Goal: Information Seeking & Learning: Find specific fact

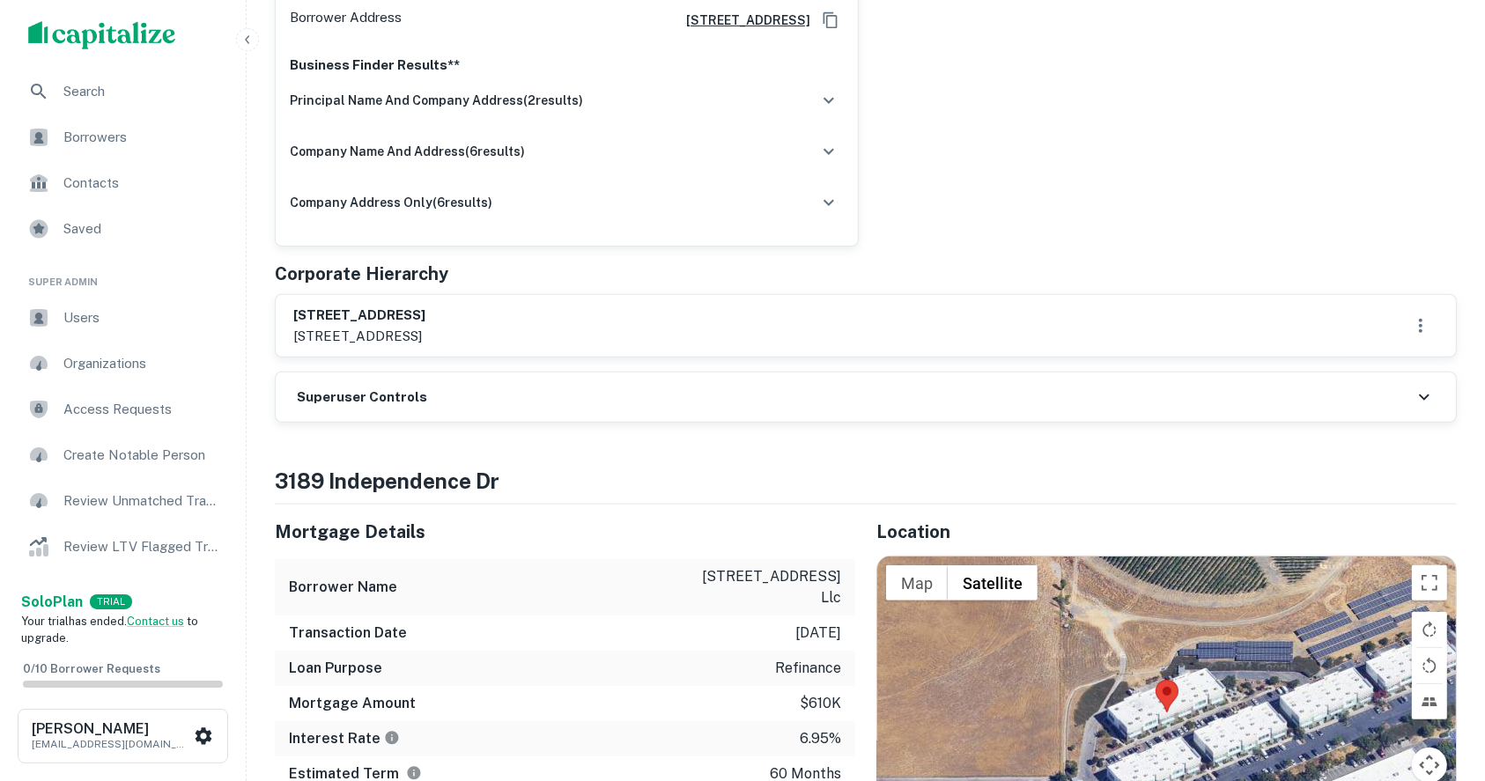
scroll to position [586, 0]
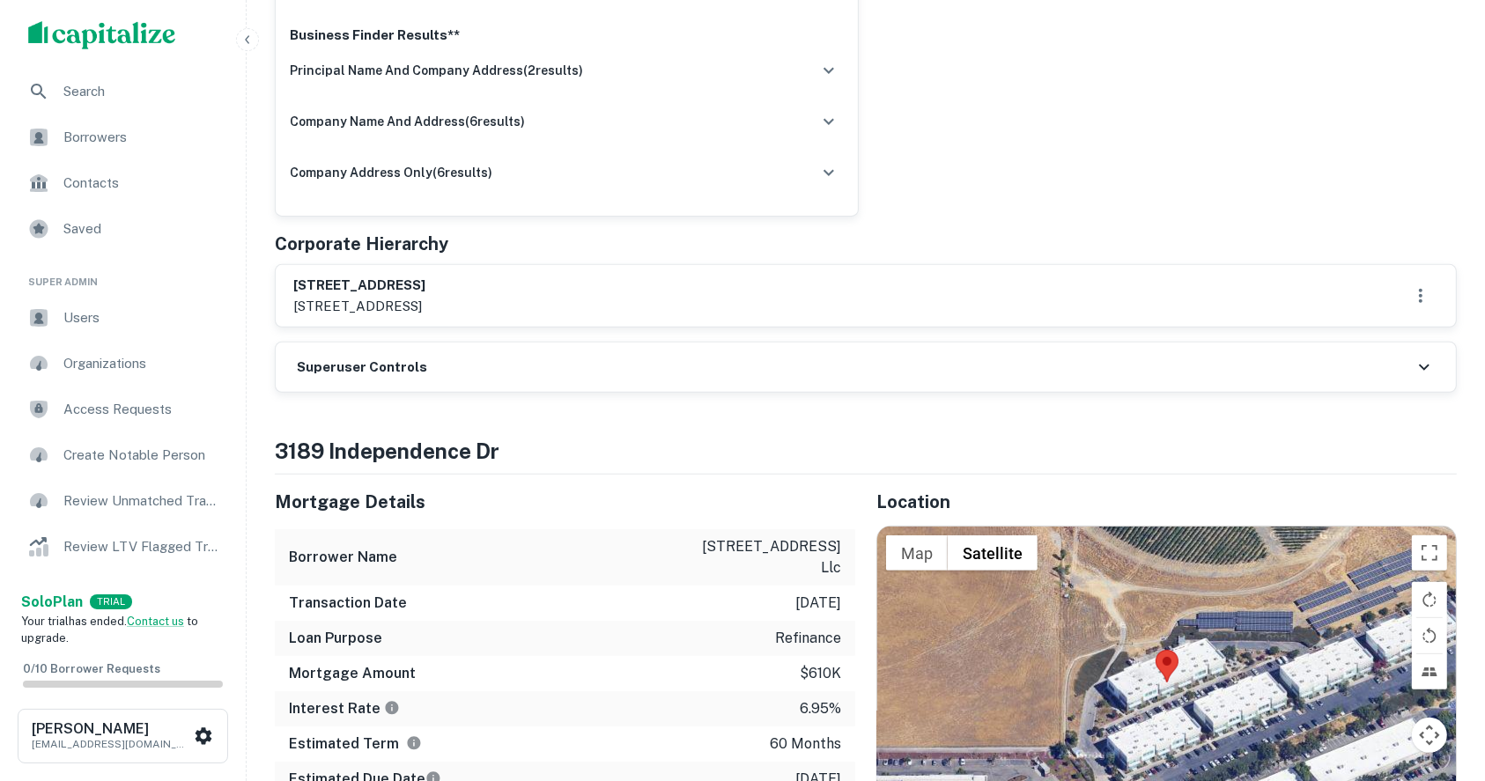
click at [387, 369] on h6 "Superuser Controls" at bounding box center [362, 368] width 130 height 20
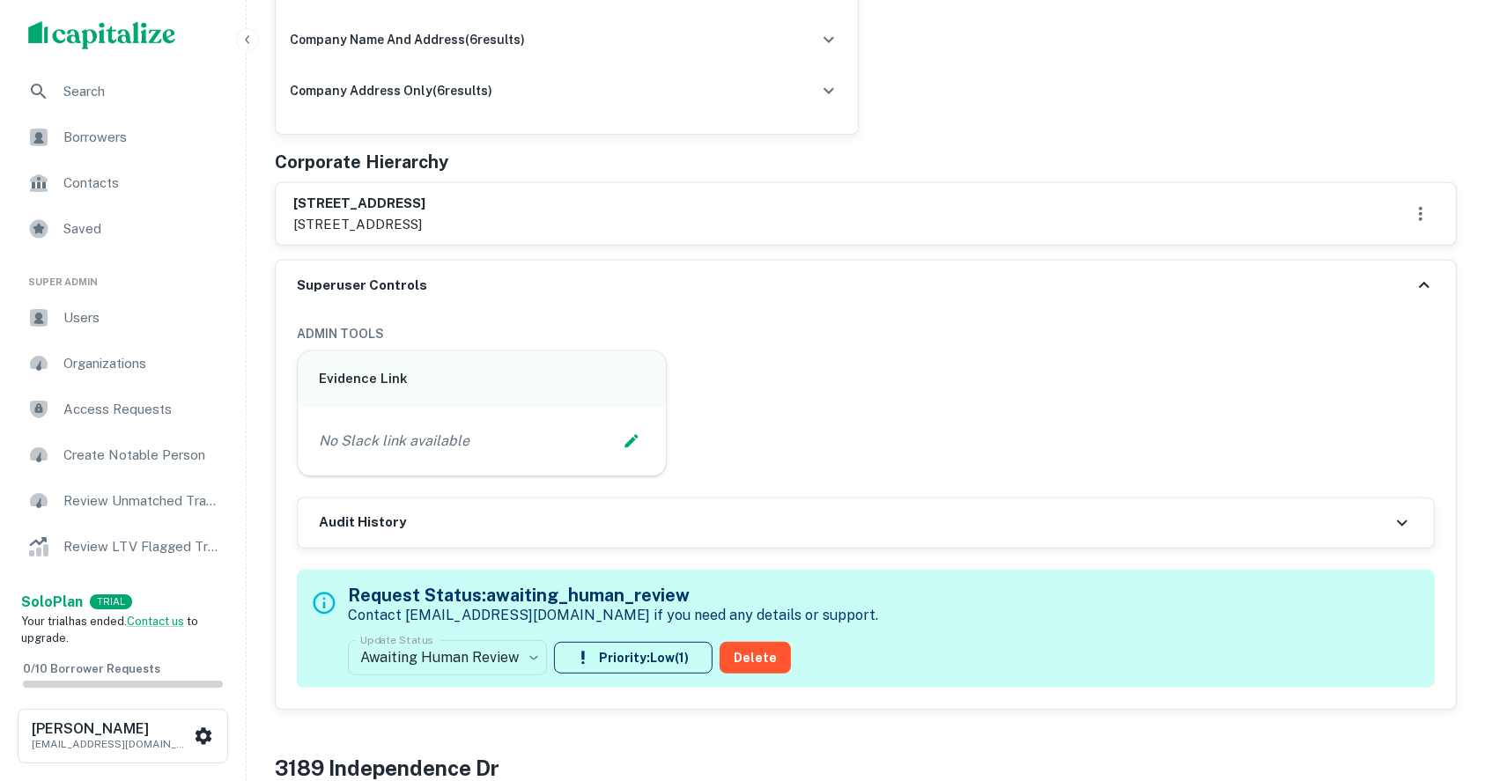
scroll to position [704, 0]
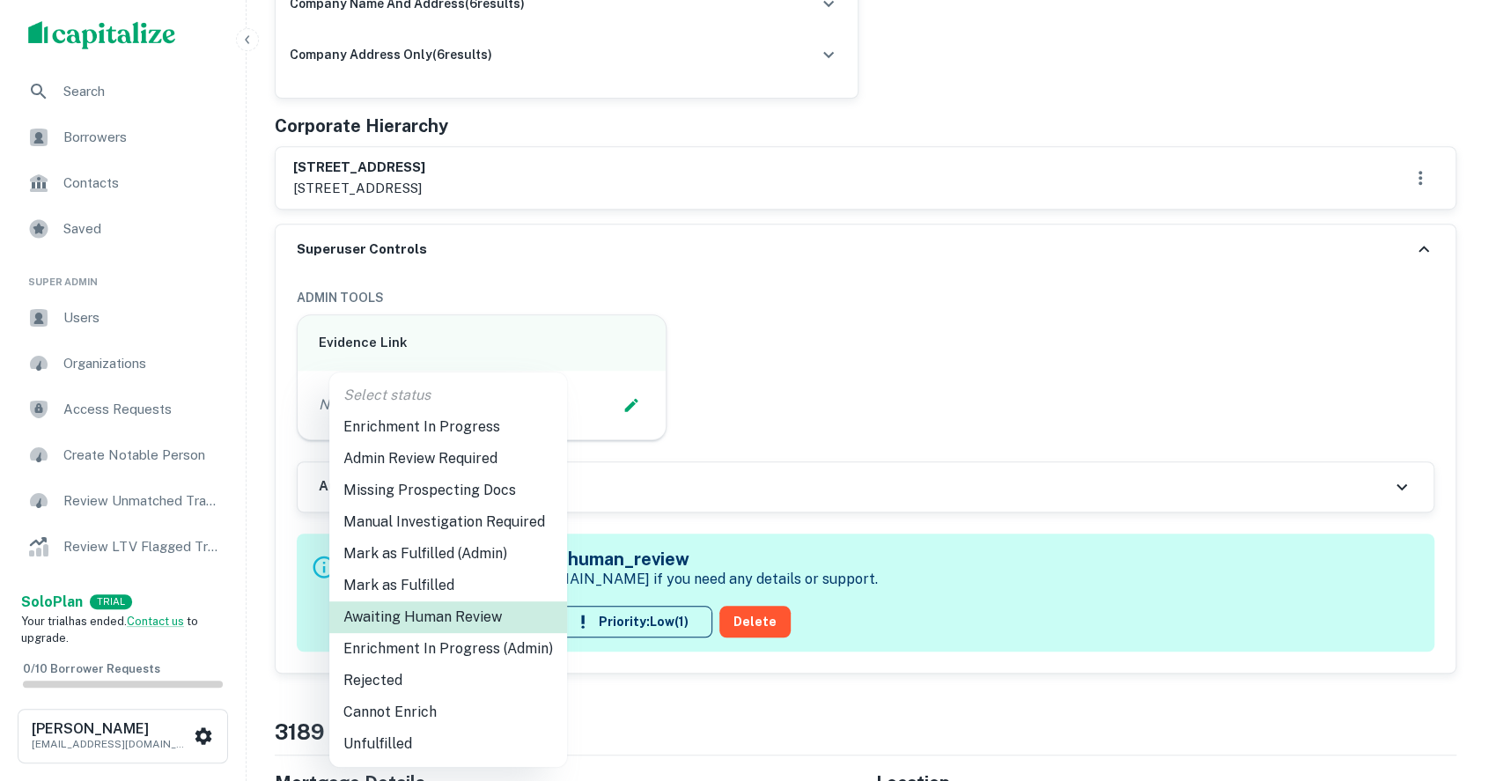
click at [448, 651] on li "Enrichment In Progress (Admin)" at bounding box center [448, 649] width 238 height 32
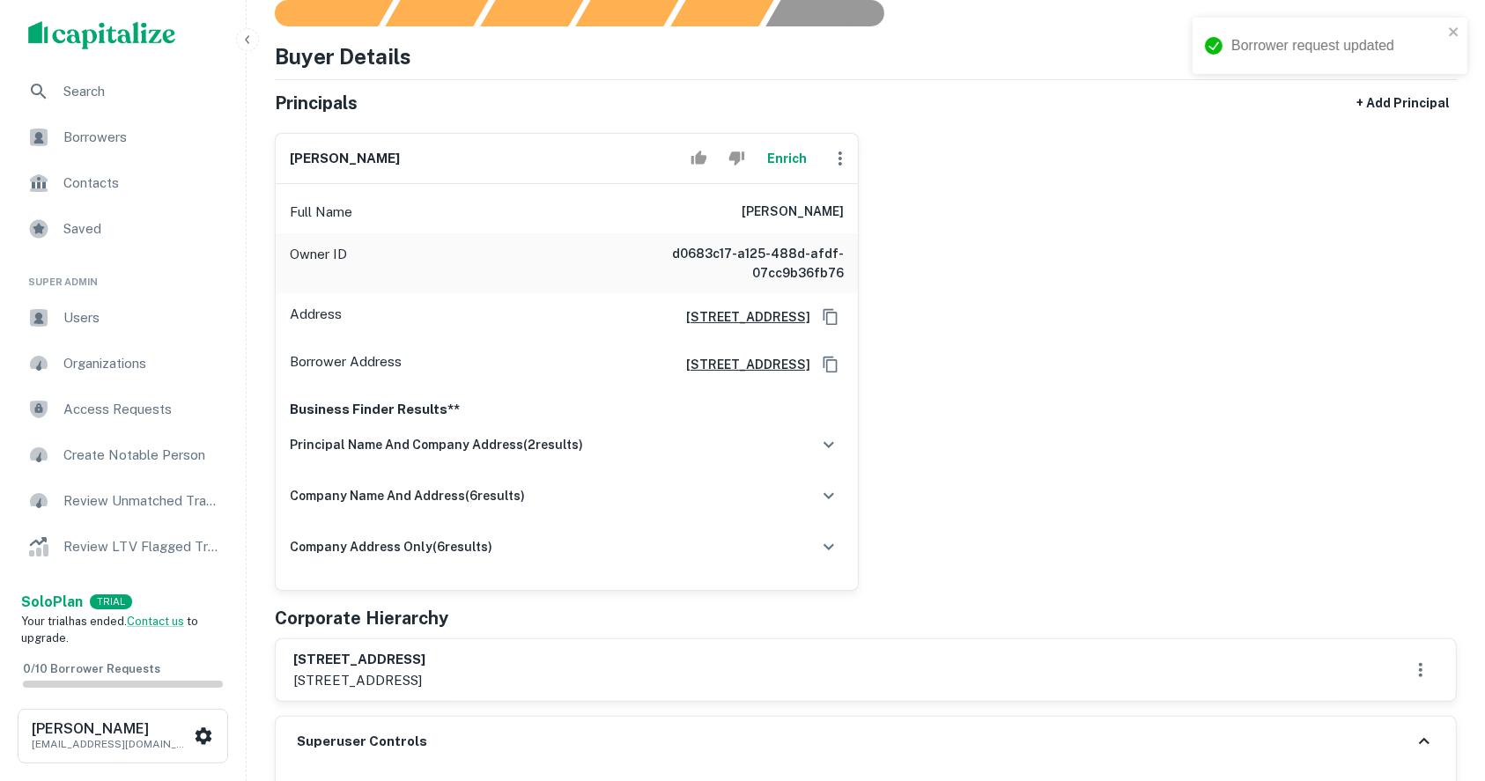
scroll to position [0, 0]
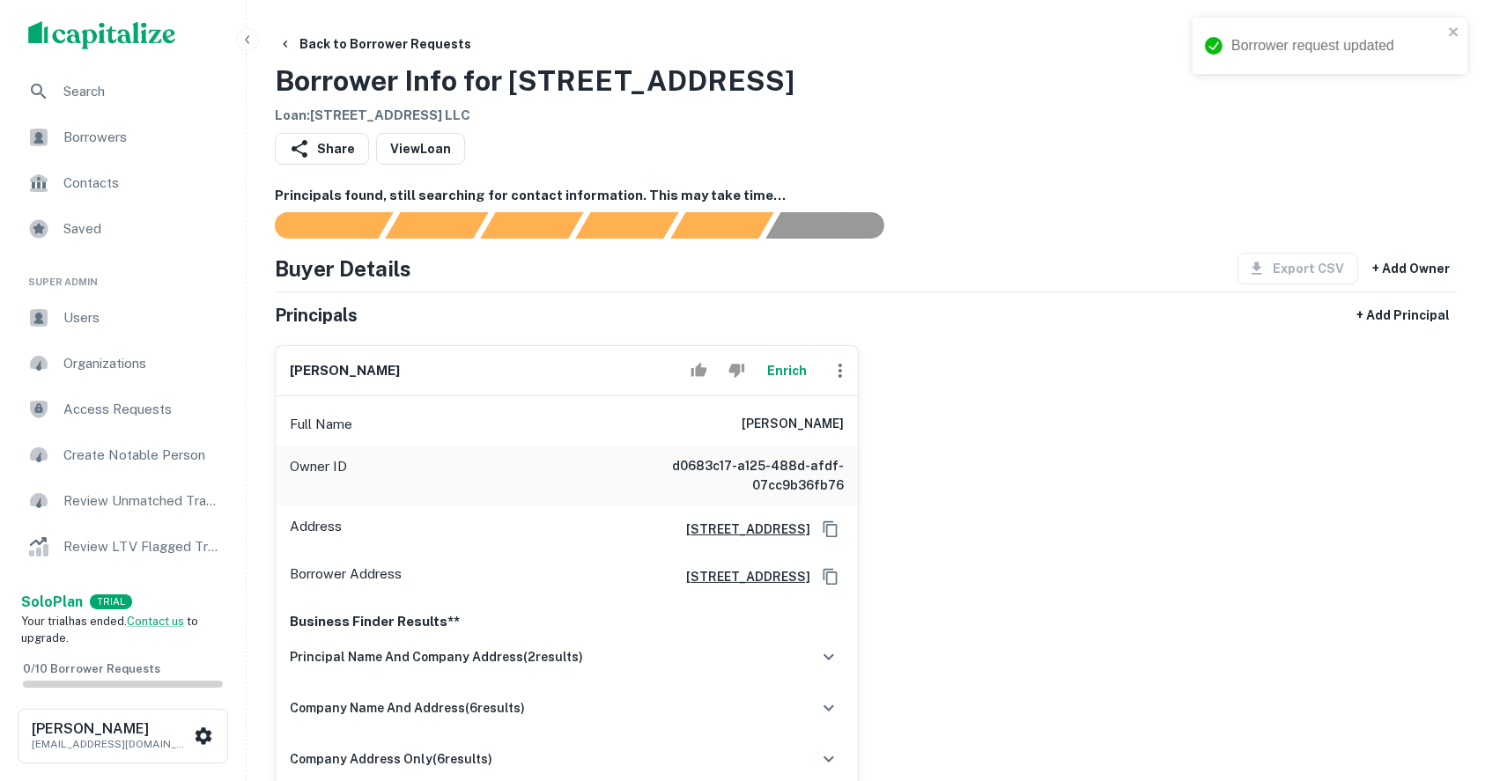
type input "**********"
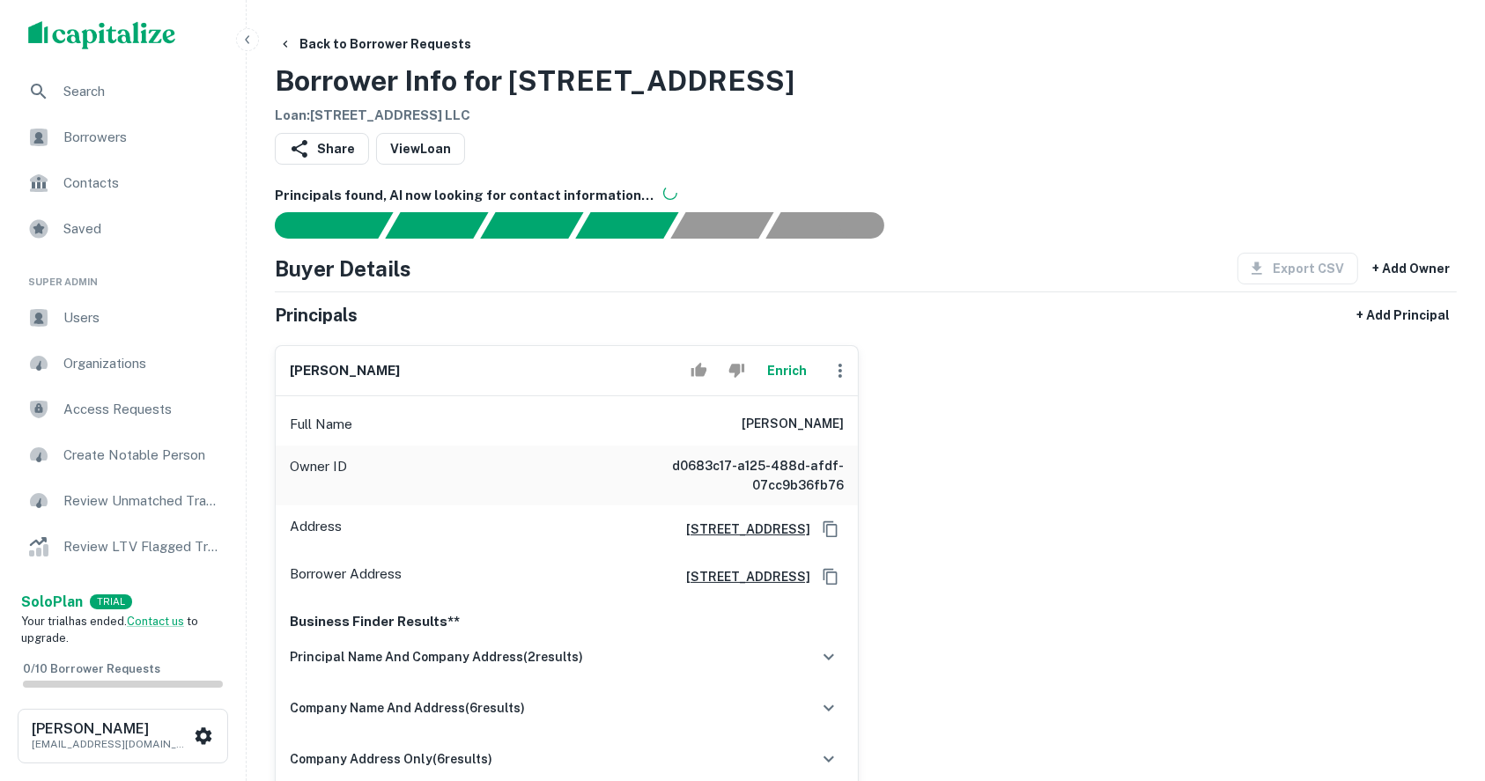
click at [1138, 33] on div "Back to Borrower Requests Borrower Info for [STREET_ADDRESS] [PERSON_NAME] : [S…" at bounding box center [866, 77] width 1182 height 98
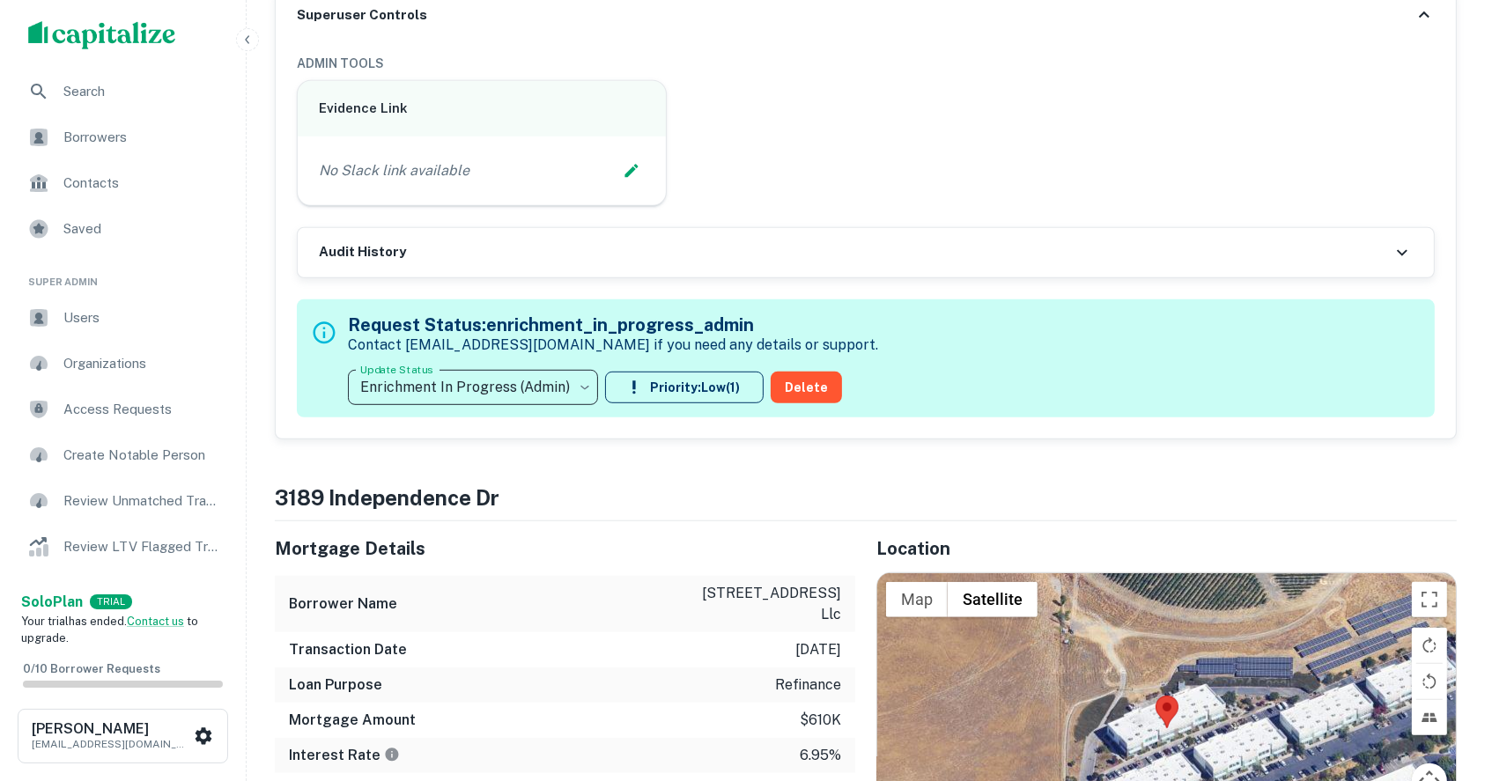
scroll to position [704, 0]
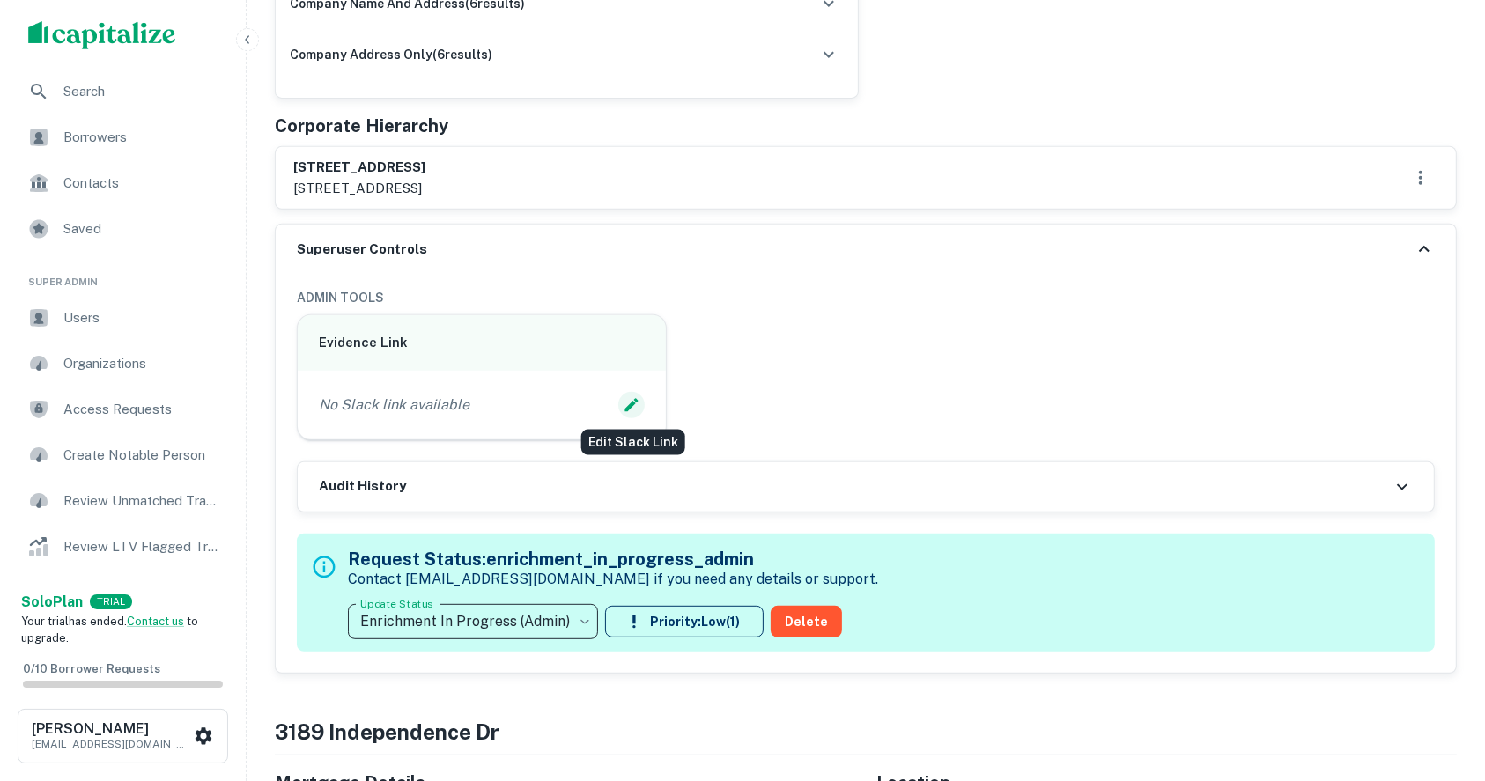
click at [631, 410] on icon "Edit Slack Link" at bounding box center [632, 405] width 18 height 18
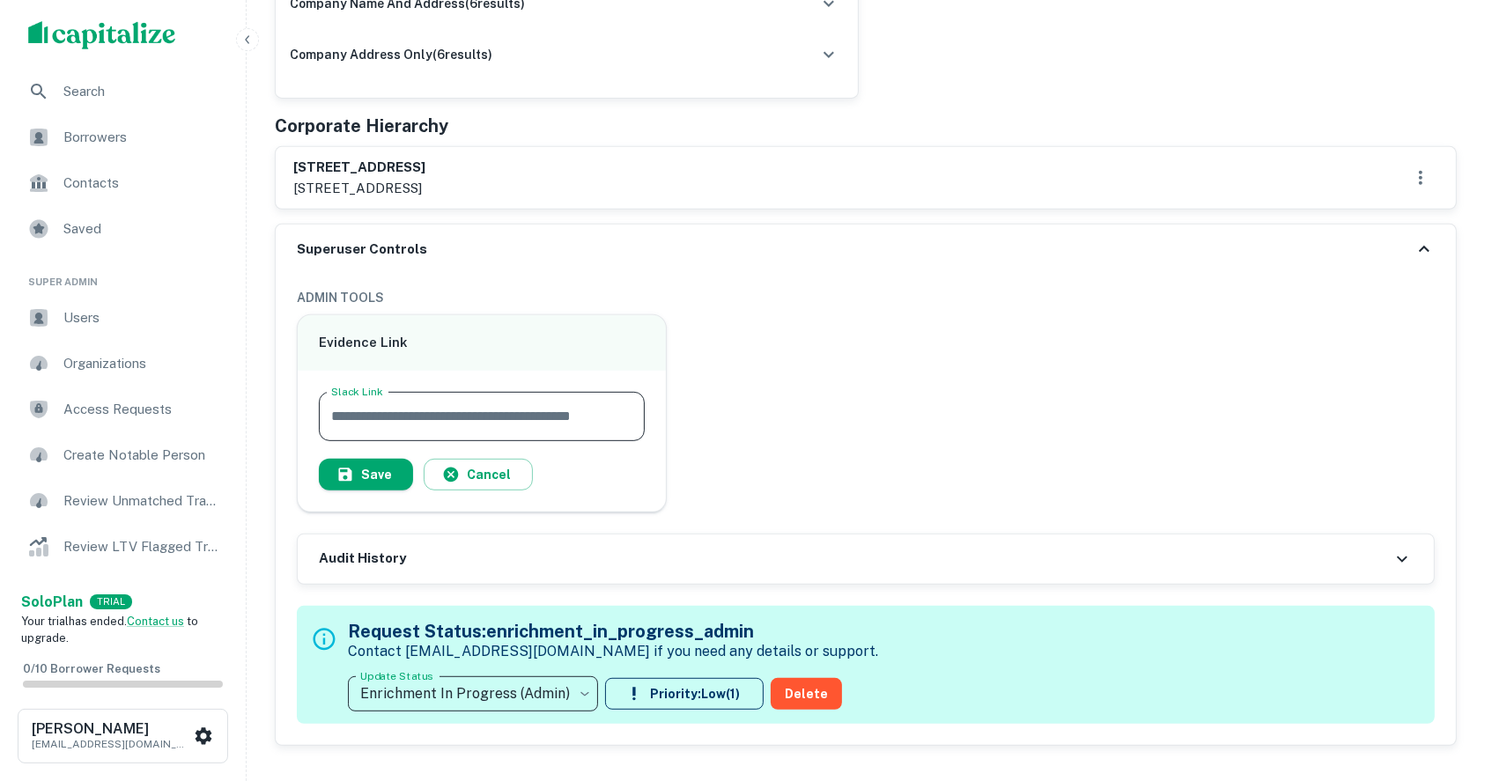
click at [455, 410] on input "Slack Link" at bounding box center [482, 416] width 326 height 49
paste input "**********"
type input "**********"
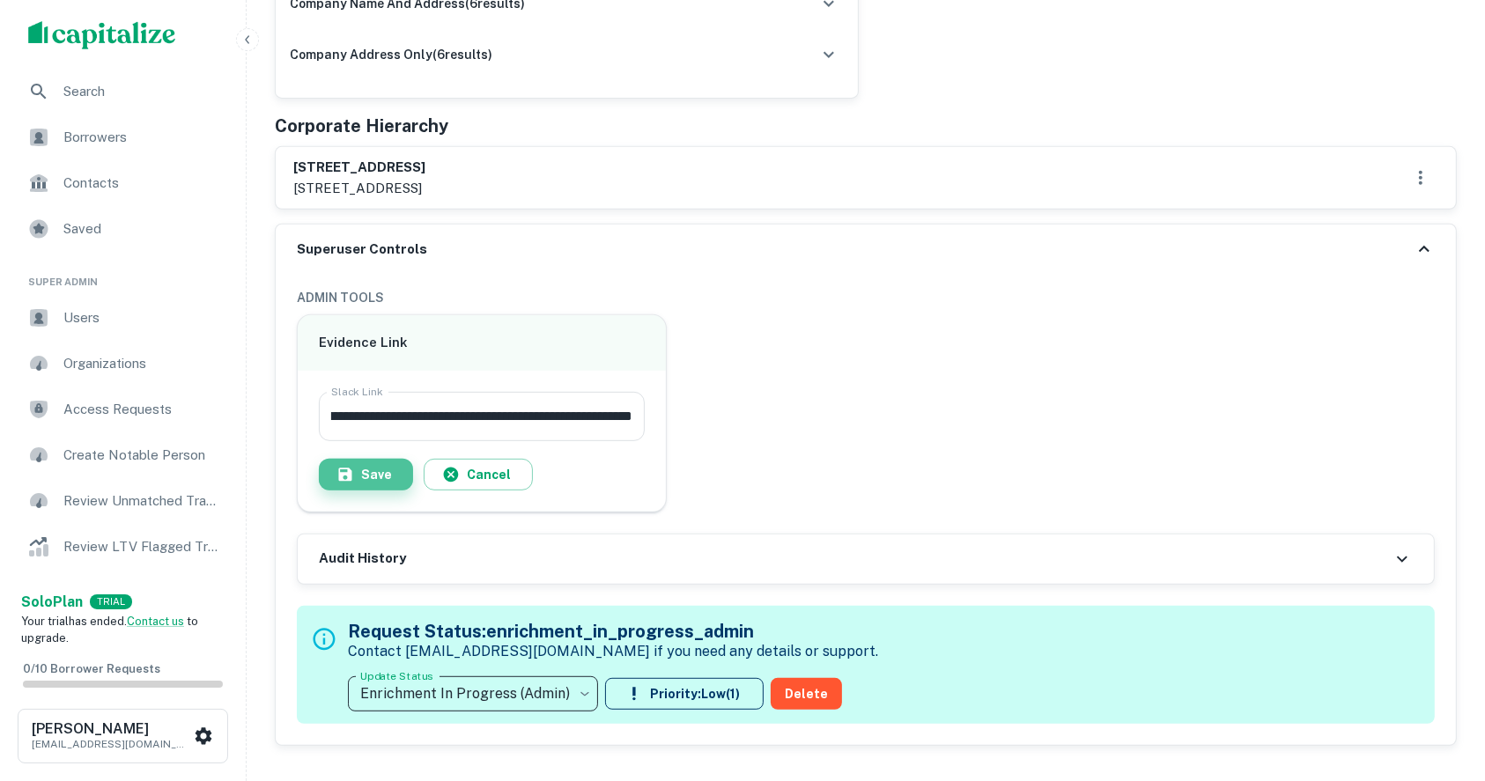
click at [366, 474] on button "Save" at bounding box center [366, 475] width 94 height 32
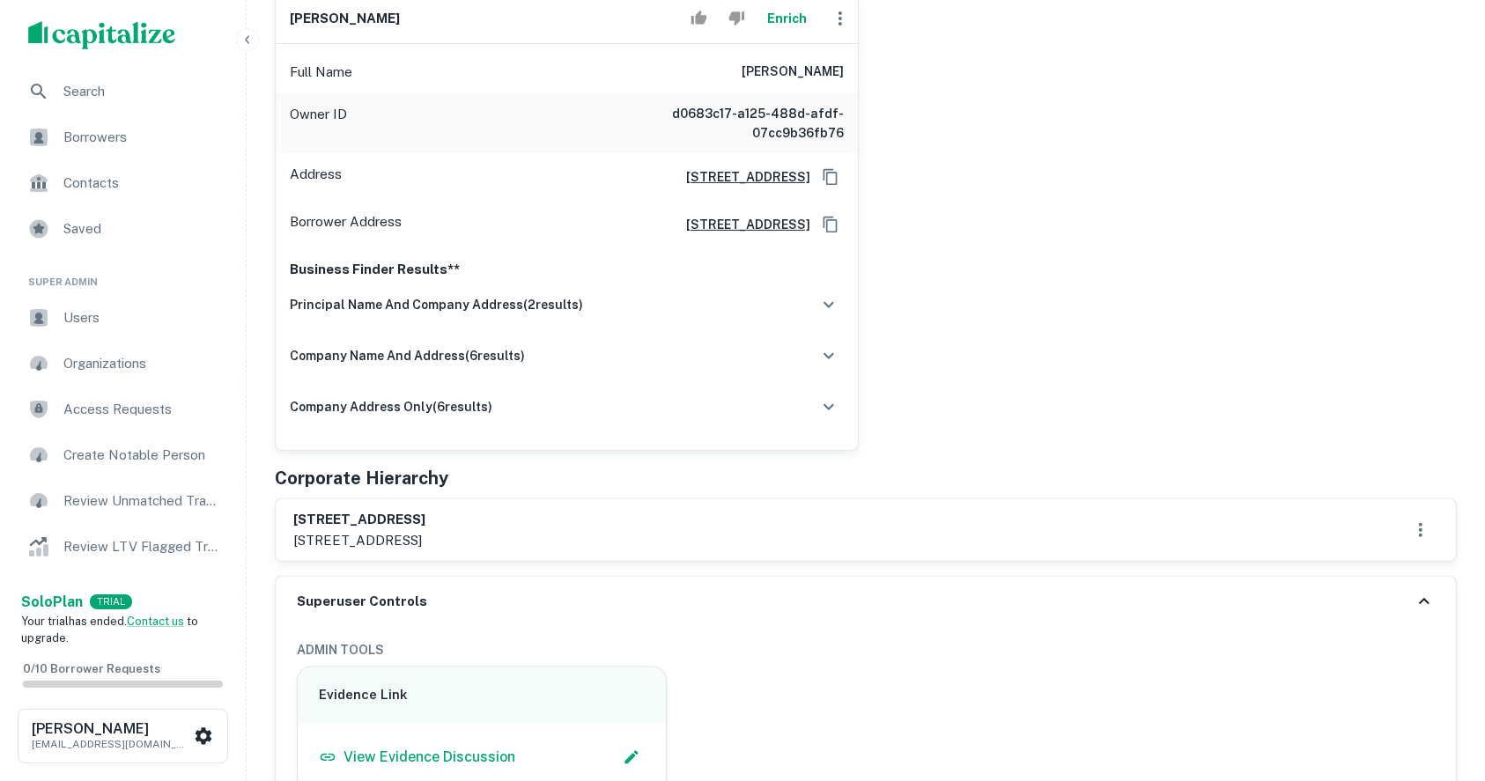
scroll to position [0, 0]
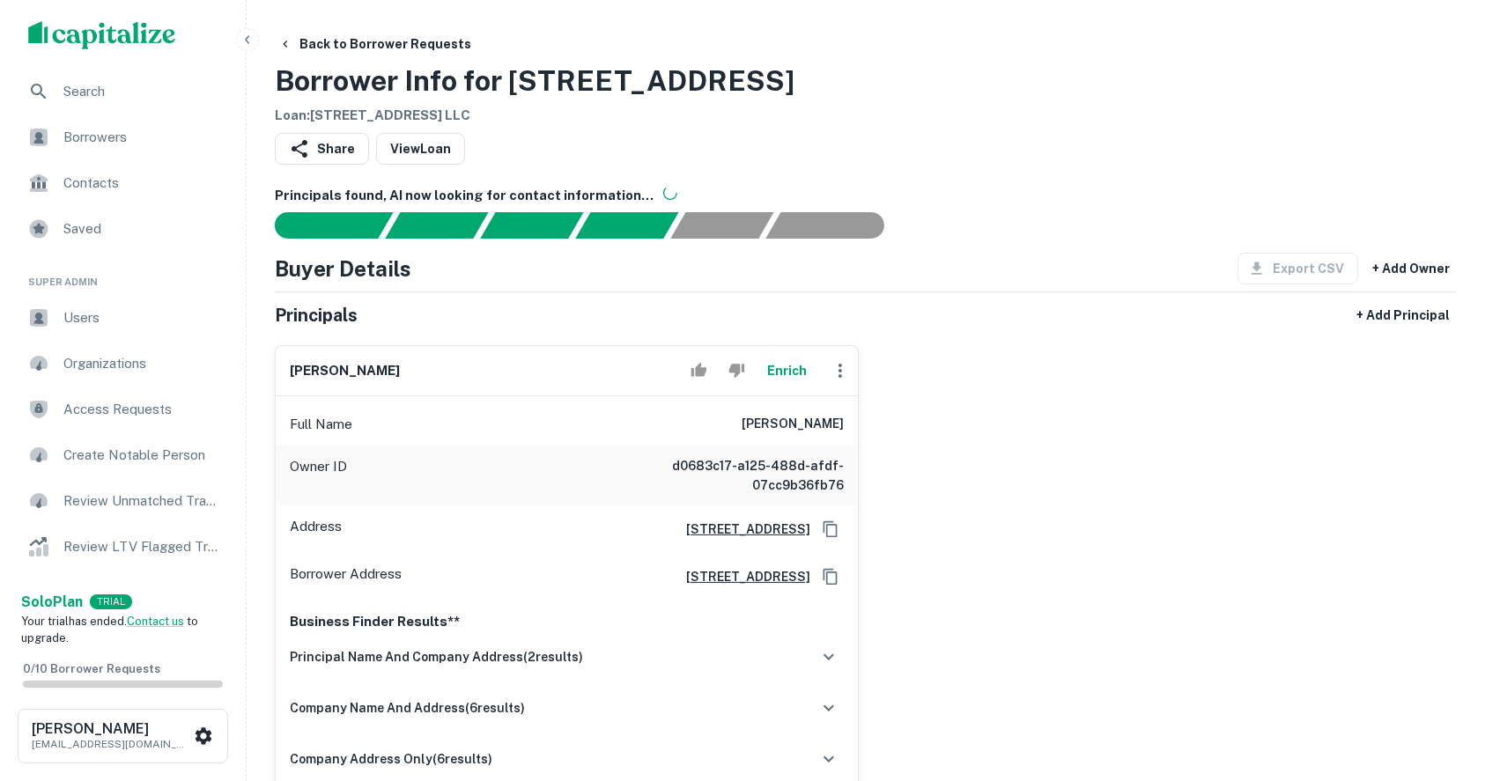
click at [1374, 463] on div "richard stump Enrich Full Name richard stump Owner ID d0683c17-a125-488d-afdf-0…" at bounding box center [859, 567] width 1196 height 472
click at [1303, 39] on div "Back to Borrower Requests Borrower Info for 3189 Independence Dr Loan : 3189 IN…" at bounding box center [866, 77] width 1182 height 98
click at [1189, 30] on div "Back to Borrower Requests Borrower Info for 3189 Independence Dr Loan : 3189 IN…" at bounding box center [866, 77] width 1182 height 98
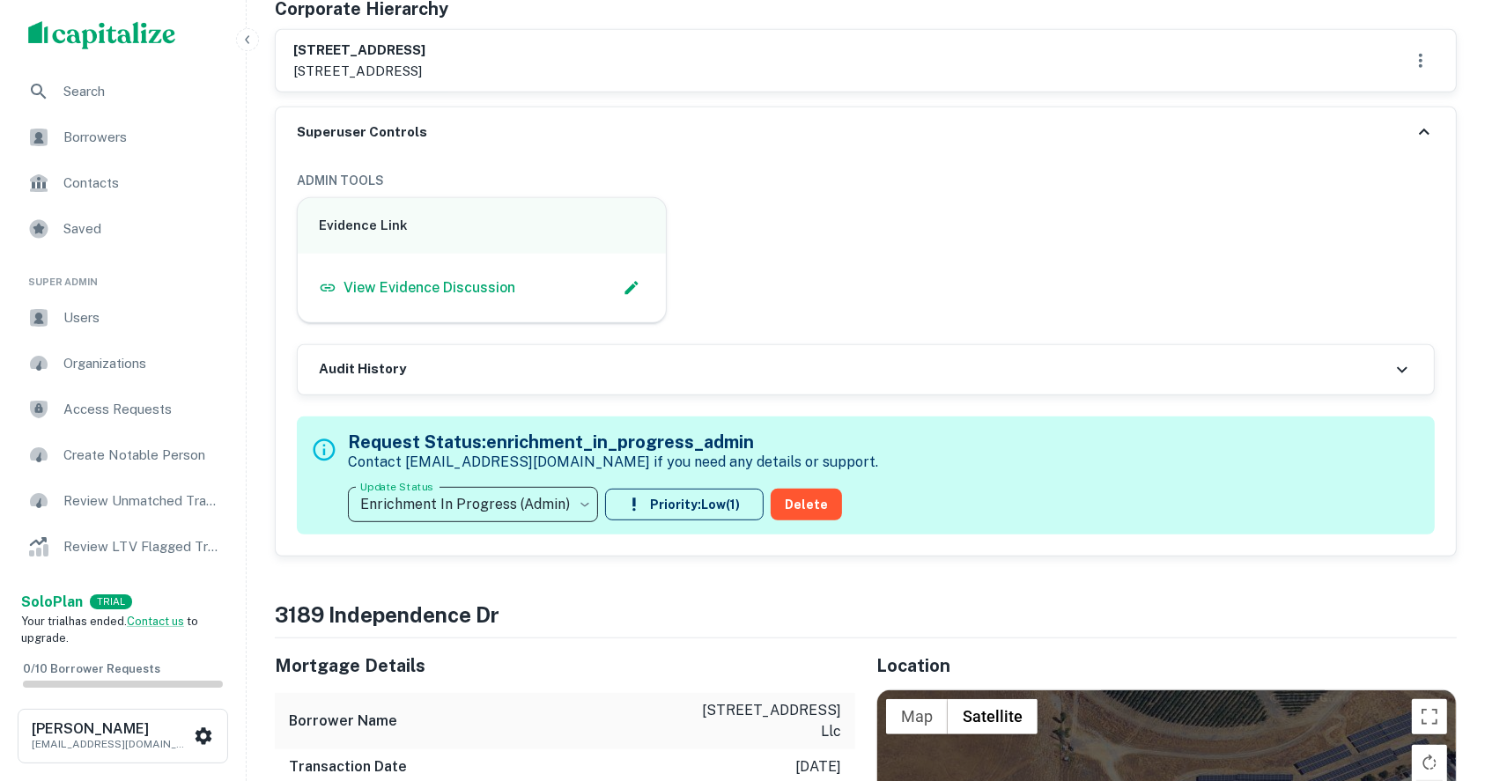
scroll to position [704, 0]
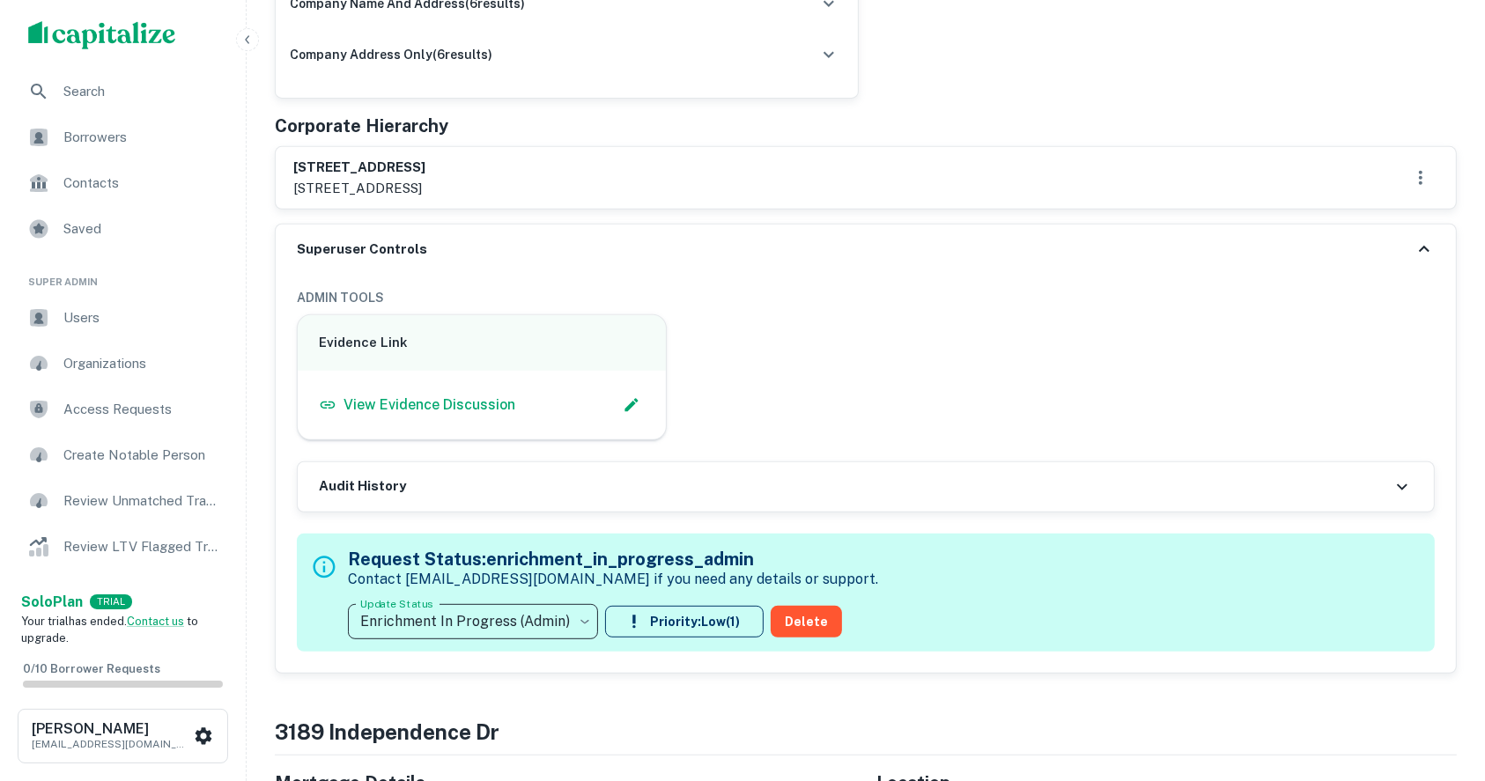
click at [1402, 490] on icon at bounding box center [1401, 486] width 21 height 21
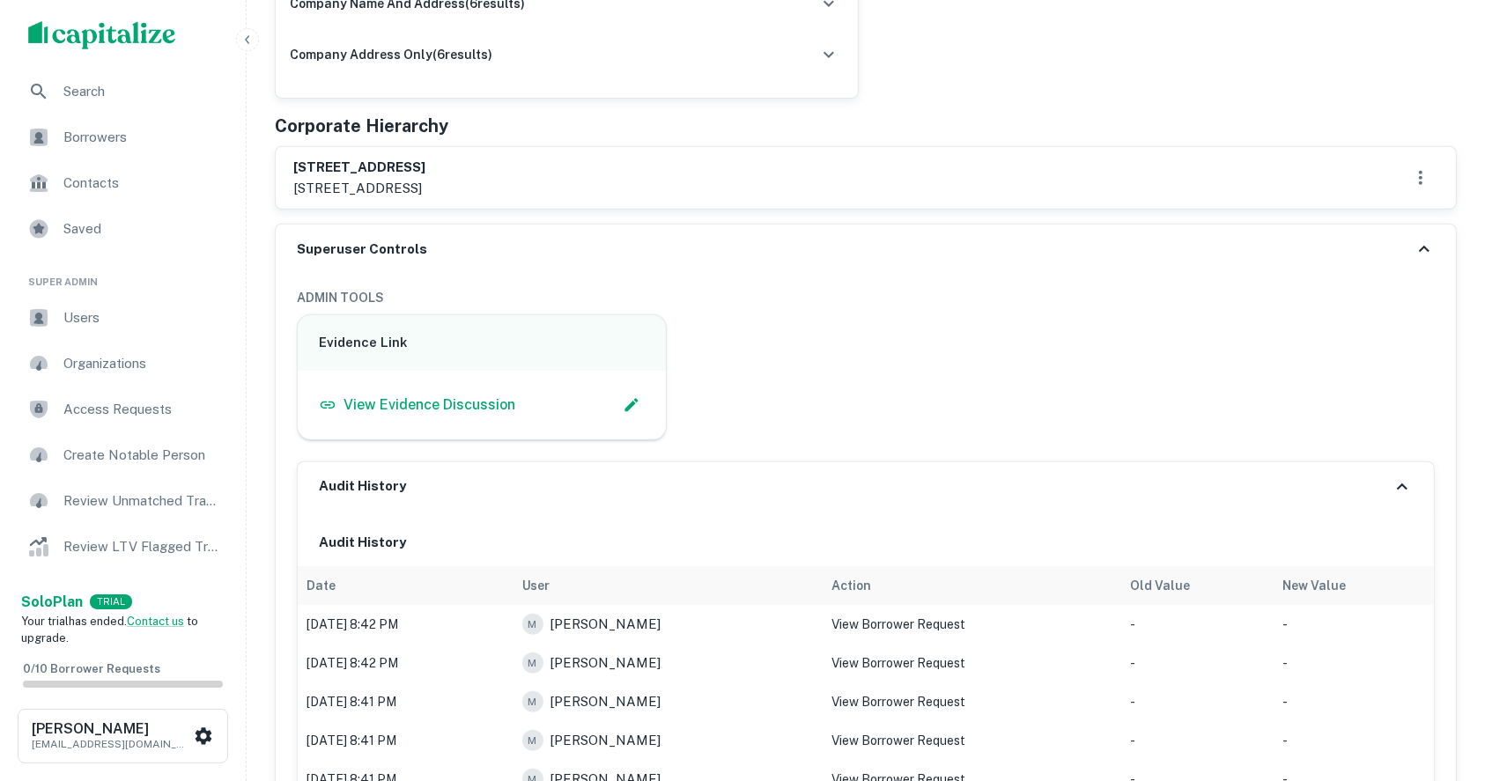
click at [1402, 490] on icon at bounding box center [1401, 486] width 21 height 21
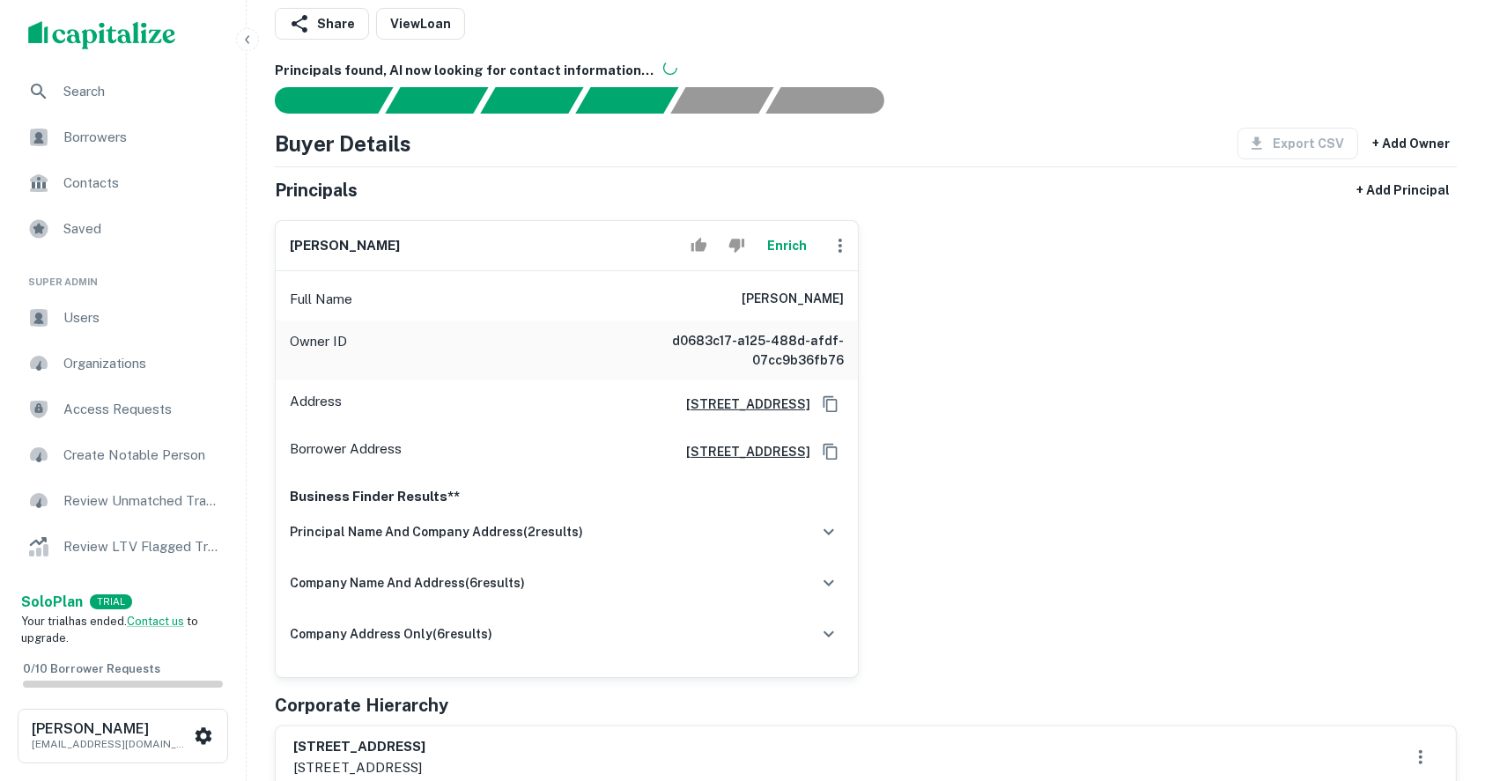
scroll to position [234, 0]
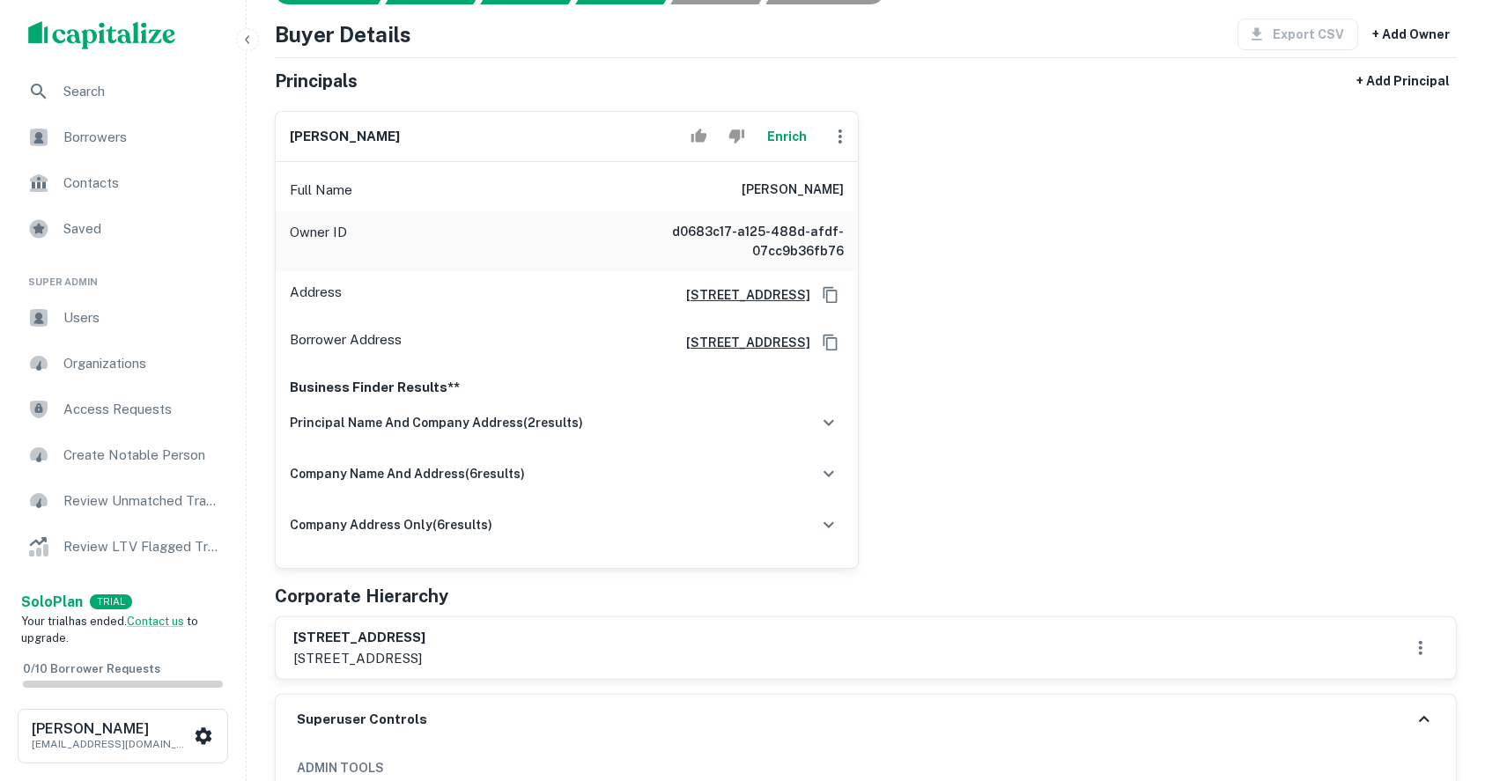
click at [316, 127] on h6 "richard stump" at bounding box center [345, 137] width 110 height 20
copy div "richard stump Enrich"
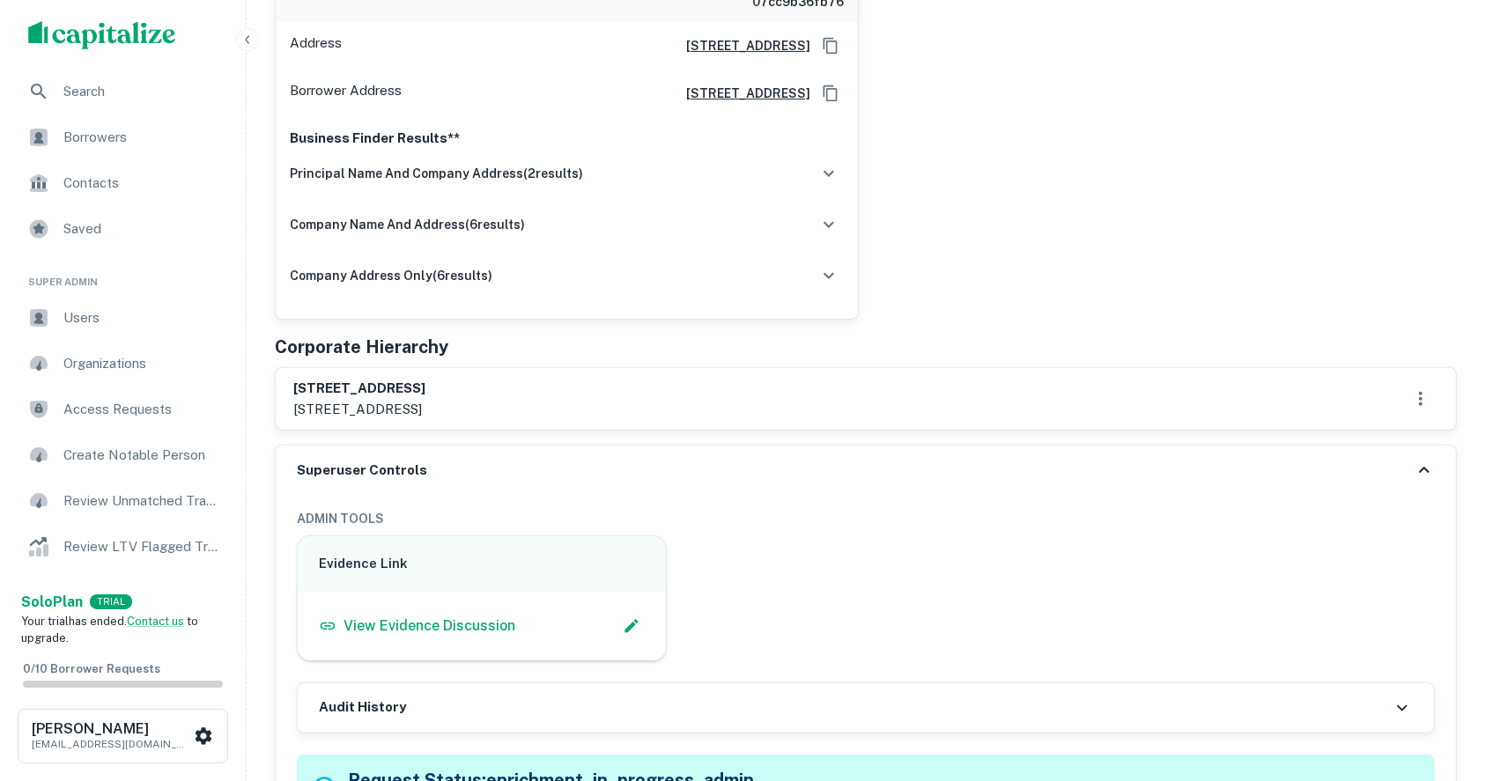
scroll to position [586, 0]
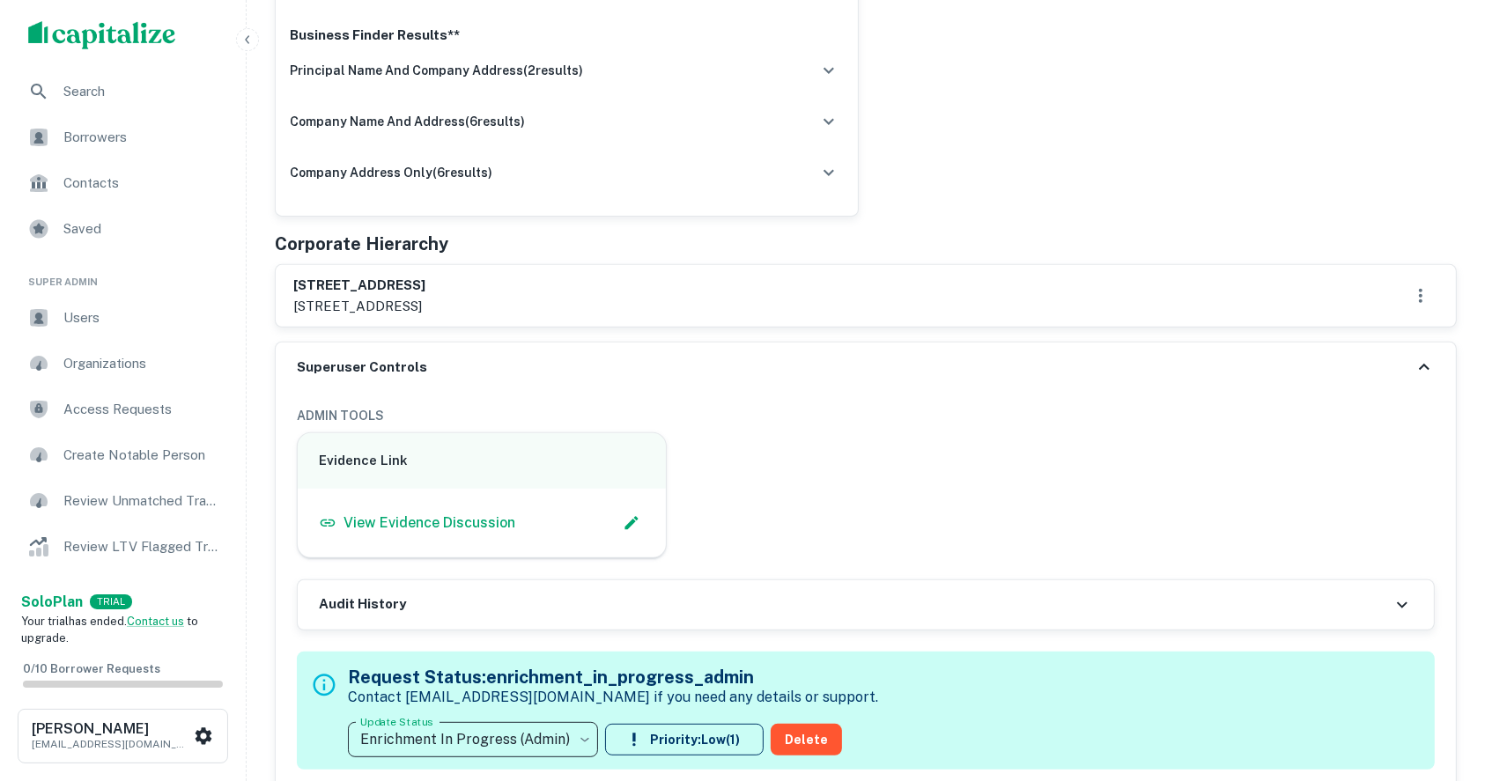
drag, startPoint x: 438, startPoint y: 305, endPoint x: 522, endPoint y: 303, distance: 84.6
click at [425, 303] on p "3189 independence dr., livermore, ca, 94551" at bounding box center [359, 306] width 132 height 21
copy p "livermore, ca"
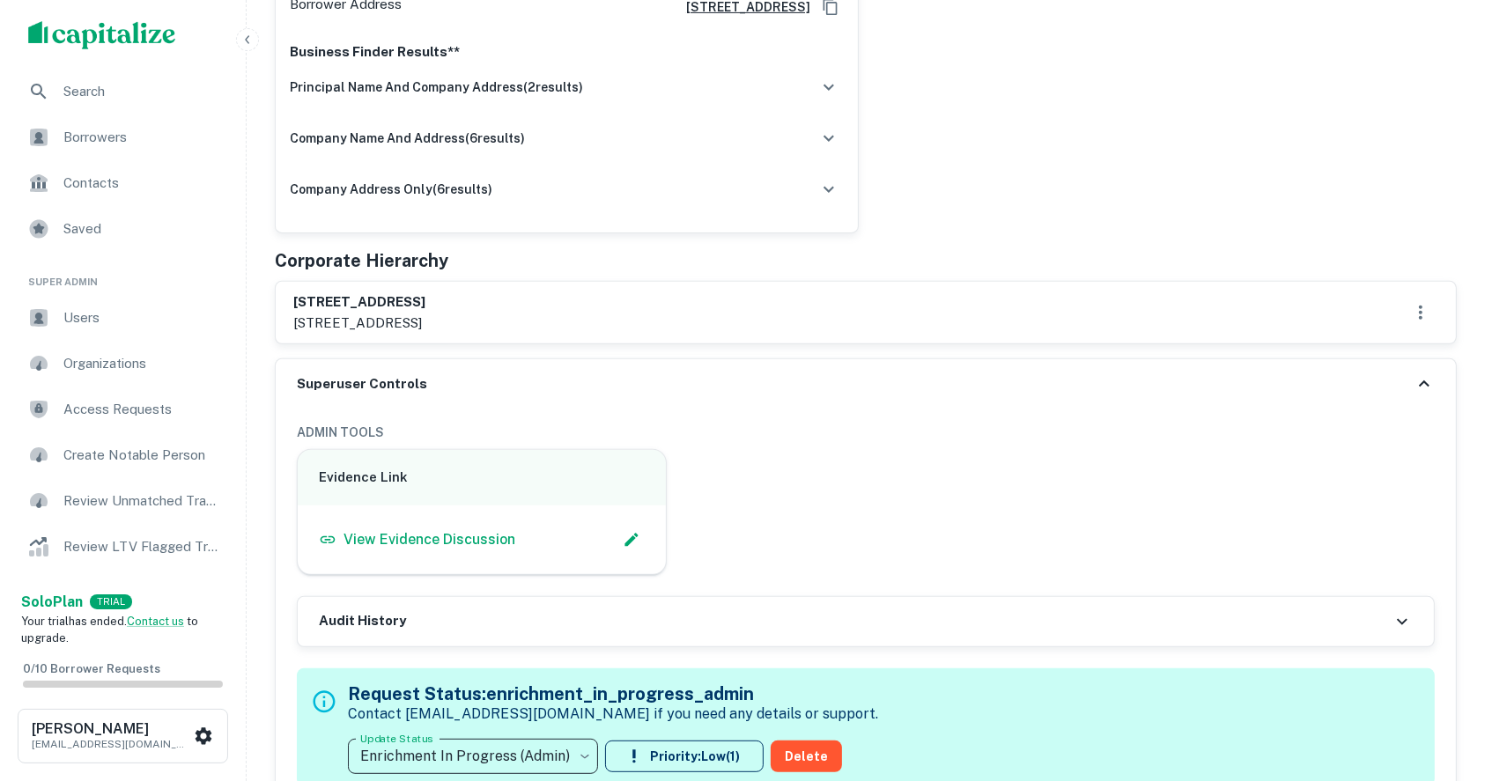
scroll to position [352, 0]
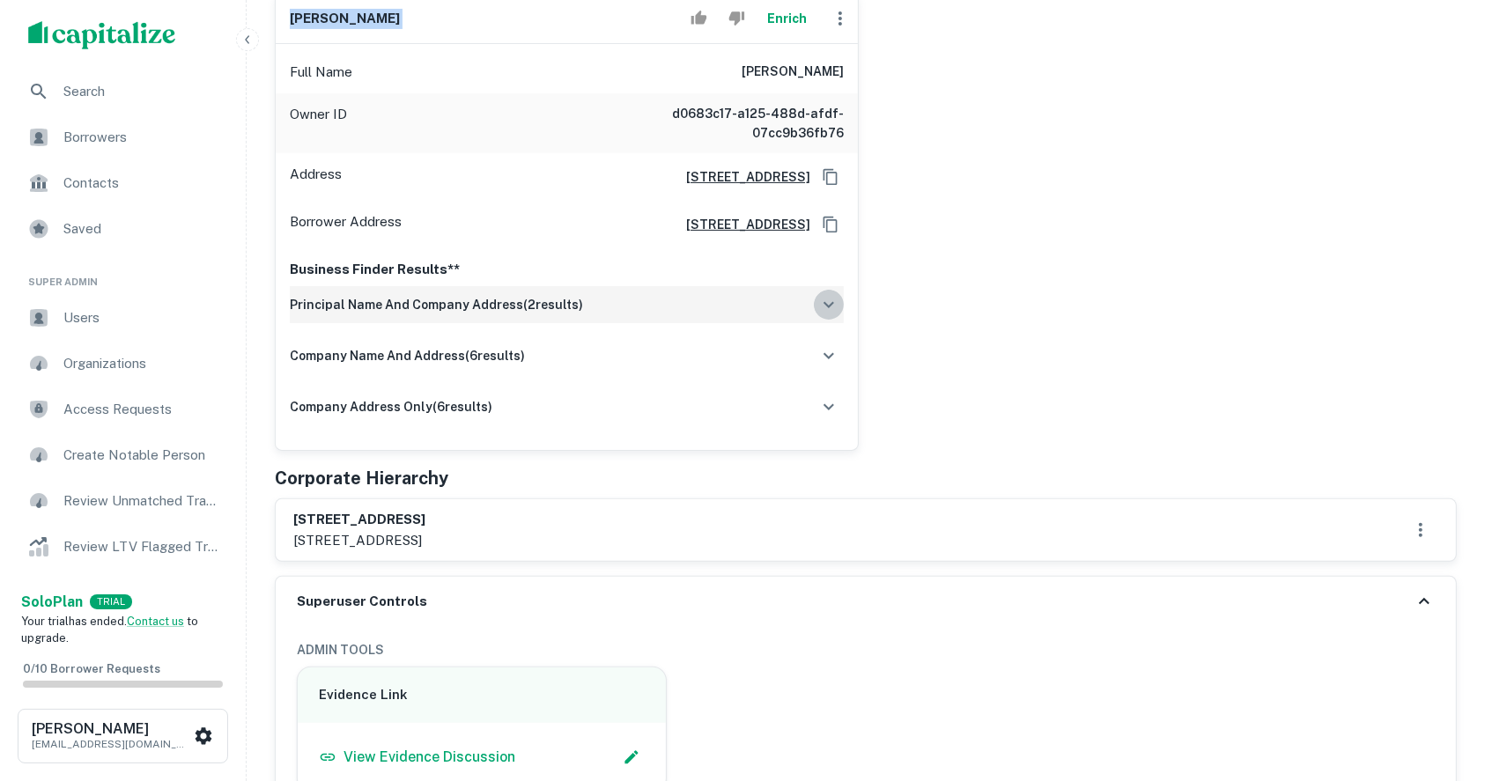
click at [835, 299] on icon "button" at bounding box center [828, 304] width 21 height 21
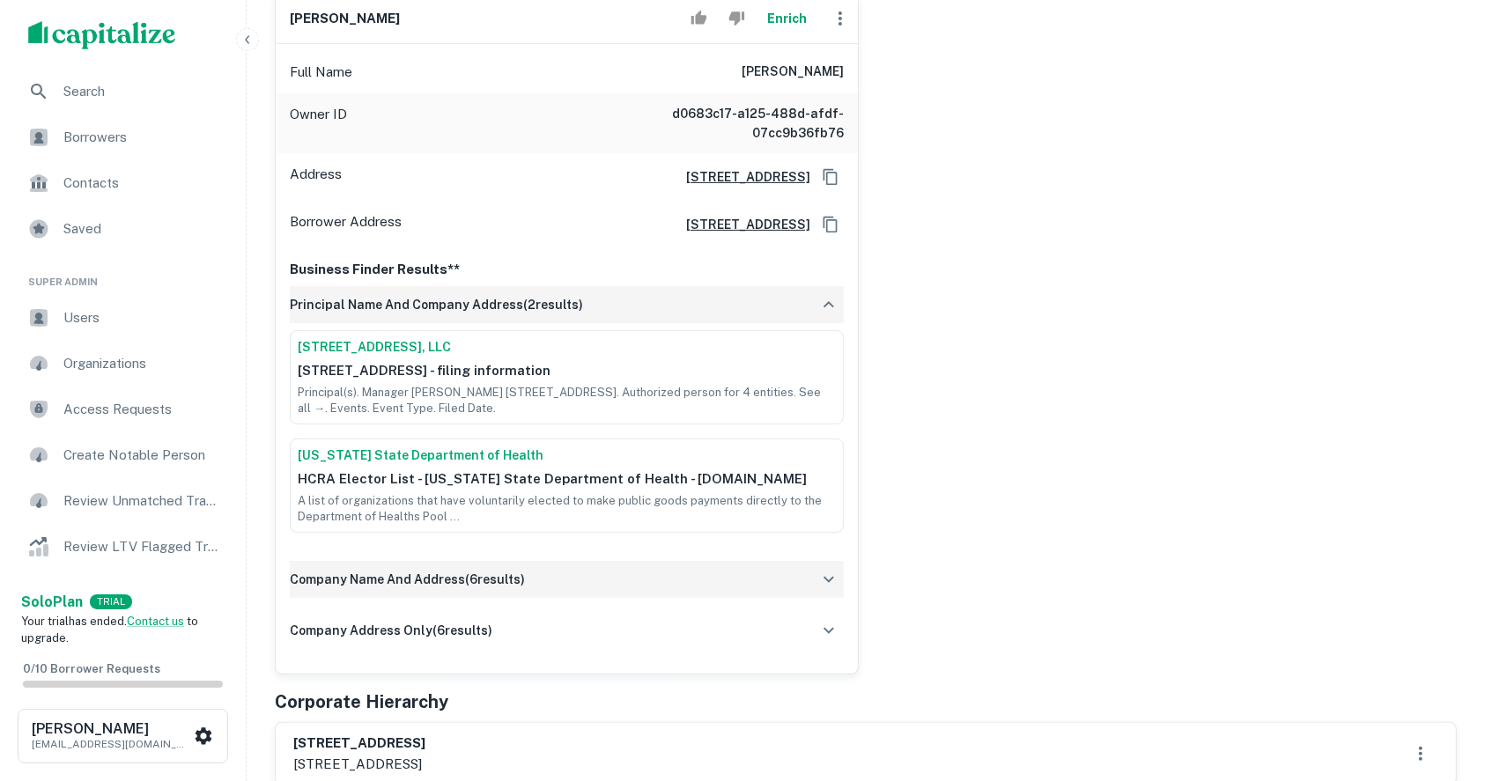
click at [843, 584] on div "company name and address ( 6 results)" at bounding box center [567, 579] width 554 height 37
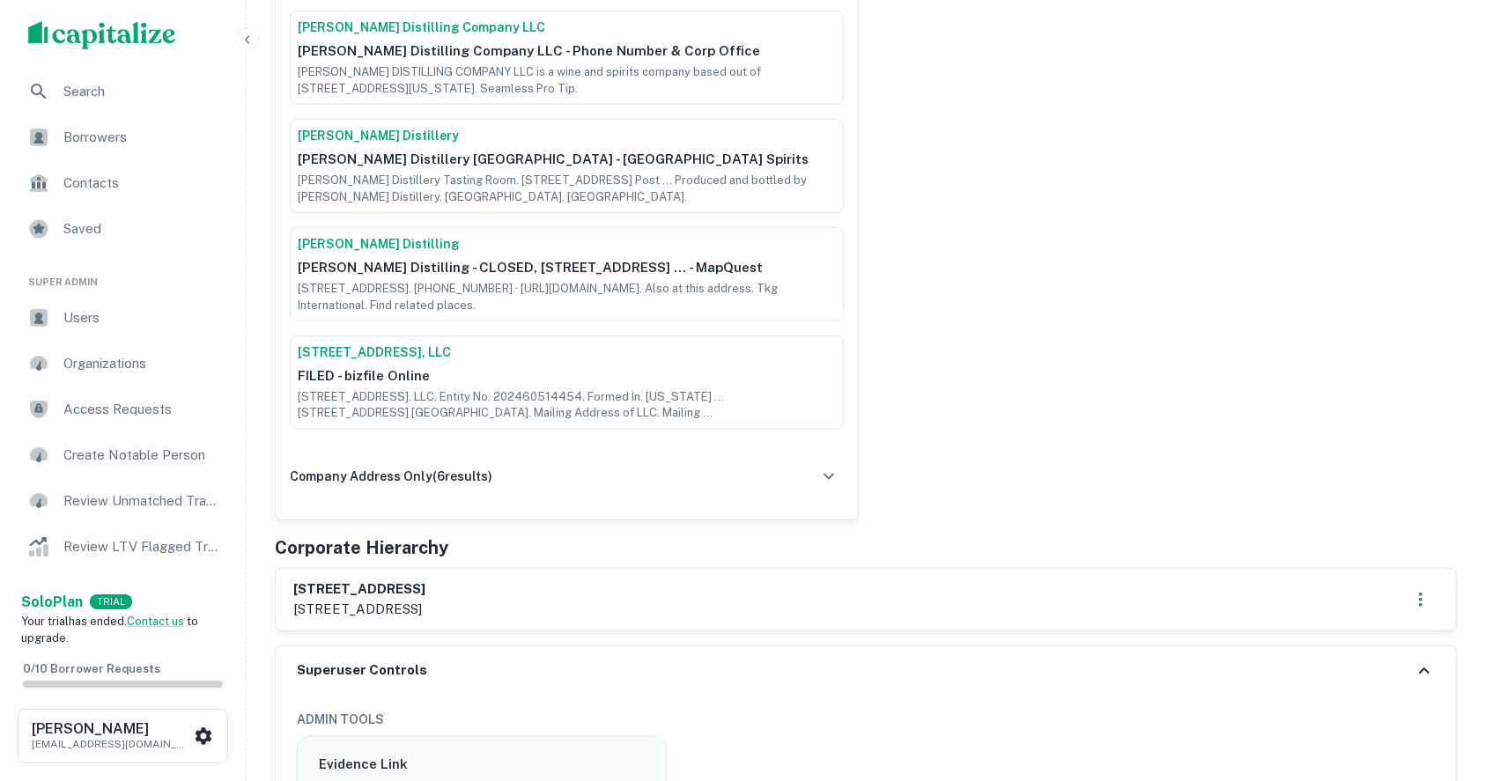
scroll to position [1291, 0]
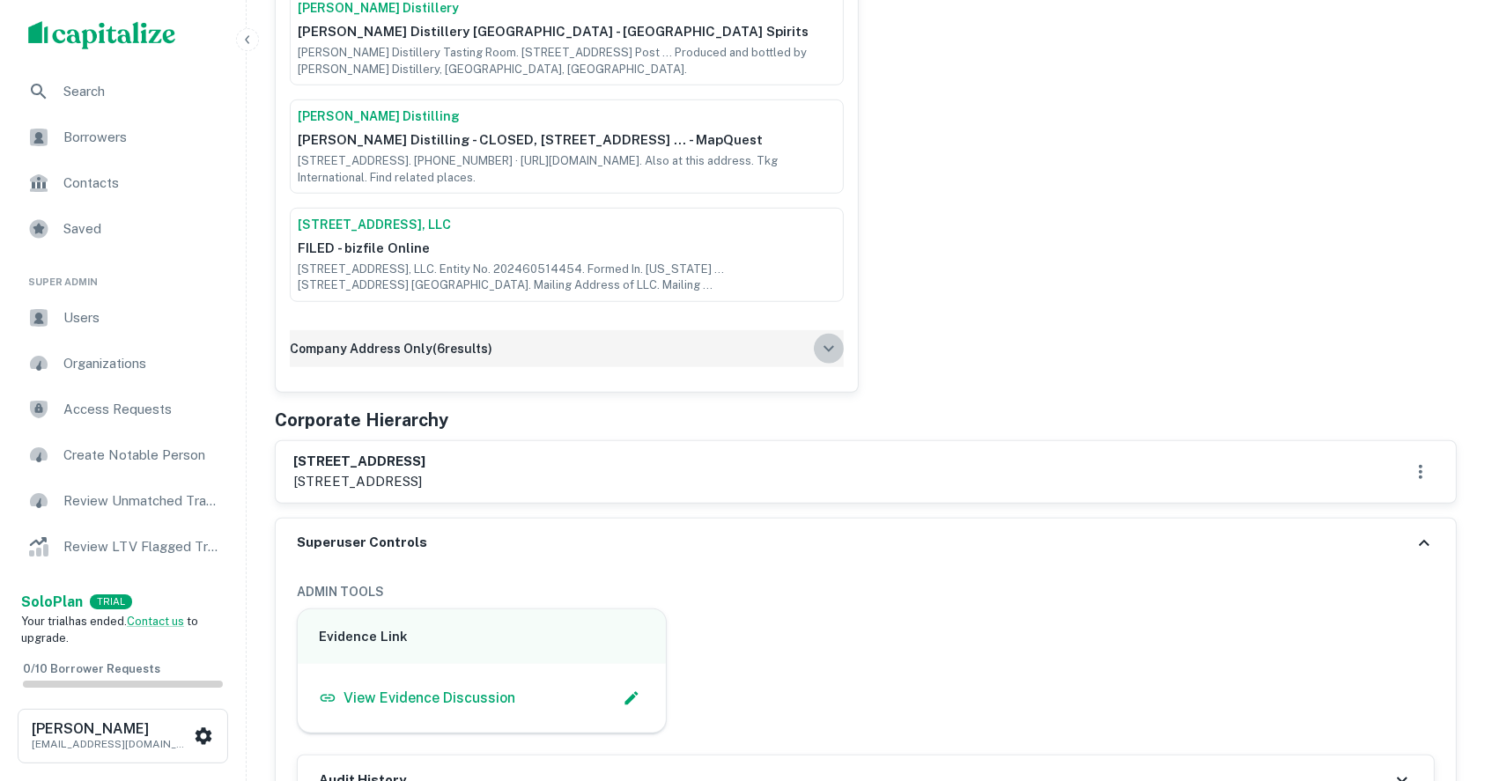
click at [828, 342] on icon "button" at bounding box center [828, 348] width 21 height 21
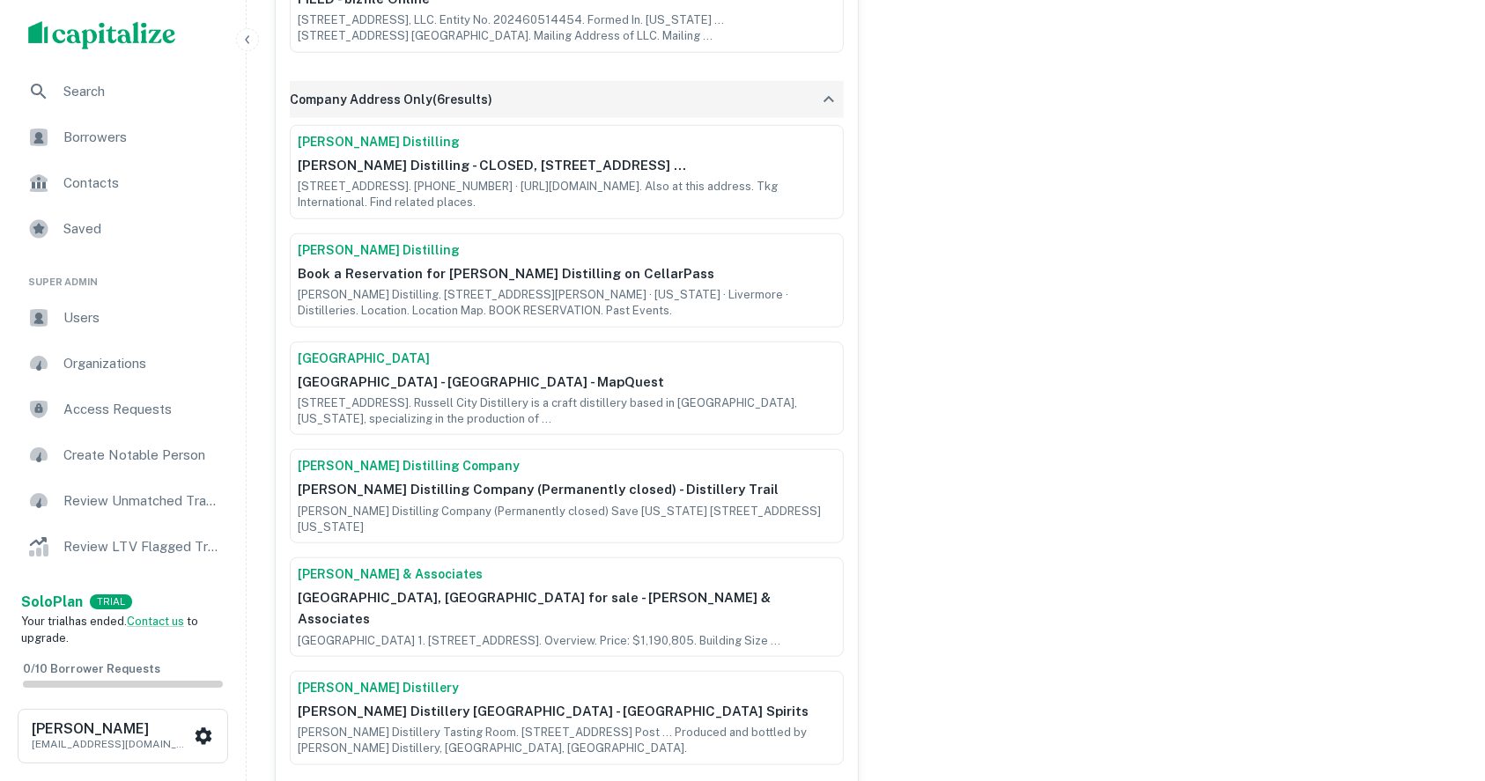
scroll to position [1409, 0]
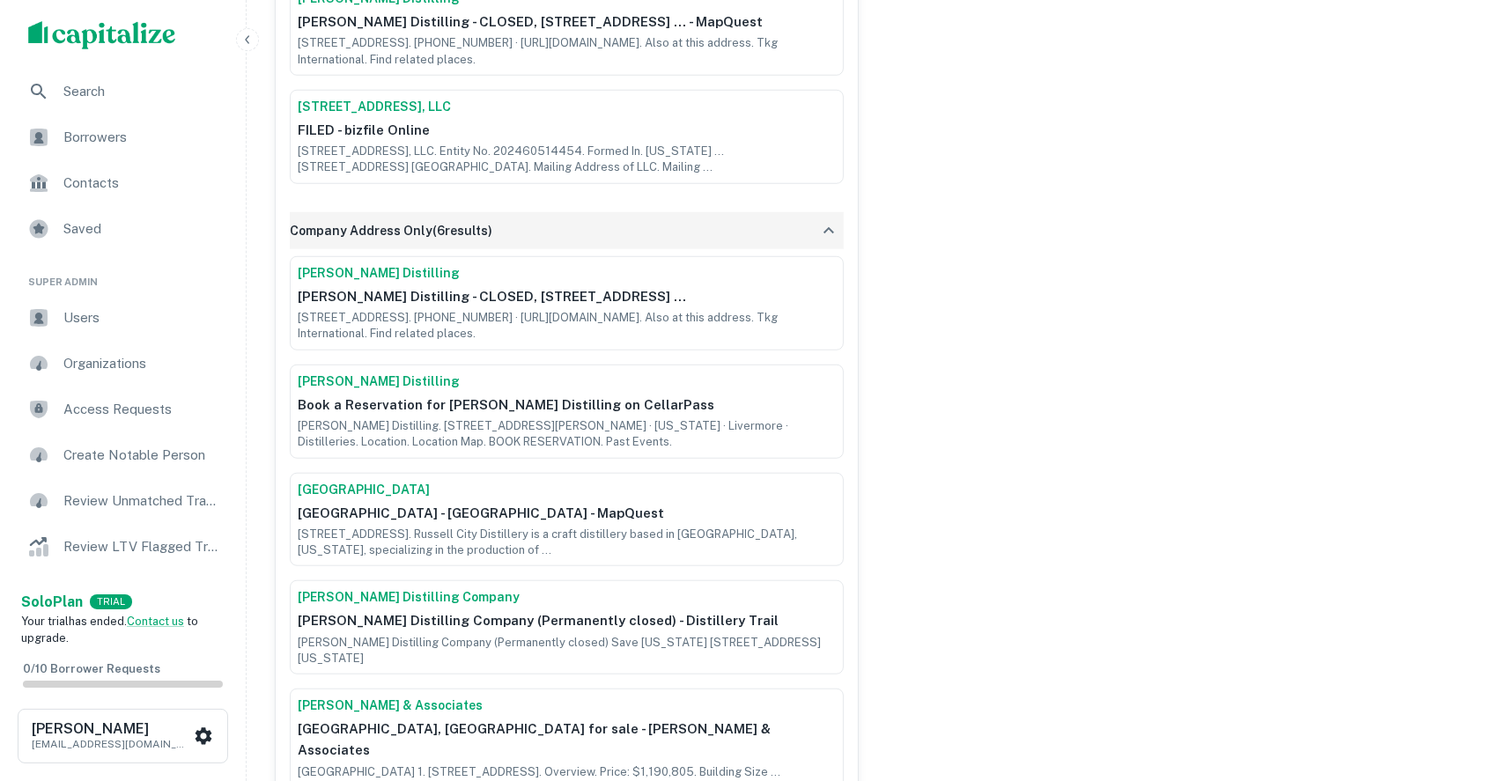
click at [809, 232] on div "company address only ( 6 results)" at bounding box center [567, 230] width 554 height 37
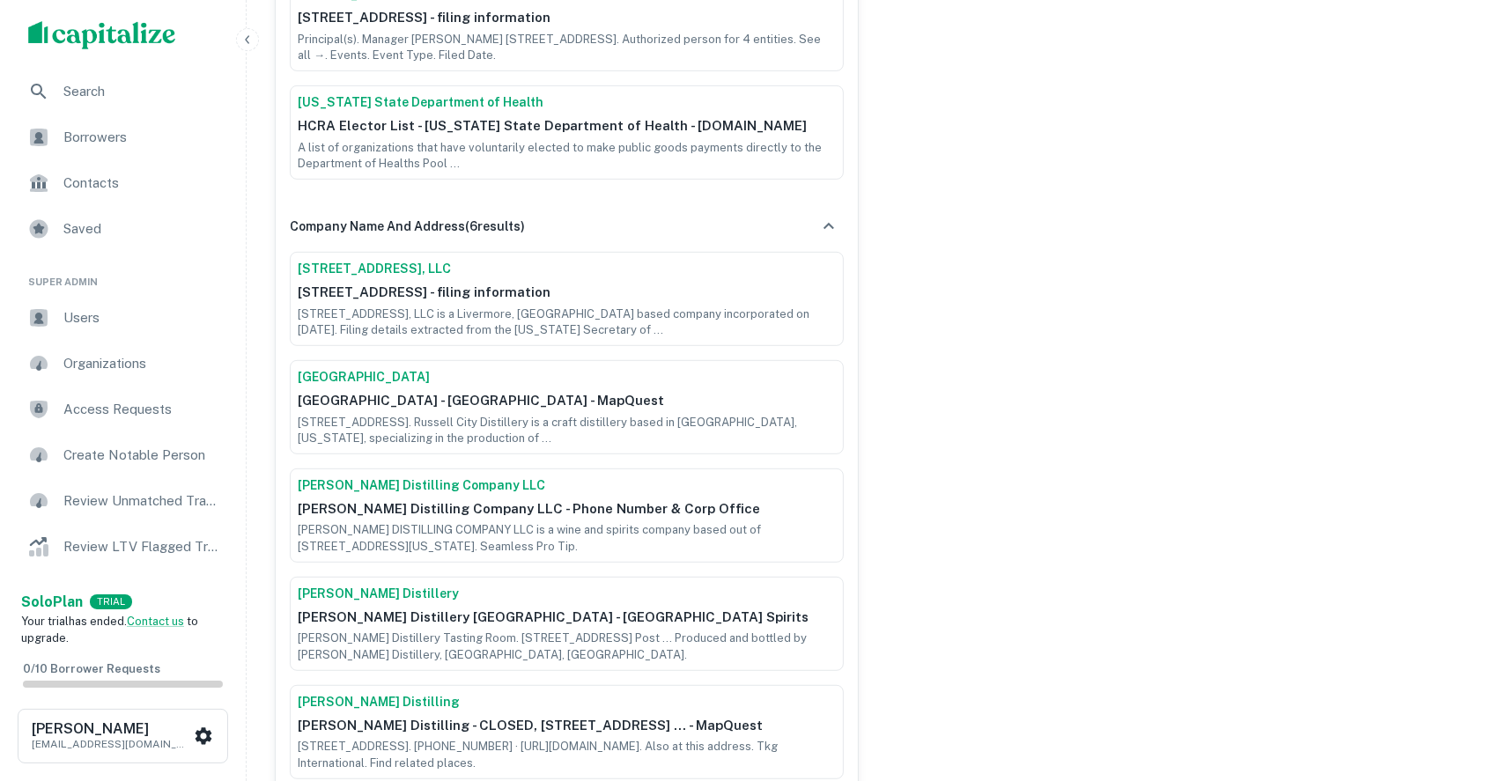
scroll to position [704, 0]
click at [804, 225] on div "company name and address ( 6 results)" at bounding box center [567, 227] width 554 height 37
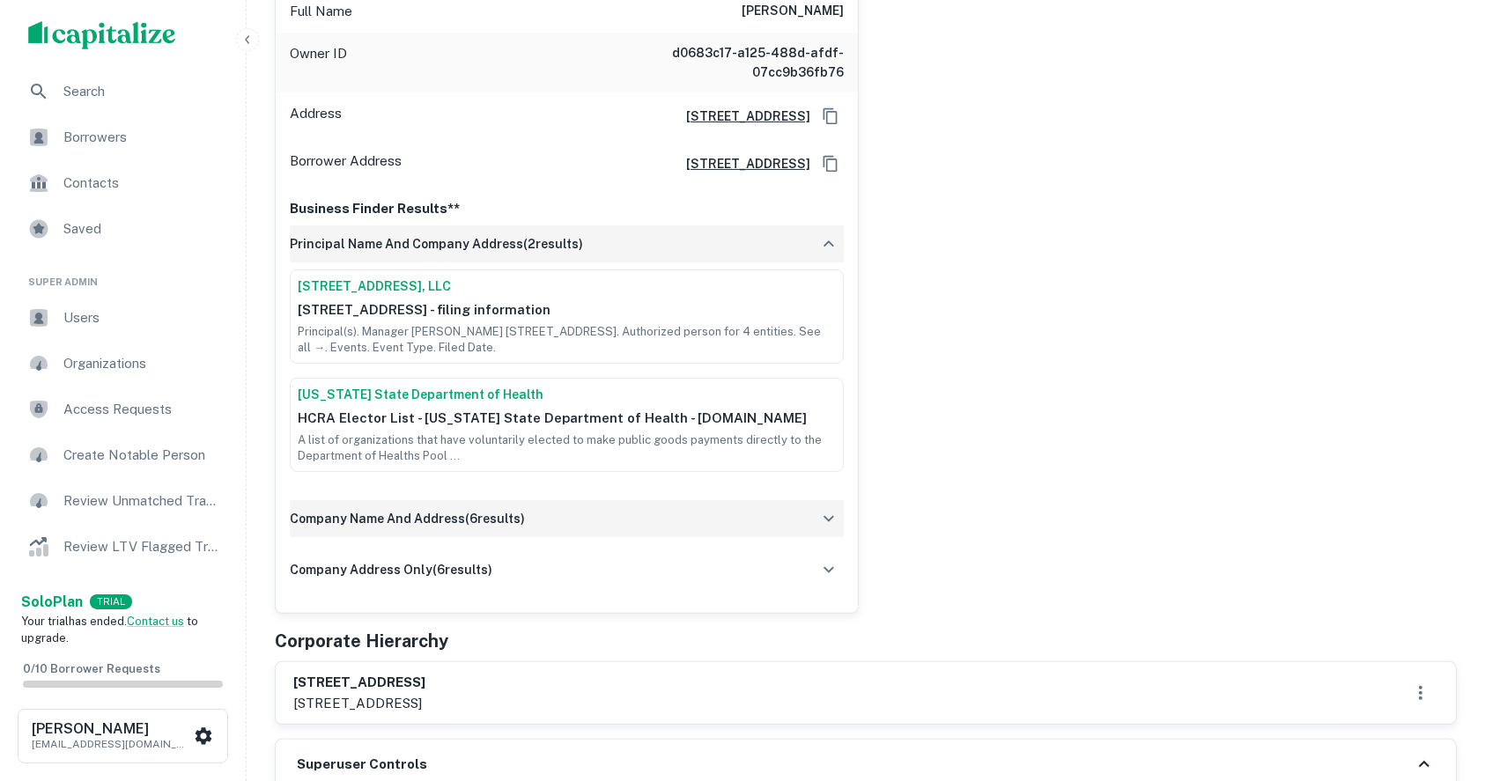
scroll to position [352, 0]
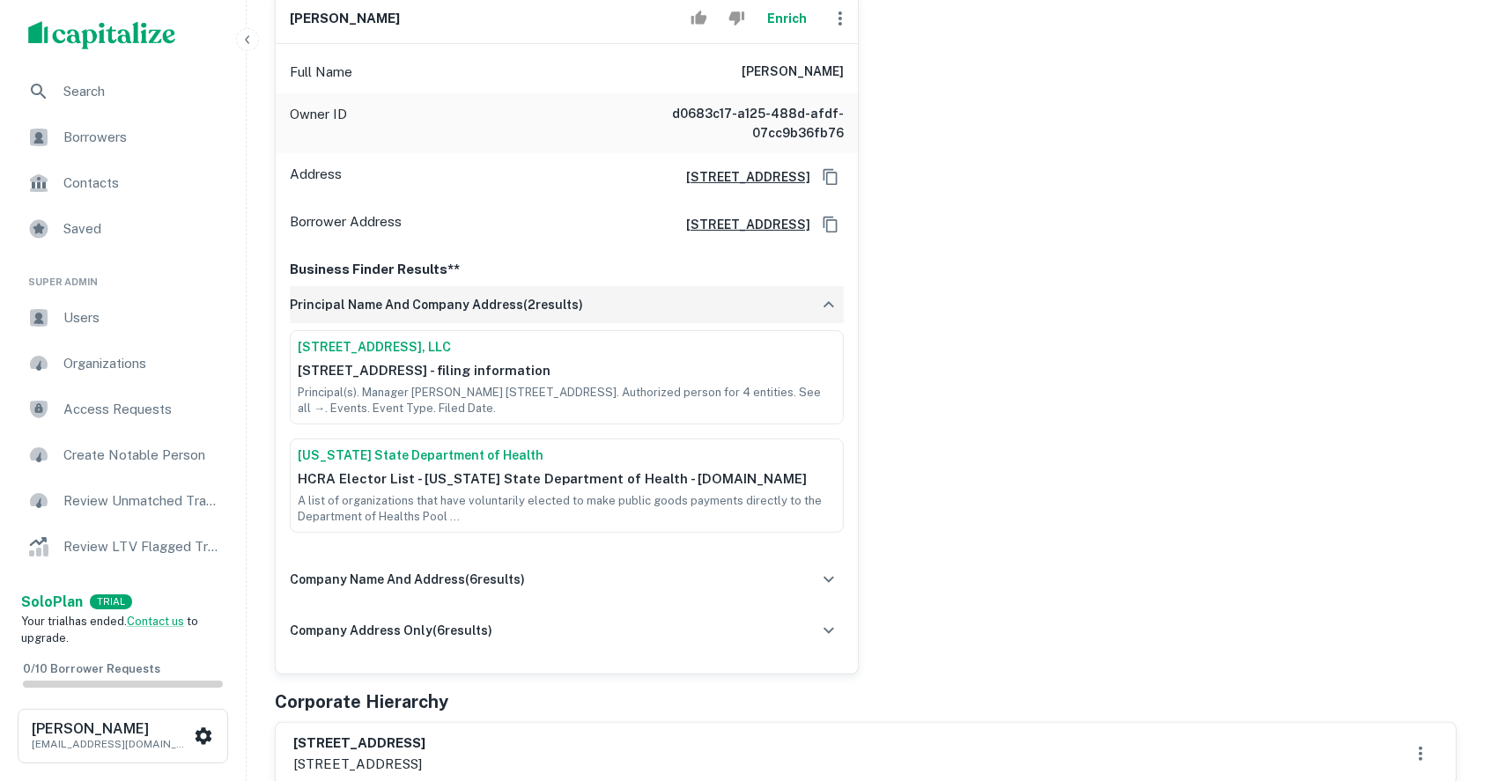
click at [827, 301] on icon "button" at bounding box center [828, 304] width 21 height 21
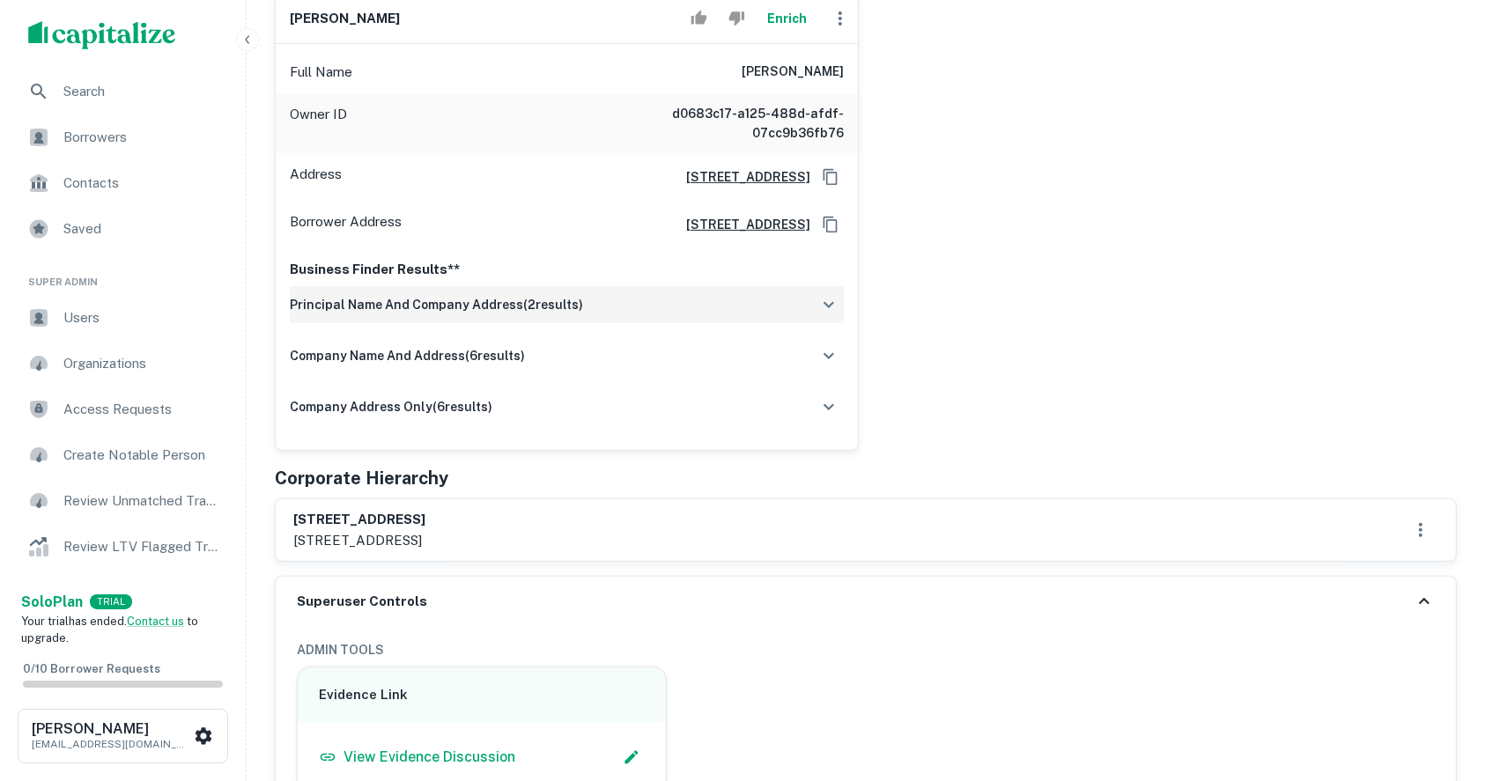
click at [336, 538] on p "3189 independence dr., livermore, ca, 94551" at bounding box center [359, 540] width 132 height 21
click at [332, 515] on h6 "3189 independence drive, llc" at bounding box center [359, 520] width 132 height 20
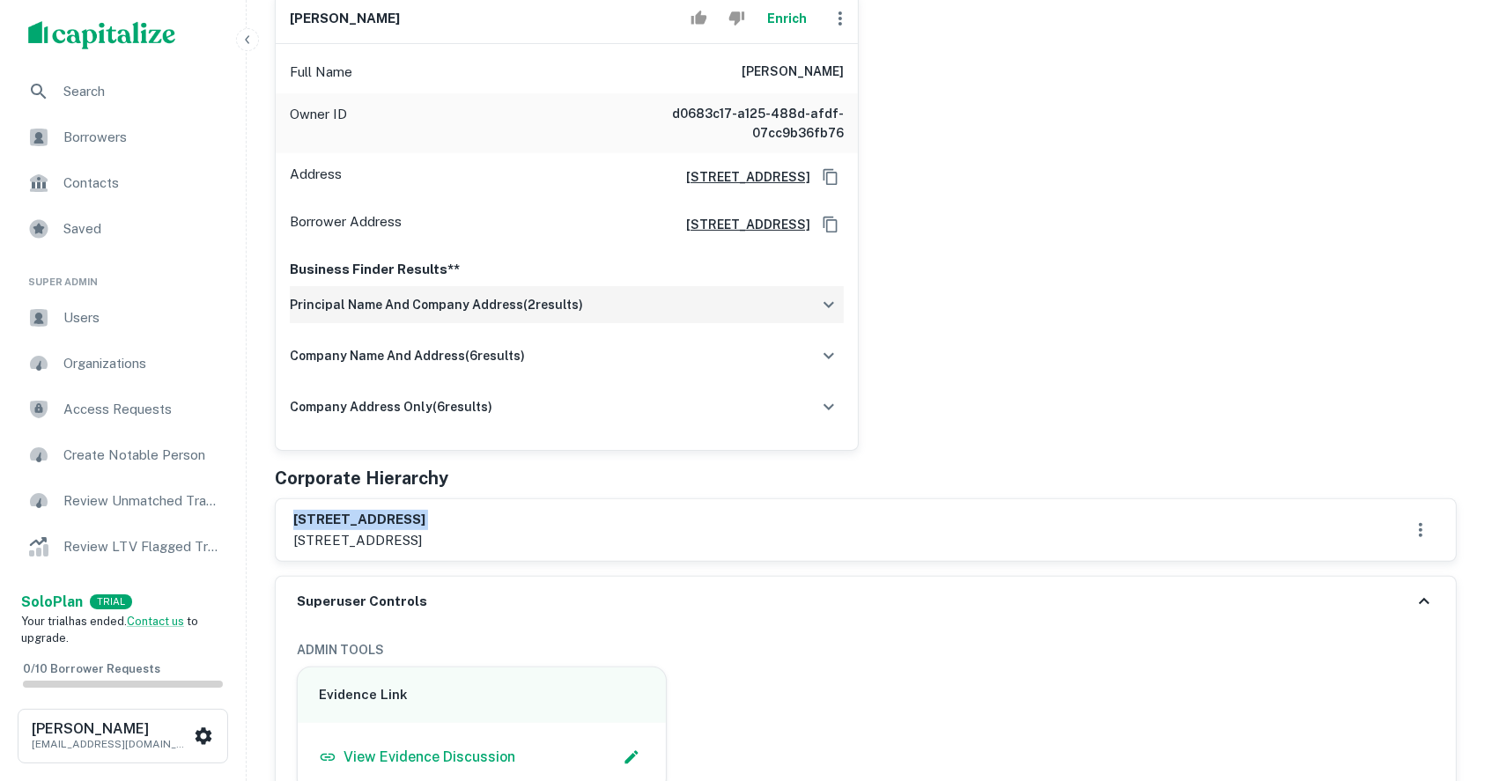
click at [332, 515] on h6 "3189 independence drive, llc" at bounding box center [359, 520] width 132 height 20
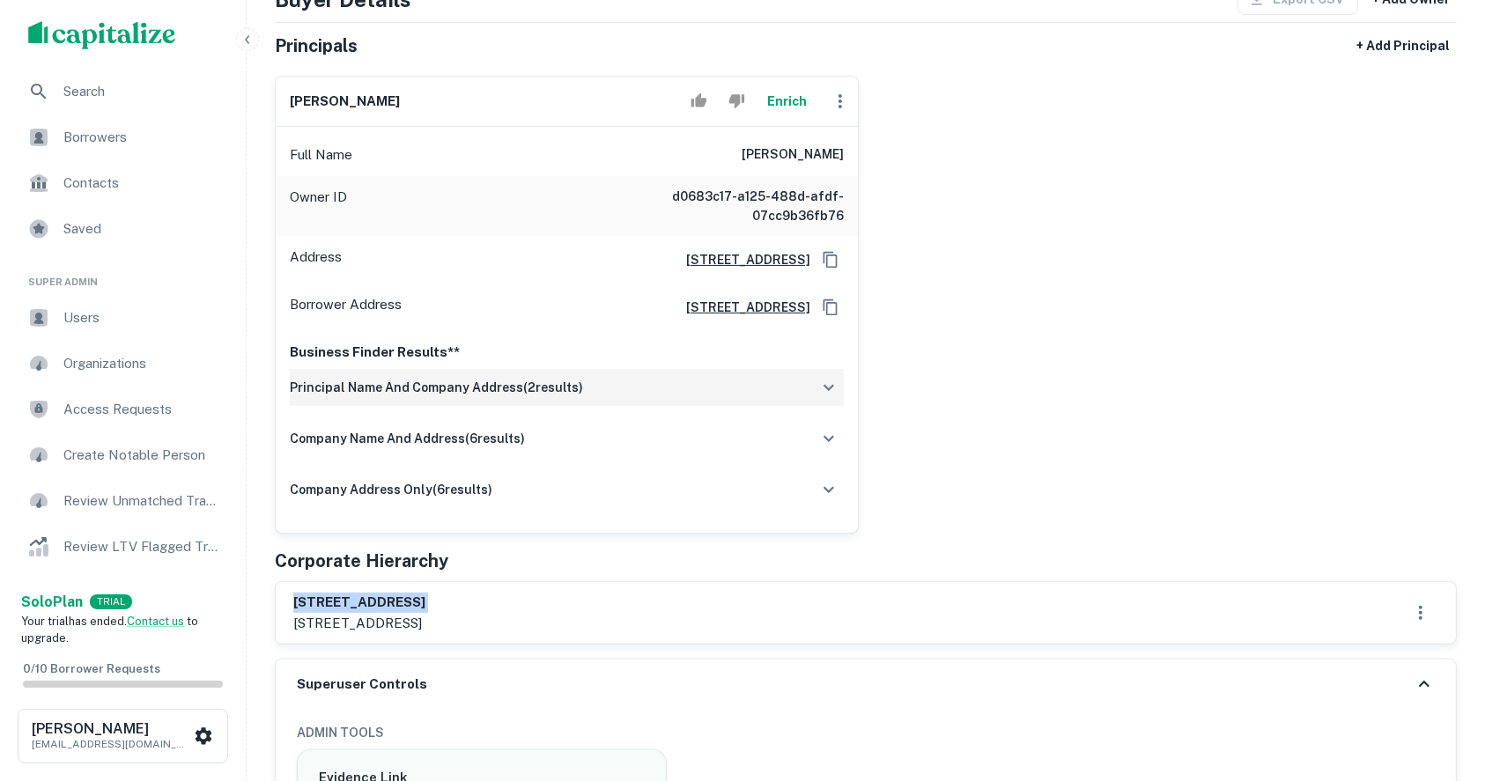
scroll to position [234, 0]
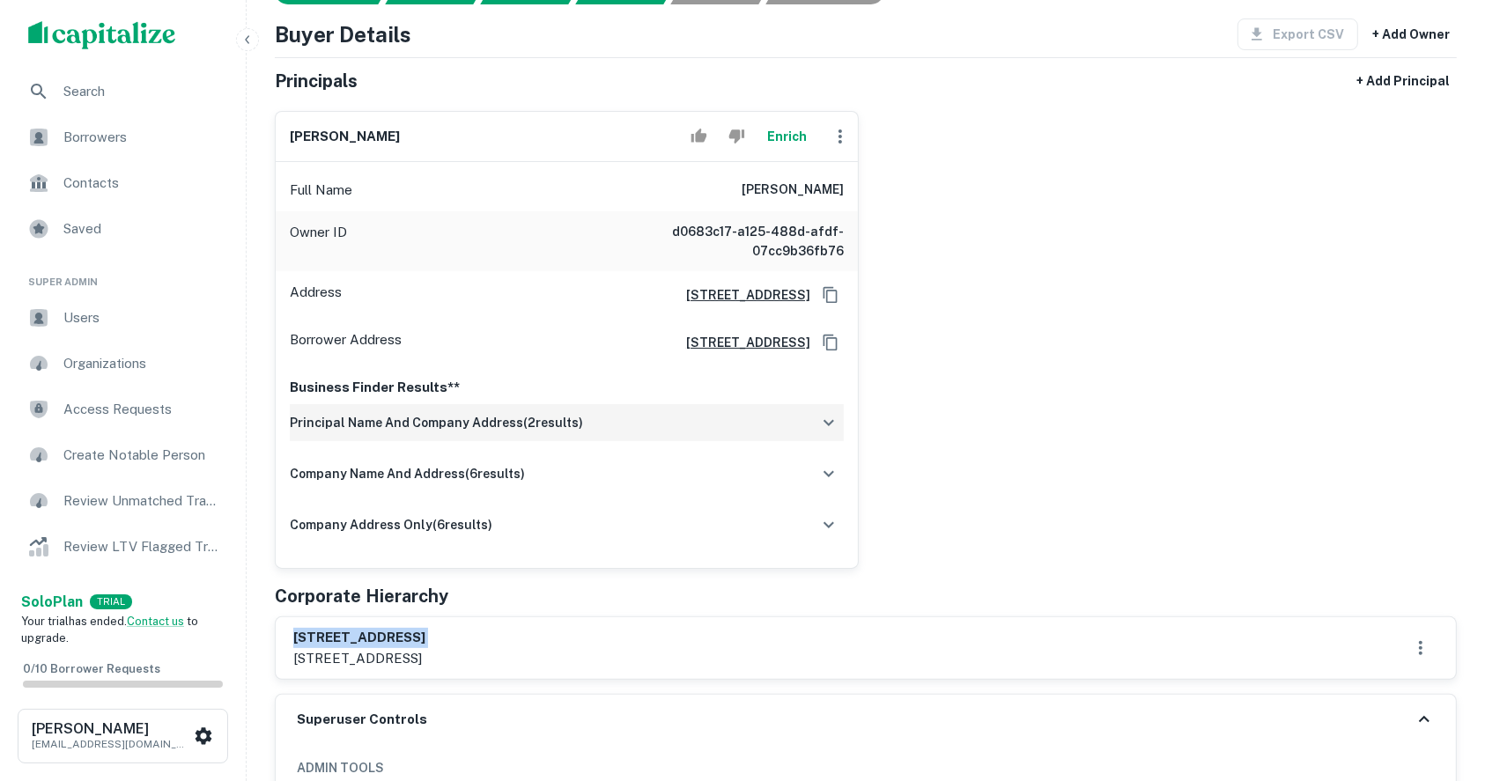
click at [582, 644] on div "3189 independence drive, llc 3189 independence dr., livermore, ca, 94551" at bounding box center [865, 648] width 1145 height 41
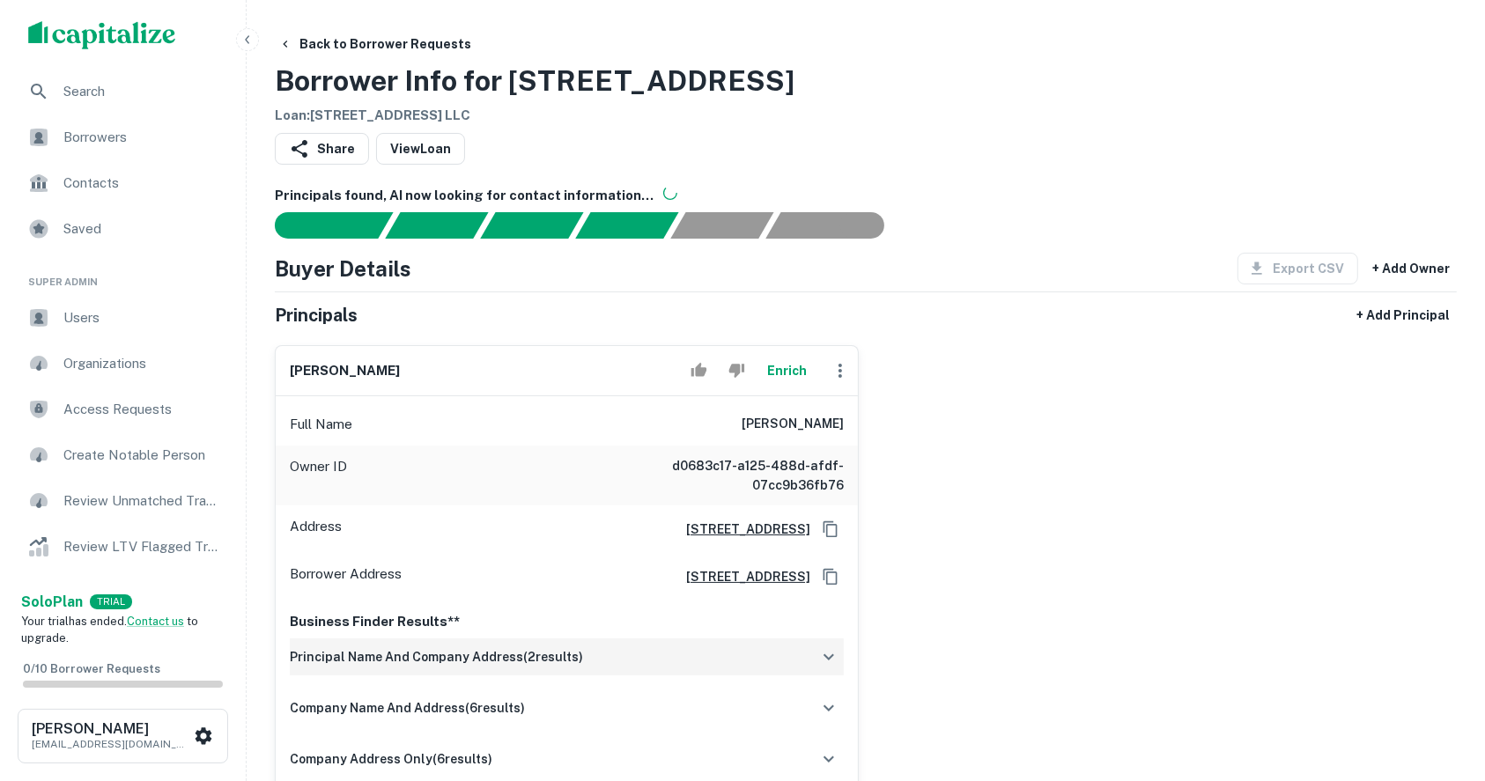
scroll to position [117, 0]
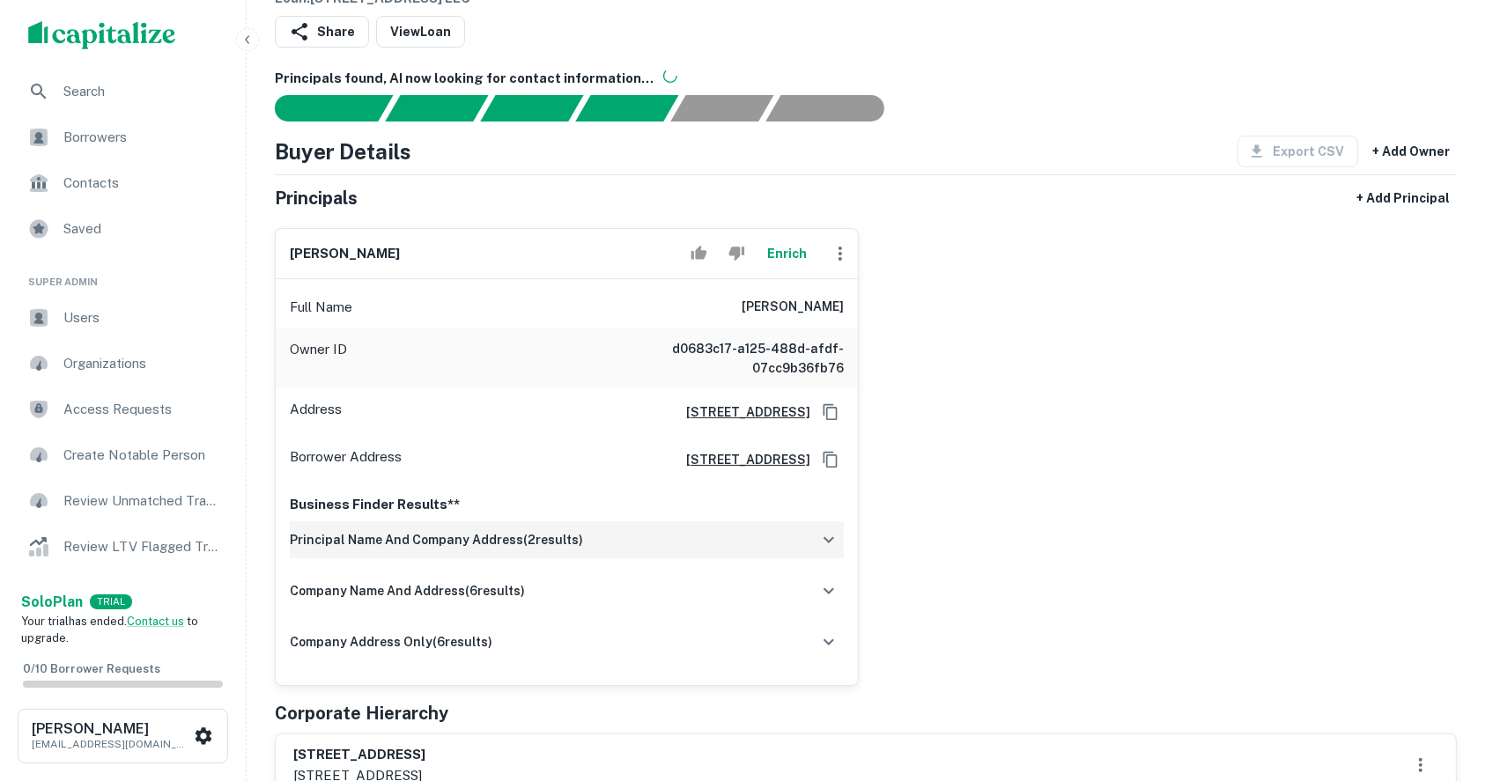
click at [365, 257] on h6 "richard stump" at bounding box center [345, 254] width 110 height 20
copy div "richard stump Enrich"
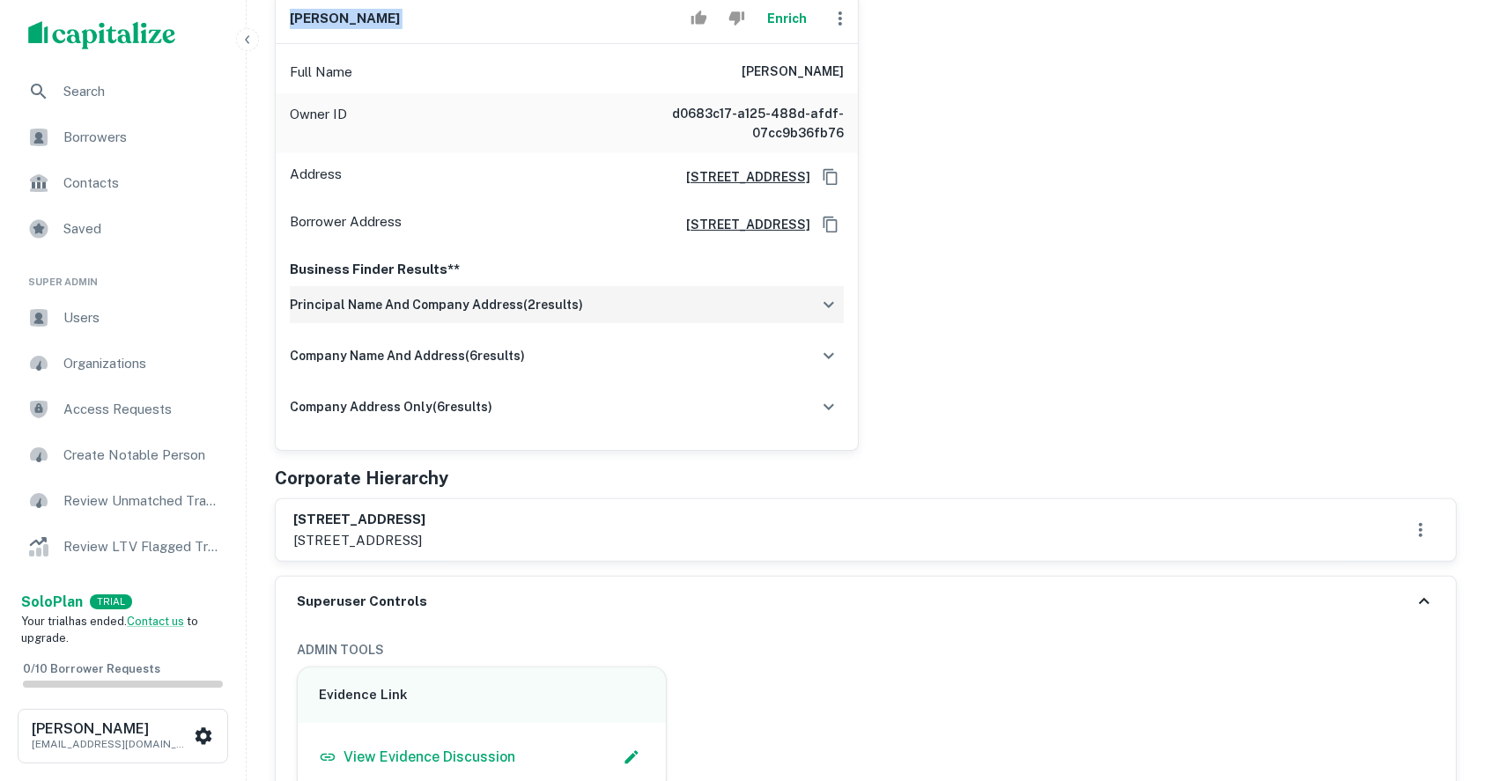
scroll to position [234, 0]
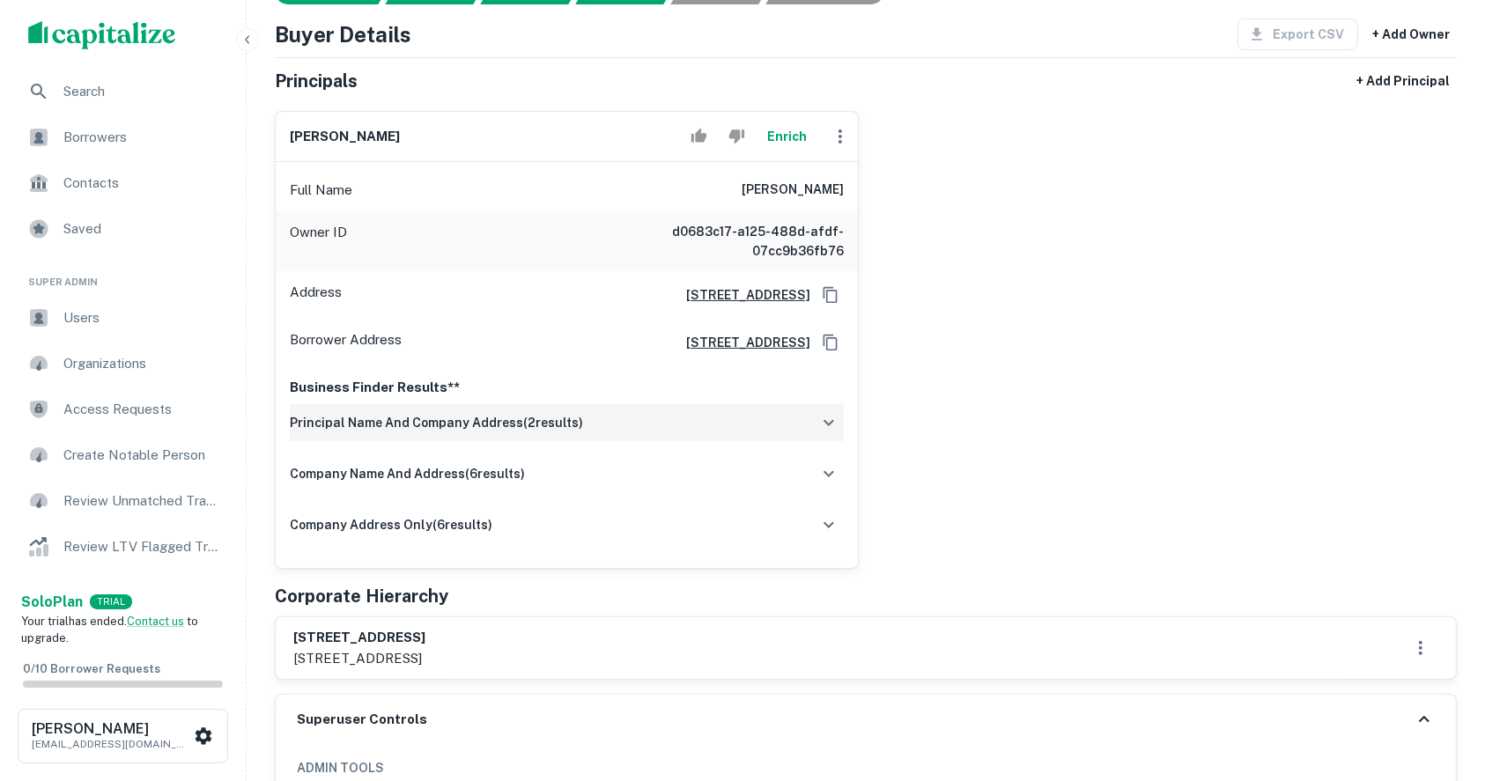
click at [350, 638] on h6 "3189 independence drive, llc" at bounding box center [359, 638] width 132 height 20
copy h6 "3189 independence drive, llc"
click at [808, 180] on h6 "richard stump" at bounding box center [792, 190] width 102 height 21
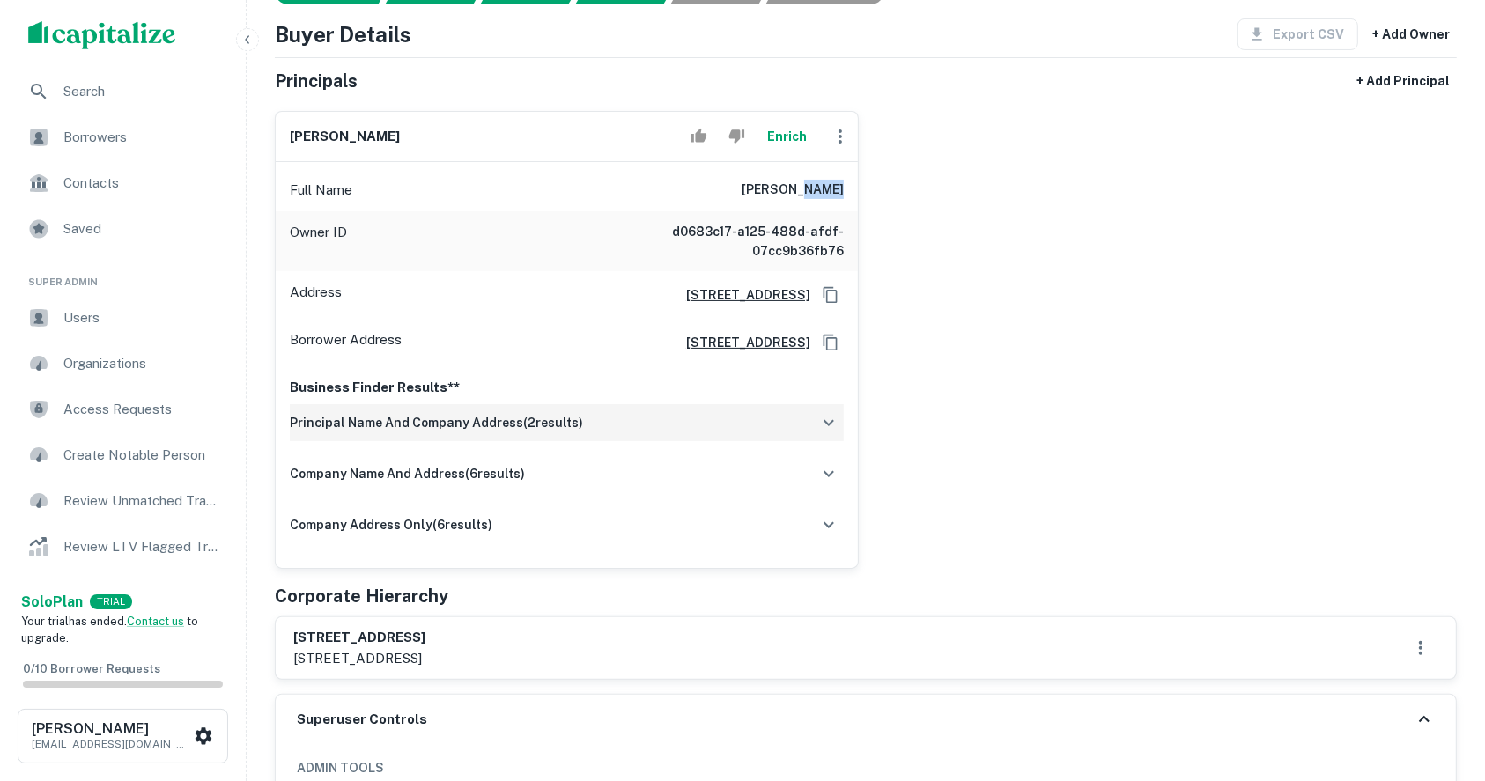
click at [808, 180] on h6 "richard stump" at bounding box center [792, 190] width 102 height 21
copy h6 "richard stump"
drag, startPoint x: 1073, startPoint y: 217, endPoint x: 1044, endPoint y: 206, distance: 30.1
click at [1073, 217] on div "richard stump Enrich Full Name richard stump Owner ID d0683c17-a125-488d-afdf-0…" at bounding box center [859, 333] width 1196 height 472
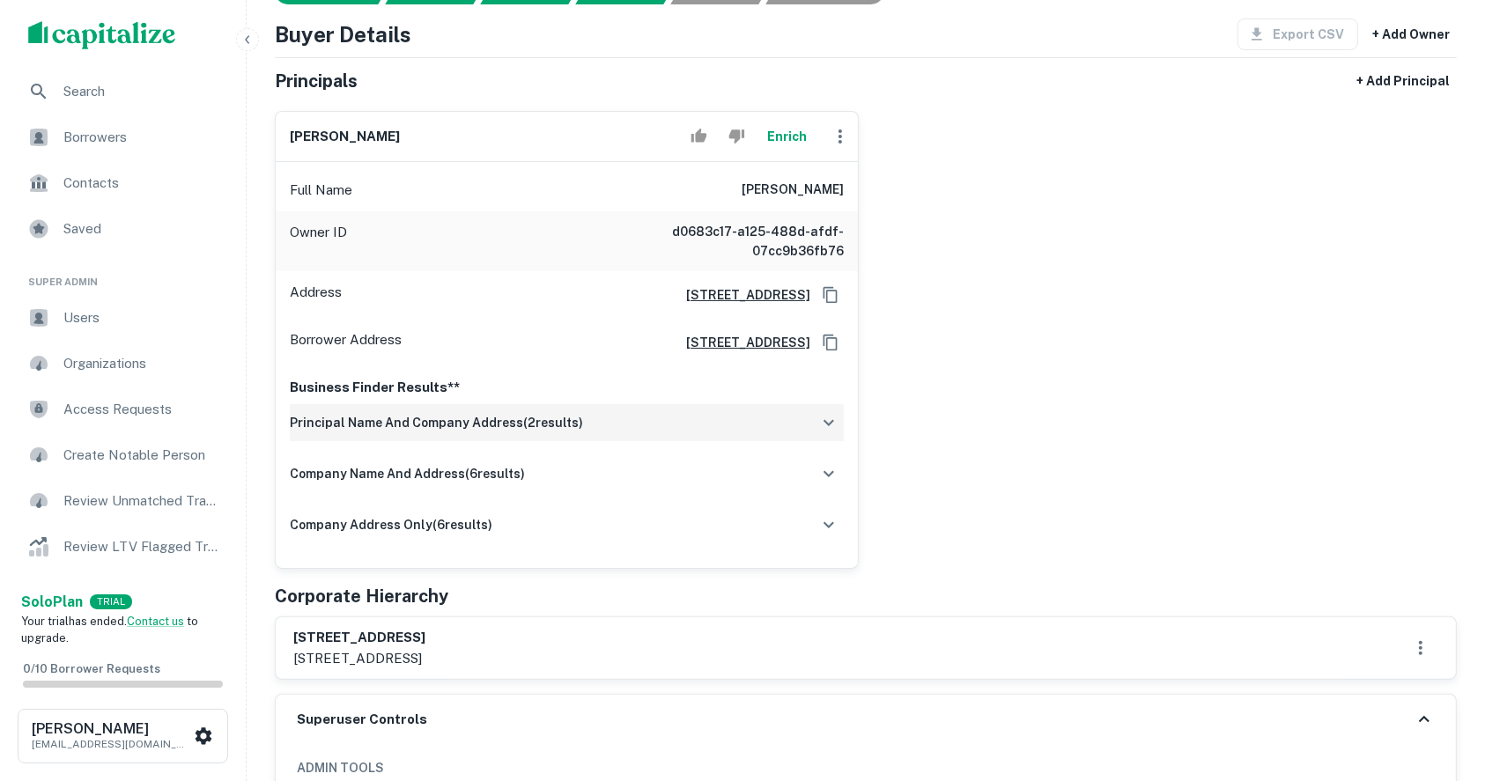
click at [794, 184] on h6 "richard stump" at bounding box center [792, 190] width 102 height 21
click at [794, 183] on h6 "richard stump" at bounding box center [792, 190] width 102 height 21
copy h6 "richard"
click at [790, 187] on h6 "richard stump" at bounding box center [792, 190] width 102 height 21
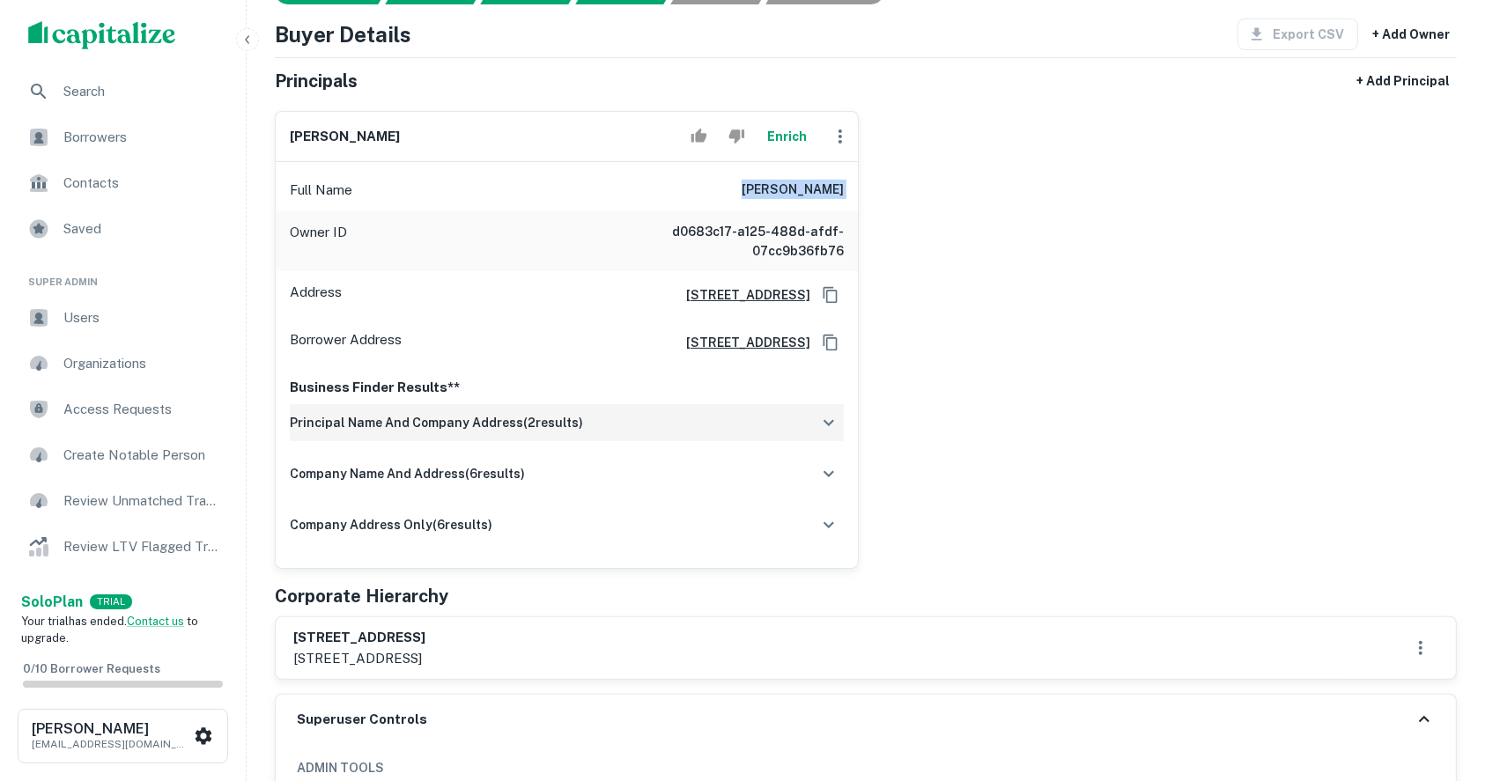
click at [790, 187] on h6 "richard stump" at bounding box center [792, 190] width 102 height 21
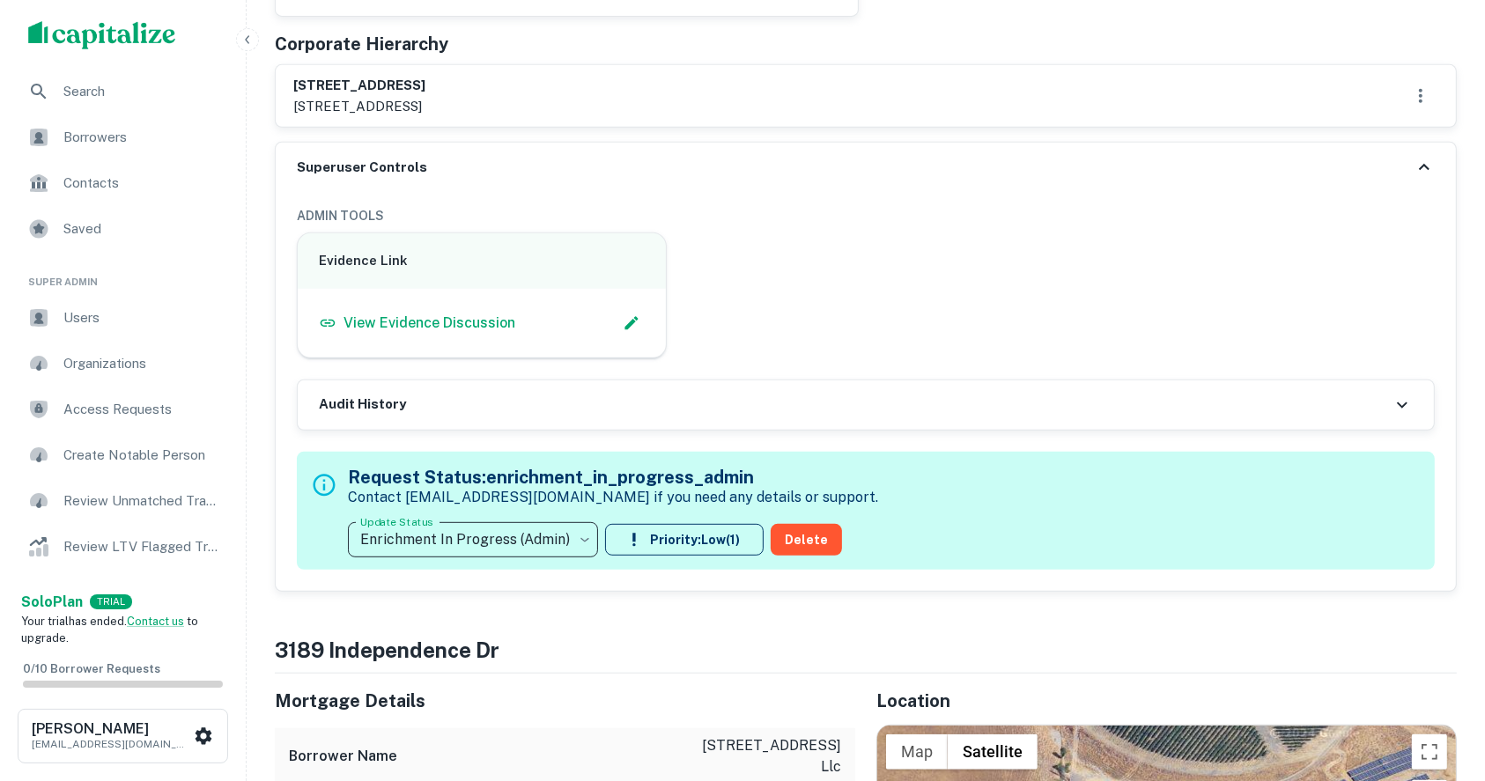
scroll to position [822, 0]
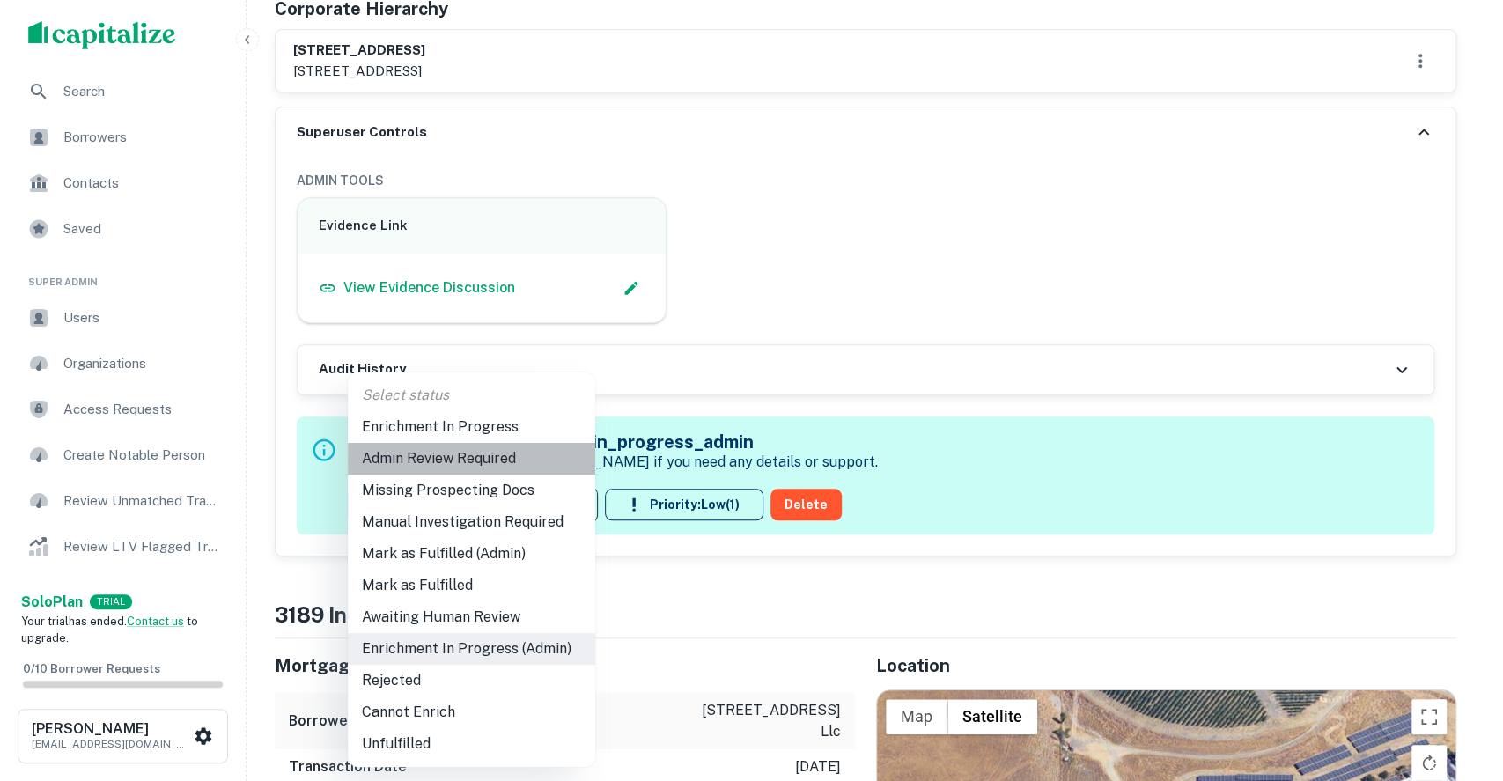
click at [424, 461] on li "Admin Review Required" at bounding box center [471, 459] width 247 height 32
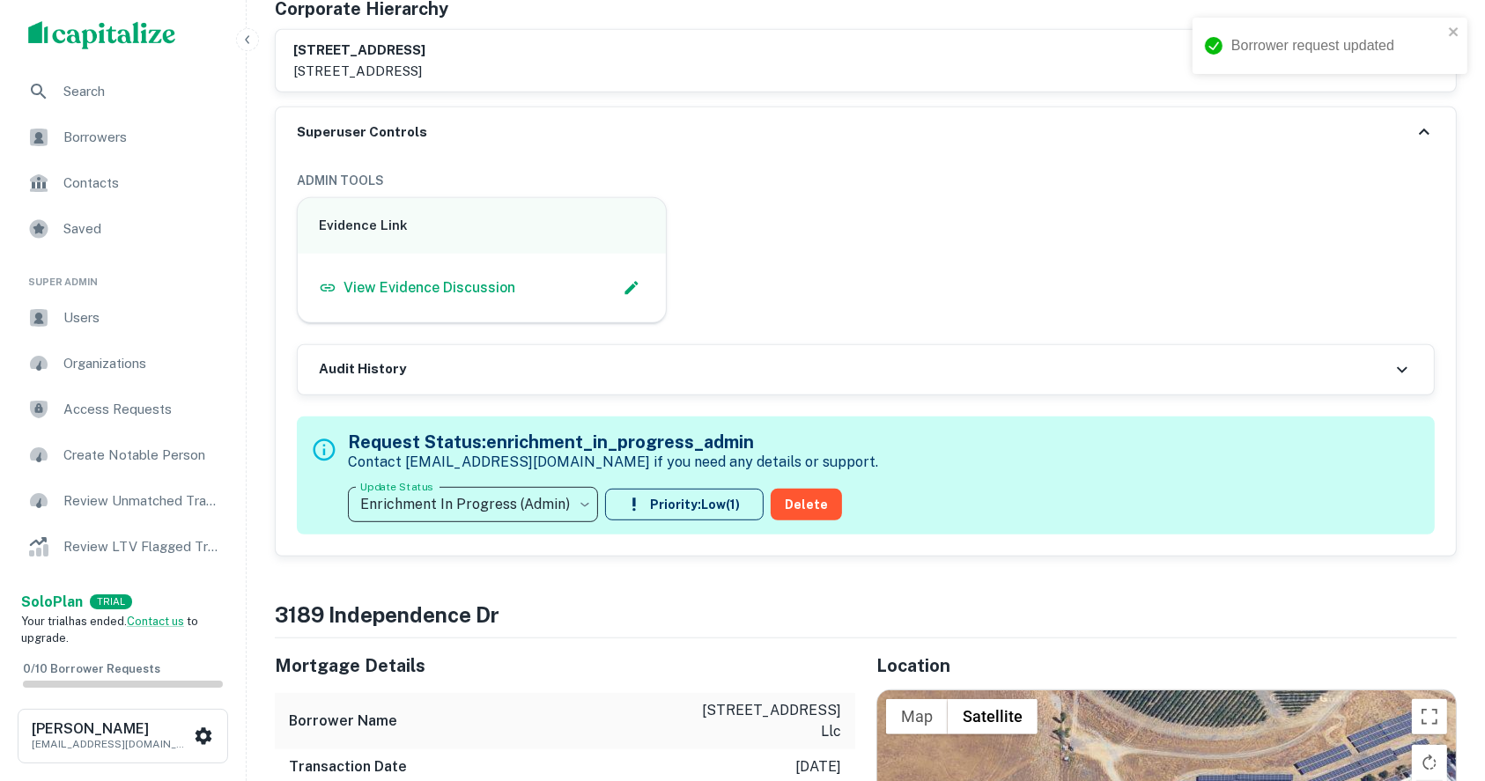
type input "**********"
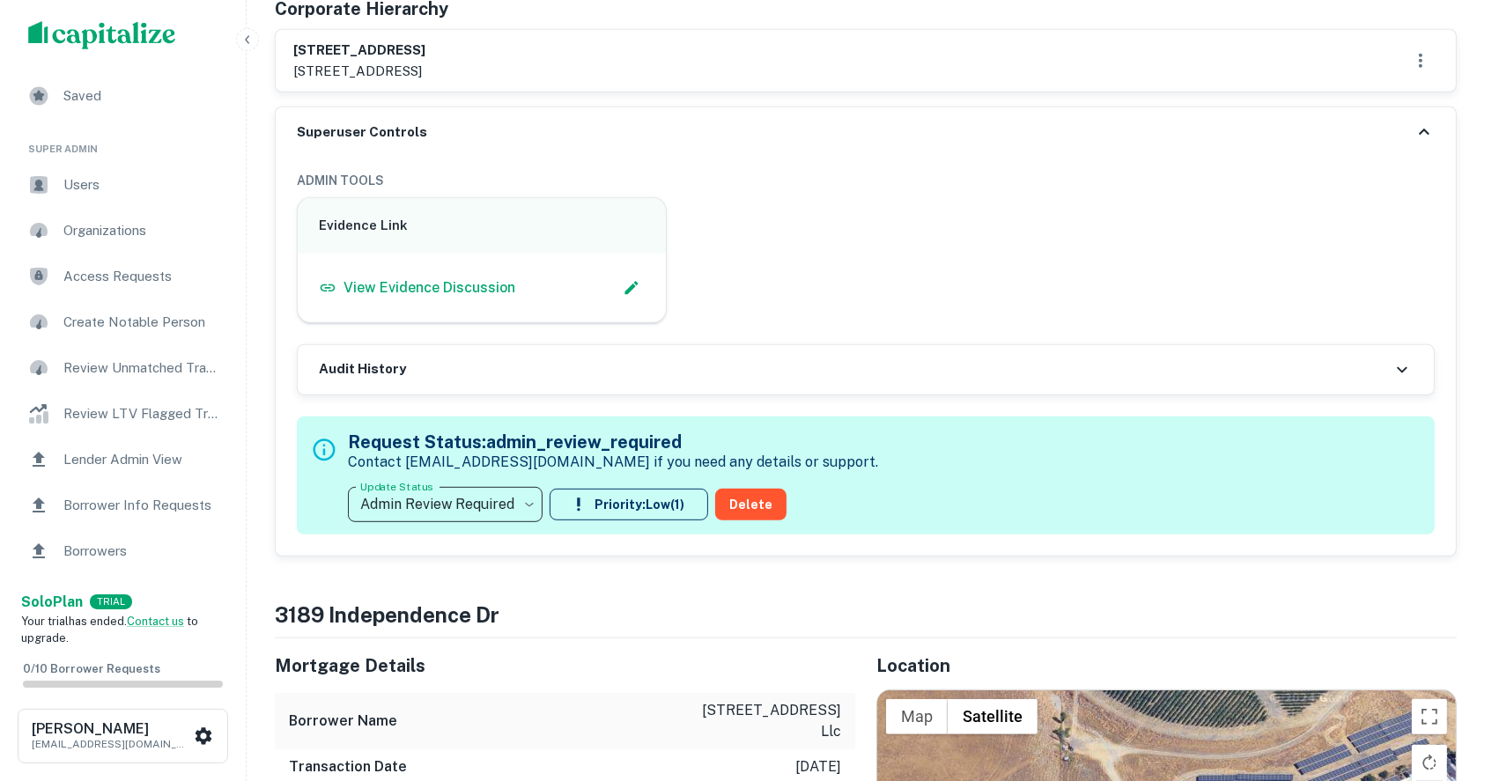
scroll to position [234, 0]
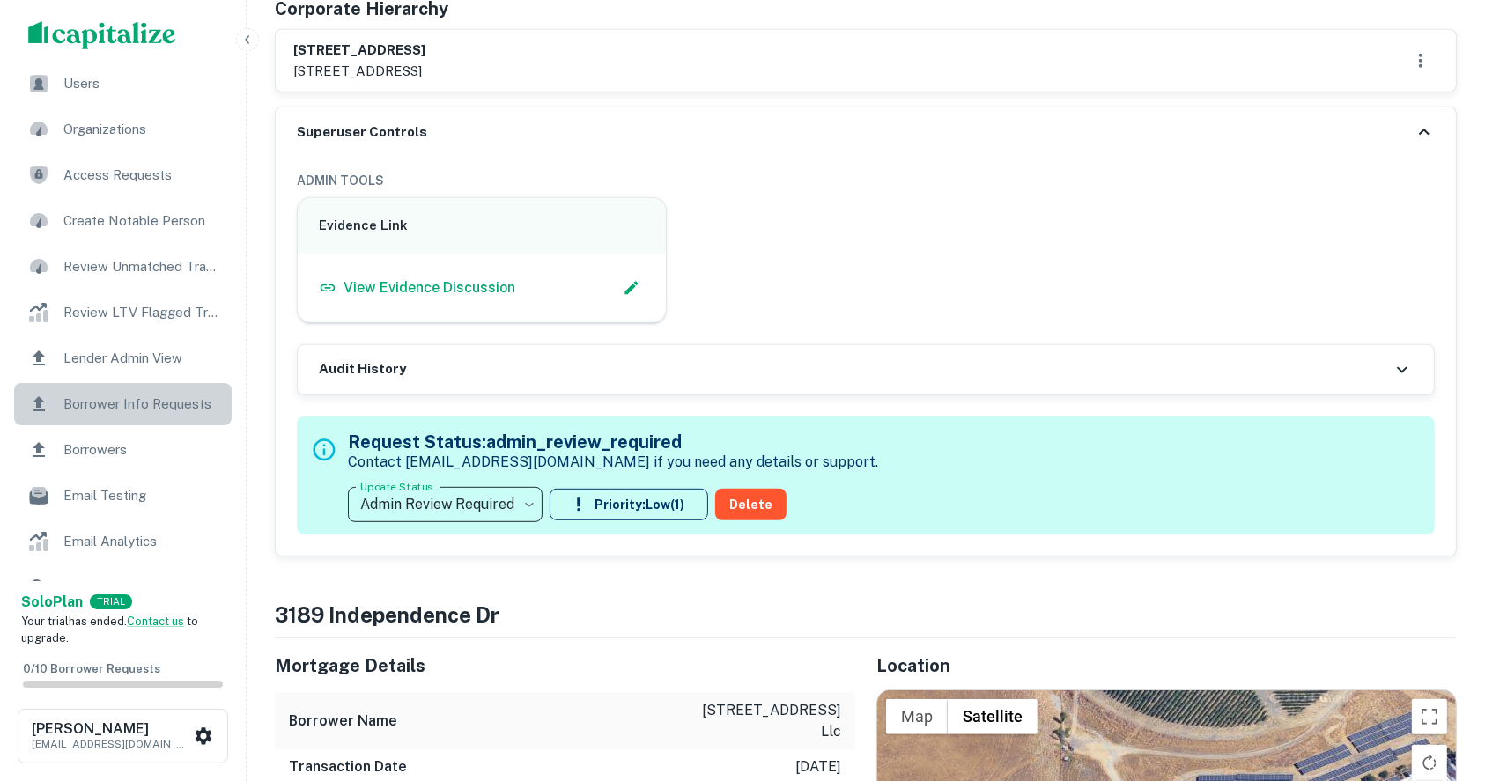
click at [135, 397] on span "Borrower Info Requests" at bounding box center [142, 404] width 158 height 21
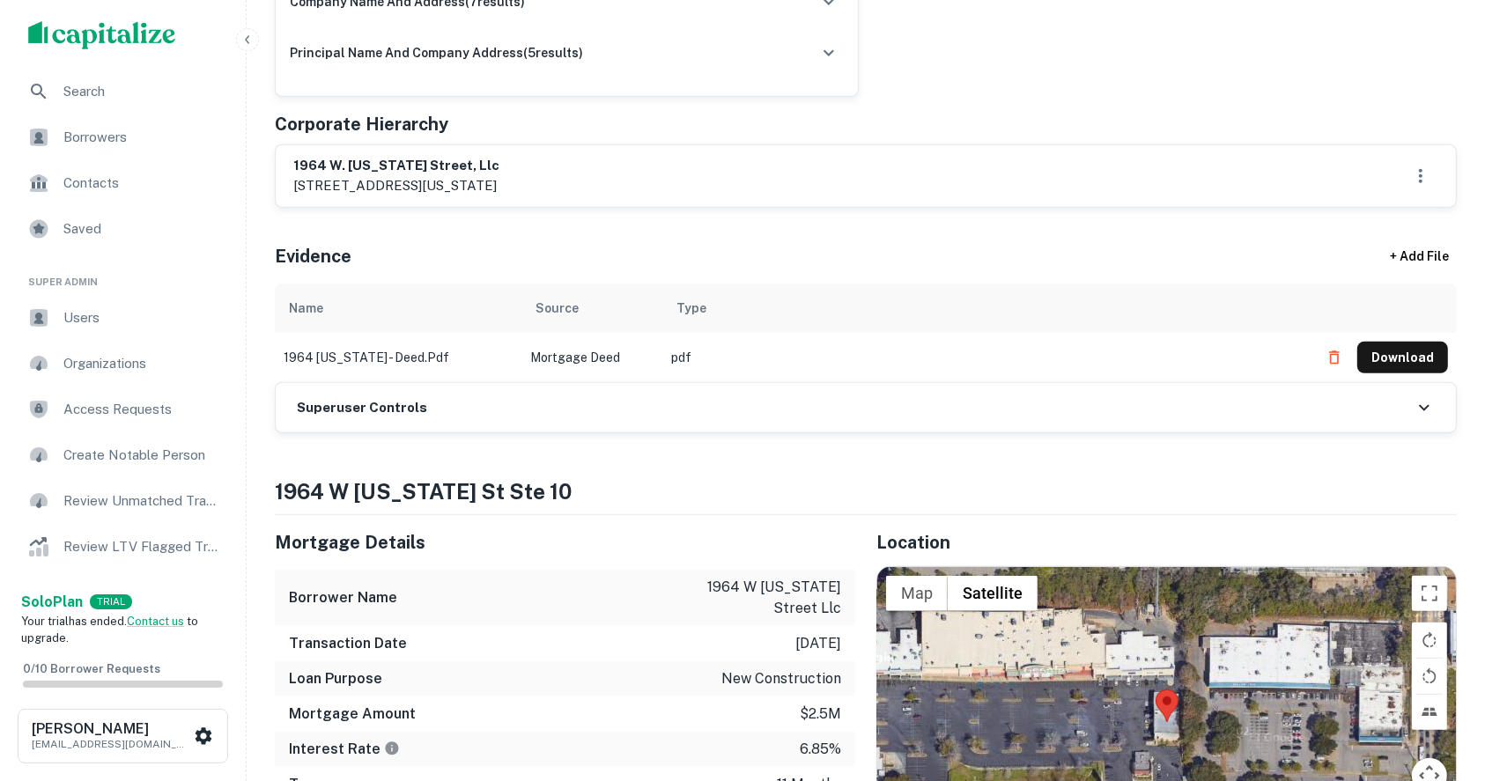
scroll to position [704, 0]
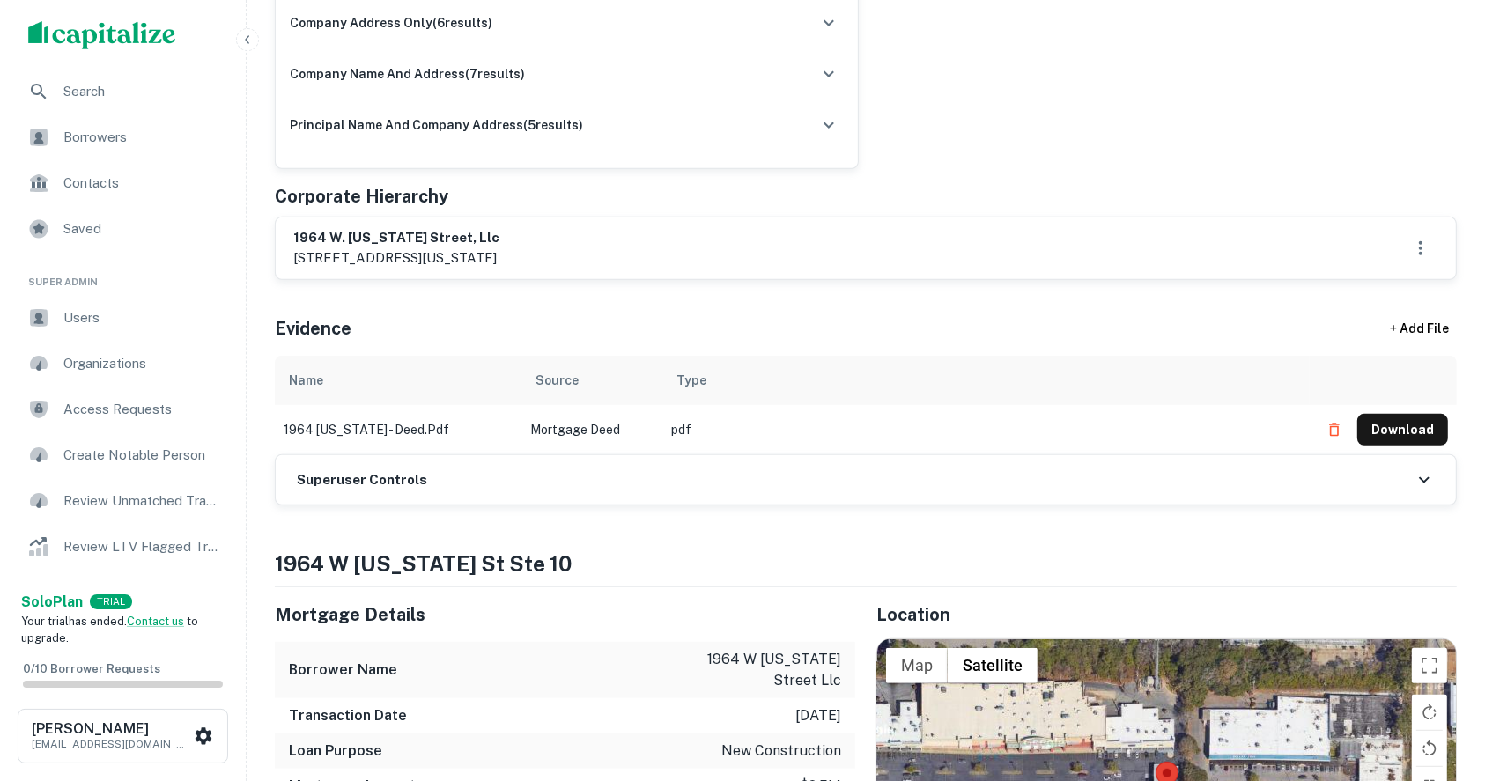
click at [359, 485] on h6 "Superuser Controls" at bounding box center [362, 480] width 130 height 20
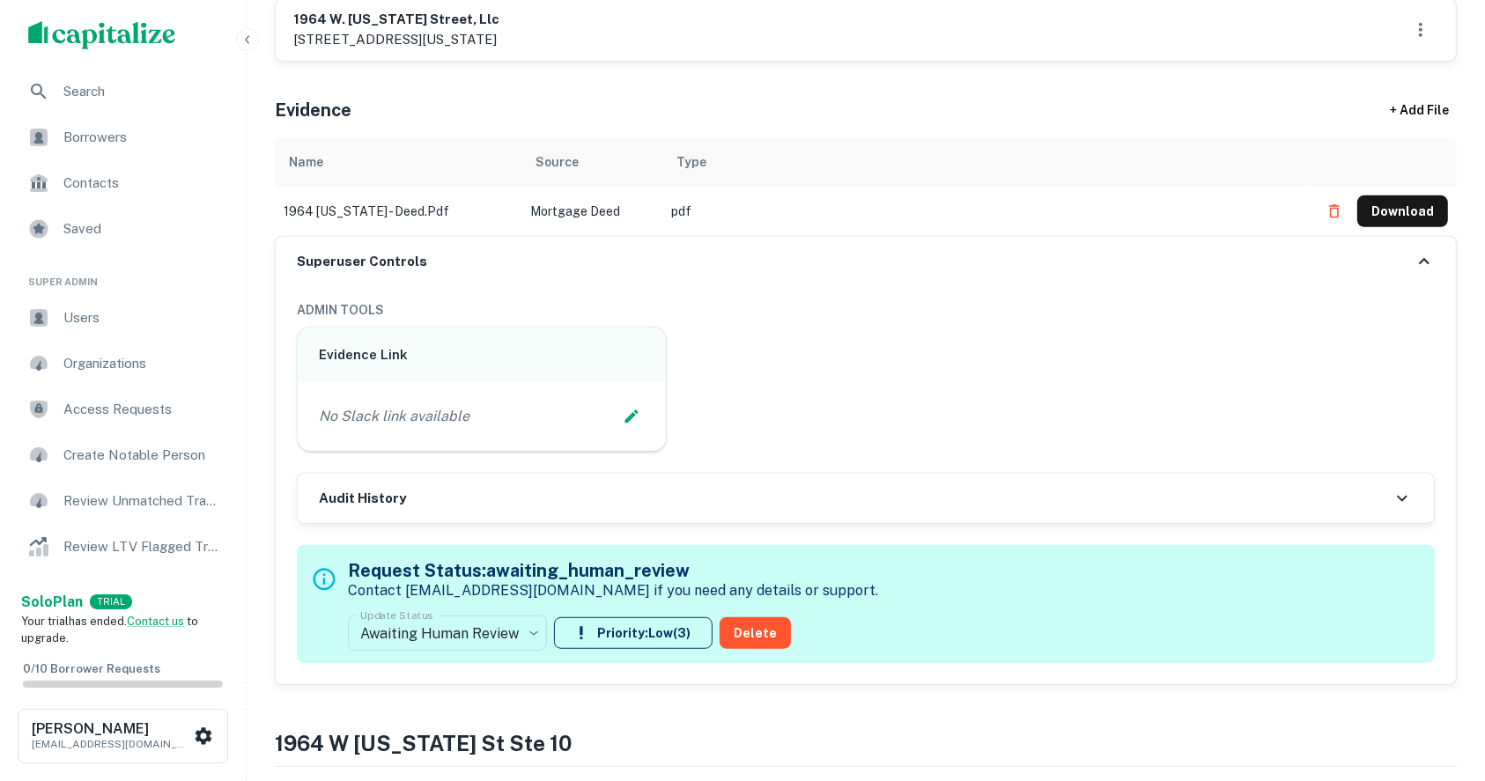
scroll to position [939, 0]
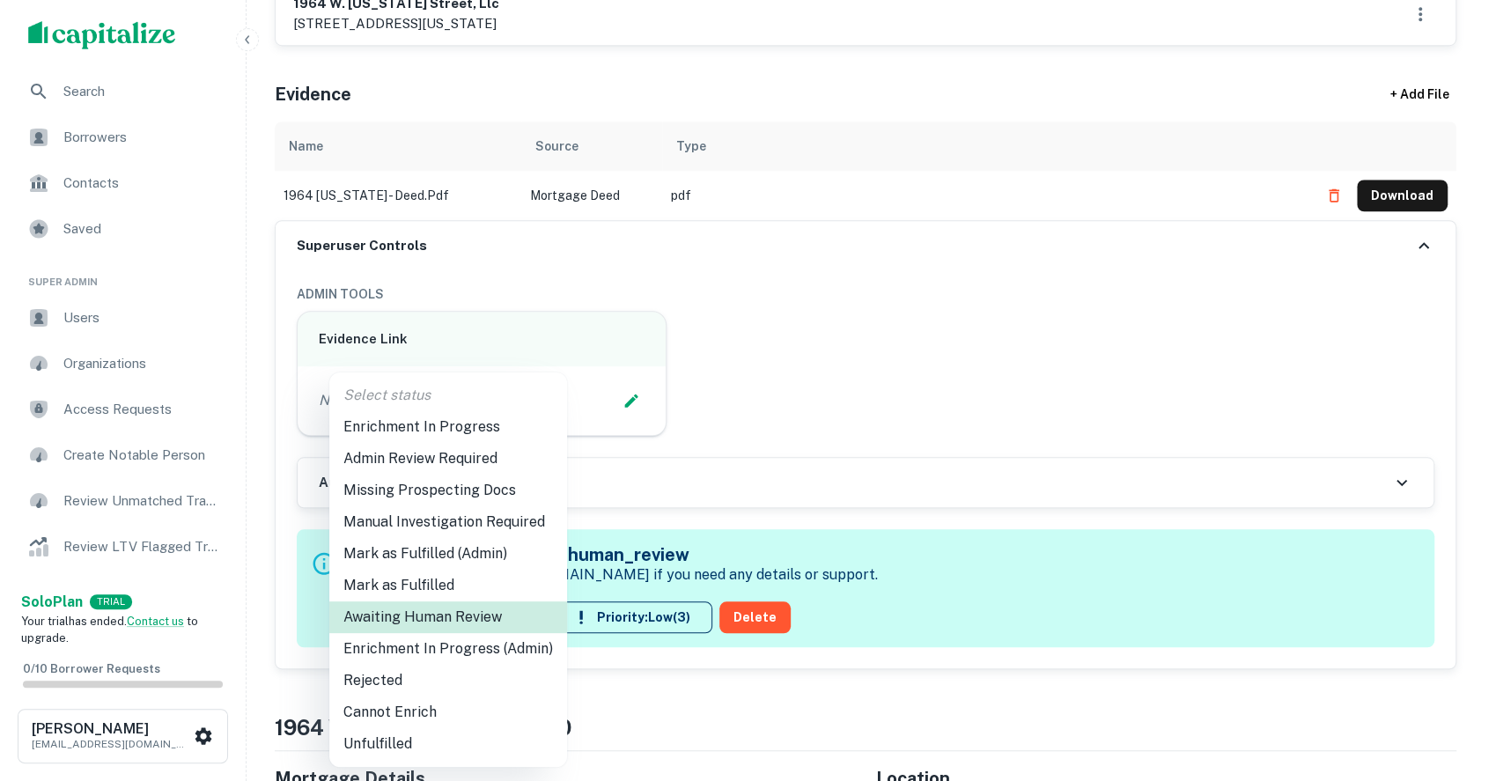
click at [435, 647] on li "Enrichment In Progress (Admin)" at bounding box center [448, 649] width 238 height 32
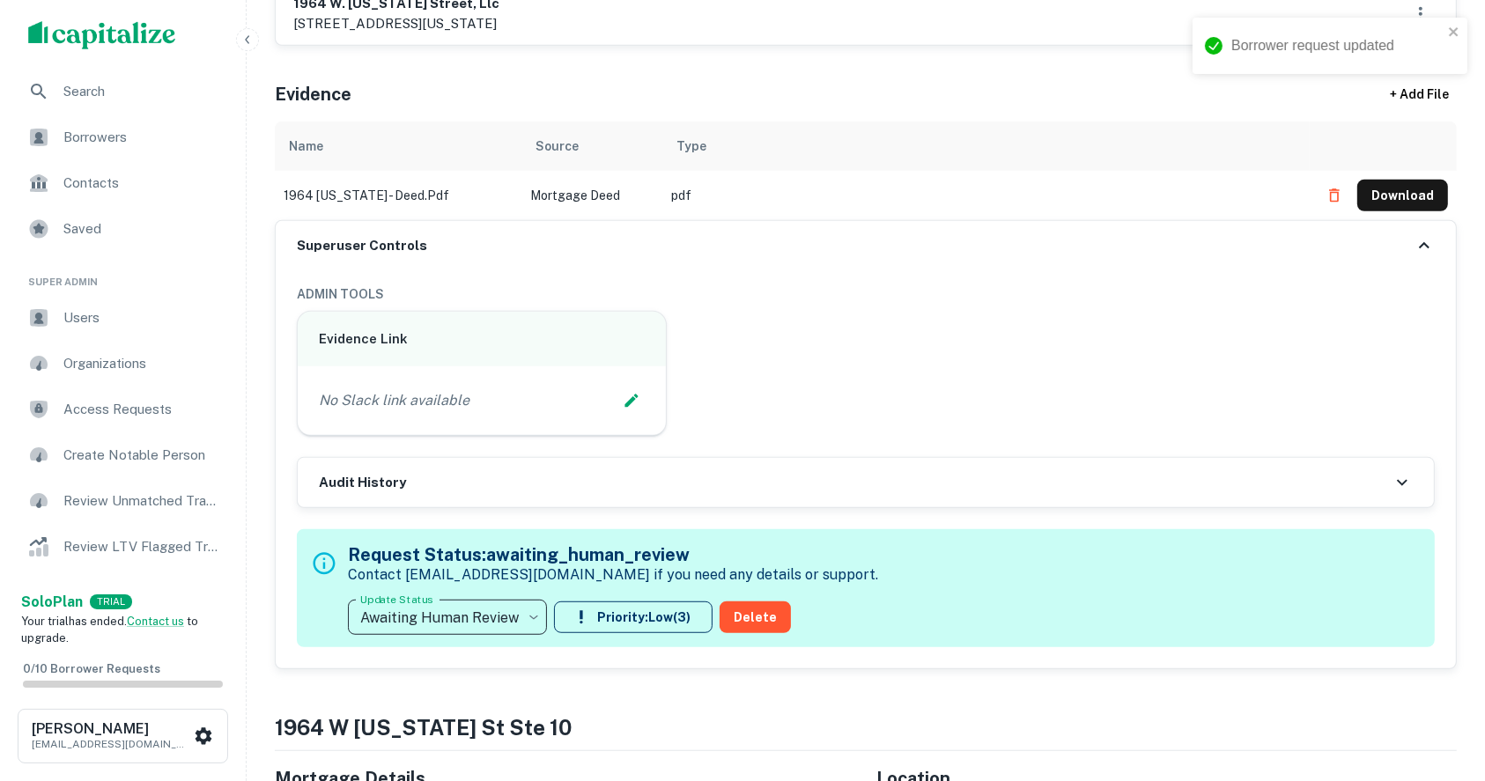
type input "**********"
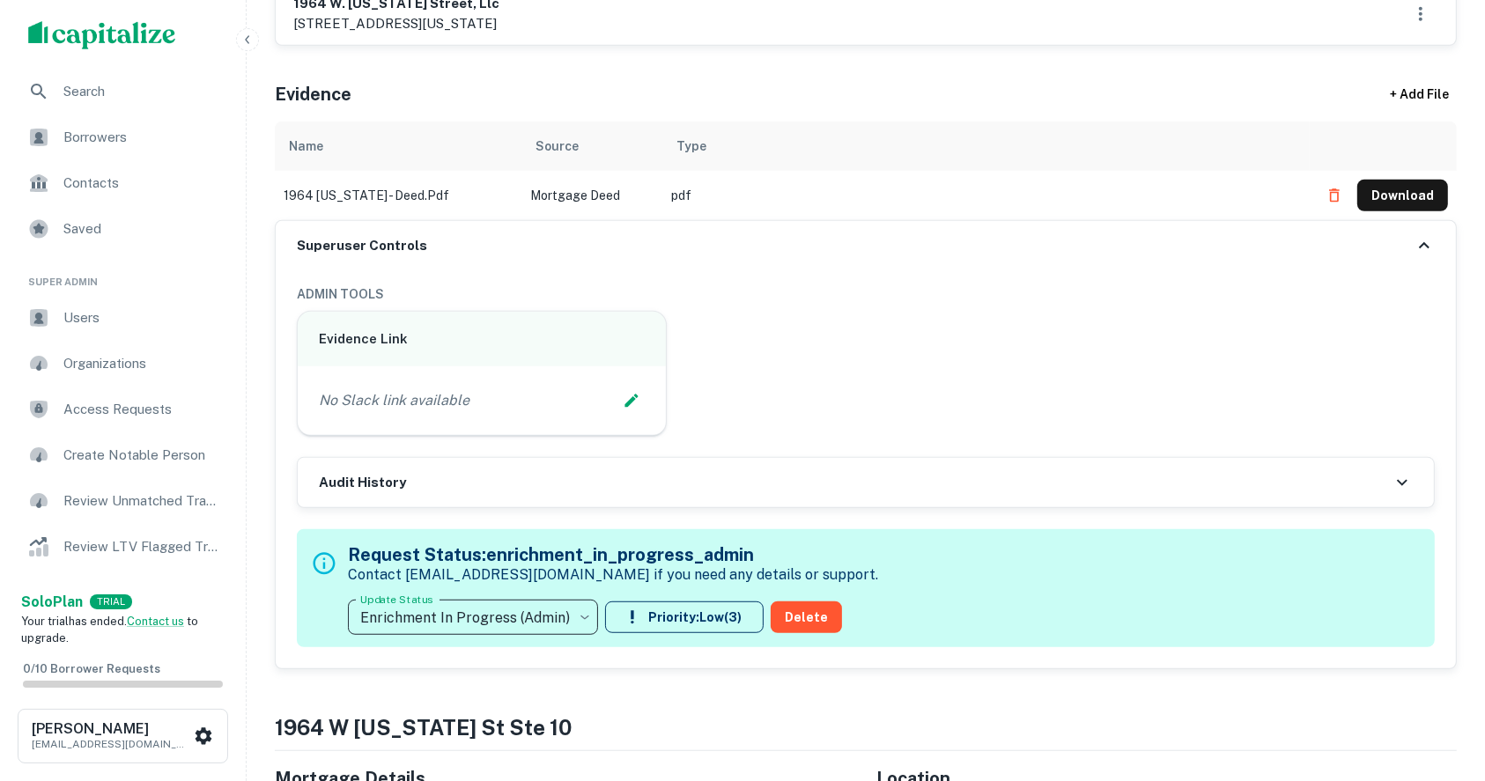
click at [1316, 71] on div "Evidence + Add File" at bounding box center [866, 91] width 1182 height 62
click at [1331, 73] on div "Evidence + Add File" at bounding box center [866, 91] width 1182 height 62
click at [620, 398] on button "Edit Slack Link" at bounding box center [631, 400] width 26 height 26
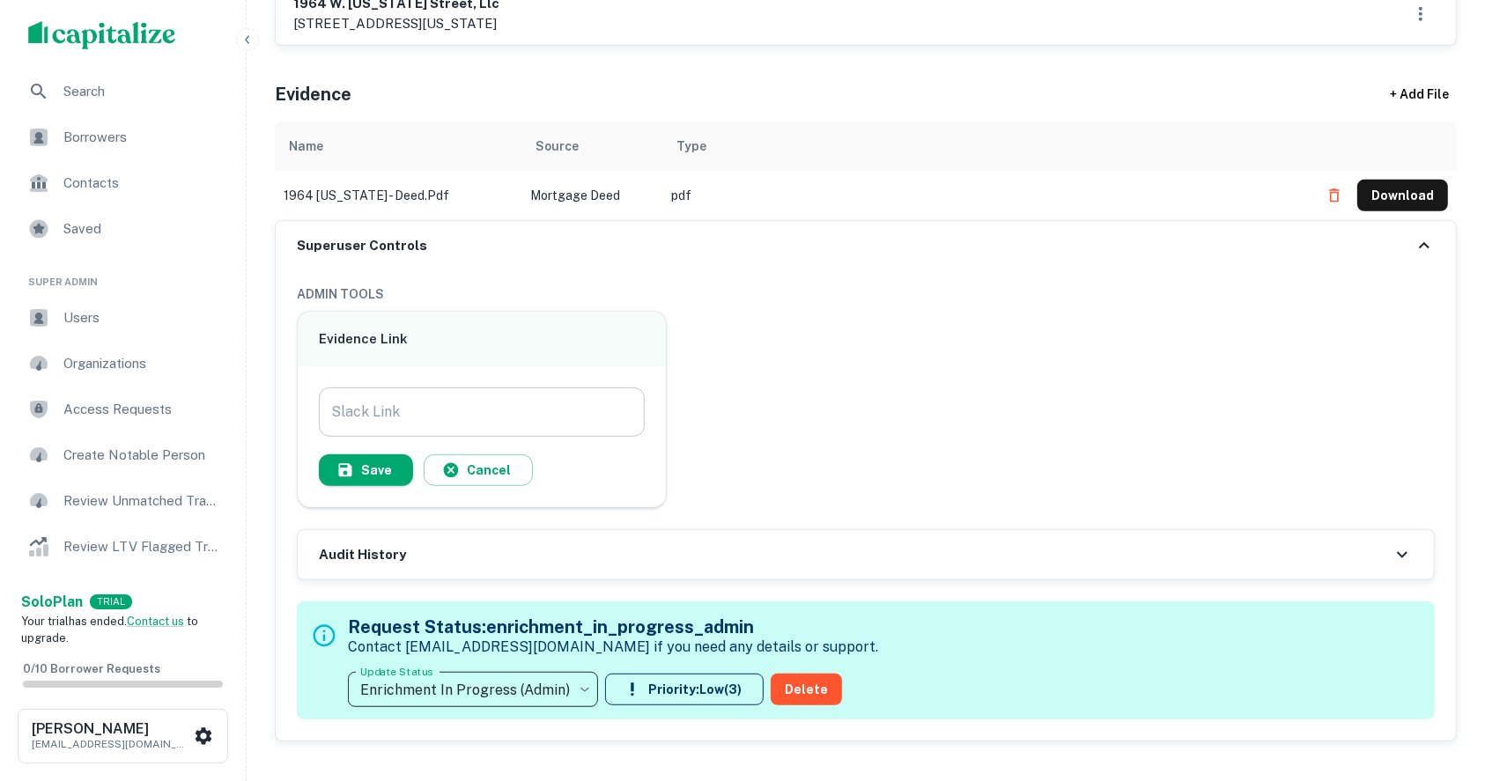
click at [477, 407] on input "Slack Link" at bounding box center [482, 411] width 326 height 49
paste input "**********"
type input "**********"
click at [367, 468] on button "Save" at bounding box center [366, 470] width 94 height 32
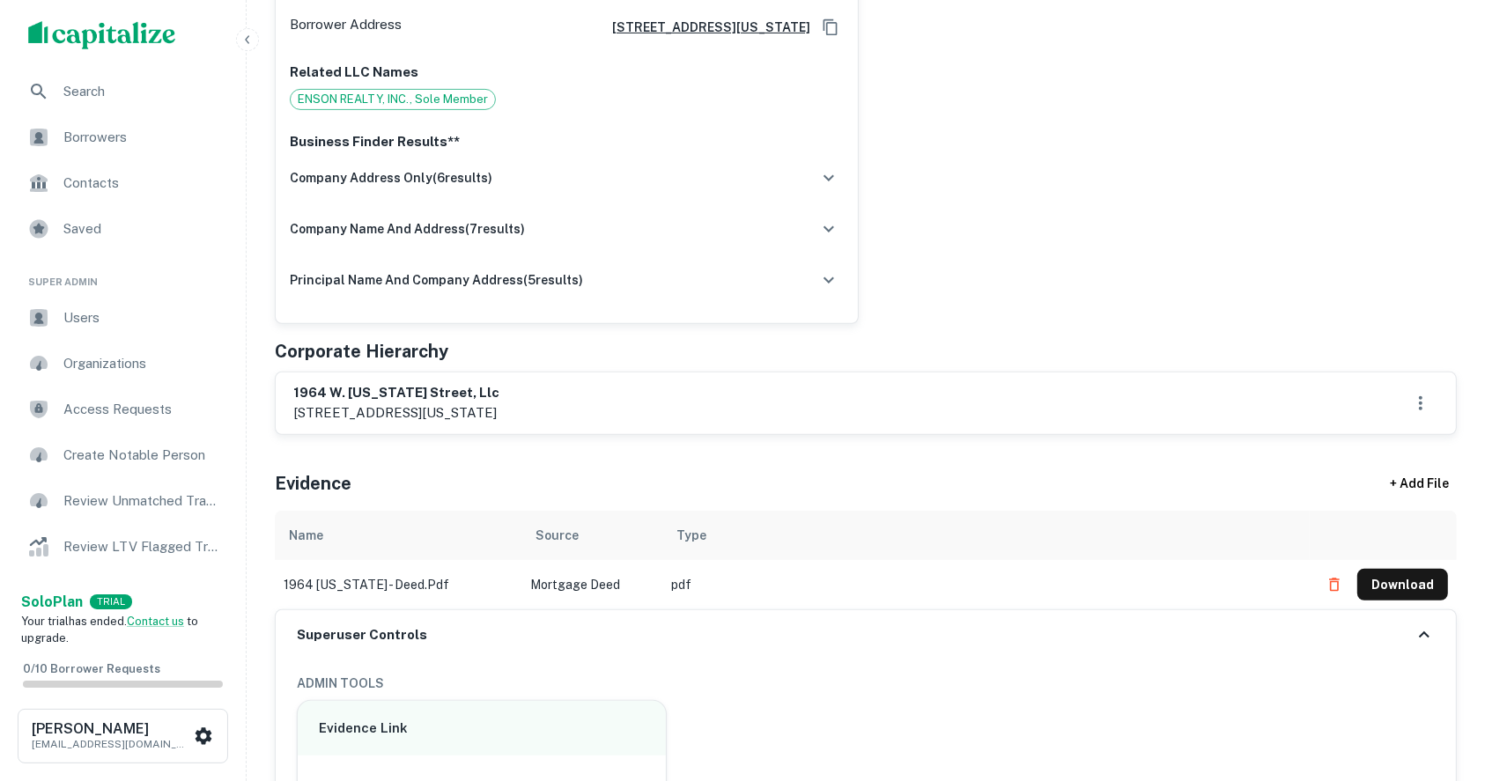
scroll to position [586, 0]
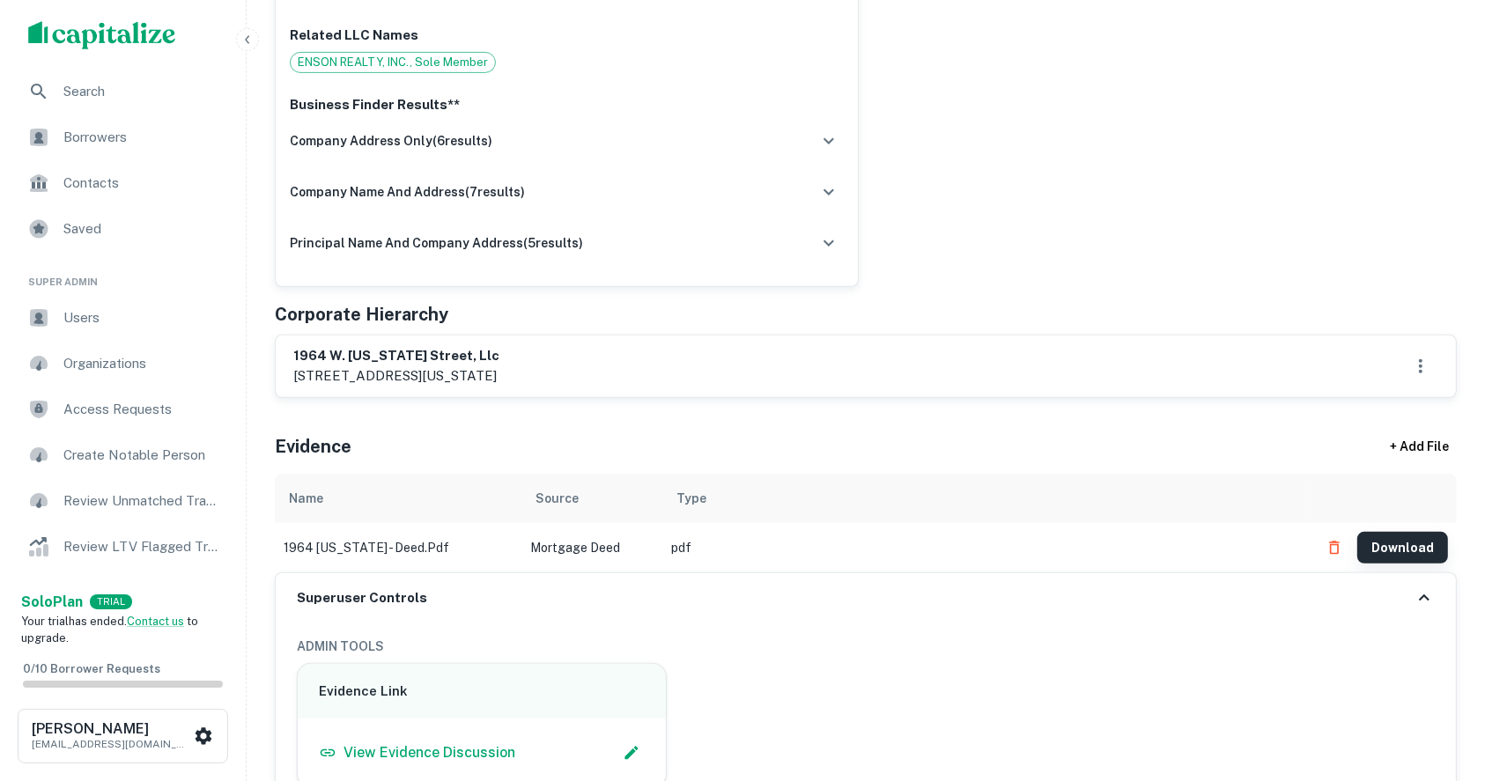
click at [1388, 547] on button "Download" at bounding box center [1402, 548] width 91 height 32
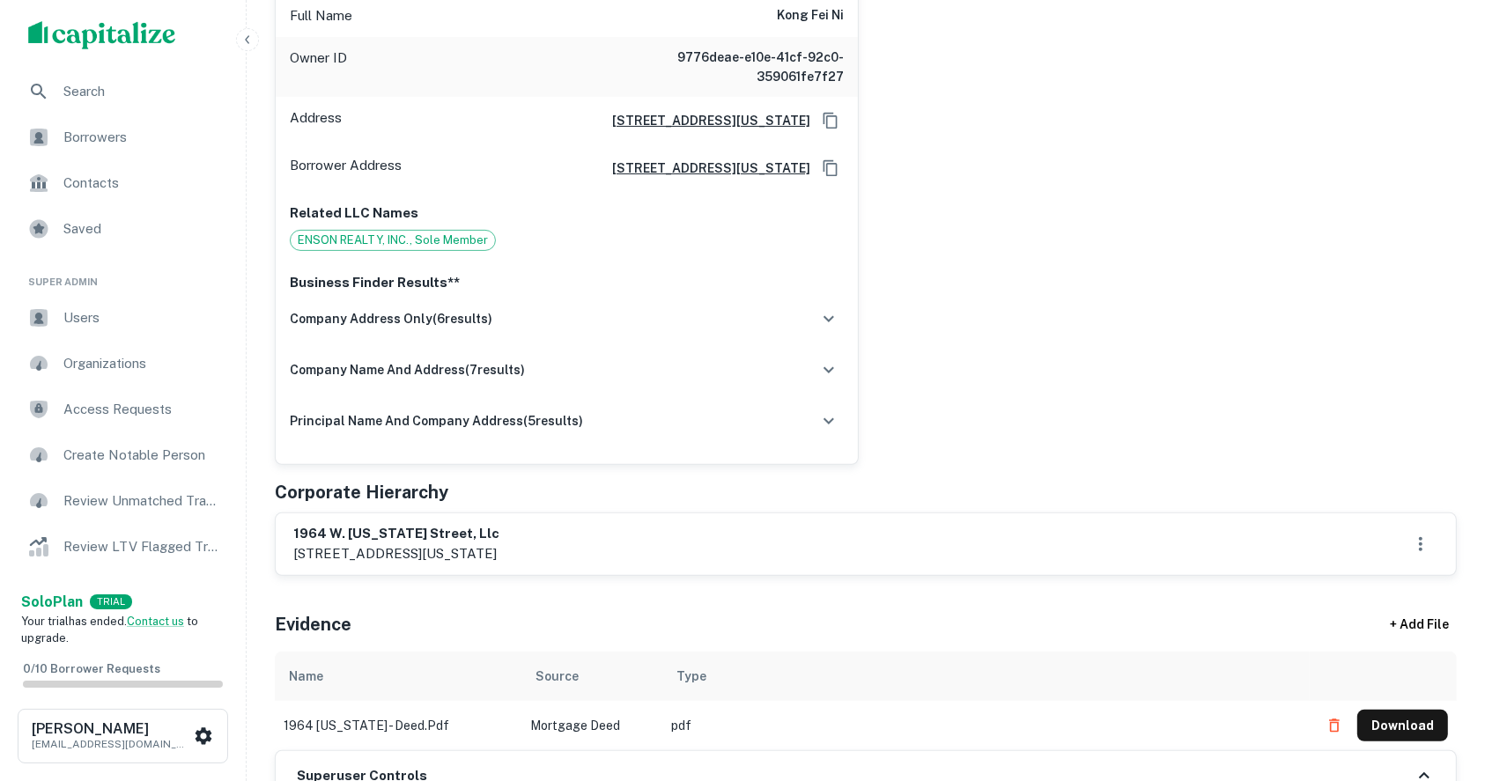
scroll to position [352, 0]
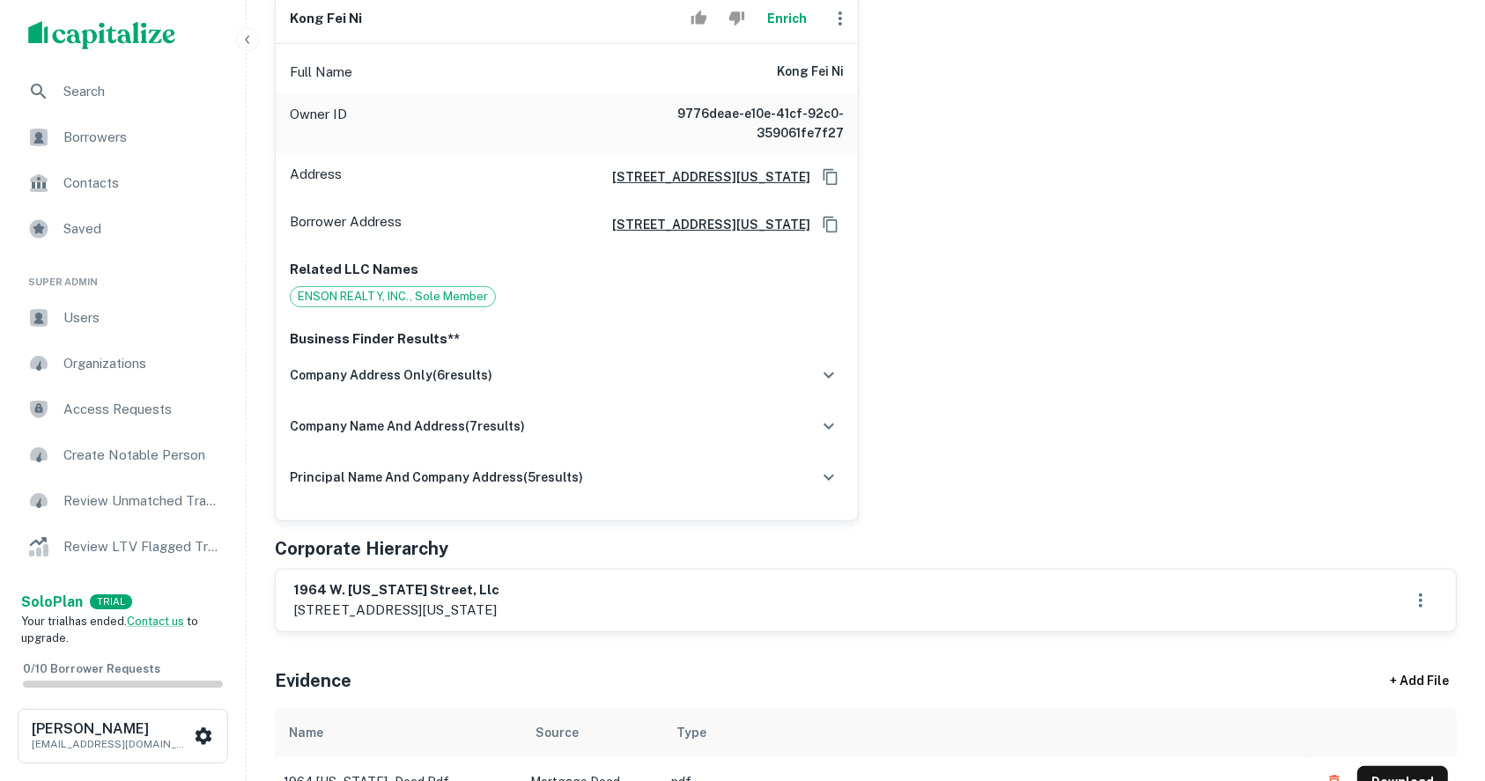
click at [1416, 209] on div "kong fei ni Enrich Full Name kong fei ni Owner ID 9776deae-e10e-41cf-92c0-35906…" at bounding box center [859, 250] width 1196 height 542
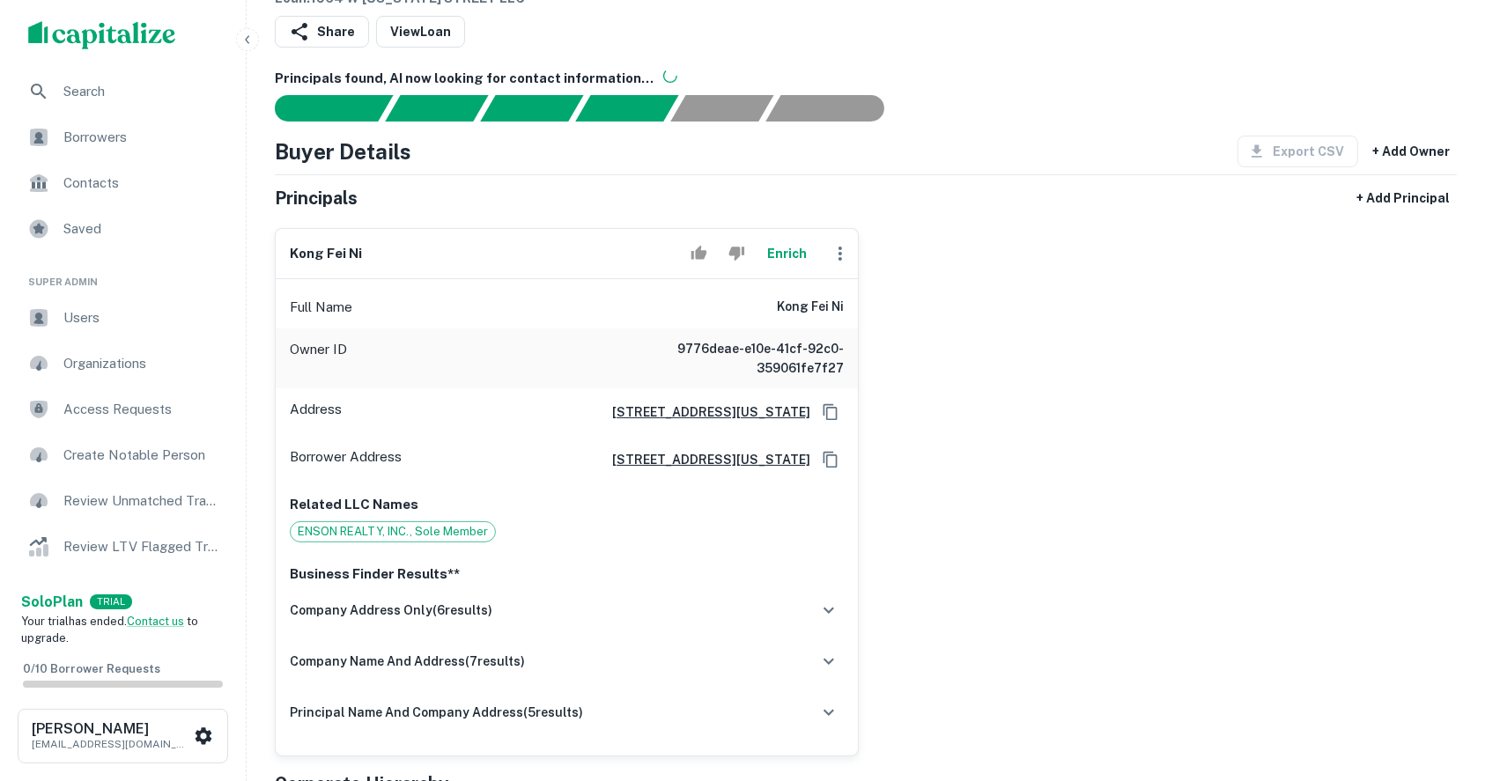
scroll to position [234, 0]
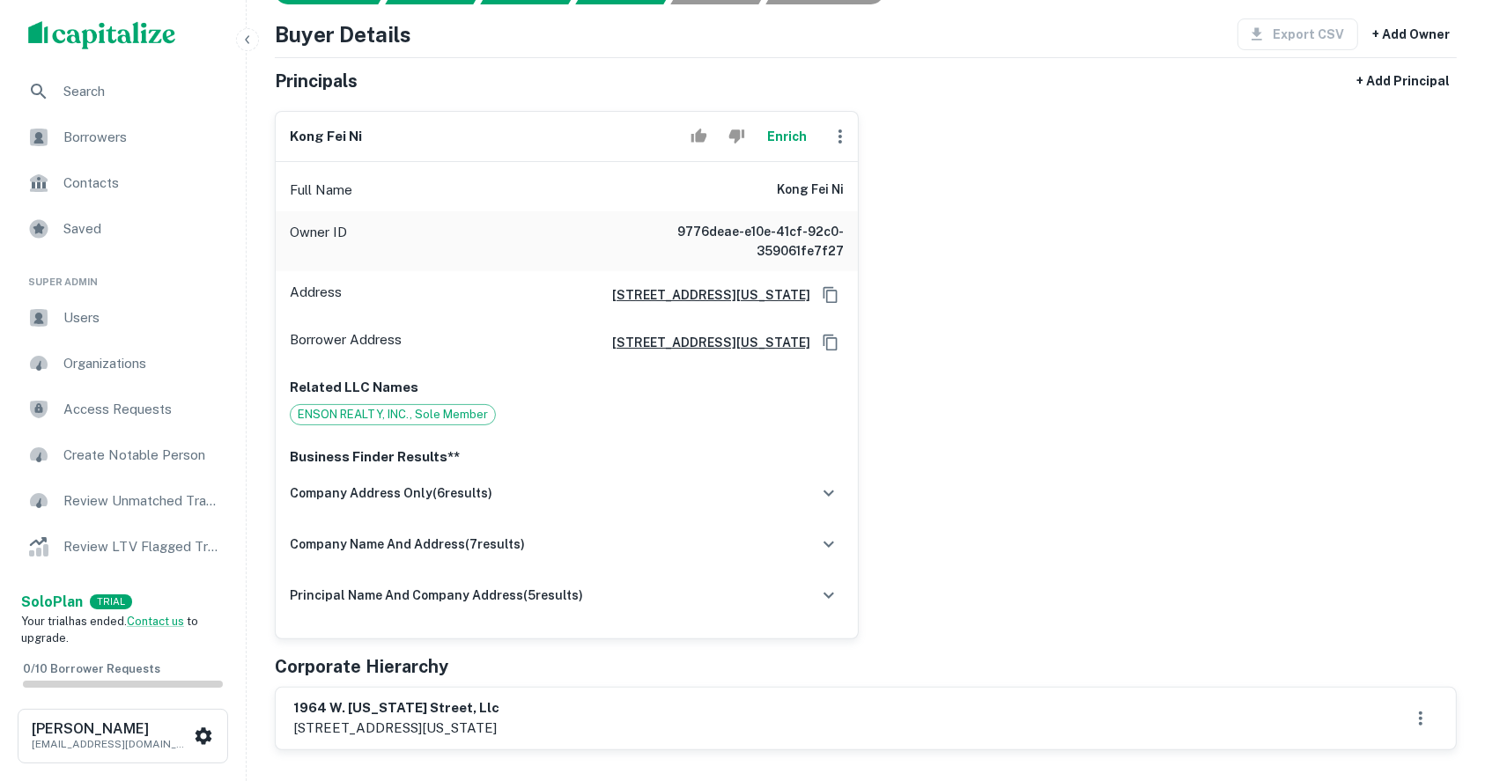
click at [1401, 358] on div "kong fei ni Enrich Full Name kong fei ni Owner ID 9776deae-e10e-41cf-92c0-35906…" at bounding box center [859, 368] width 1196 height 542
click at [807, 182] on h6 "kong fei ni" at bounding box center [810, 190] width 67 height 21
copy h6 "kong fei ni"
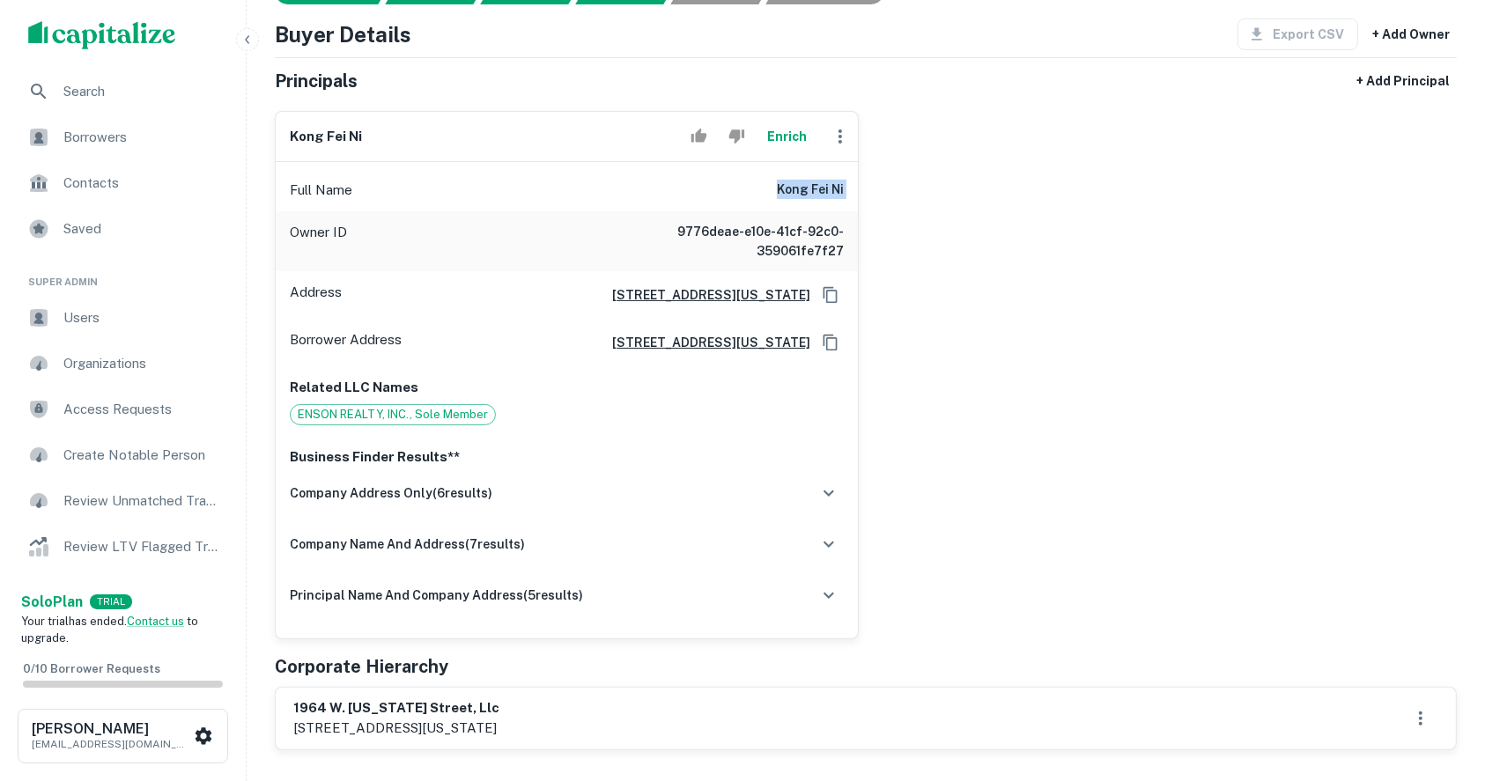
scroll to position [586, 0]
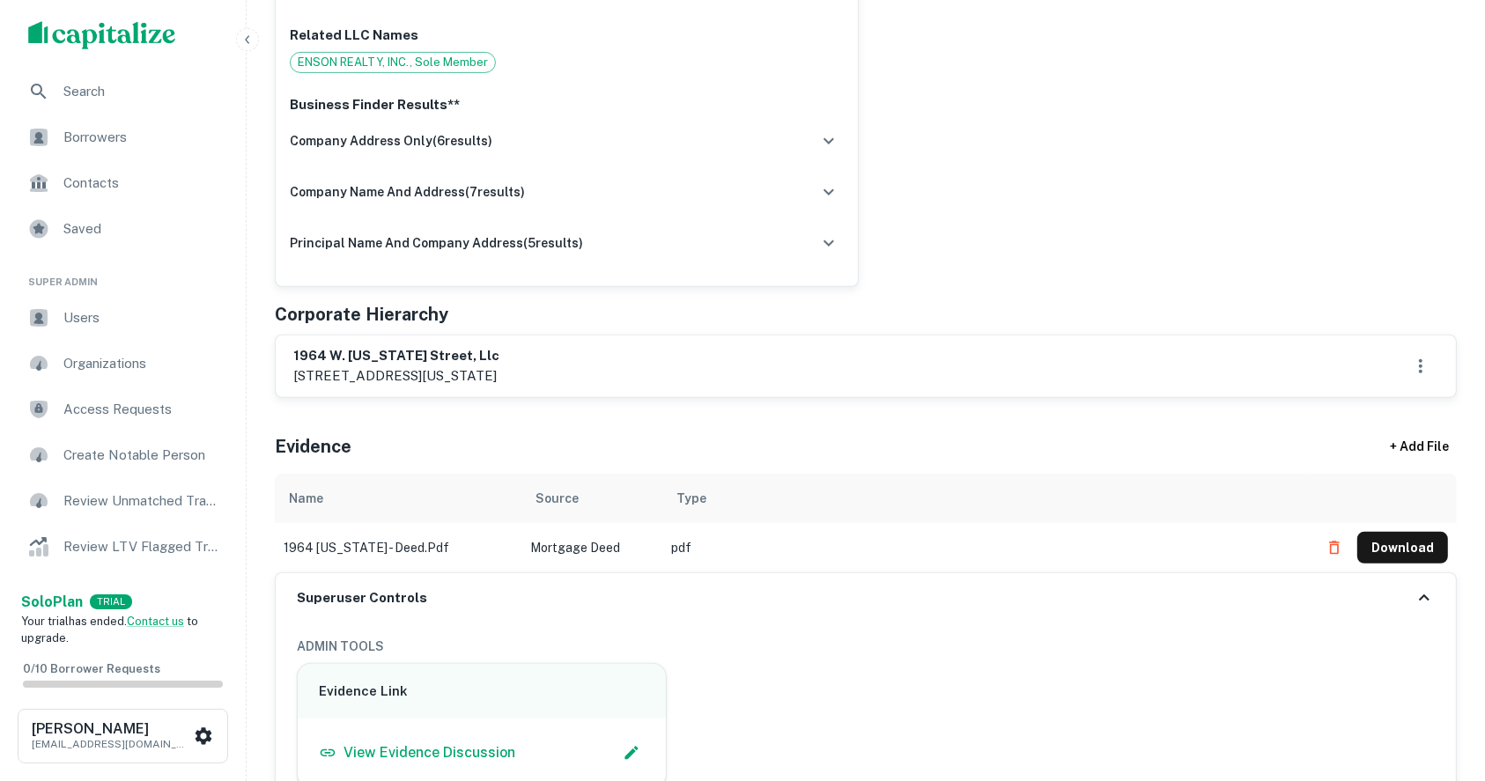
drag, startPoint x: 458, startPoint y: 374, endPoint x: 551, endPoint y: 374, distance: 93.3
click at [499, 374] on p "1964 w. tennessee street, tallahassee, fl, 32304" at bounding box center [396, 375] width 206 height 21
copy p "tallahassee, fl,"
click at [303, 372] on p "1964 w. tennessee street, tallahassee, fl, 32304" at bounding box center [396, 375] width 206 height 21
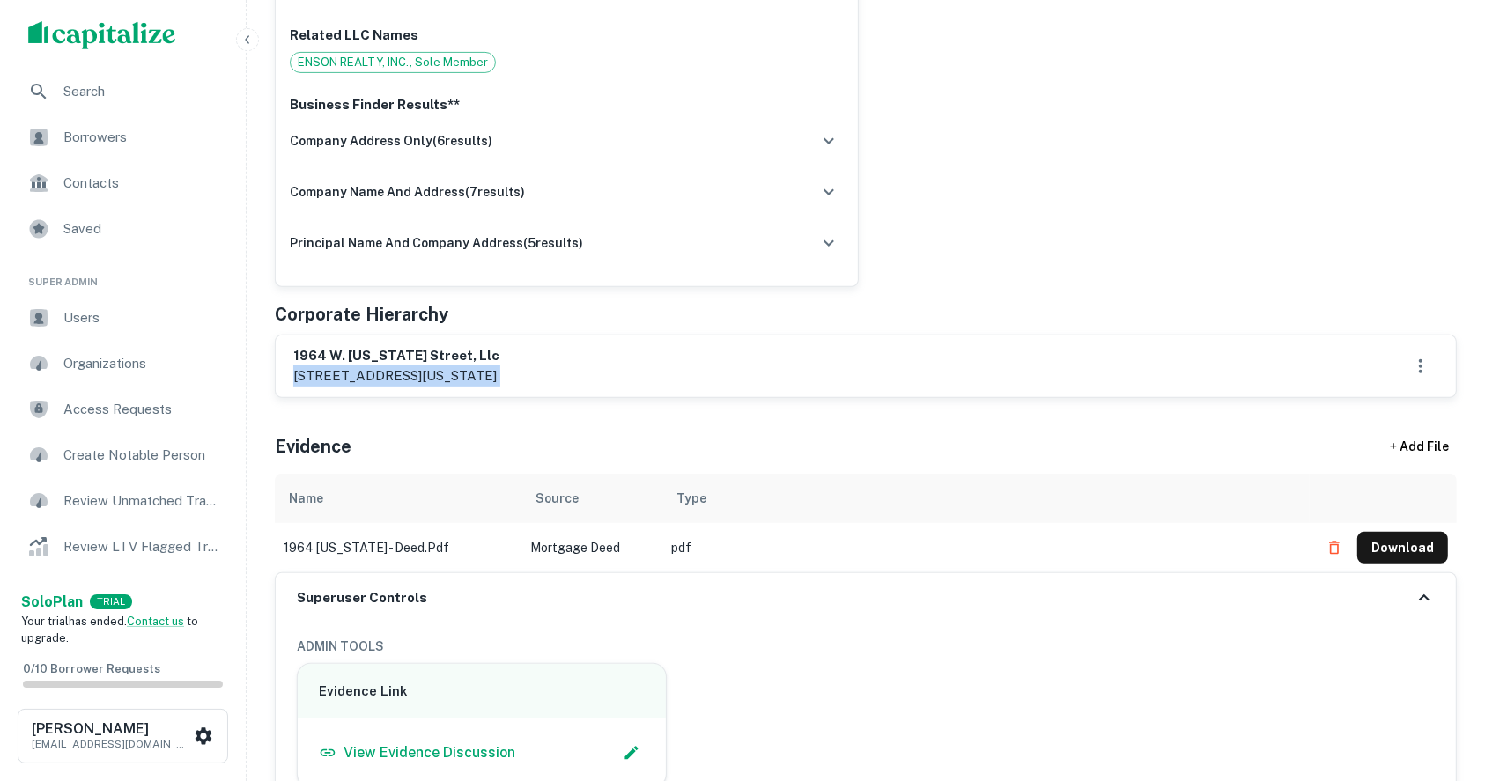
click at [303, 372] on p "1964 w. tennessee street, tallahassee, fl, 32304" at bounding box center [396, 375] width 206 height 21
click at [395, 353] on h6 "1964 w. tennessee street, llc" at bounding box center [396, 356] width 206 height 20
click at [499, 349] on h6 "1964 w. tennessee street, llc" at bounding box center [396, 356] width 206 height 20
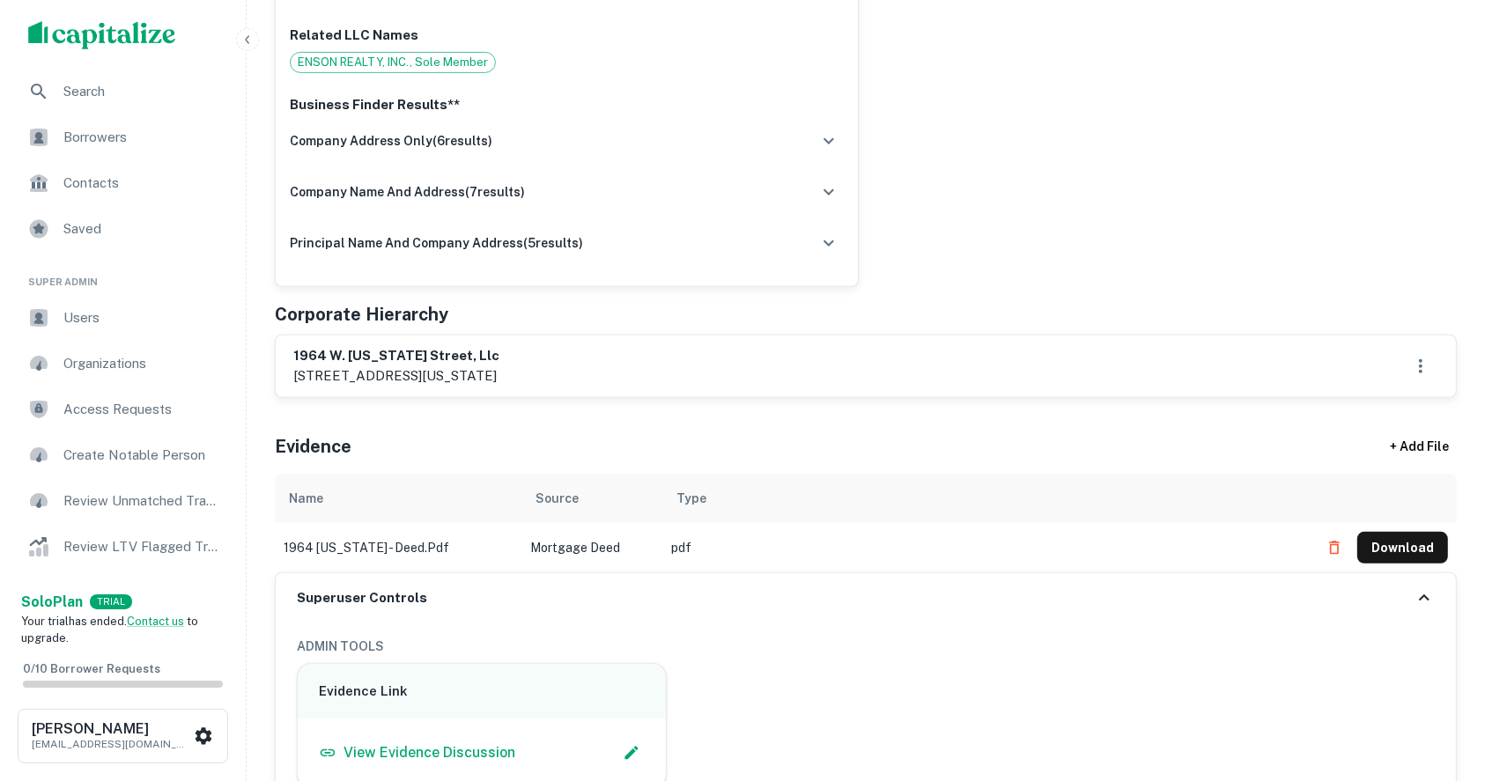
click at [345, 353] on h6 "1964 w. tennessee street, llc" at bounding box center [396, 356] width 206 height 20
drag, startPoint x: 345, startPoint y: 354, endPoint x: 401, endPoint y: 372, distance: 58.2
click at [401, 372] on div "1964 w. tennessee street, llc 1964 w. tennessee street, tallahassee, fl, 32304" at bounding box center [396, 366] width 206 height 41
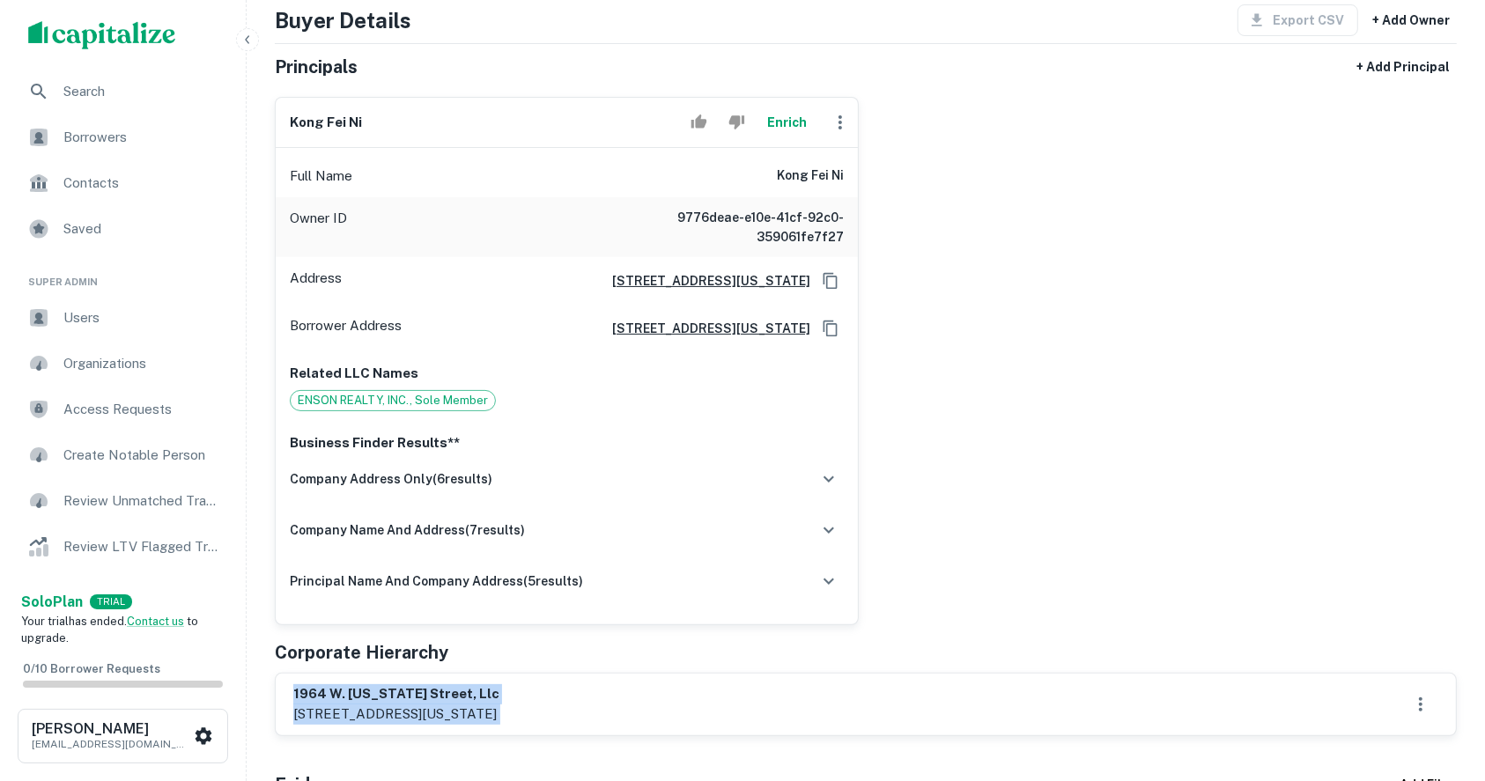
scroll to position [117, 0]
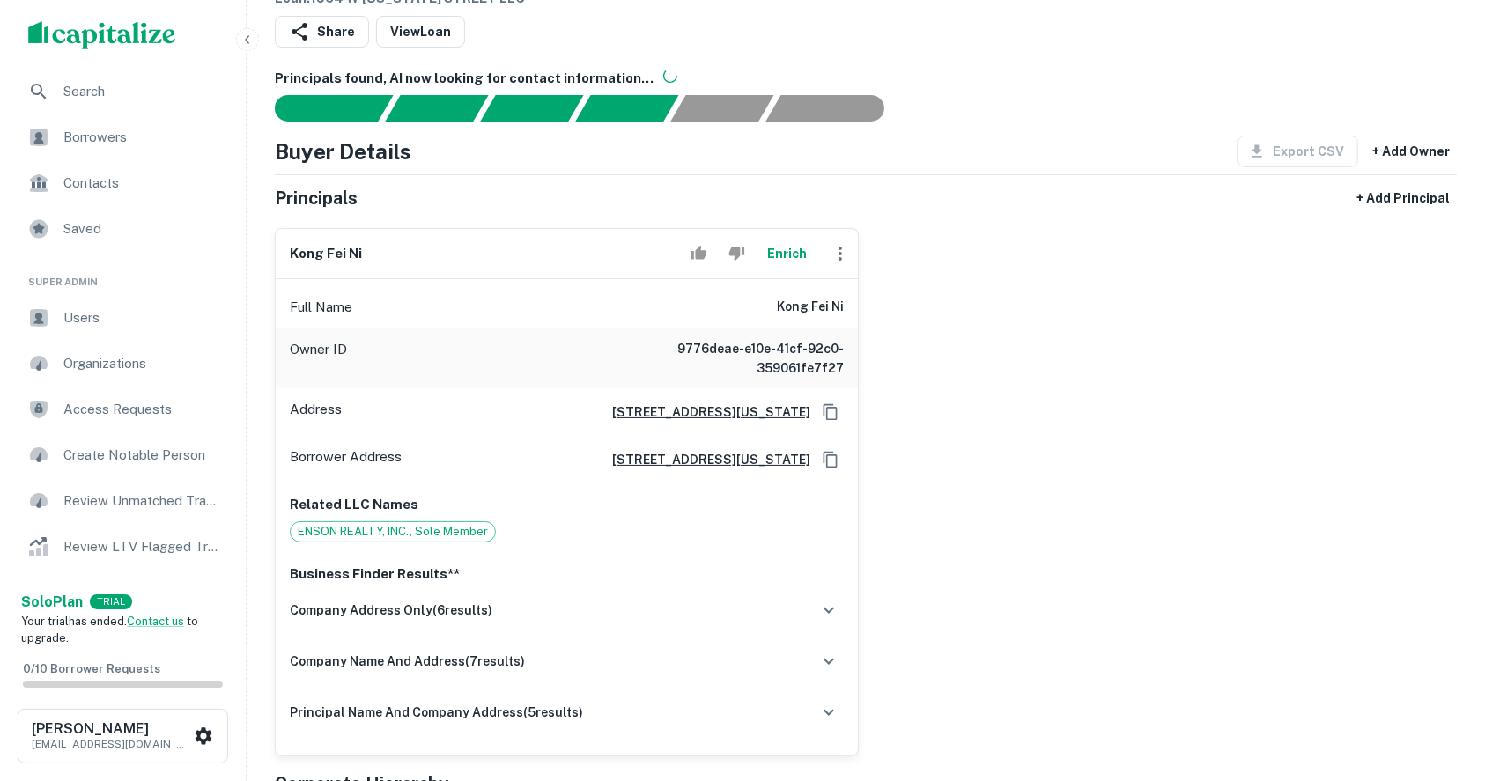
click at [1007, 353] on div "kong fei ni Enrich Full Name kong fei ni Owner ID 9776deae-e10e-41cf-92c0-35906…" at bounding box center [859, 485] width 1196 height 542
click at [789, 306] on h6 "kong fei ni" at bounding box center [810, 307] width 67 height 21
copy h6 "kong fei ni"
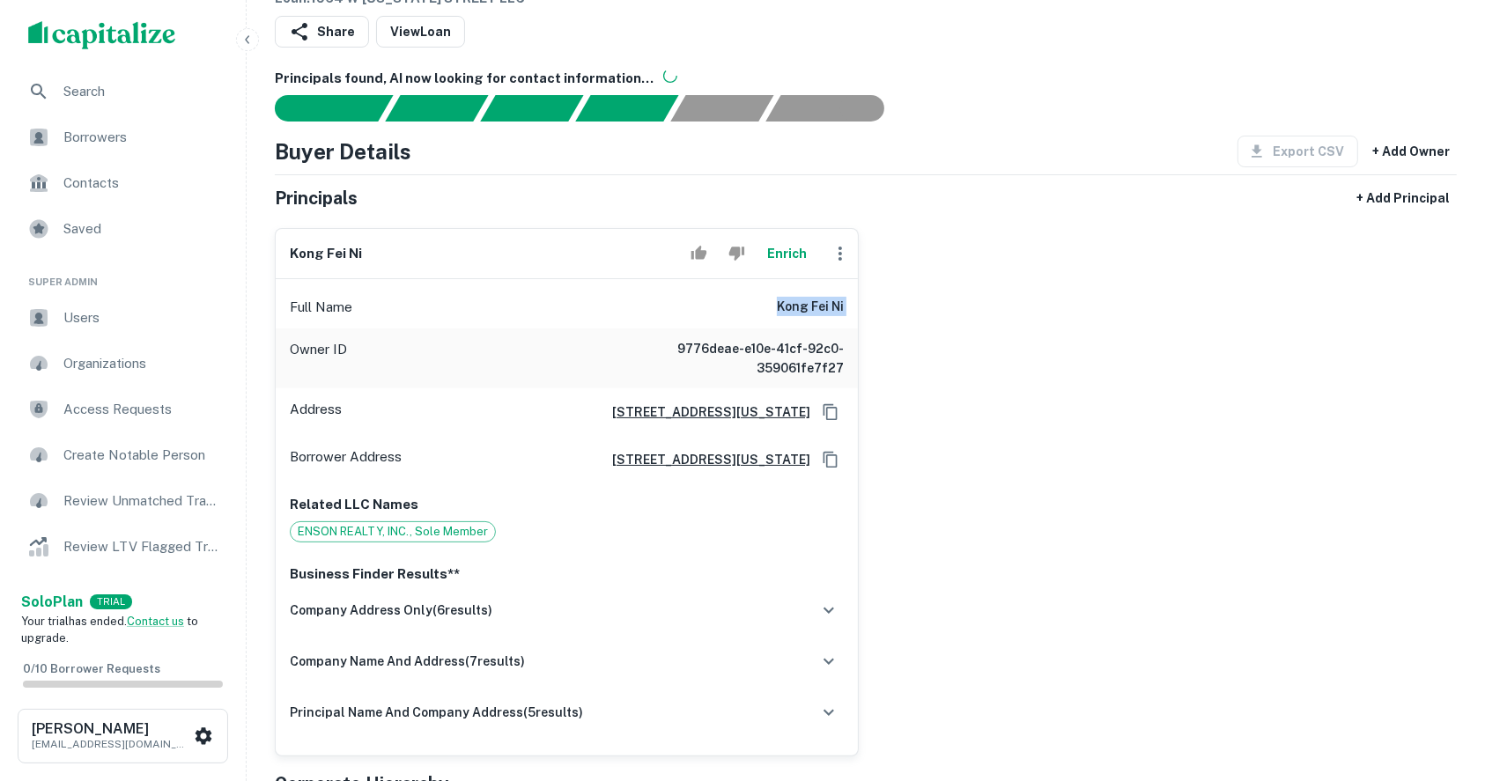
scroll to position [234, 0]
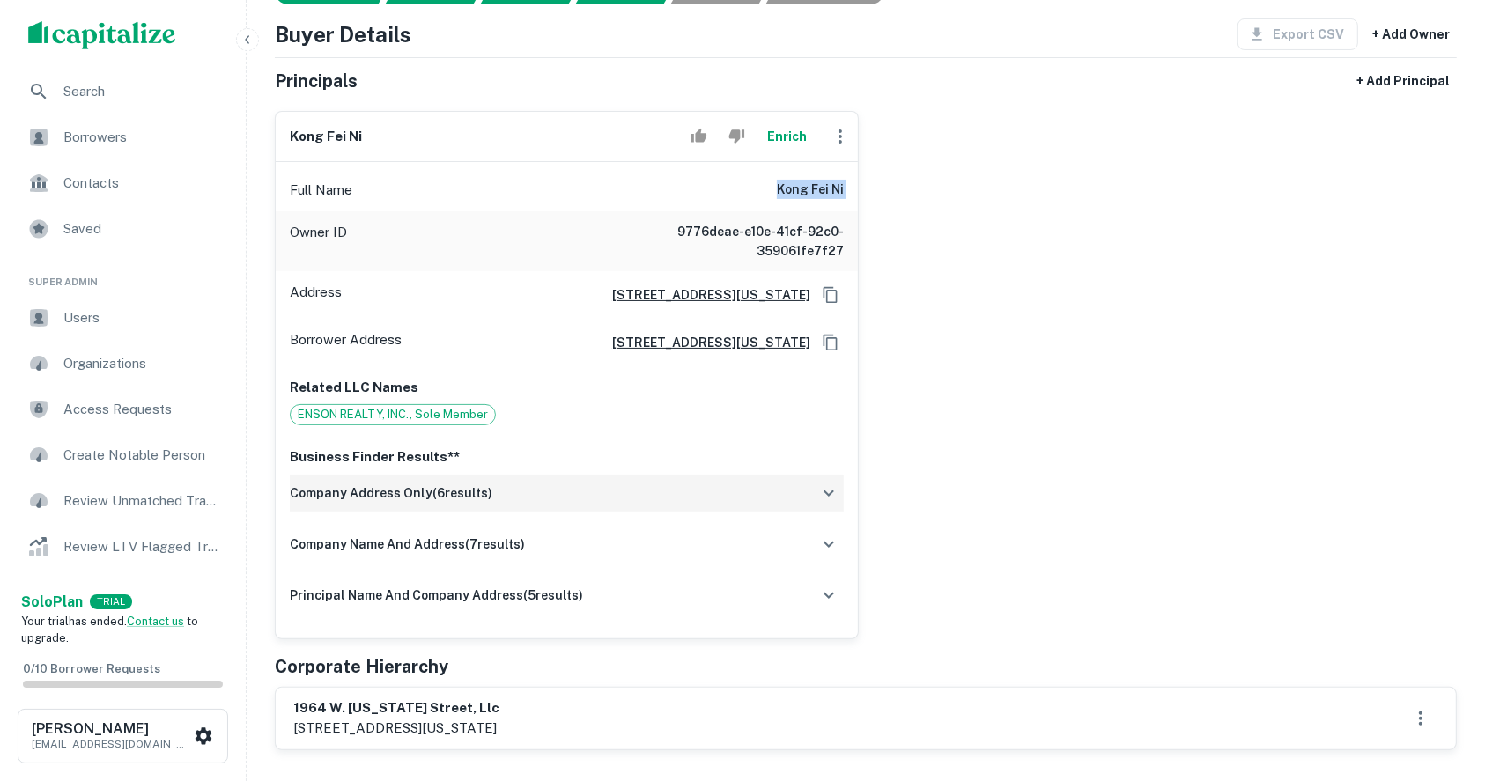
click at [830, 490] on icon "button" at bounding box center [828, 493] width 21 height 21
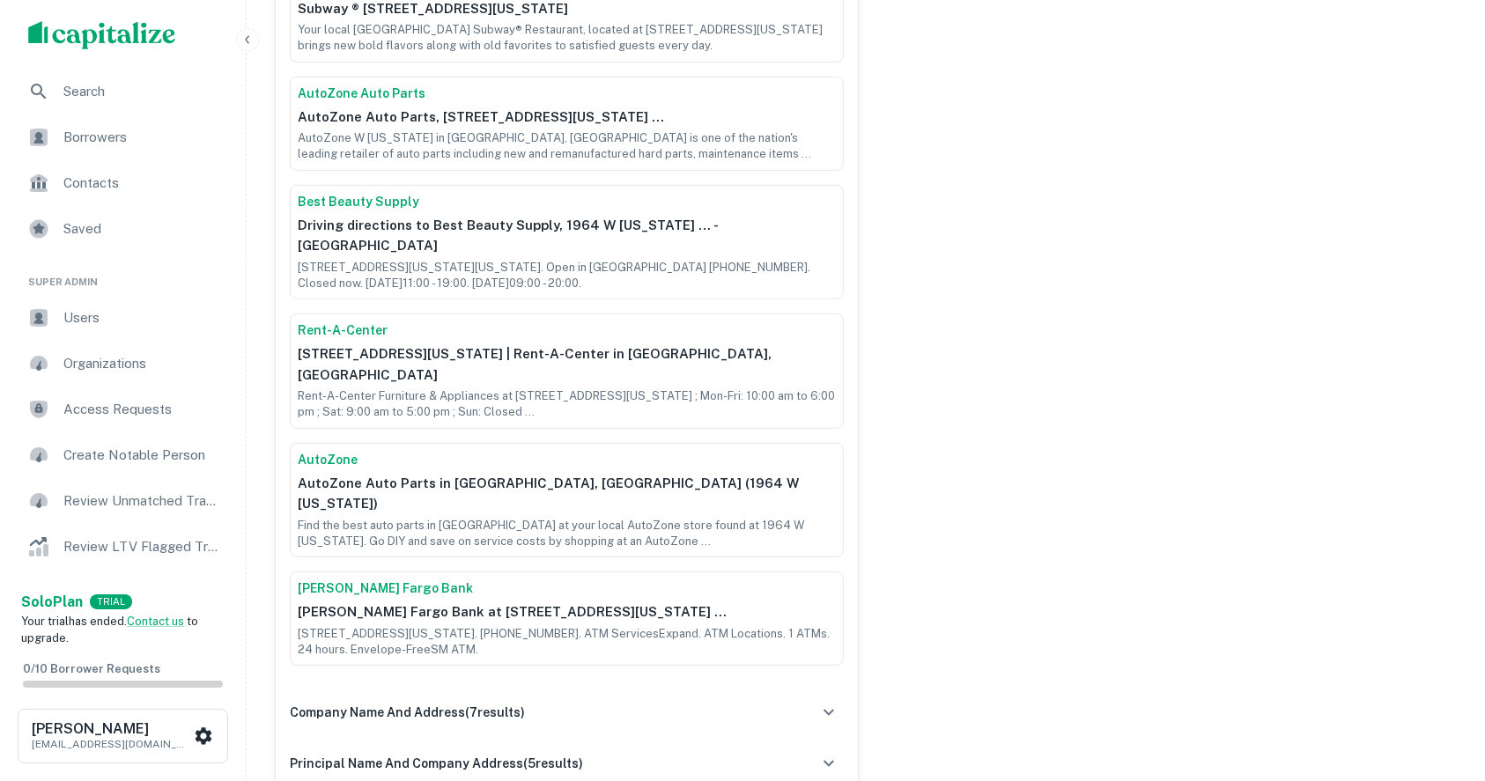
scroll to position [822, 0]
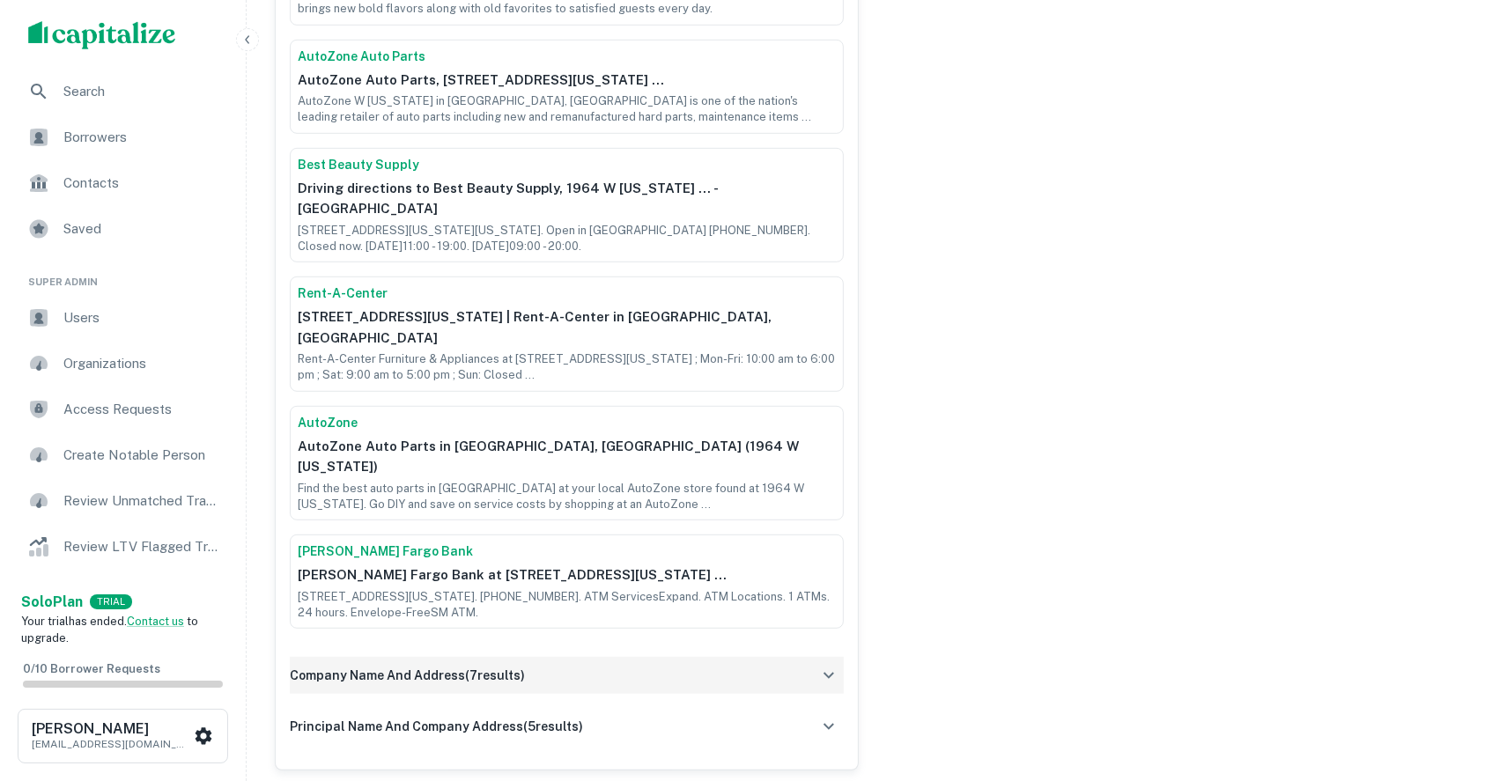
click at [818, 665] on icon "button" at bounding box center [828, 675] width 21 height 21
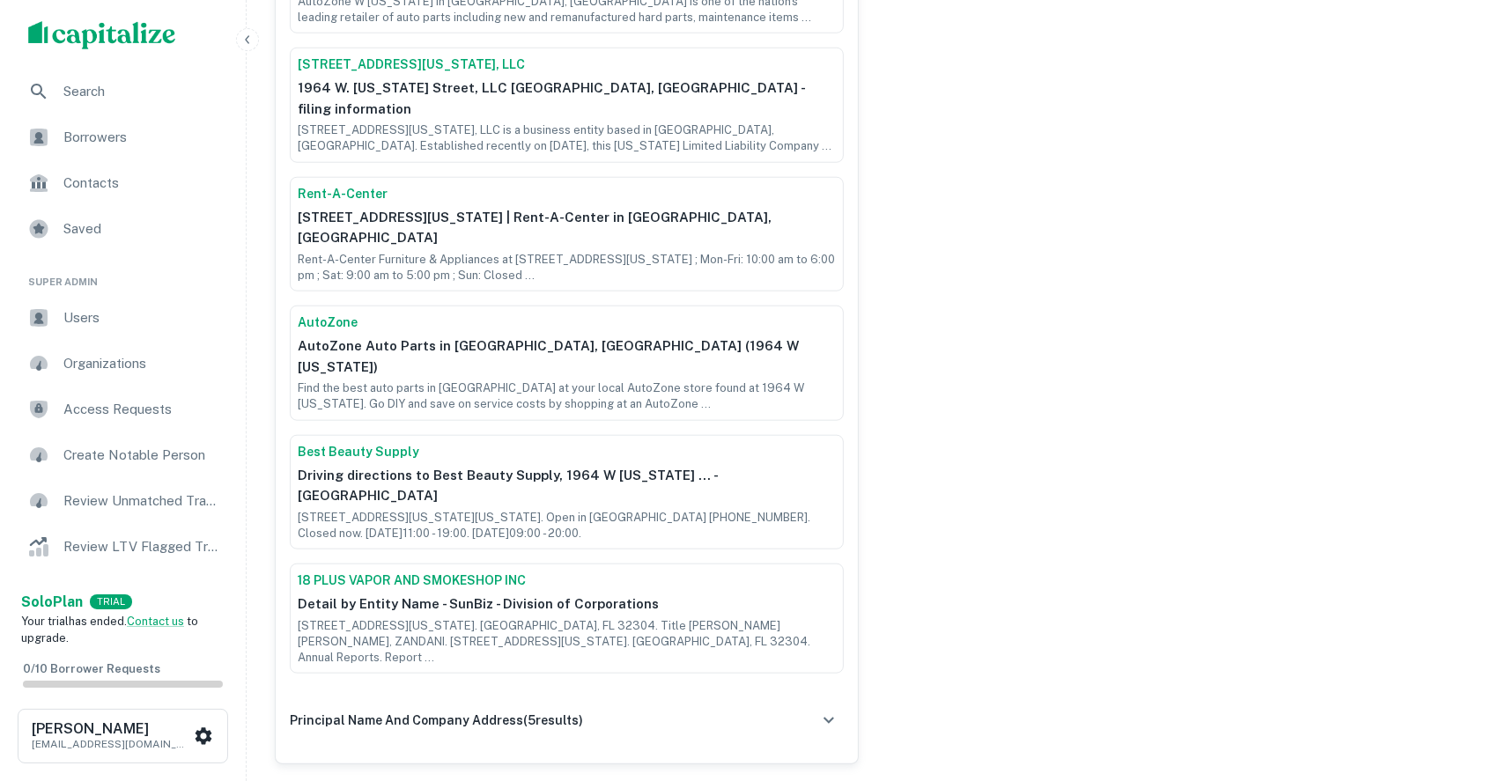
scroll to position [1761, 0]
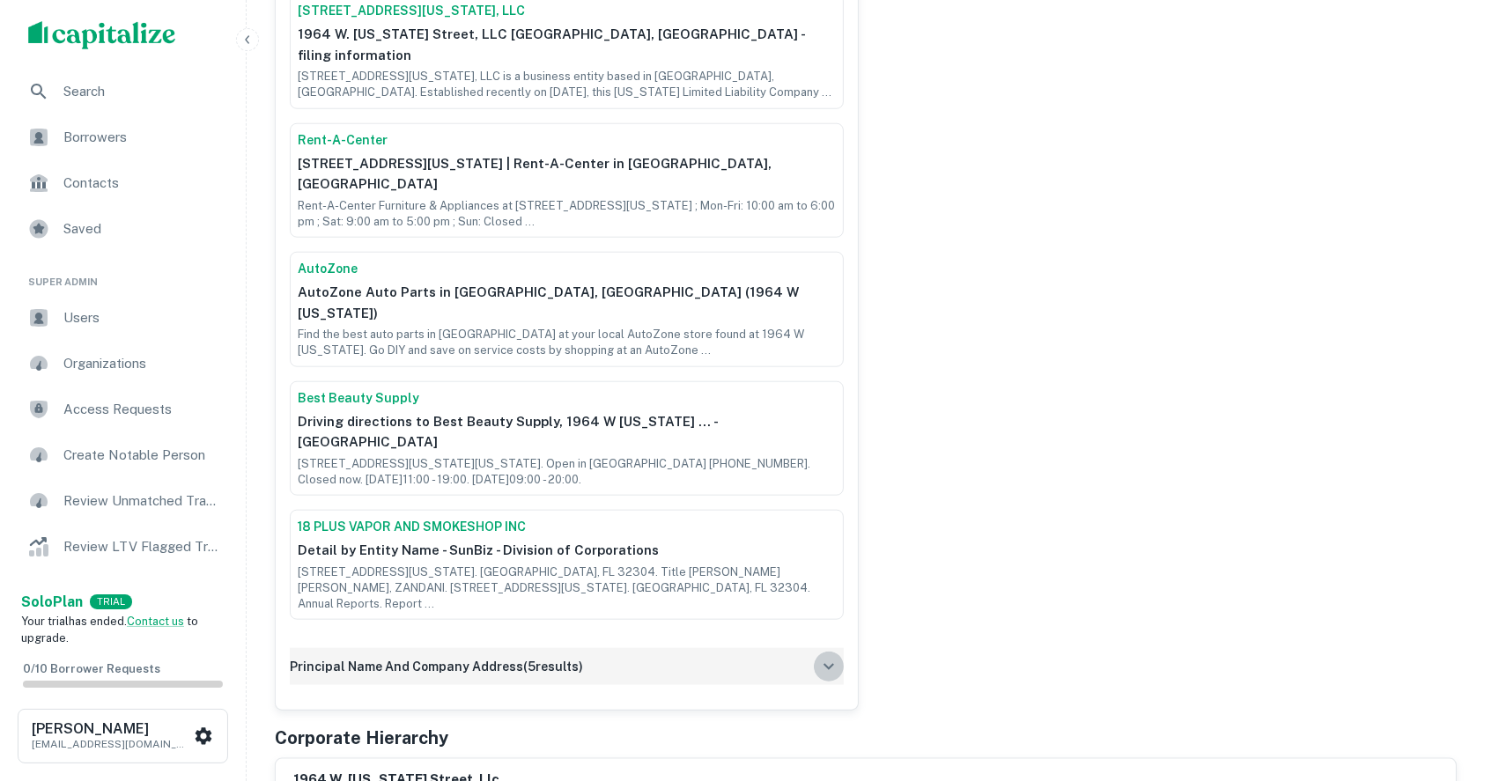
click at [816, 652] on button "button" at bounding box center [829, 667] width 30 height 30
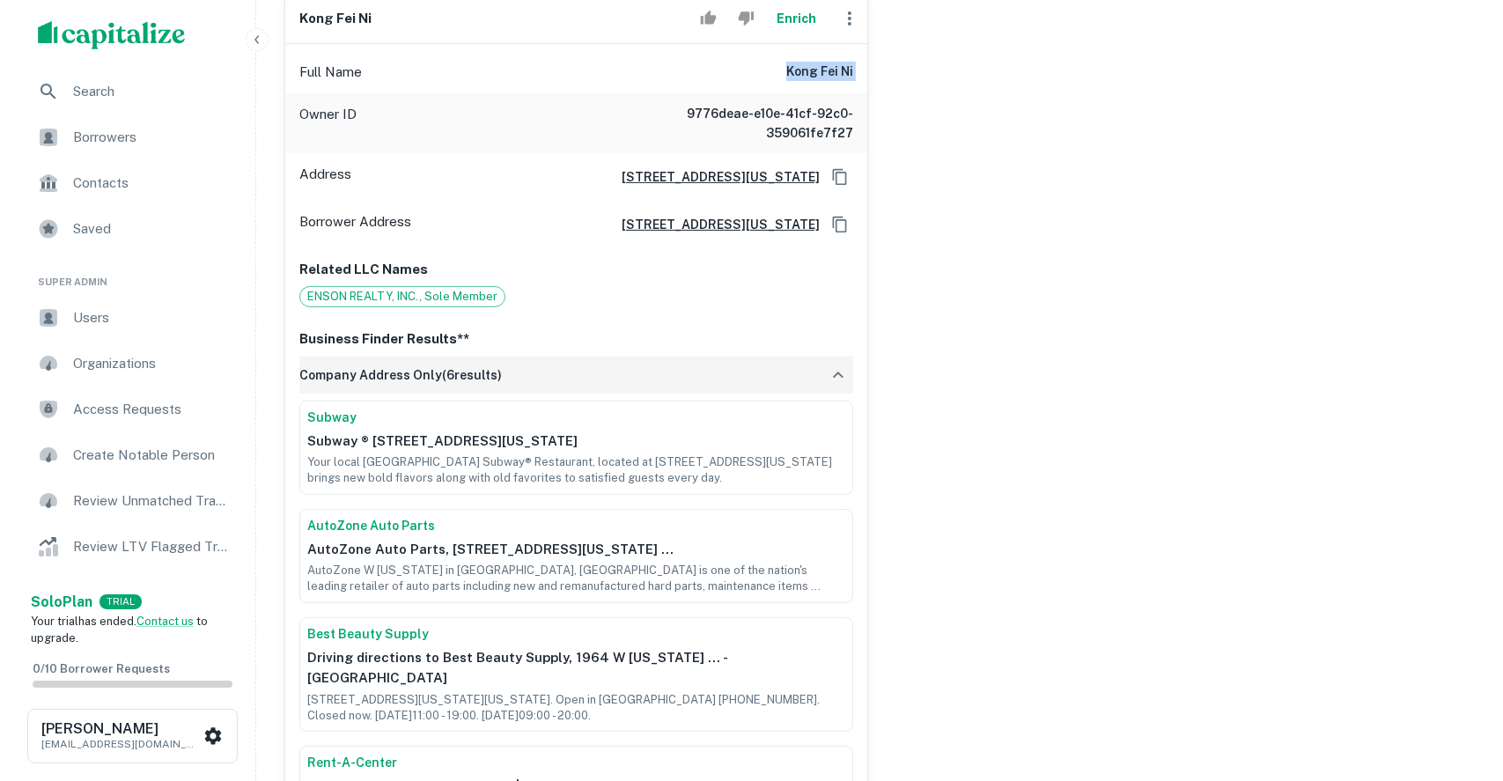
scroll to position [0, 0]
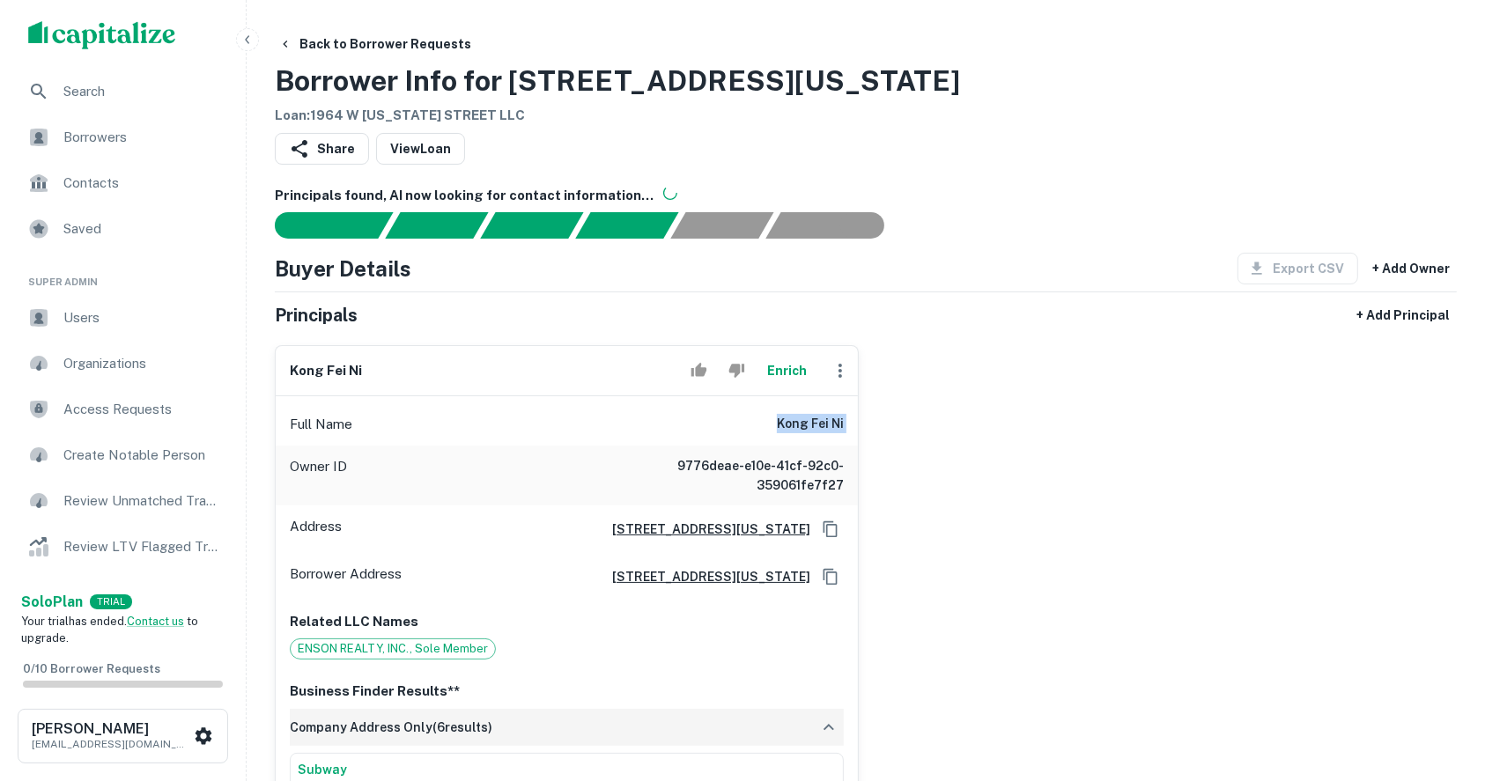
click at [771, 372] on button "Enrich" at bounding box center [787, 370] width 56 height 35
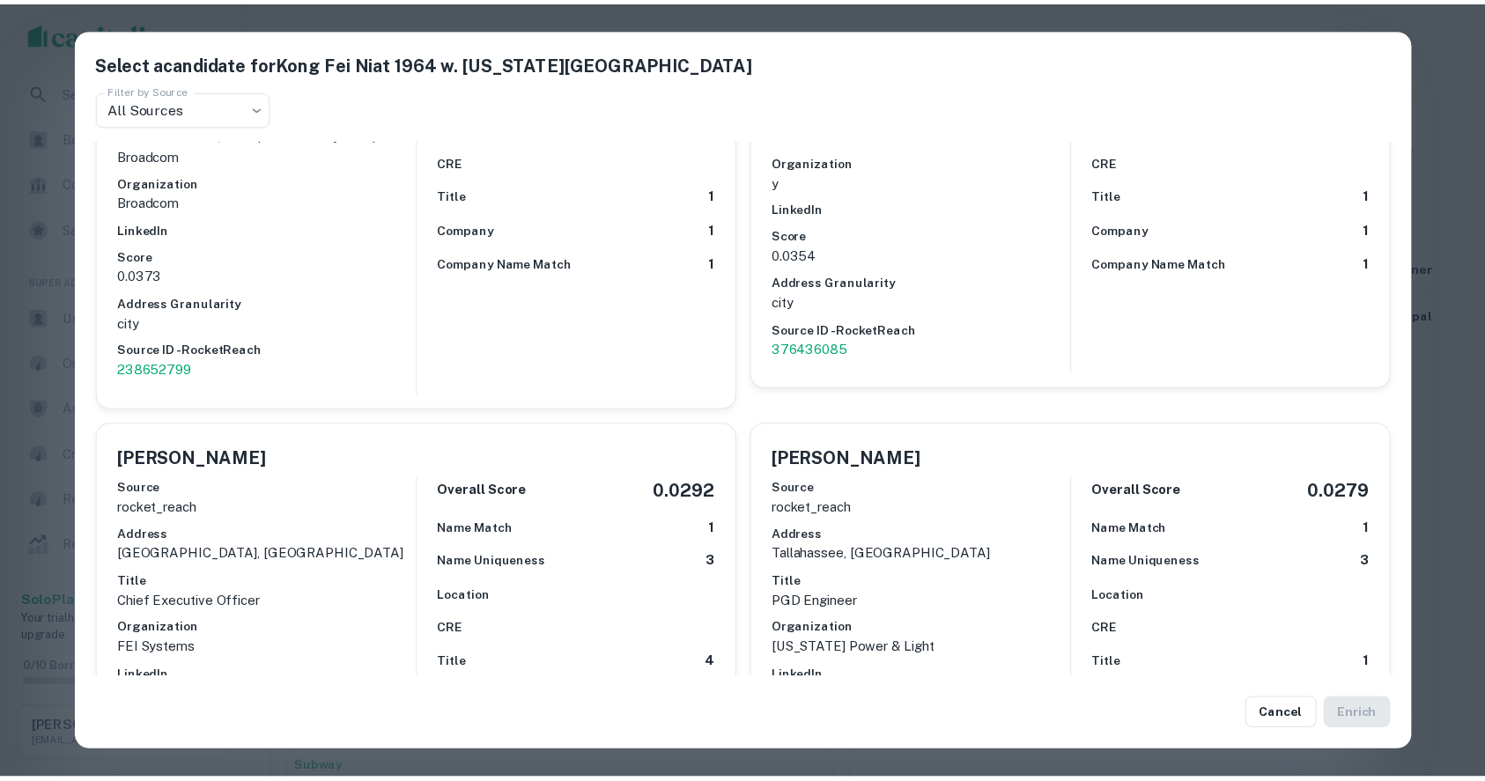
scroll to position [7749, 0]
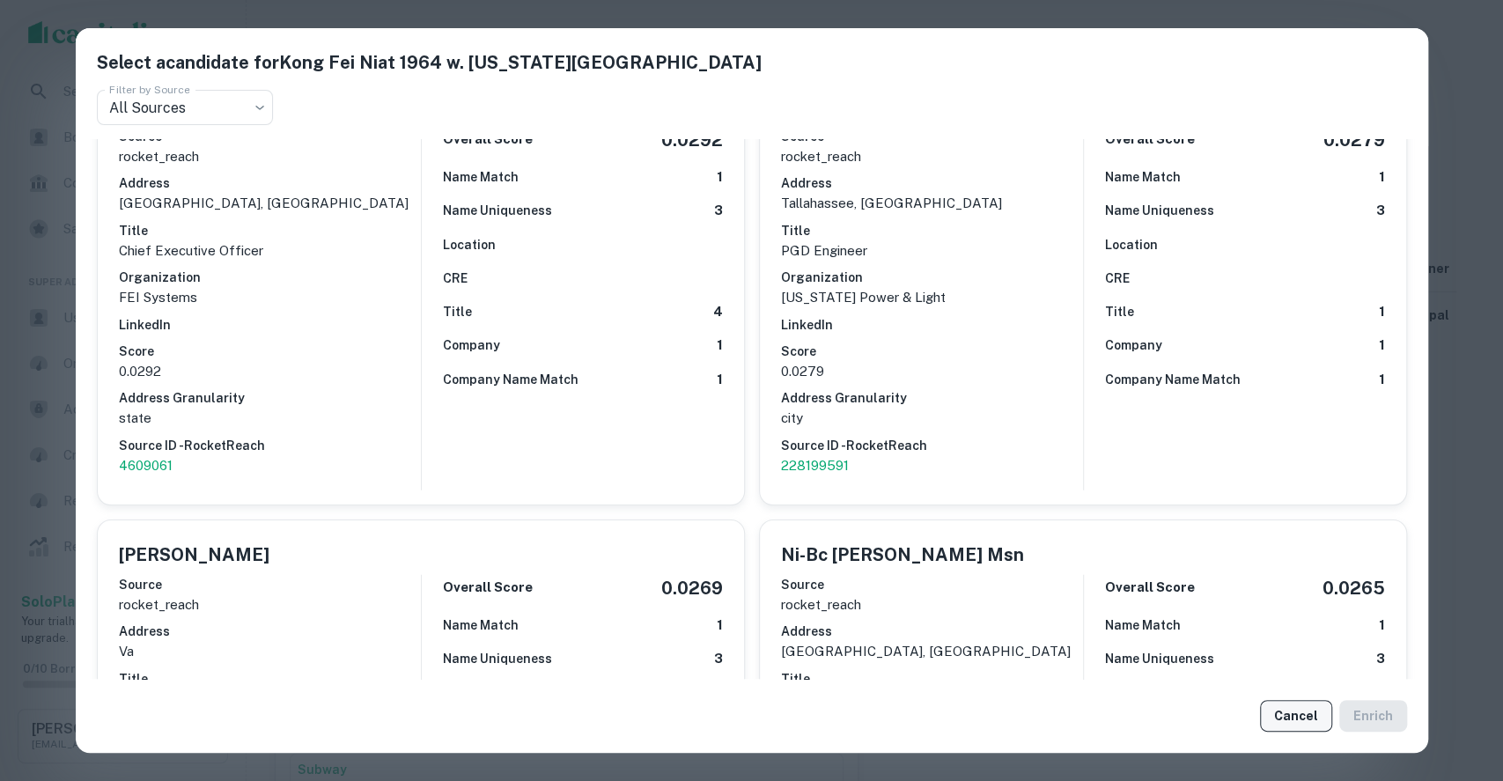
click at [1281, 719] on button "Cancel" at bounding box center [1296, 716] width 72 height 32
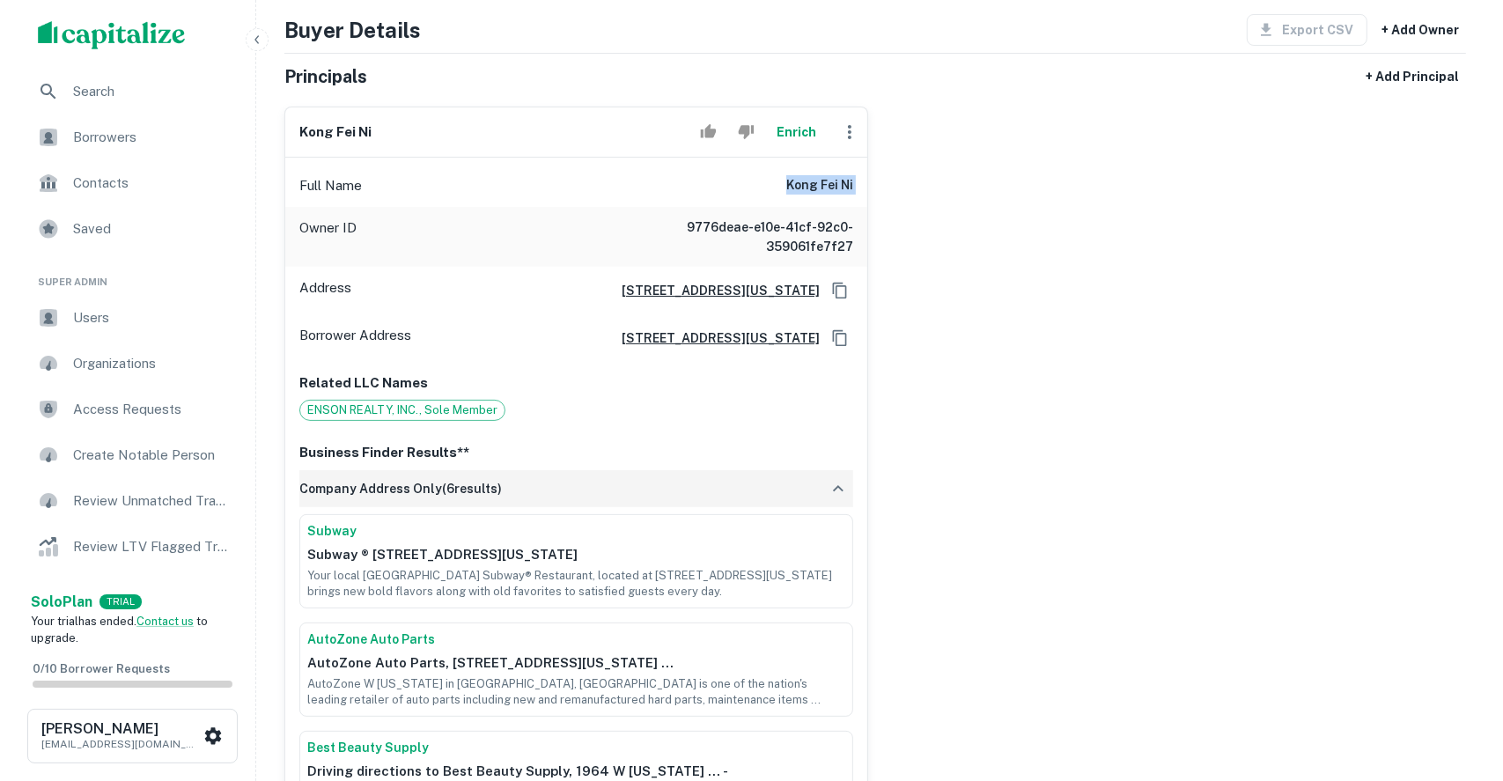
scroll to position [234, 0]
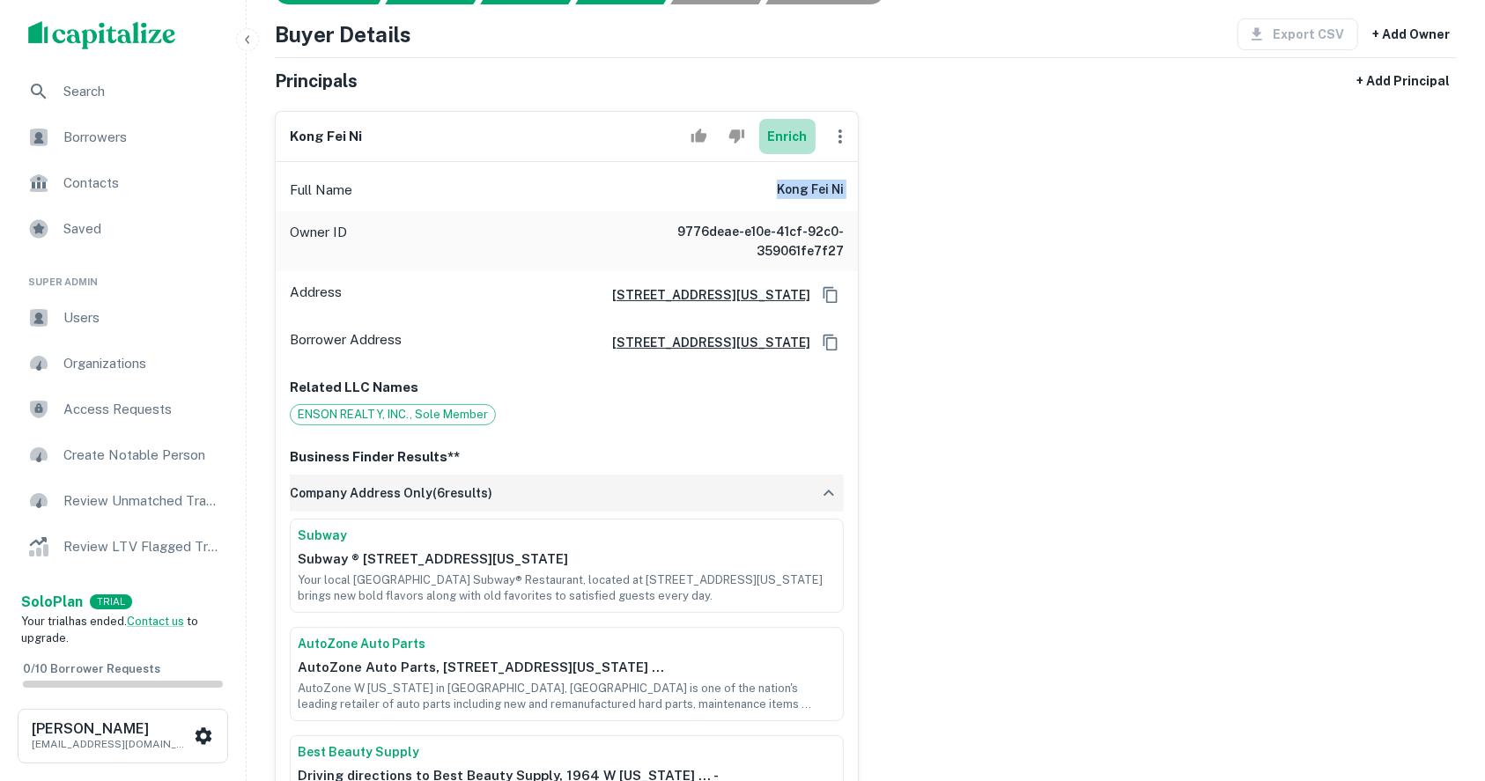
click at [776, 136] on button "Enrich" at bounding box center [787, 136] width 56 height 35
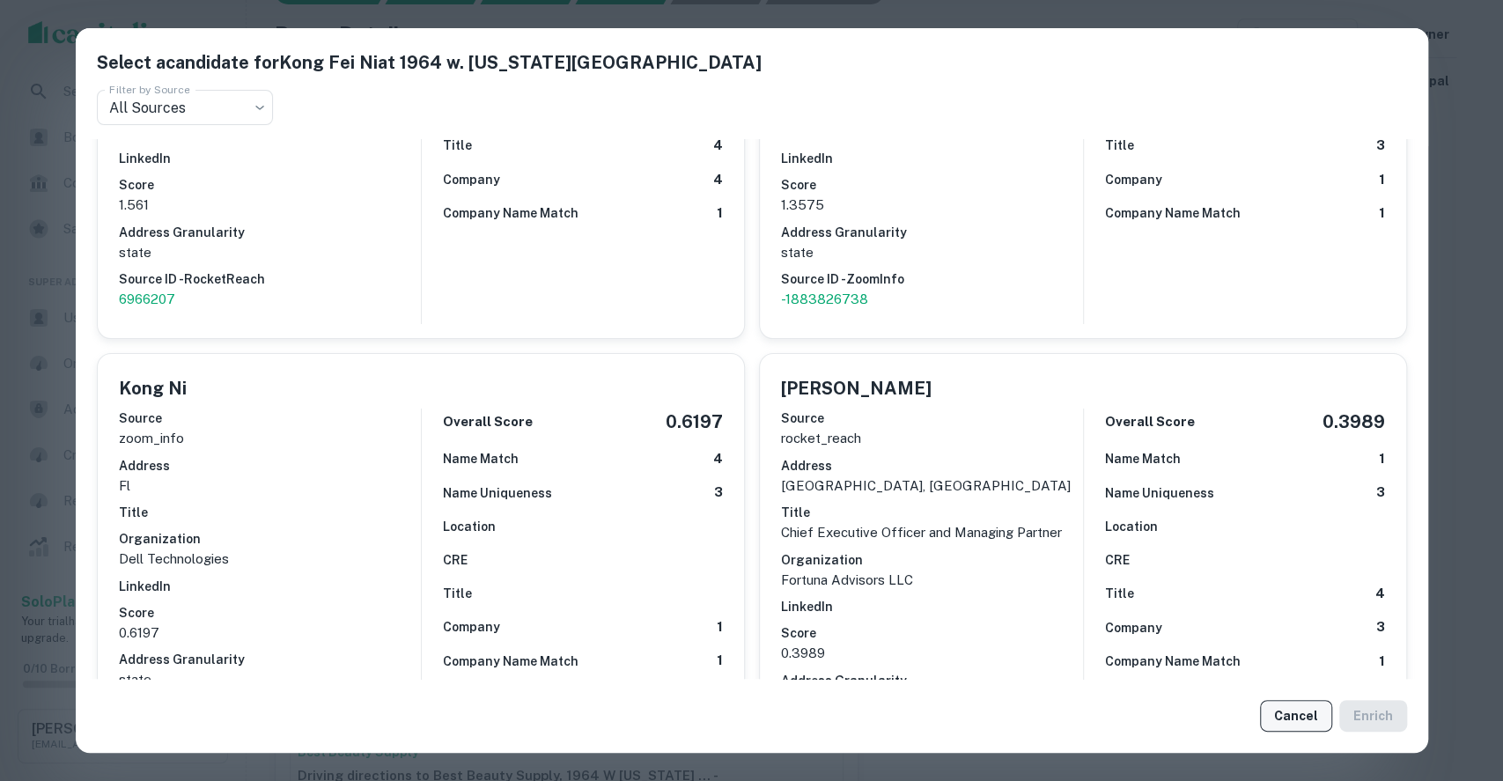
click at [1312, 715] on button "Cancel" at bounding box center [1296, 716] width 72 height 32
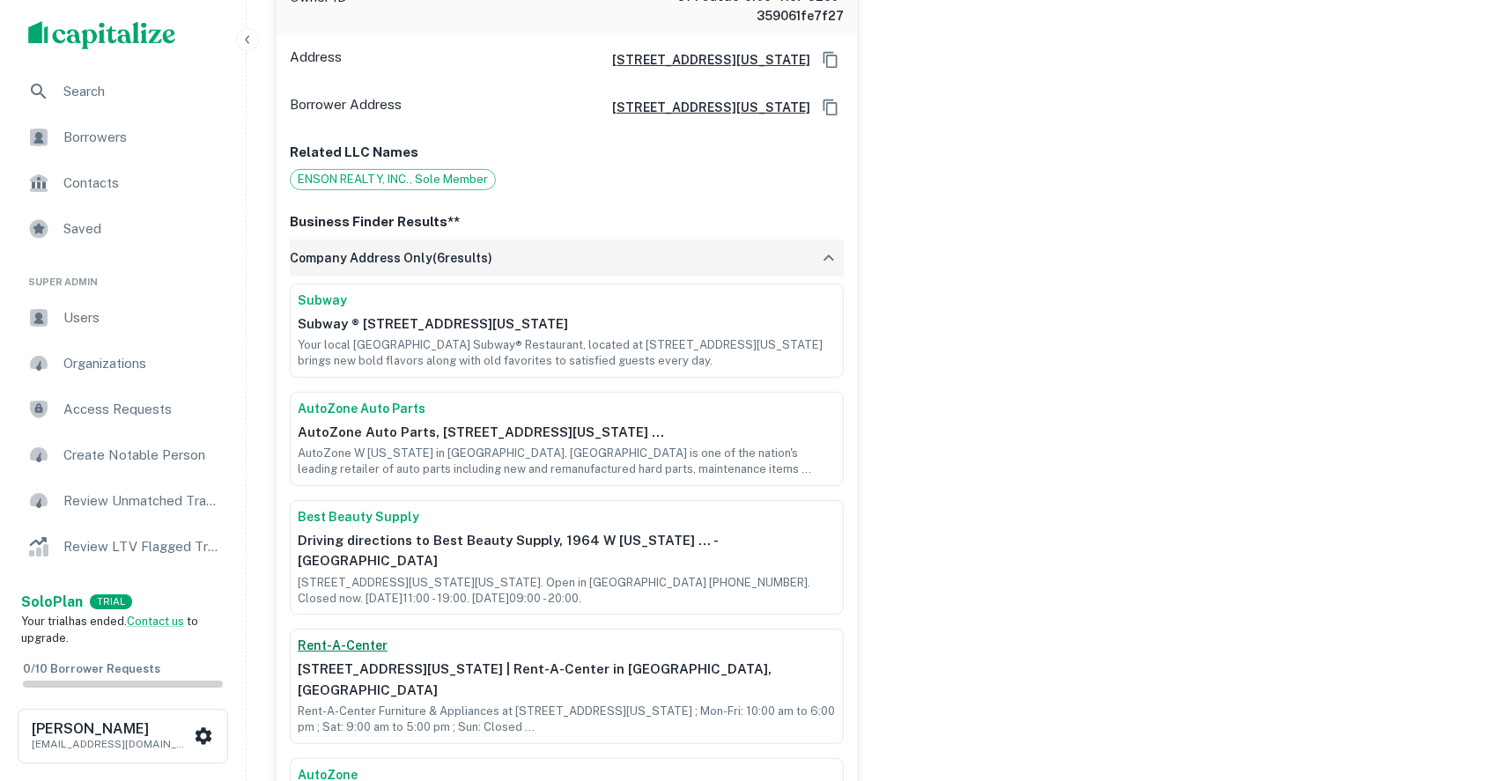
scroll to position [352, 0]
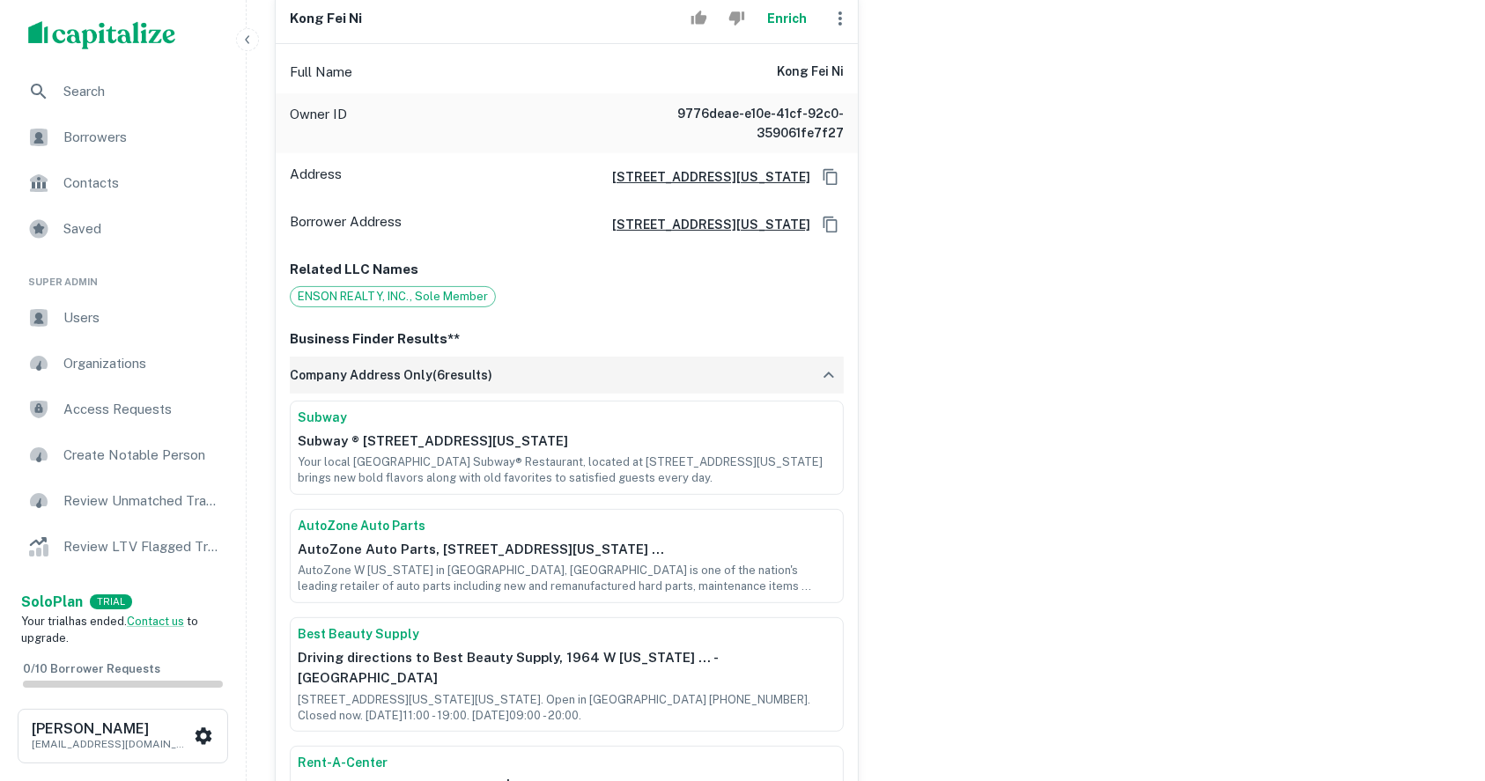
click at [808, 372] on div "company address only ( 6 results)" at bounding box center [567, 375] width 554 height 37
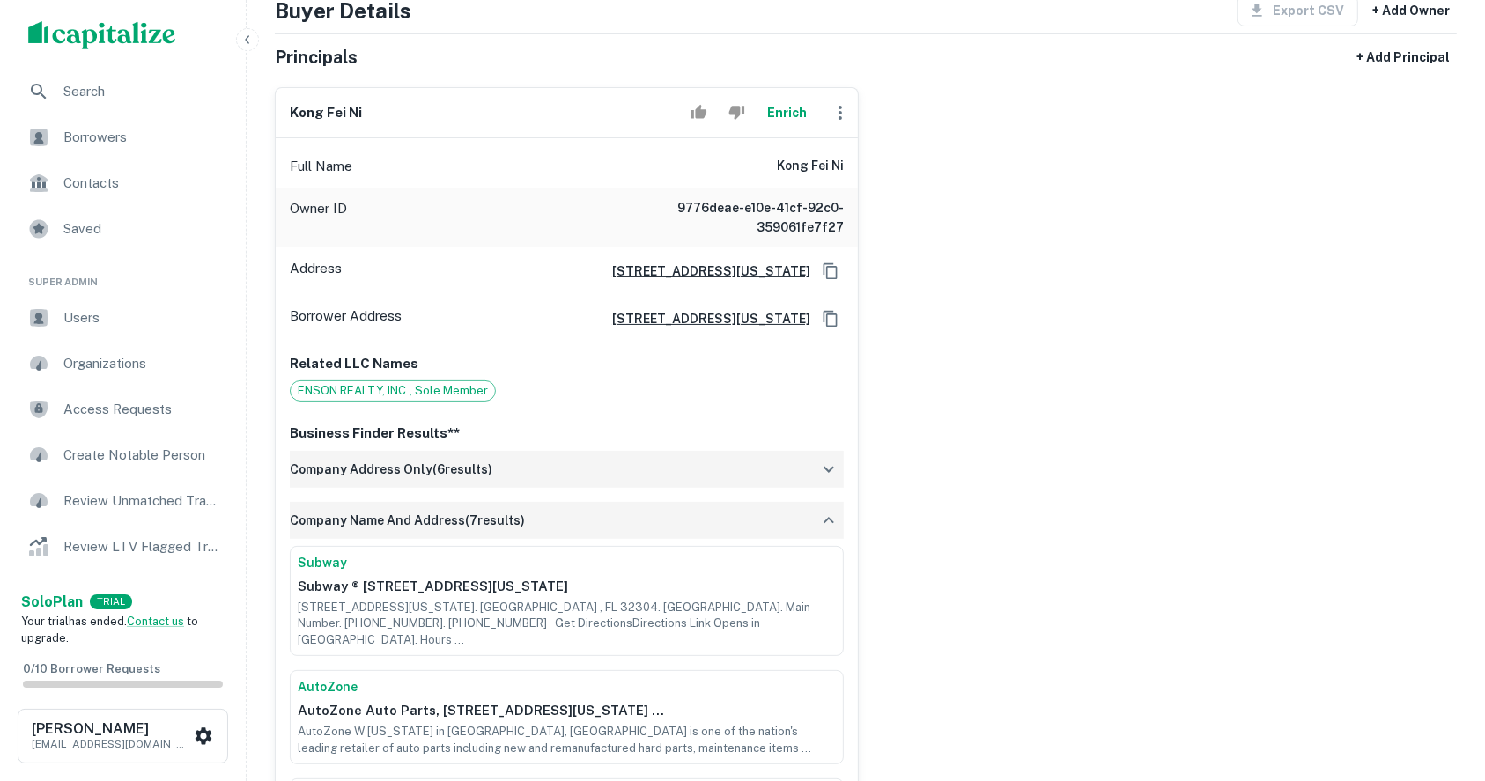
scroll to position [117, 0]
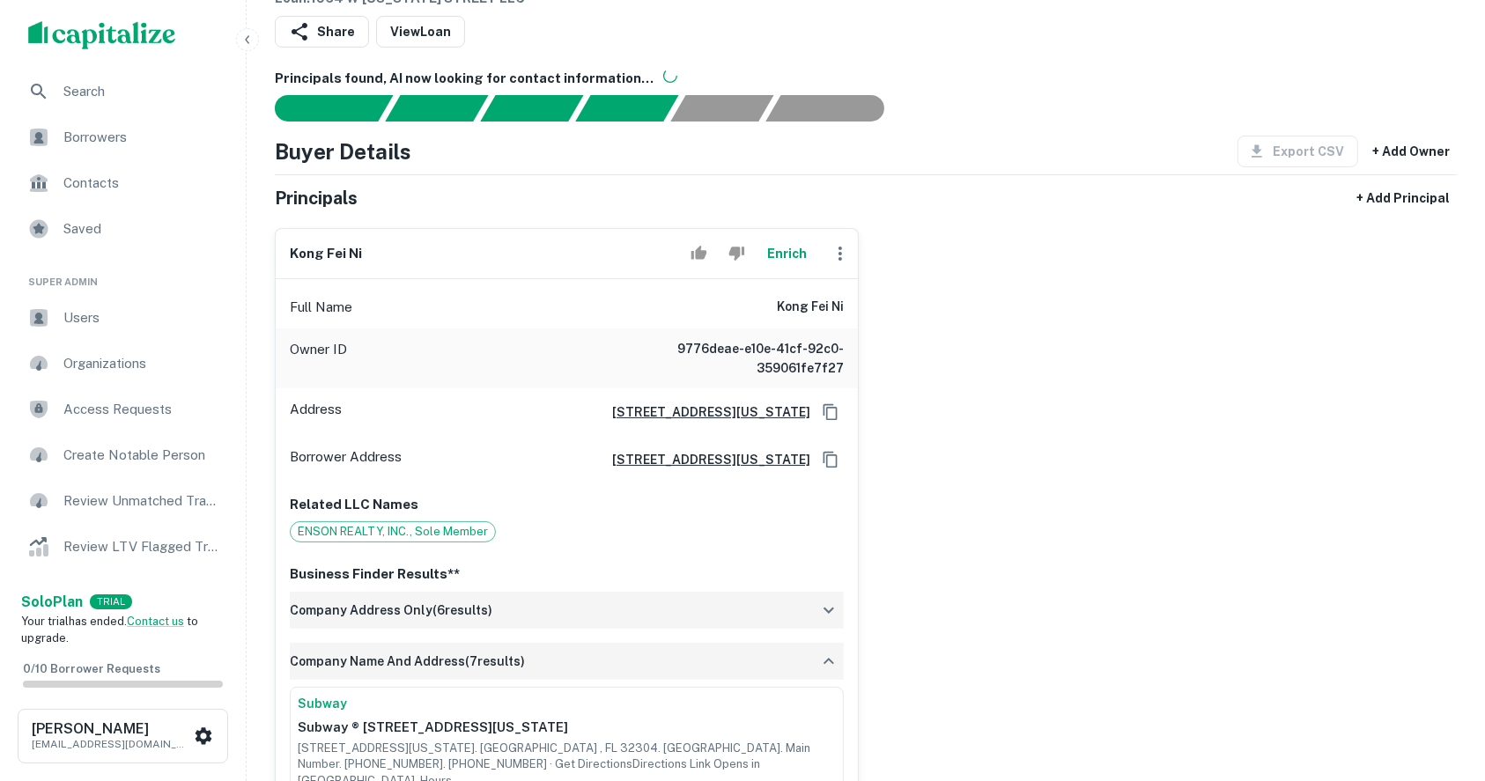
click at [814, 597] on div "company address only ( 6 results)" at bounding box center [567, 610] width 554 height 37
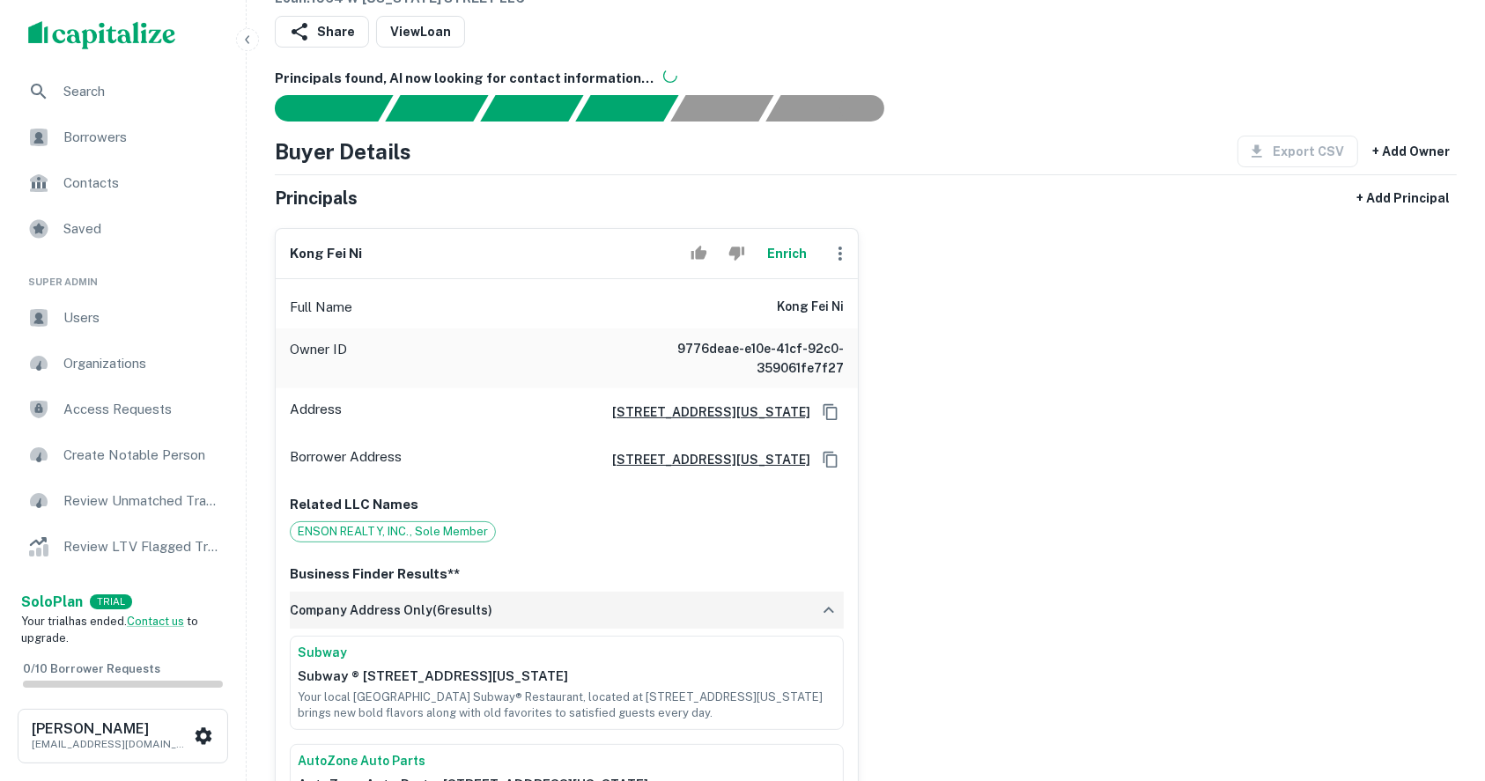
click at [813, 601] on div "company address only ( 6 results)" at bounding box center [567, 610] width 554 height 37
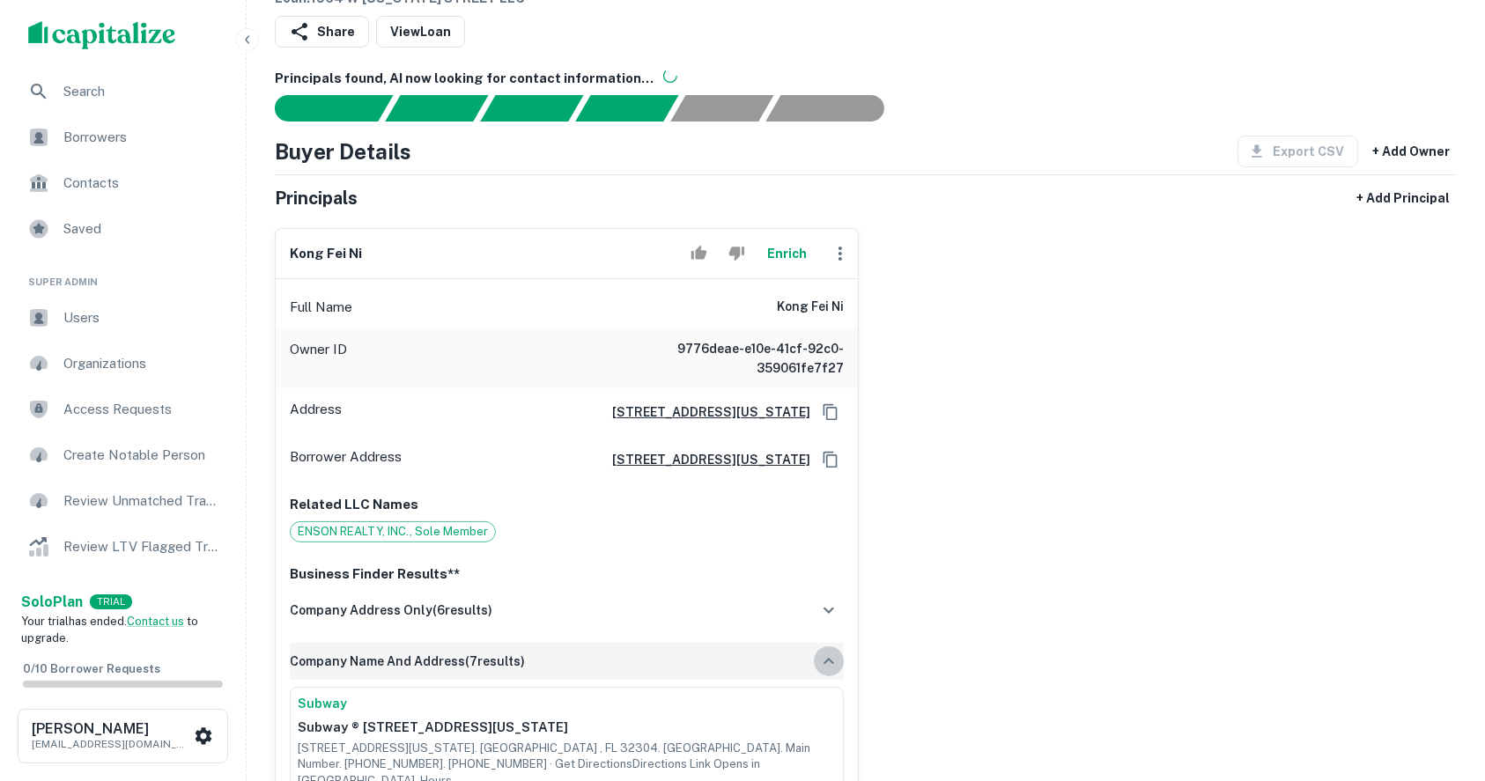
click at [814, 665] on button "button" at bounding box center [829, 661] width 30 height 30
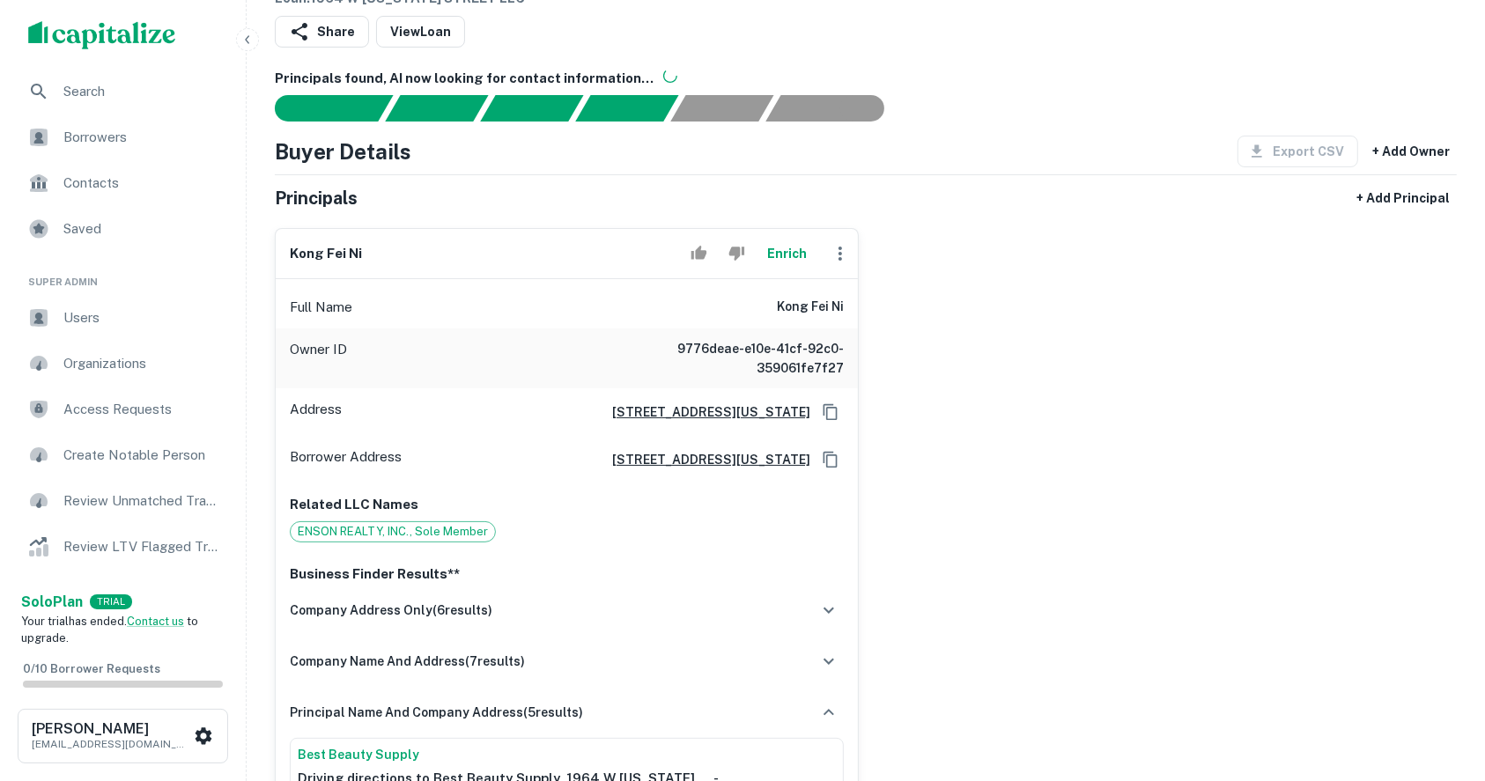
click at [809, 708] on div "principal name and company address ( 5 results)" at bounding box center [567, 712] width 554 height 37
click at [1353, 398] on div "kong fei ni Enrich Full Name kong fei ni Owner ID 9776deae-e10e-41cf-92c0-35906…" at bounding box center [859, 485] width 1196 height 542
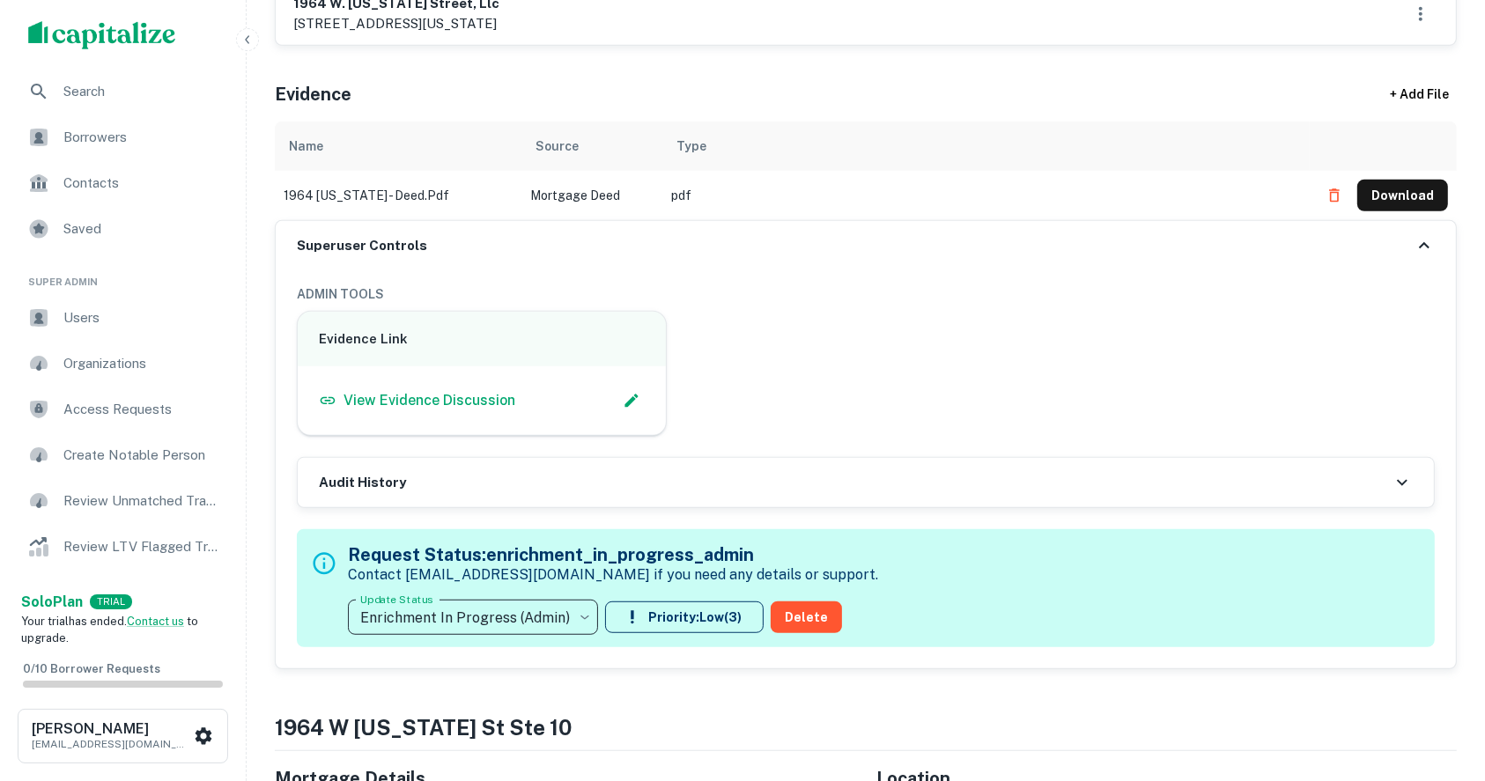
scroll to position [1057, 0]
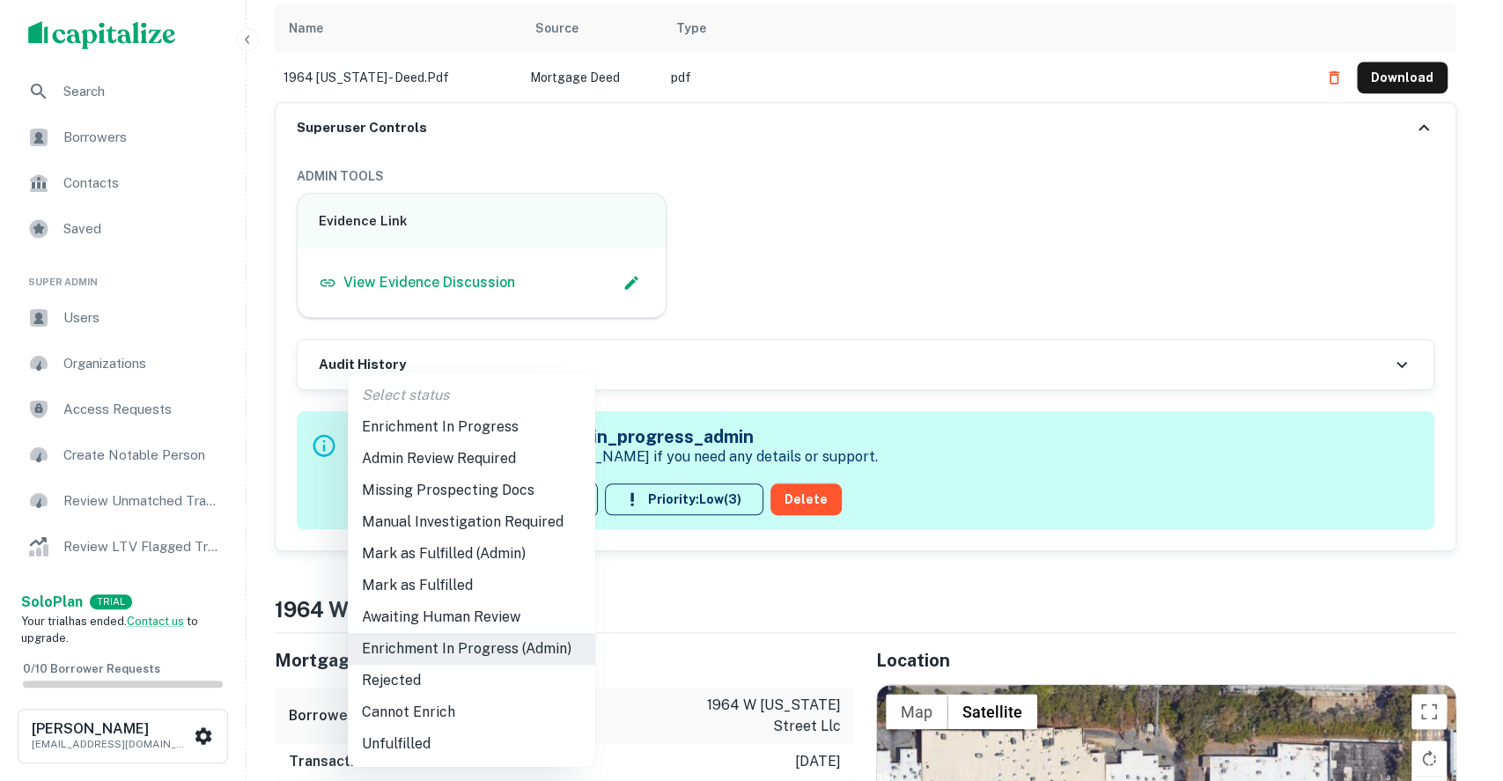
click at [494, 456] on li "Admin Review Required" at bounding box center [471, 459] width 247 height 32
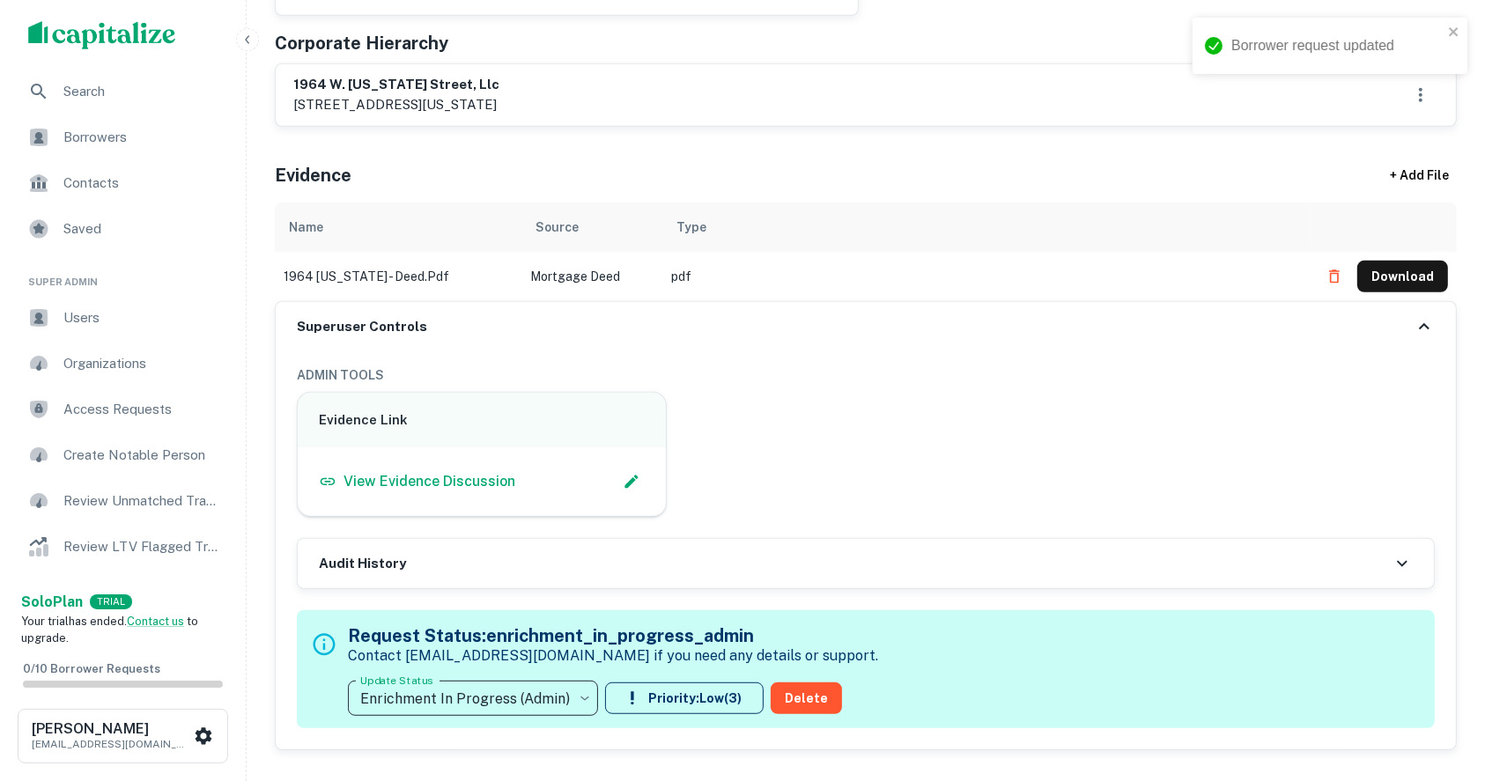
scroll to position [822, 0]
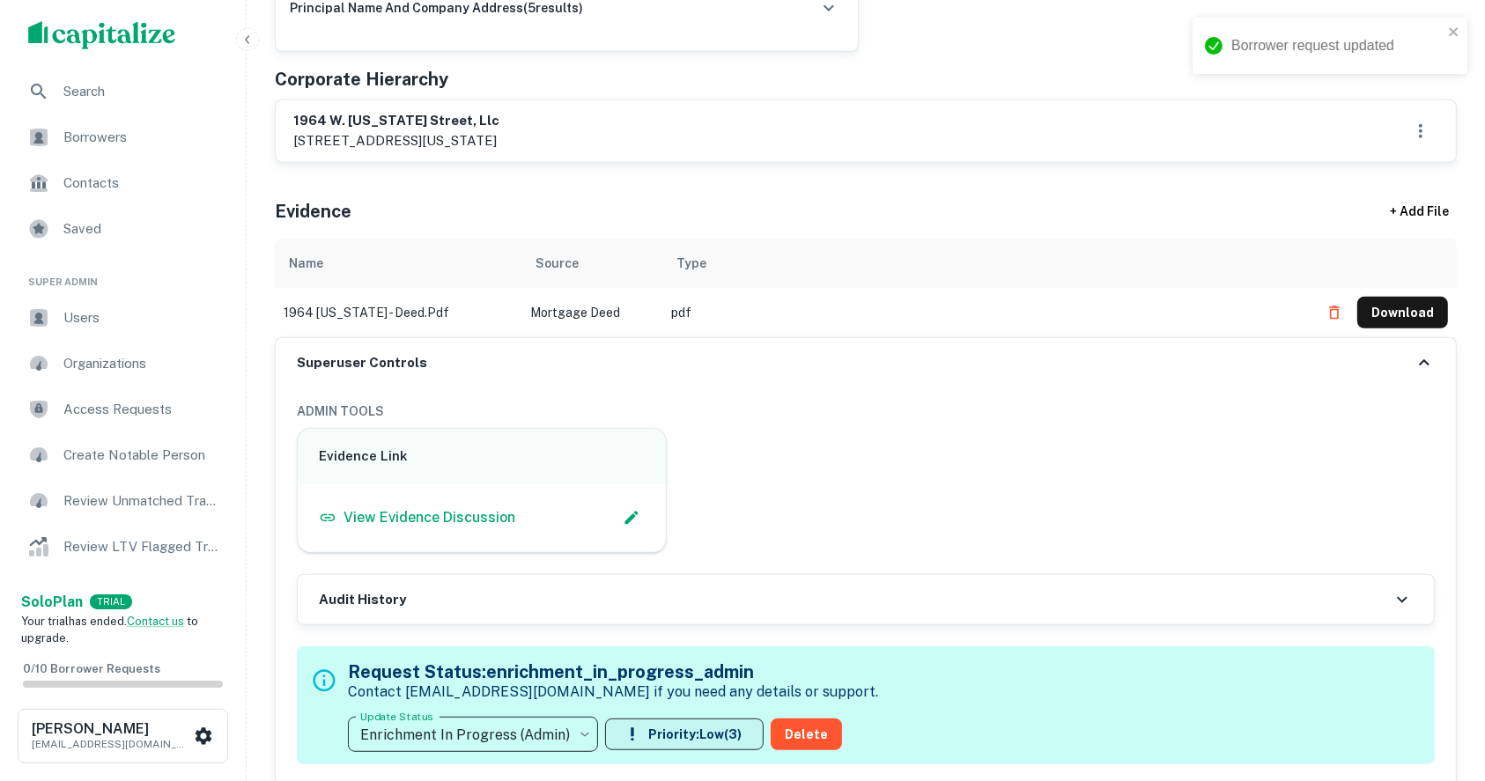
type input "**********"
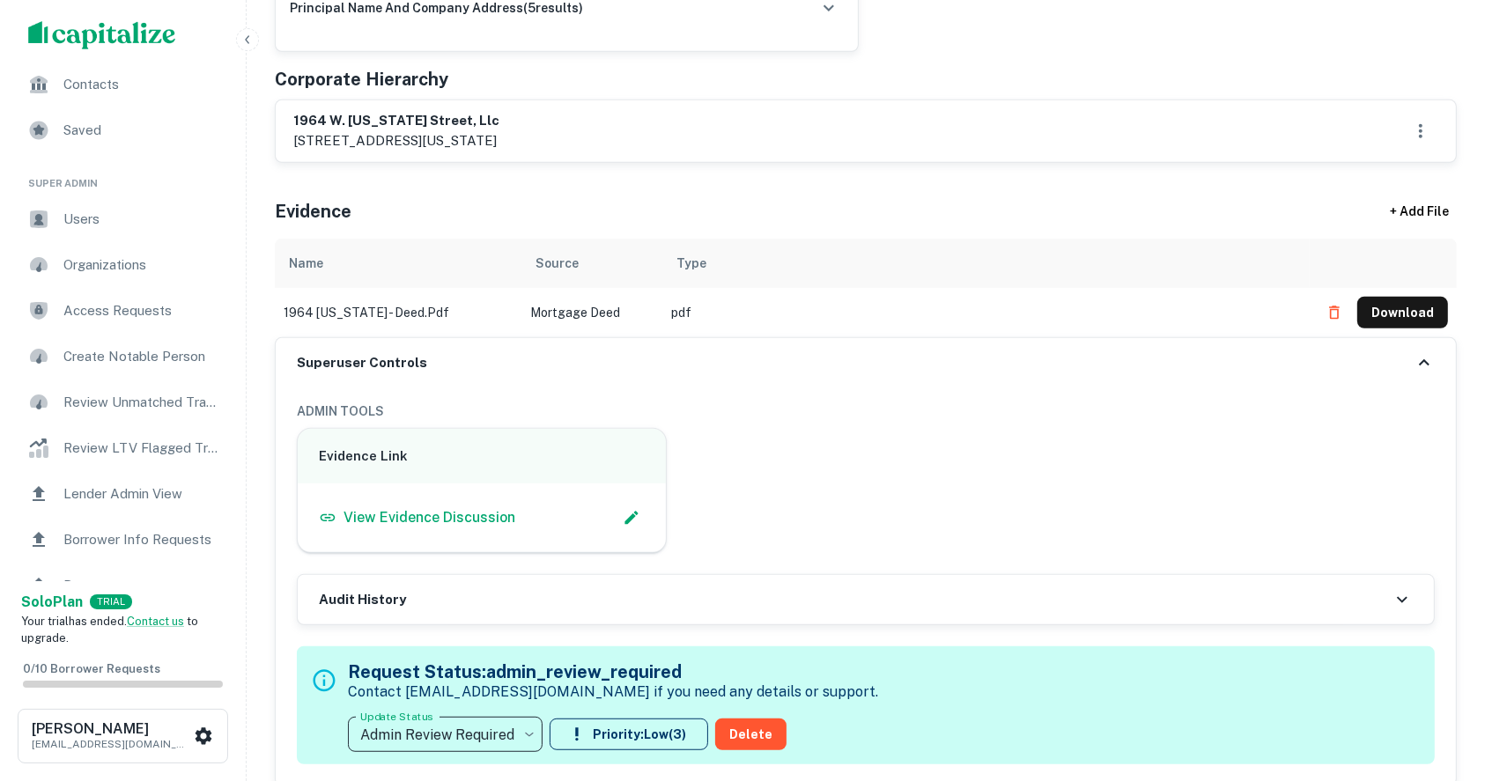
scroll to position [234, 0]
click at [151, 403] on span "Borrower Info Requests" at bounding box center [142, 404] width 158 height 21
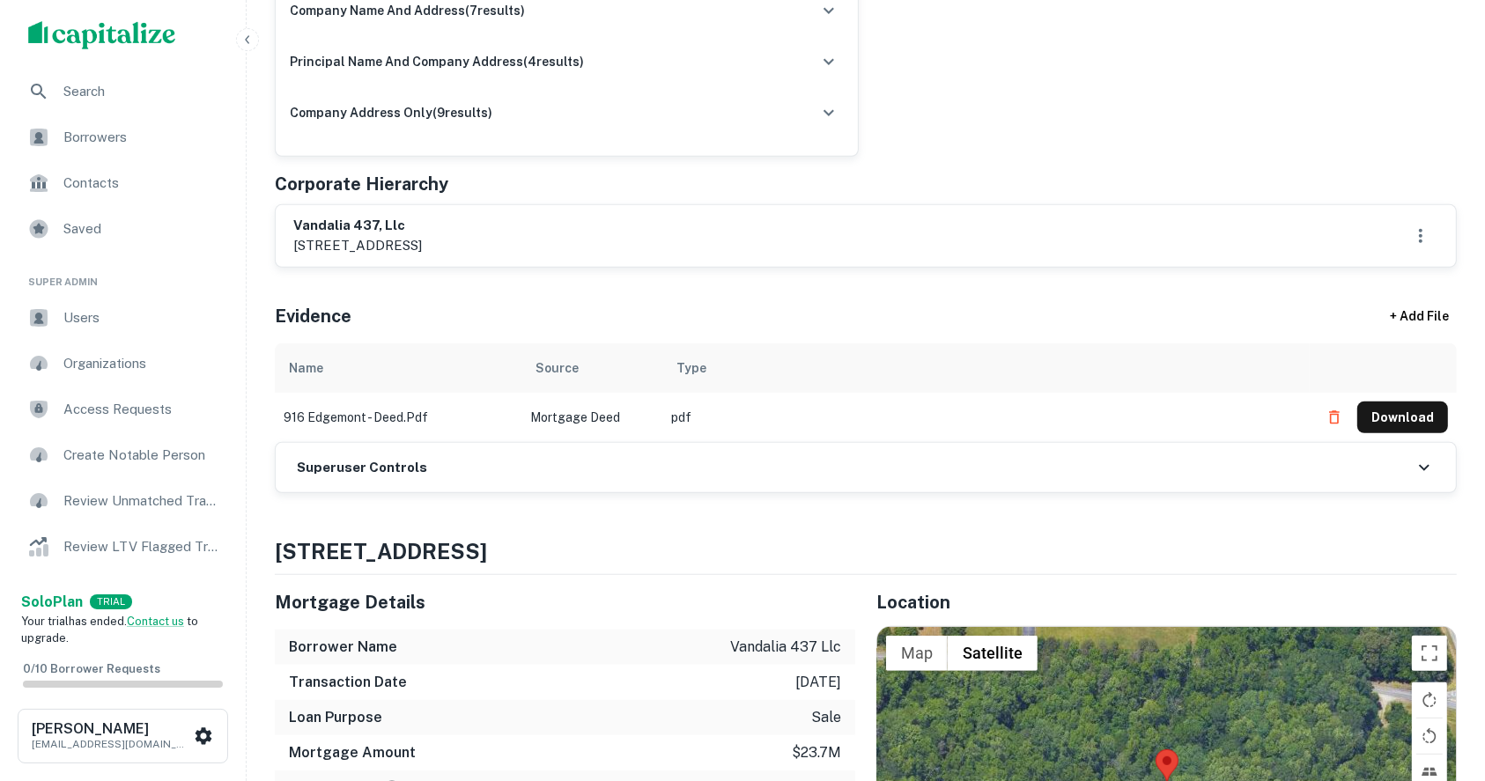
scroll to position [586, 0]
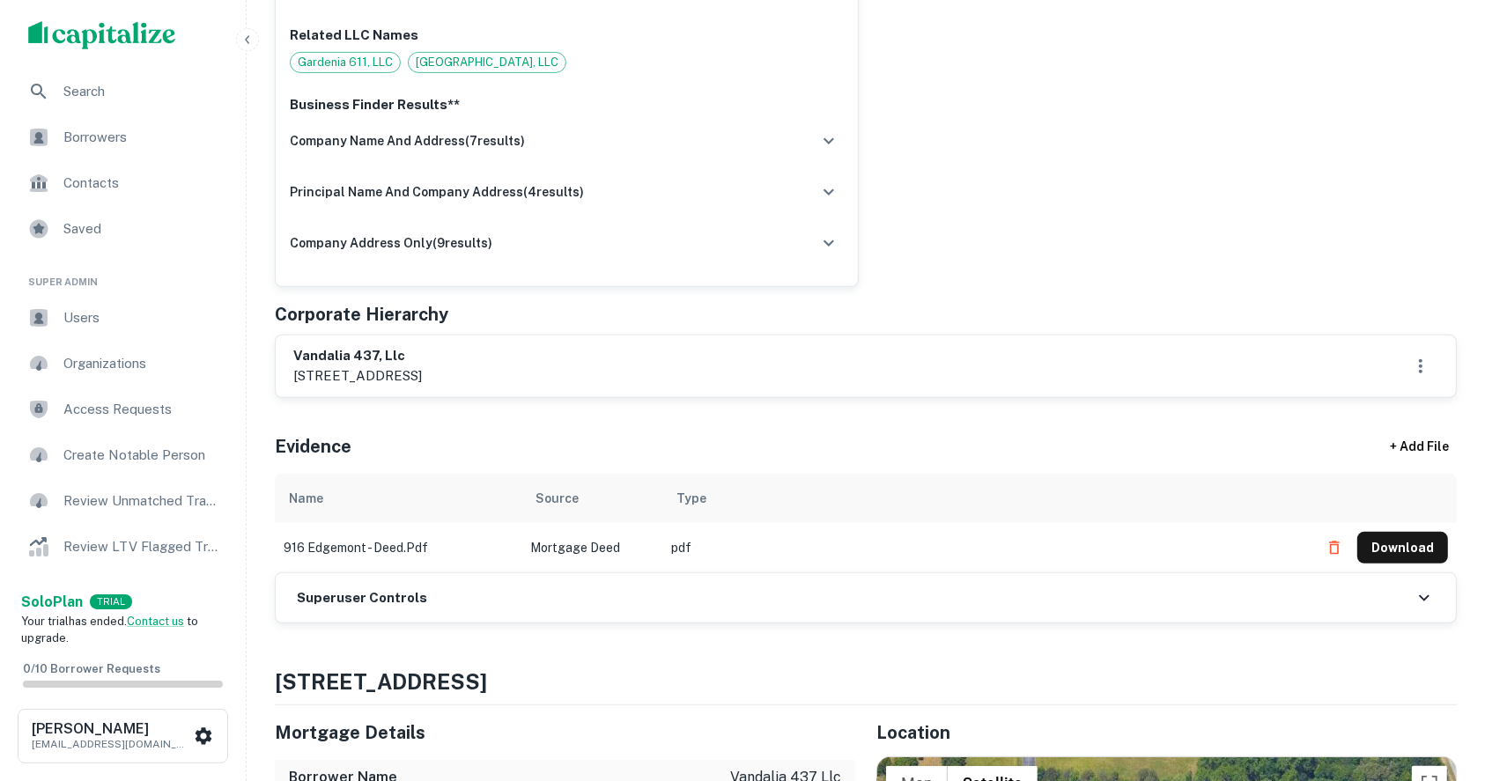
click at [401, 590] on h6 "Superuser Controls" at bounding box center [362, 598] width 130 height 20
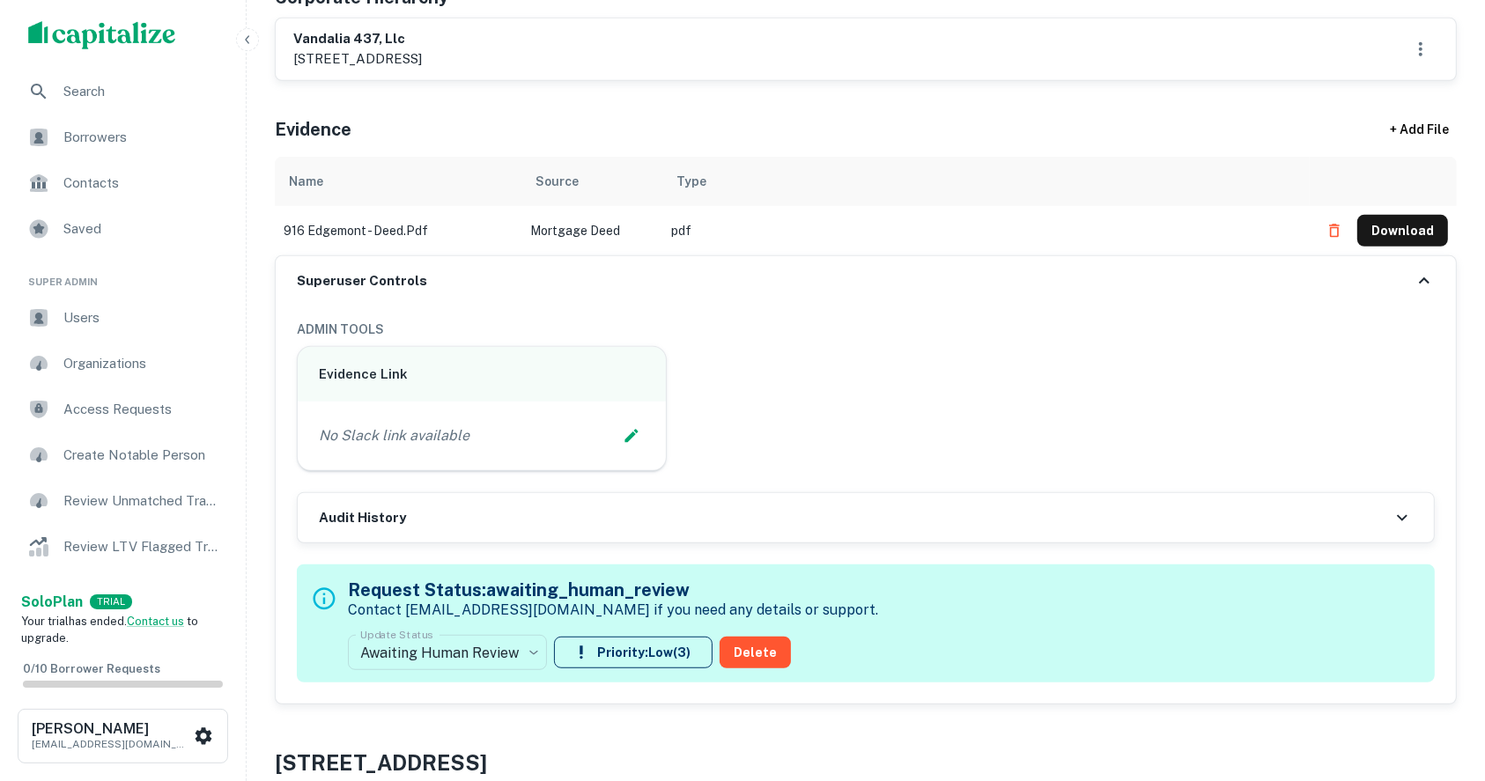
scroll to position [939, 0]
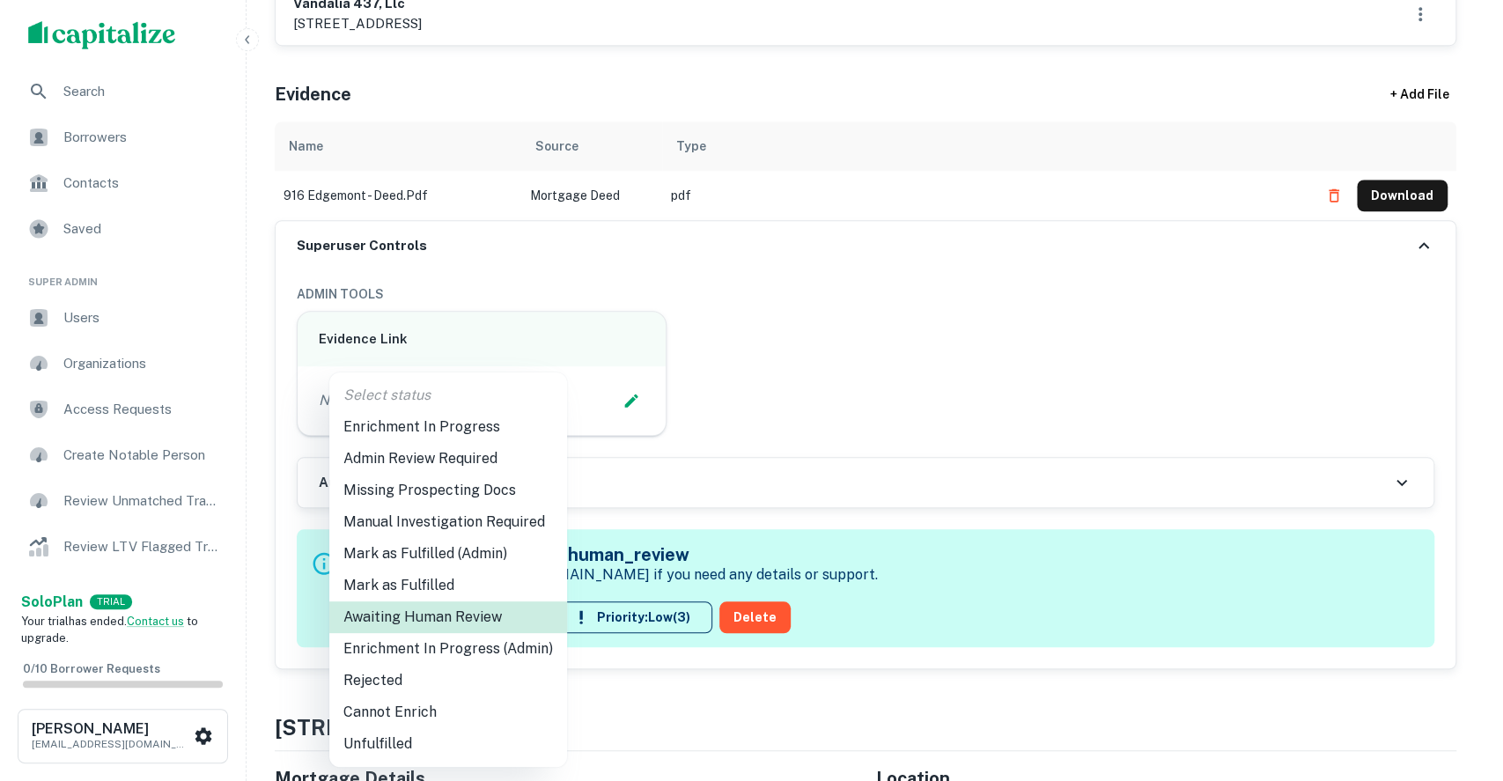
click at [488, 645] on li "Enrichment In Progress (Admin)" at bounding box center [448, 649] width 238 height 32
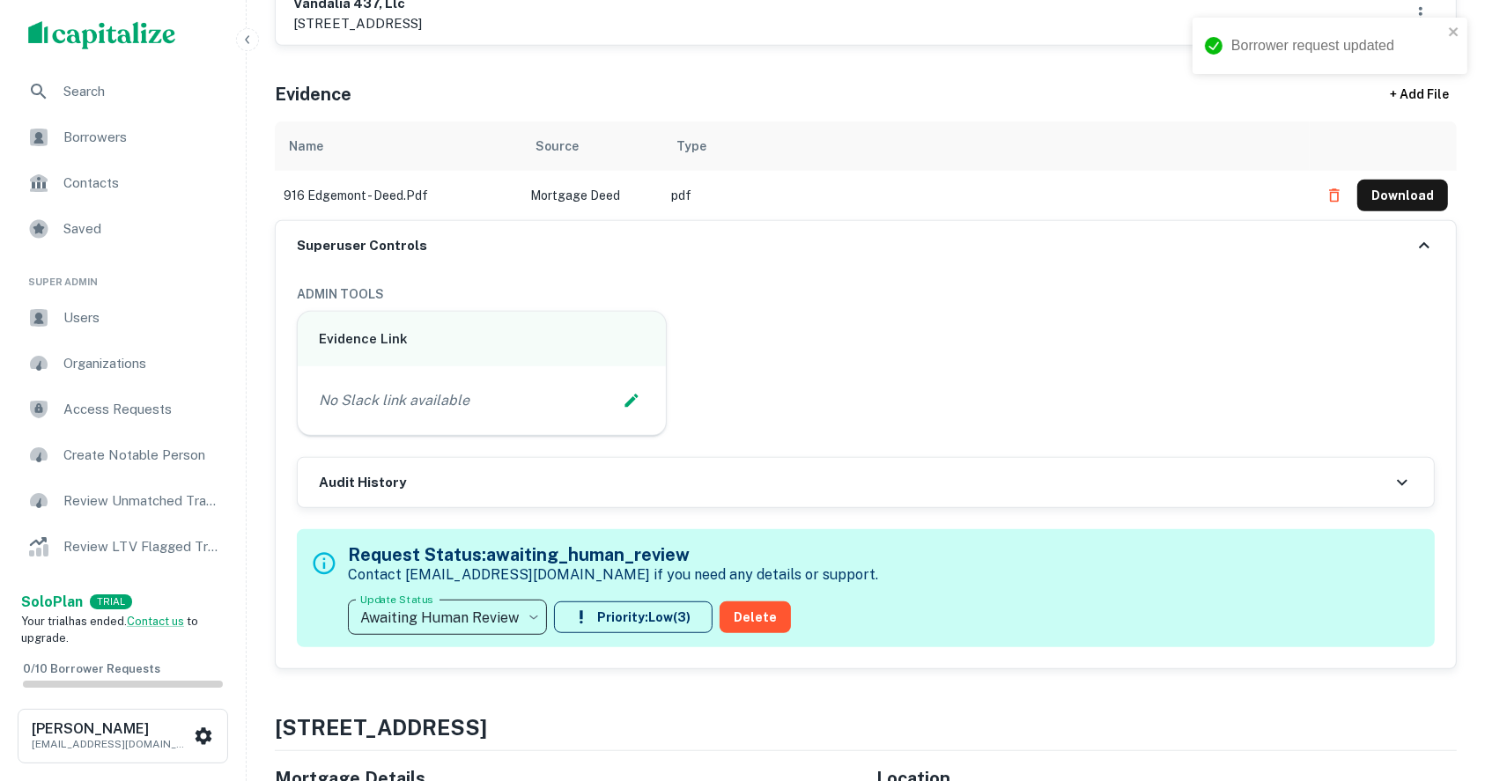
type input "**********"
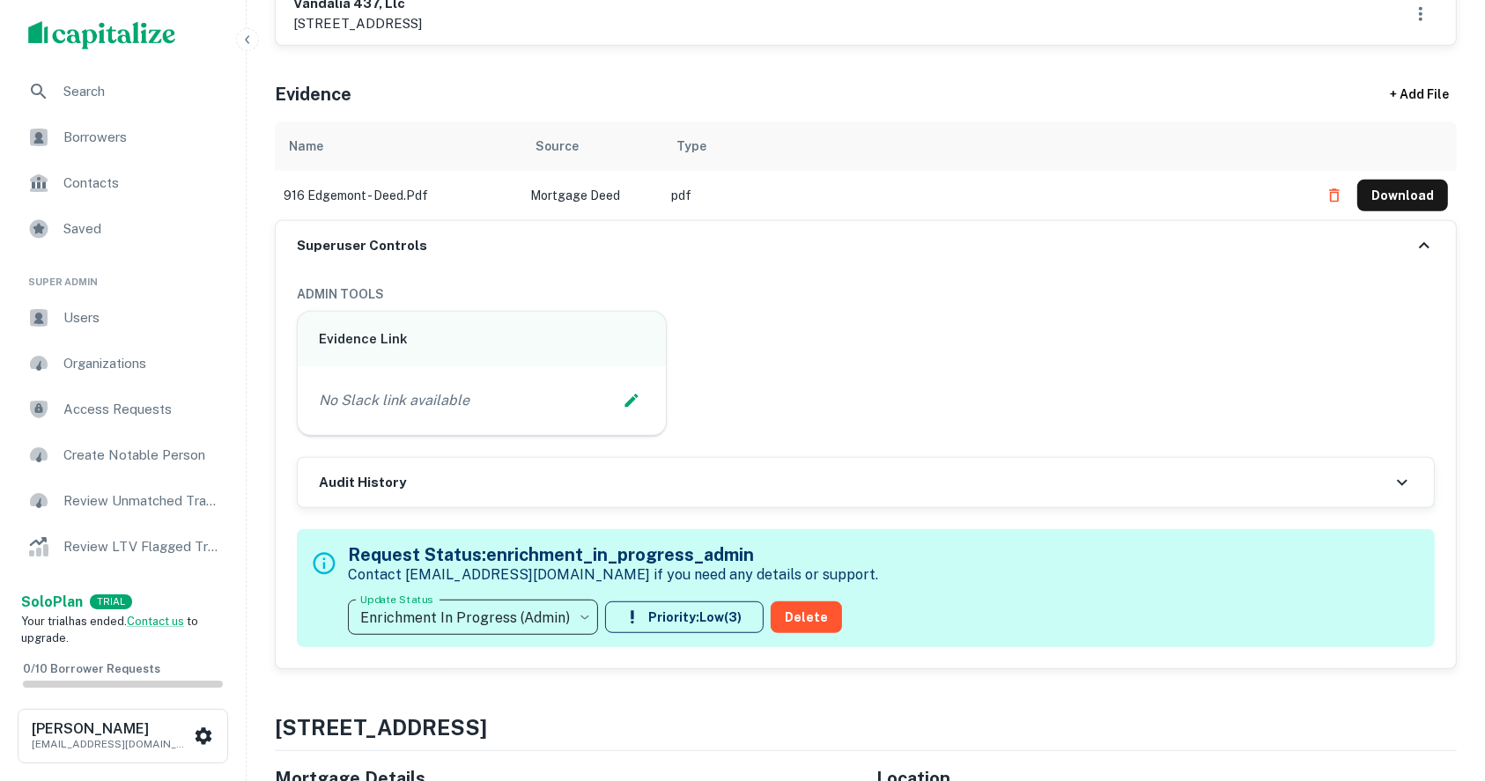
click at [597, 65] on div "Evidence + Add File" at bounding box center [866, 91] width 1182 height 62
click at [648, 396] on div "No Slack link available" at bounding box center [482, 400] width 368 height 69
click at [636, 396] on icon "Edit Slack Link" at bounding box center [631, 401] width 13 height 13
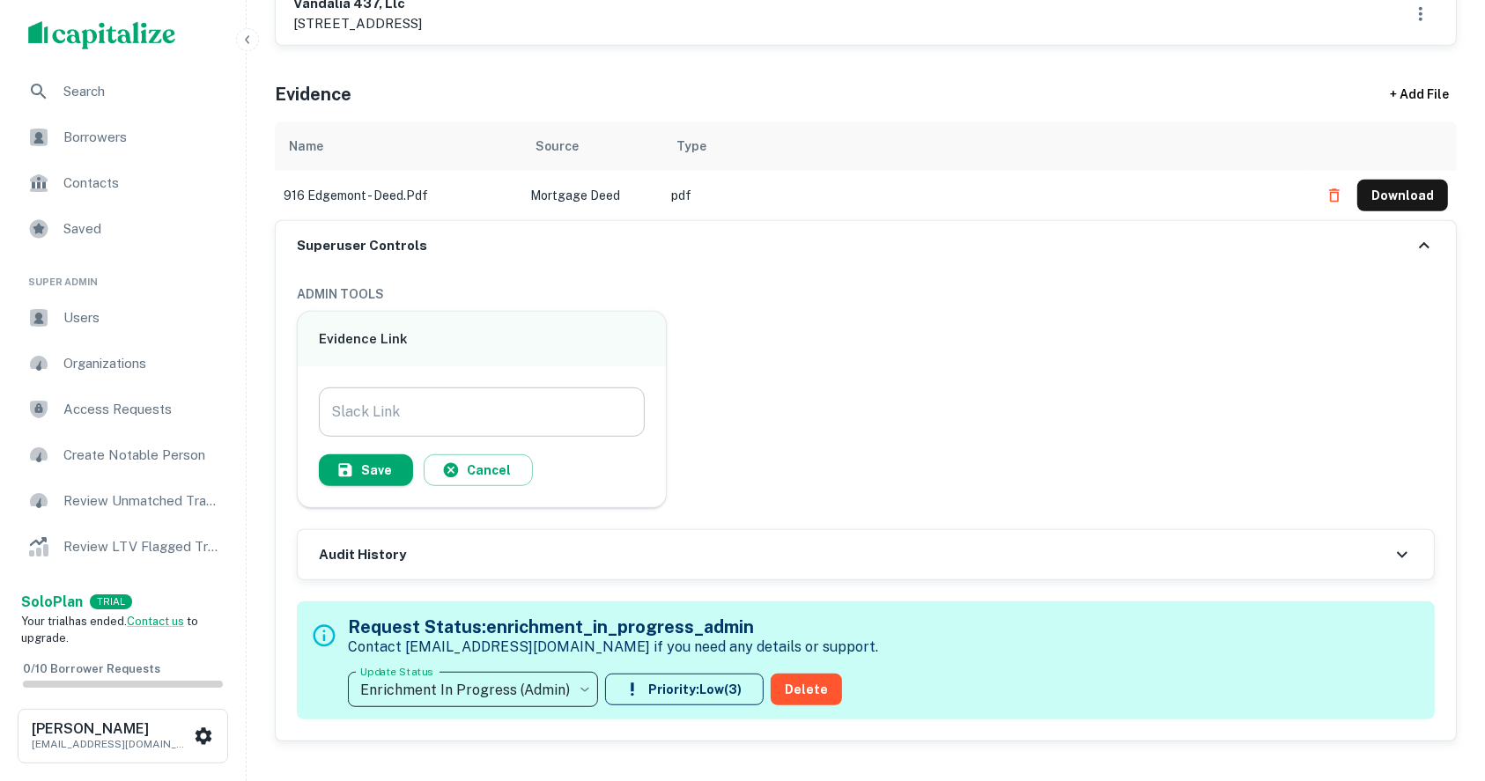
click at [393, 407] on input "Slack Link" at bounding box center [482, 411] width 326 height 49
paste input "**********"
type input "**********"
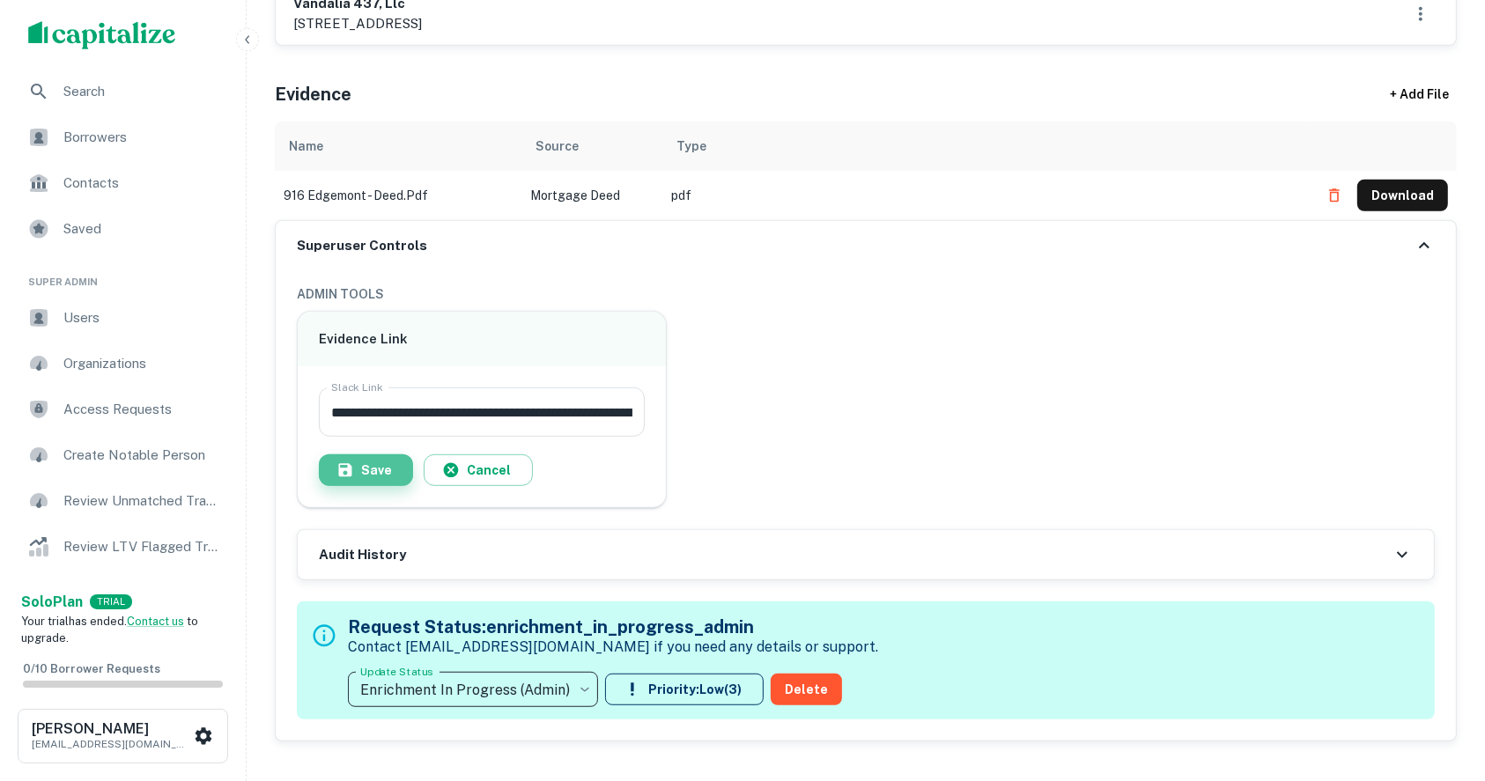
click at [363, 457] on button "Save" at bounding box center [366, 470] width 94 height 32
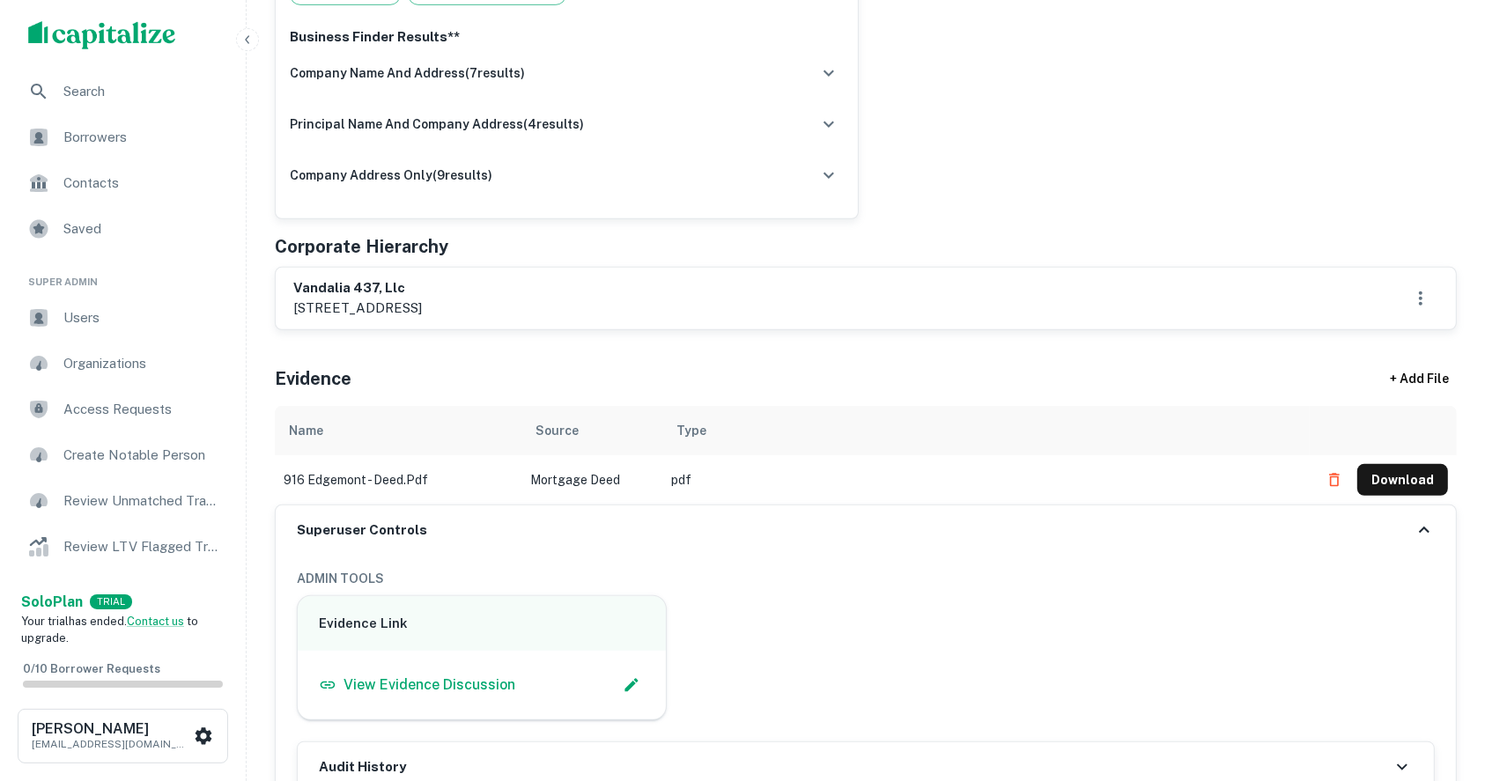
scroll to position [704, 0]
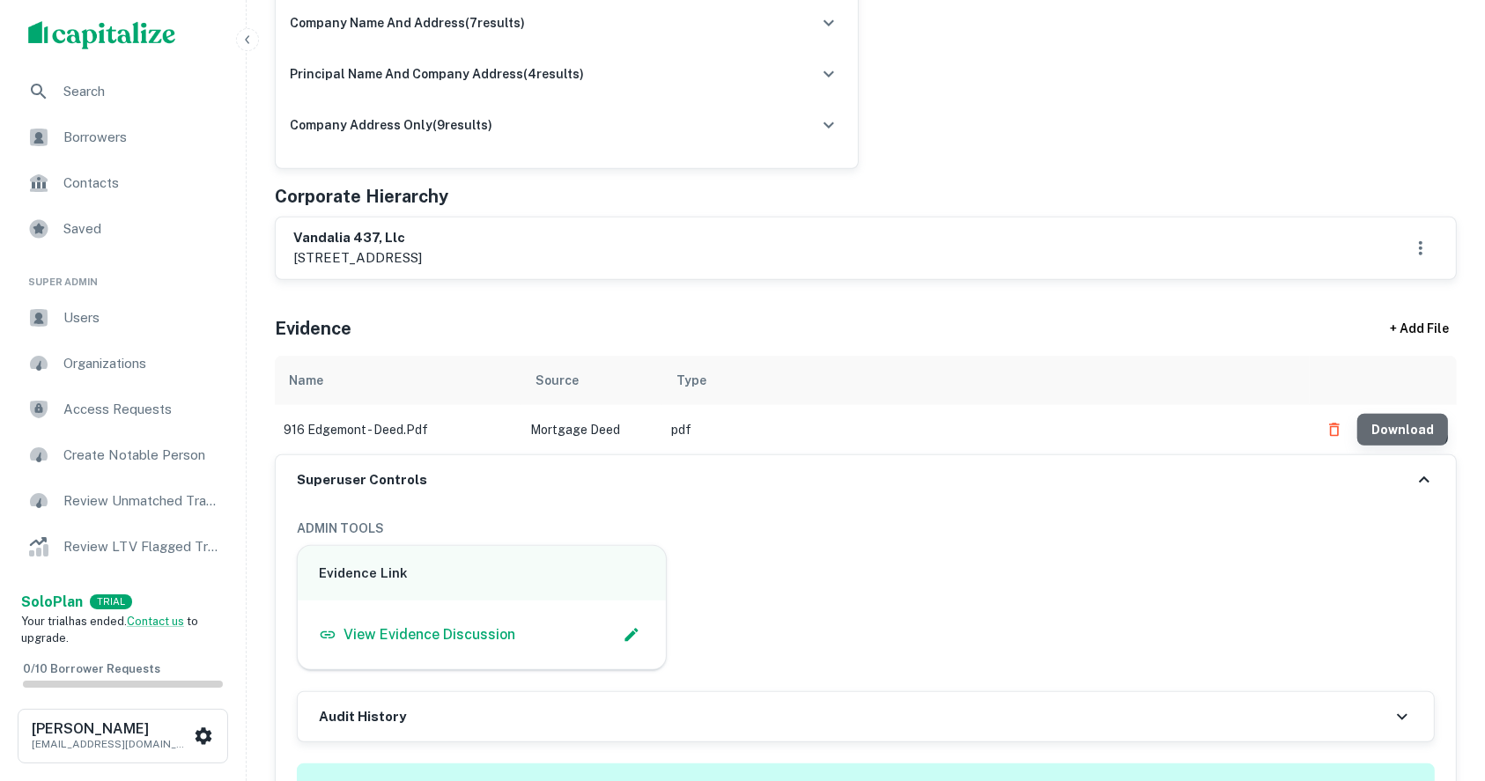
click at [1387, 419] on button "Download" at bounding box center [1402, 430] width 91 height 32
click at [1414, 426] on button "Download" at bounding box center [1402, 430] width 91 height 32
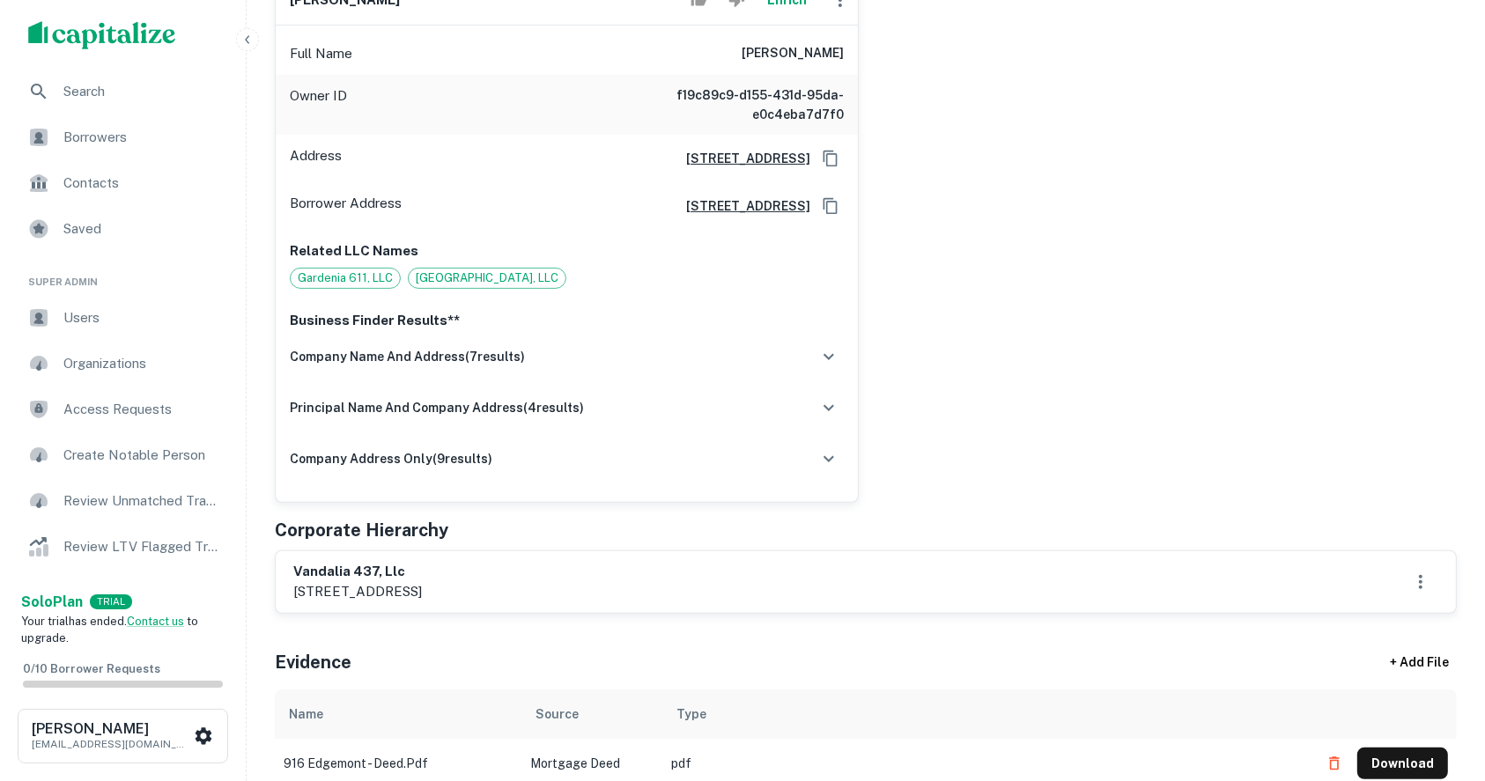
scroll to position [117, 0]
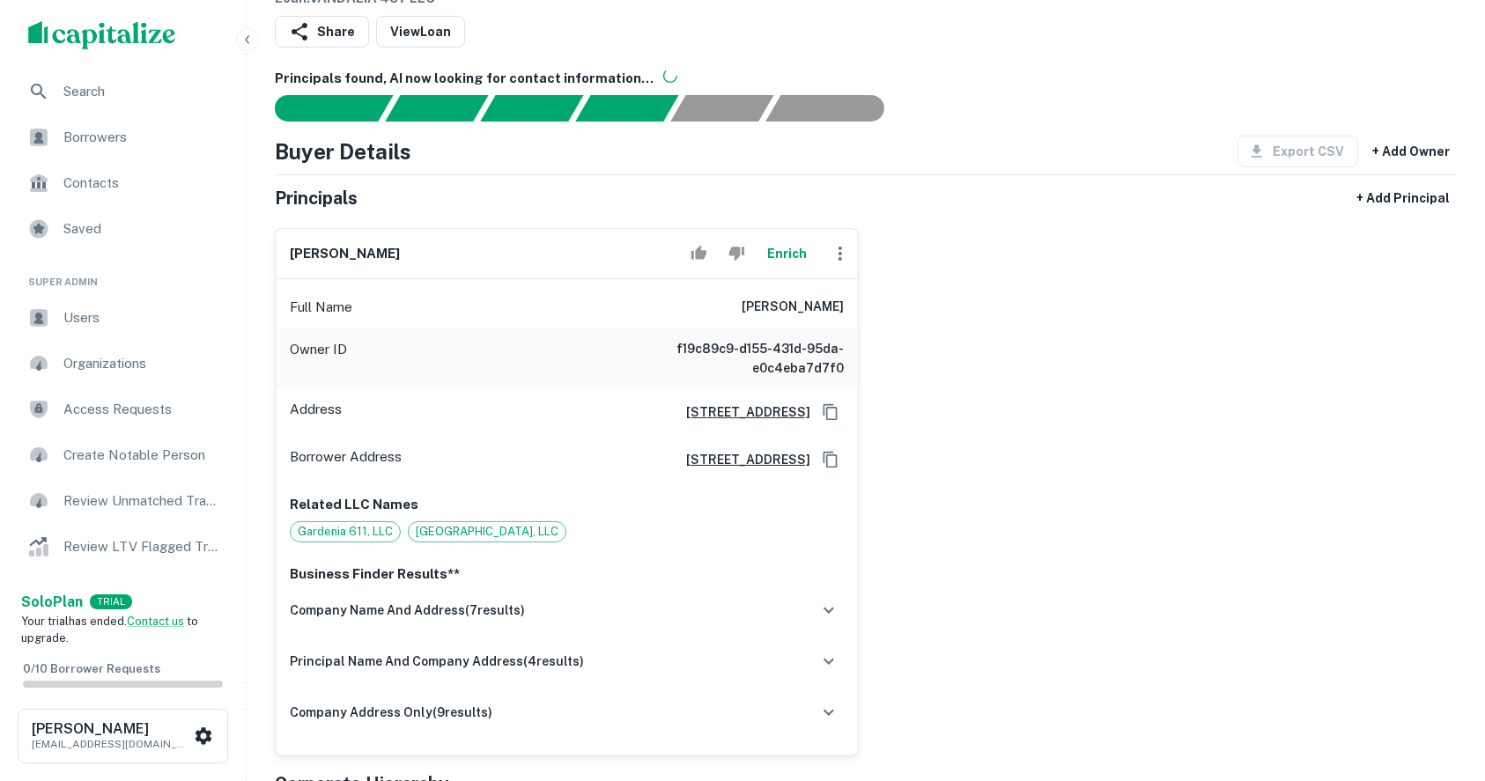
click at [1435, 363] on div "zachary tran Enrich Full Name zachary tran Owner ID f19c89c9-d155-431d-95da-e0c…" at bounding box center [859, 485] width 1196 height 542
click at [788, 305] on h6 "zachary tran" at bounding box center [792, 307] width 102 height 21
copy h6 "zachary tran"
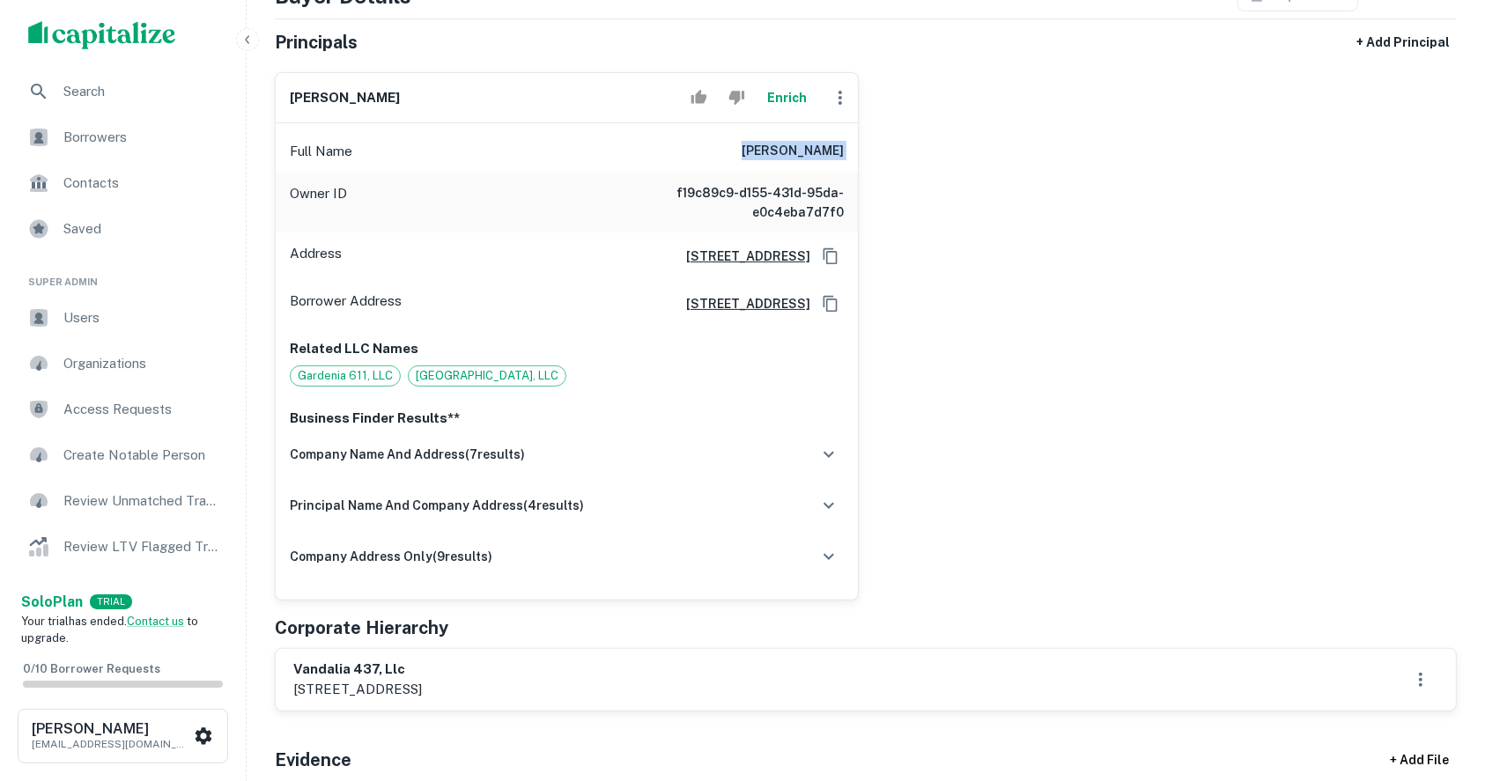
scroll to position [352, 0]
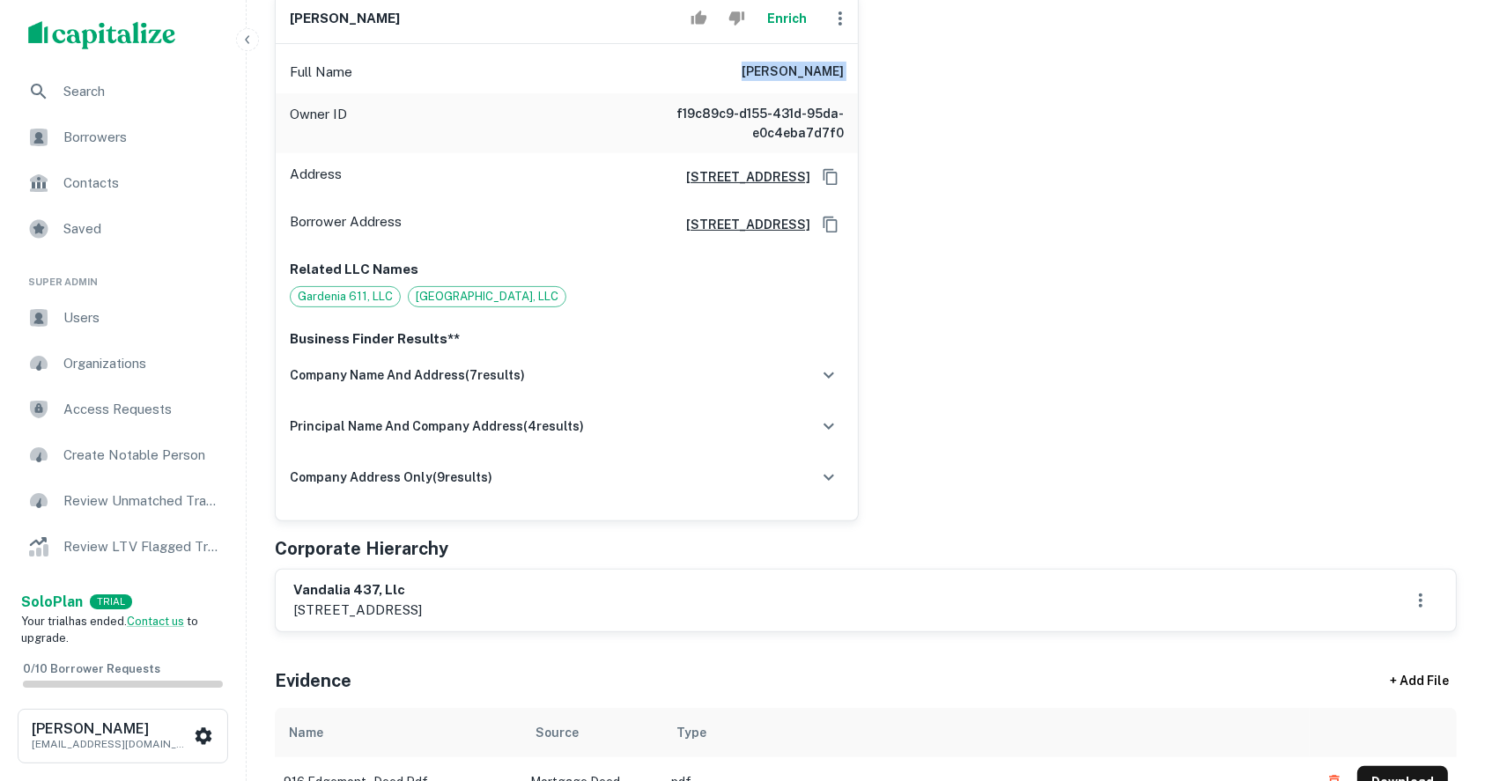
drag, startPoint x: 461, startPoint y: 608, endPoint x: 557, endPoint y: 609, distance: 95.1
click at [422, 609] on p "3116 northline ave, #10007, greensboro, nc, 27408" at bounding box center [357, 610] width 129 height 21
copy p "greensboro, nc"
click at [317, 574] on div "vandalia 437, llc 3116 northline ave, #10007, greensboro, nc, 27408" at bounding box center [866, 601] width 1180 height 62
click at [317, 586] on h6 "vandalia 437, llc" at bounding box center [357, 590] width 129 height 20
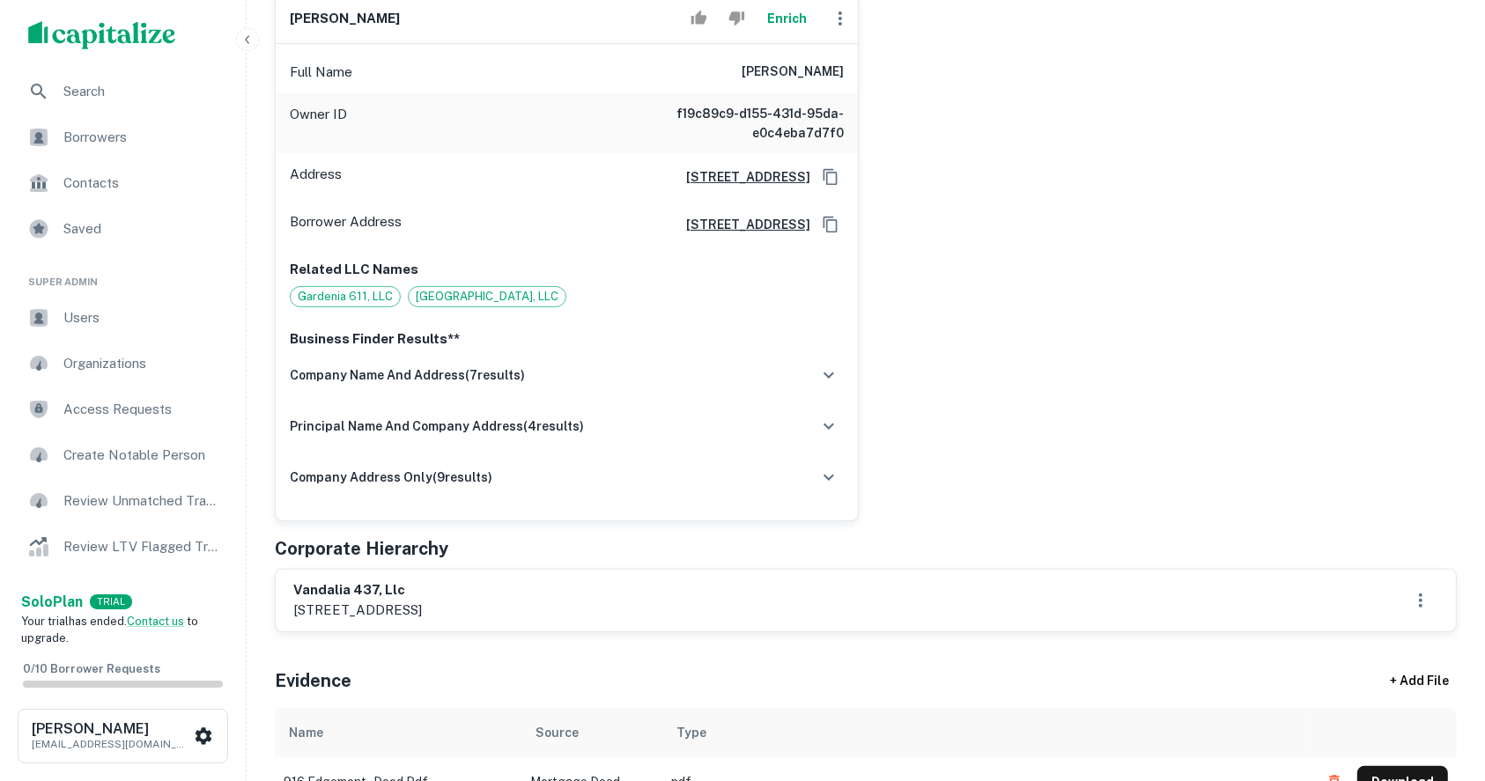
click at [317, 586] on h6 "vandalia 437, llc" at bounding box center [357, 590] width 129 height 20
click at [317, 585] on h6 "vandalia 437, llc" at bounding box center [357, 590] width 129 height 20
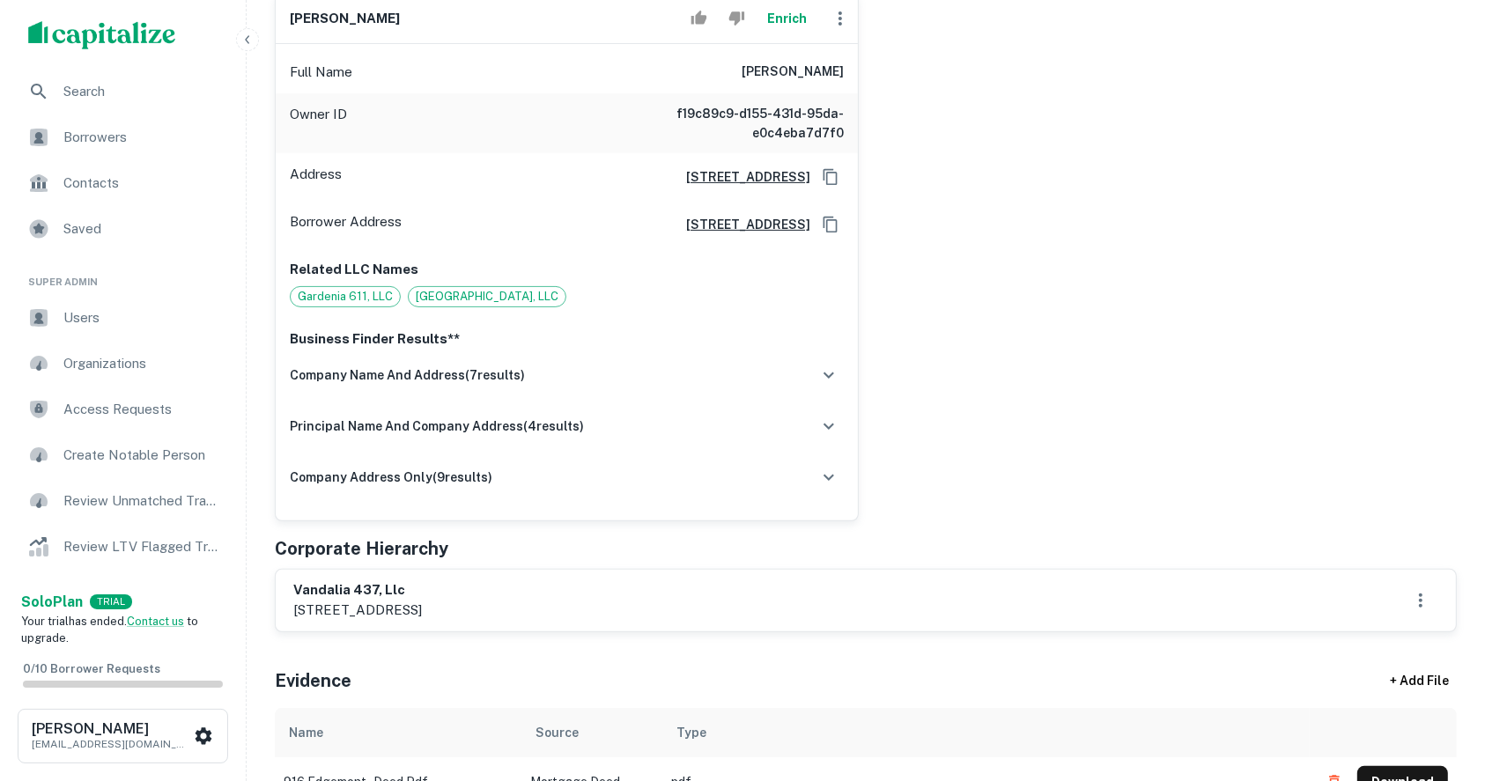
click at [422, 605] on p "3116 northline ave, #10007, greensboro, nc, 27408" at bounding box center [357, 610] width 129 height 21
drag, startPoint x: 458, startPoint y: 606, endPoint x: 1021, endPoint y: 292, distance: 644.1
click at [1073, 260] on div "zachary tran Enrich Full Name zachary tran Owner ID f19c89c9-d155-431d-95da-e0c…" at bounding box center [859, 250] width 1196 height 542
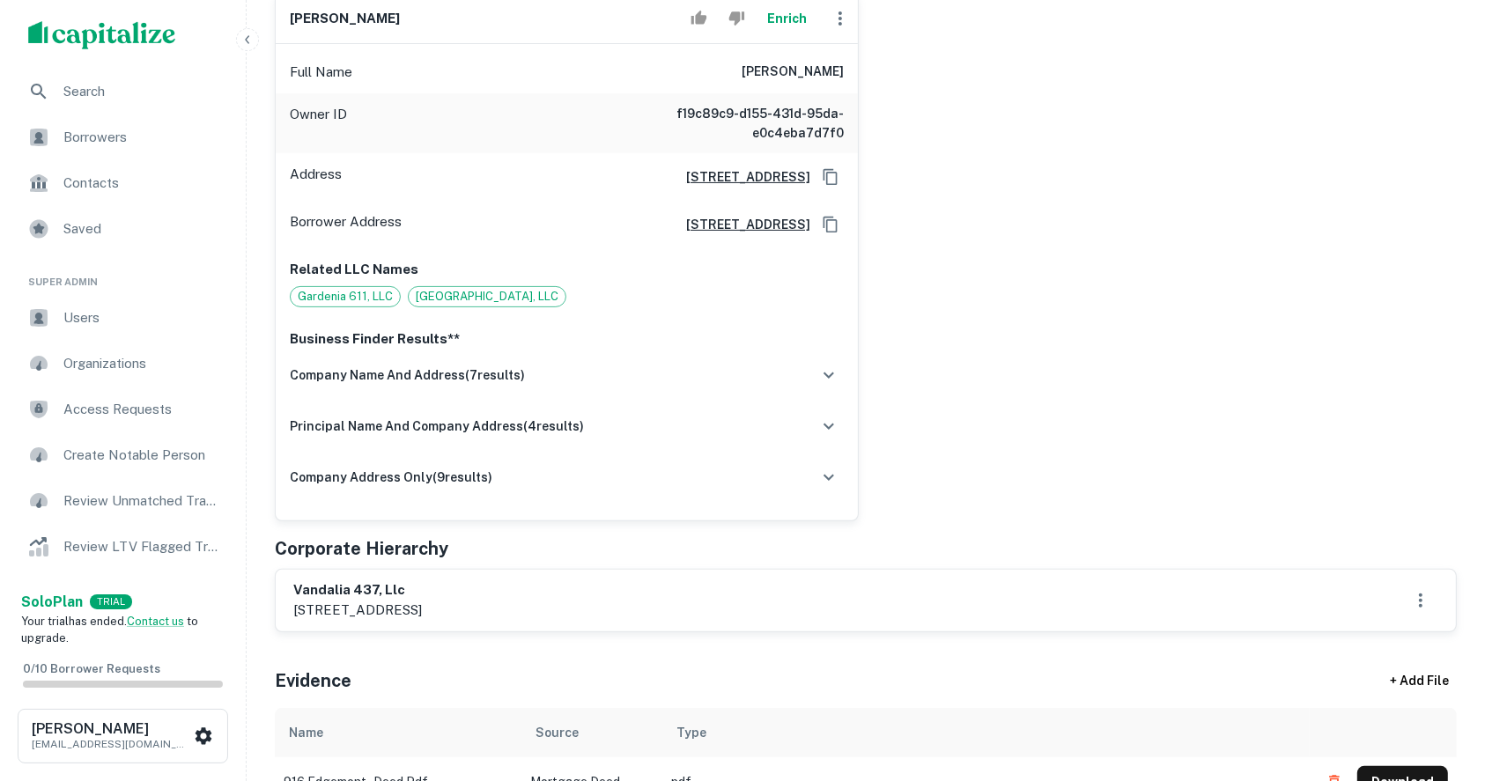
click at [331, 584] on h6 "vandalia 437, llc" at bounding box center [357, 590] width 129 height 20
drag, startPoint x: 331, startPoint y: 584, endPoint x: 494, endPoint y: 608, distance: 164.6
click at [422, 608] on div "vandalia 437, llc 3116 northline ave, #10007, greensboro, nc, 27408" at bounding box center [357, 600] width 129 height 41
click at [698, 609] on div "vandalia 437, llc 3116 northline ave, #10007, greensboro, nc, 27408" at bounding box center [865, 600] width 1145 height 41
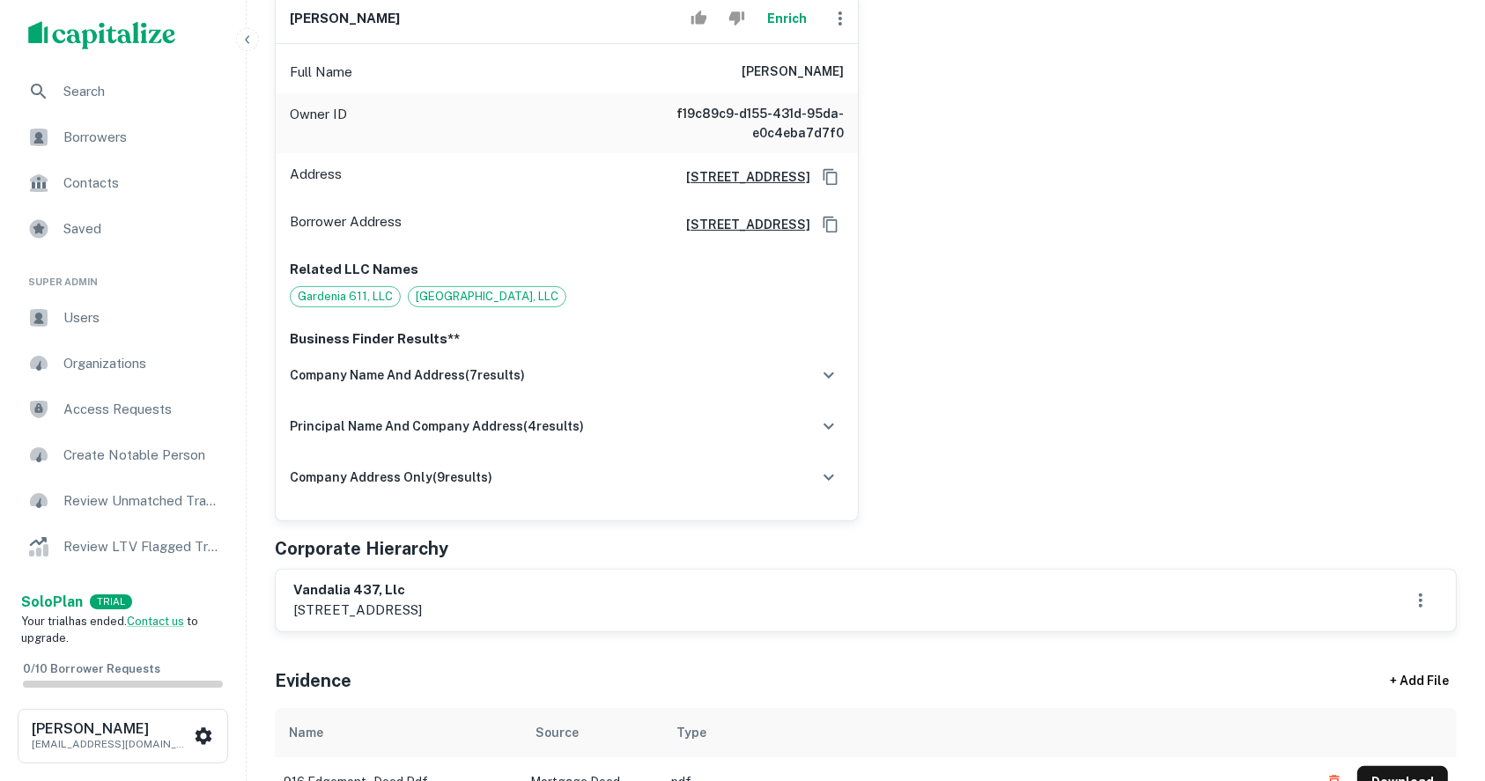
click at [795, 66] on h6 "zachary tran" at bounding box center [792, 72] width 102 height 21
copy h6 "zachary tran"
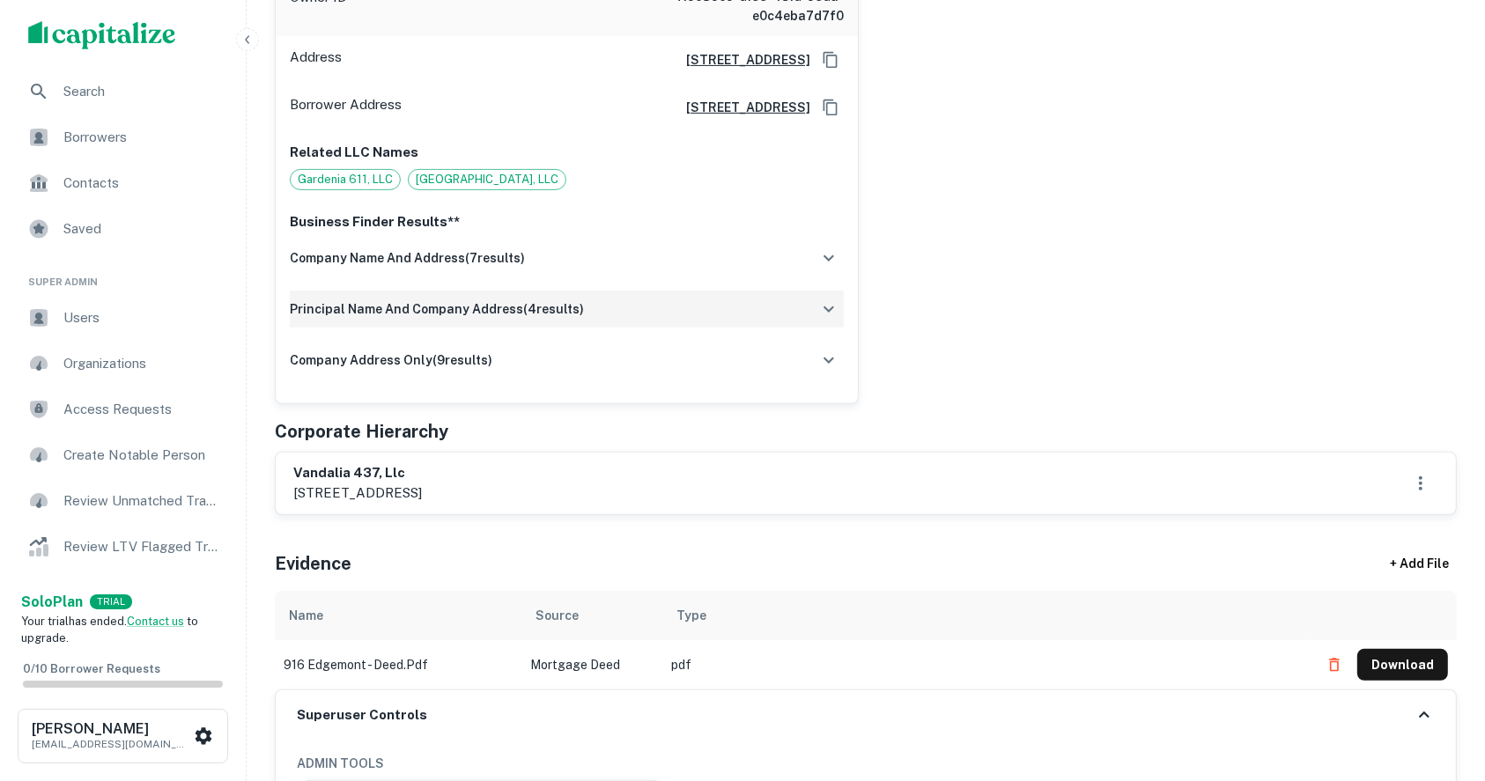
scroll to position [234, 0]
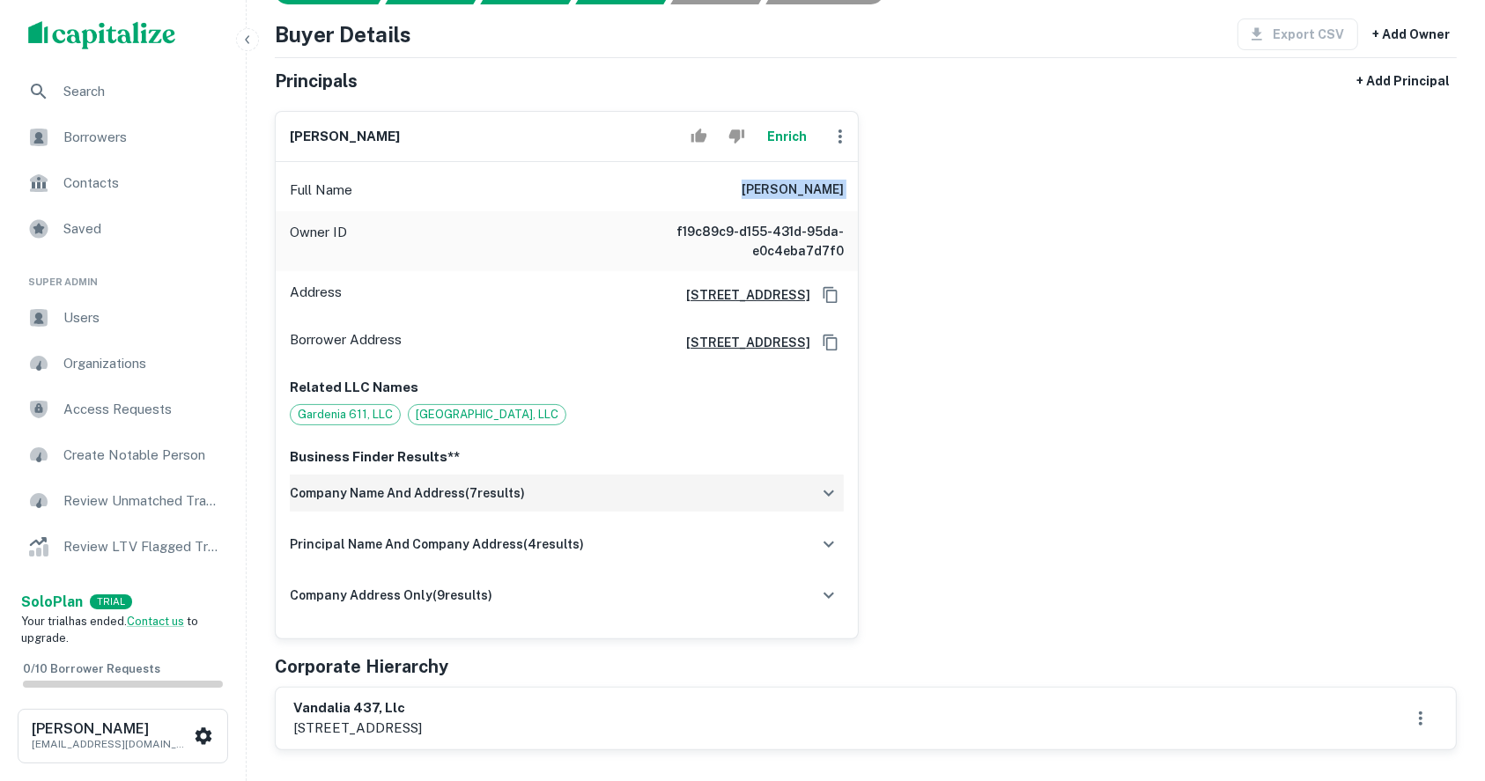
click at [833, 483] on icon "button" at bounding box center [828, 493] width 21 height 21
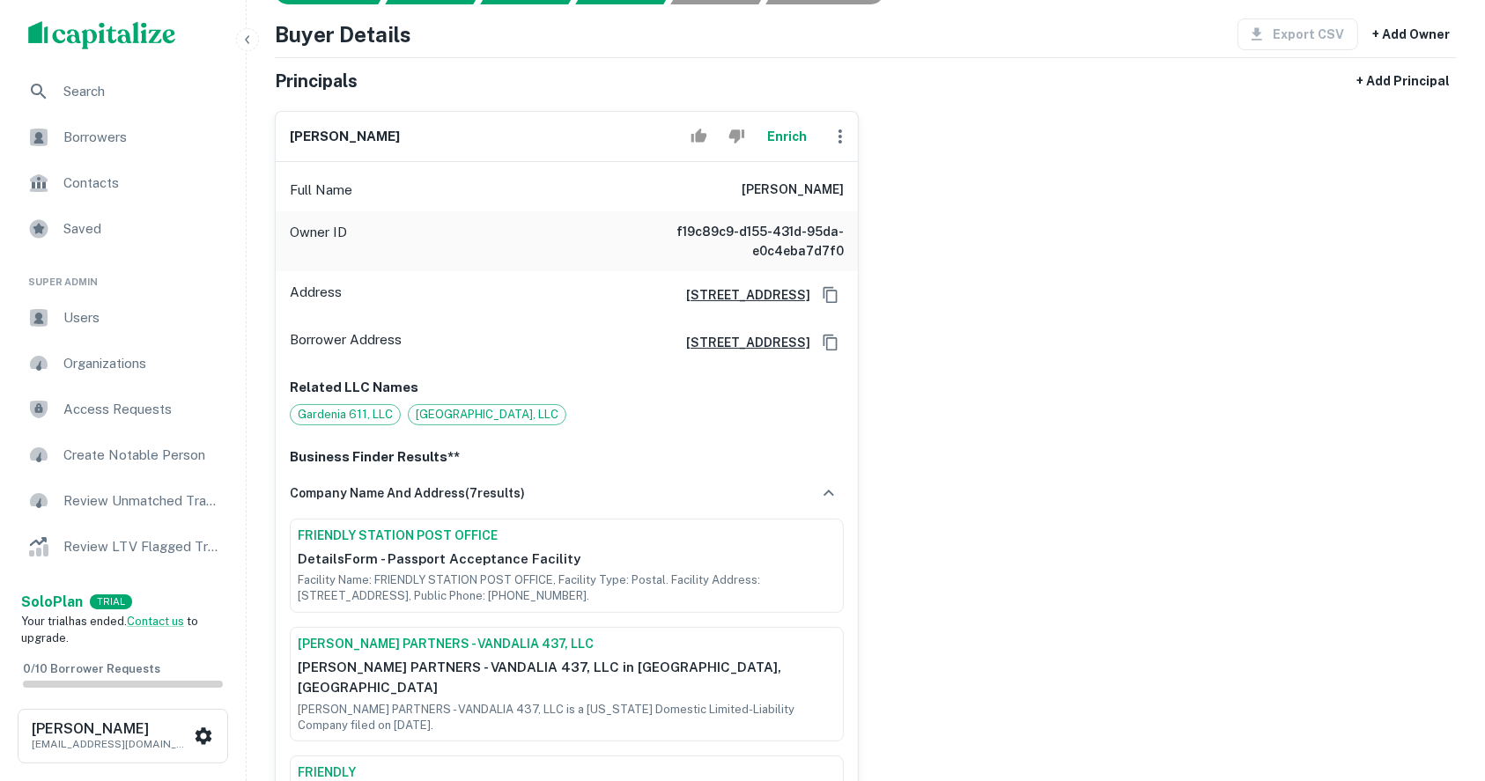
click at [788, 114] on div "zachary tran Enrich" at bounding box center [567, 137] width 582 height 50
click at [792, 130] on button "Enrich" at bounding box center [787, 136] width 56 height 35
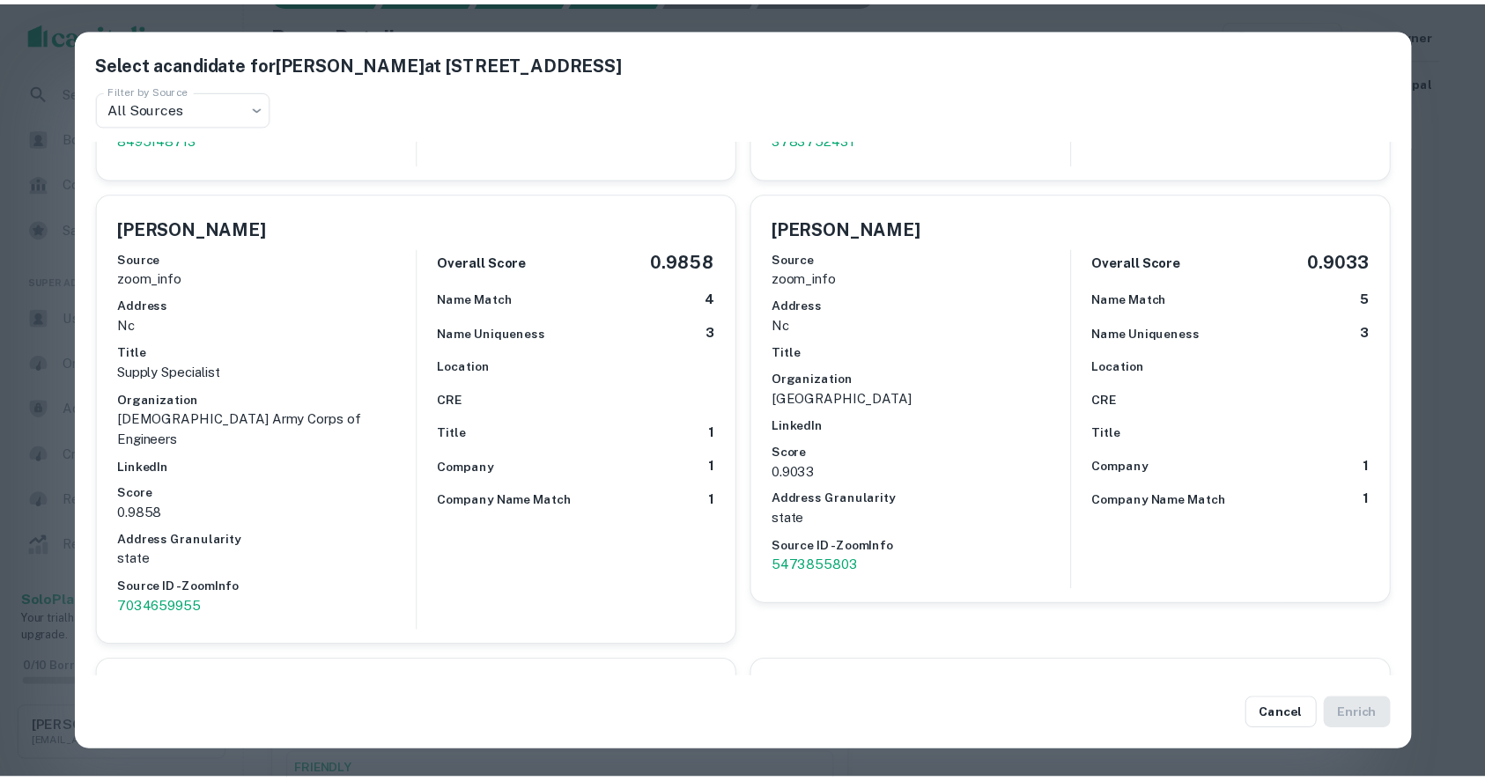
scroll to position [1643, 0]
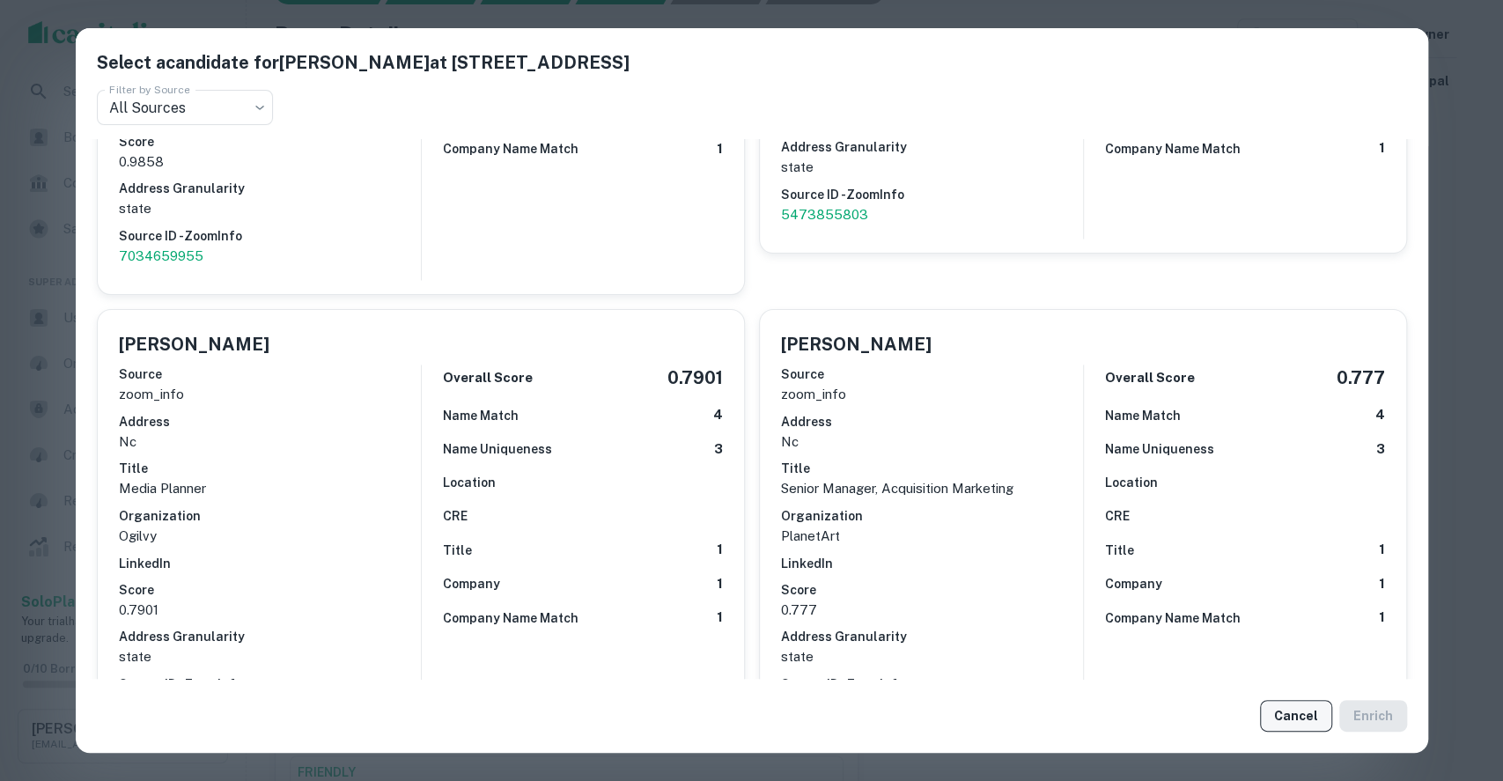
click at [1293, 725] on button "Cancel" at bounding box center [1296, 716] width 72 height 32
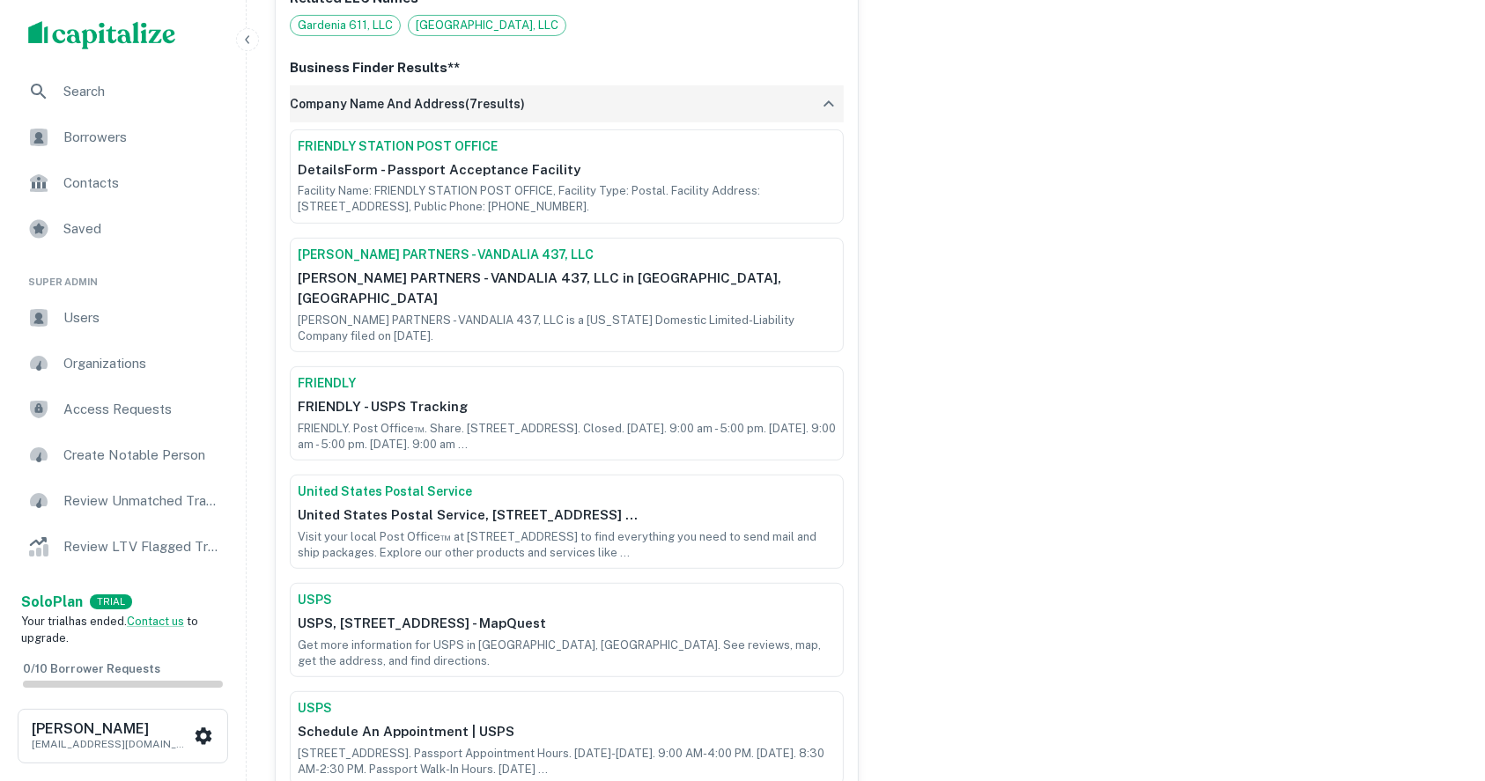
scroll to position [586, 0]
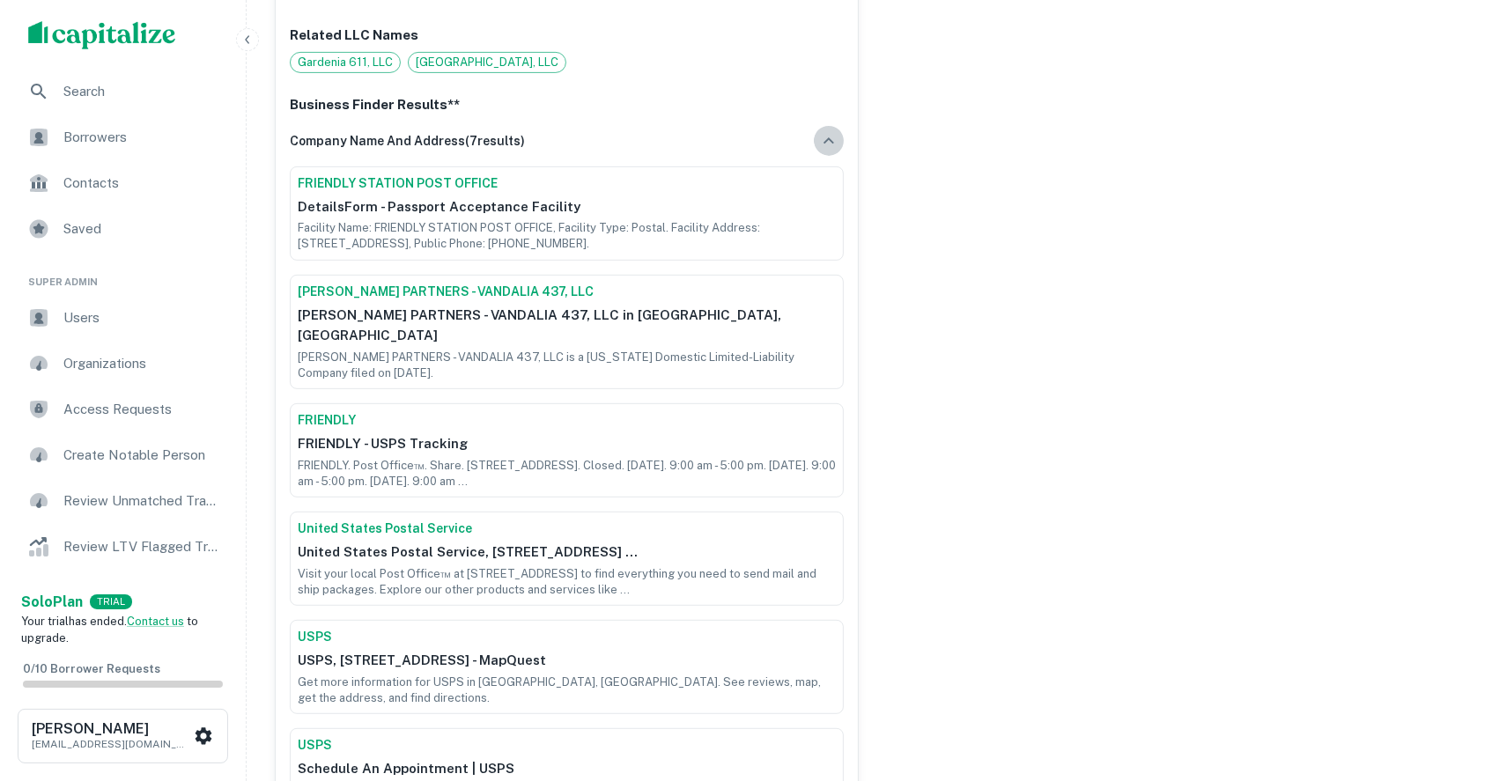
click at [824, 136] on icon "button" at bounding box center [828, 140] width 21 height 21
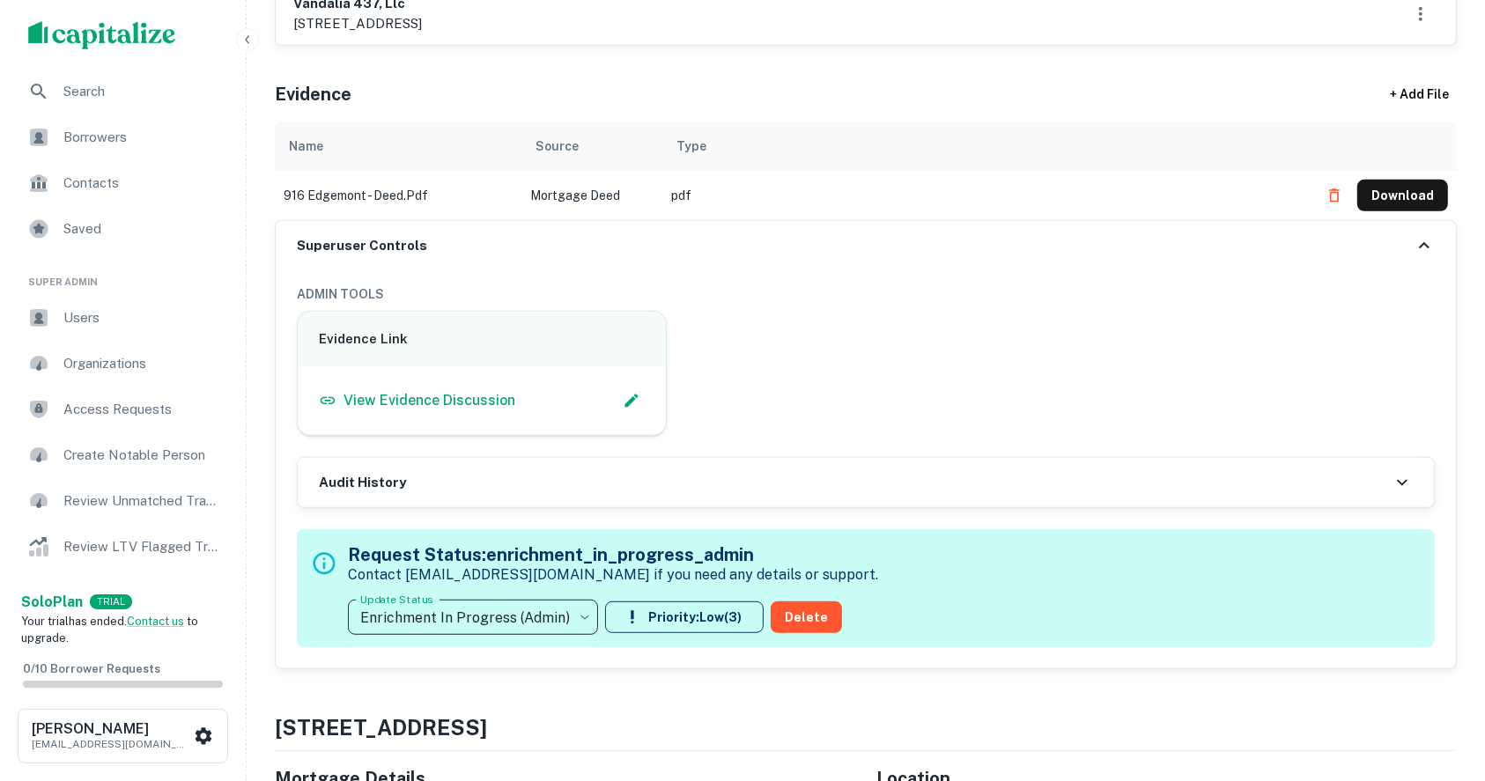
scroll to position [1057, 0]
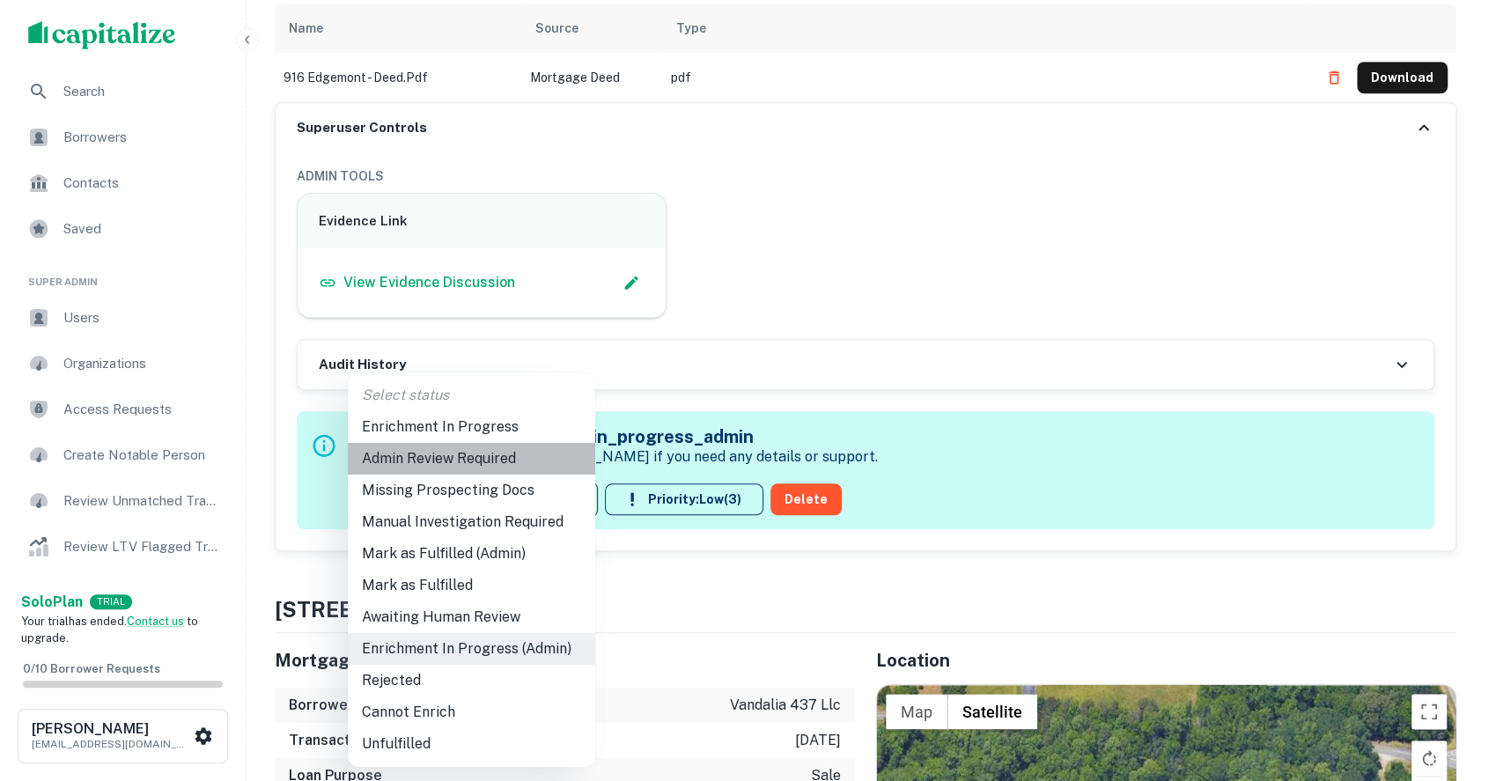
click at [403, 458] on li "Admin Review Required" at bounding box center [471, 459] width 247 height 32
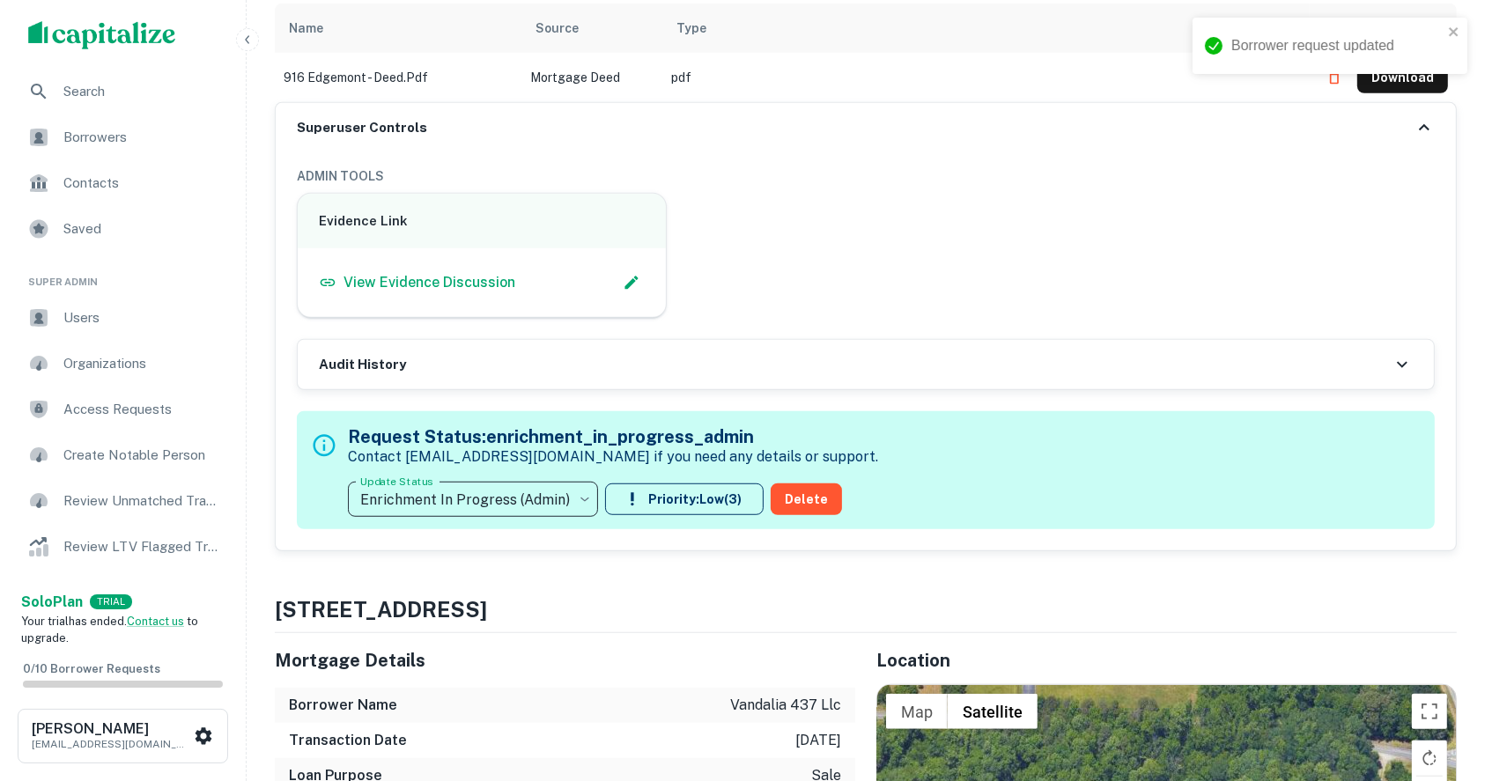
type input "**********"
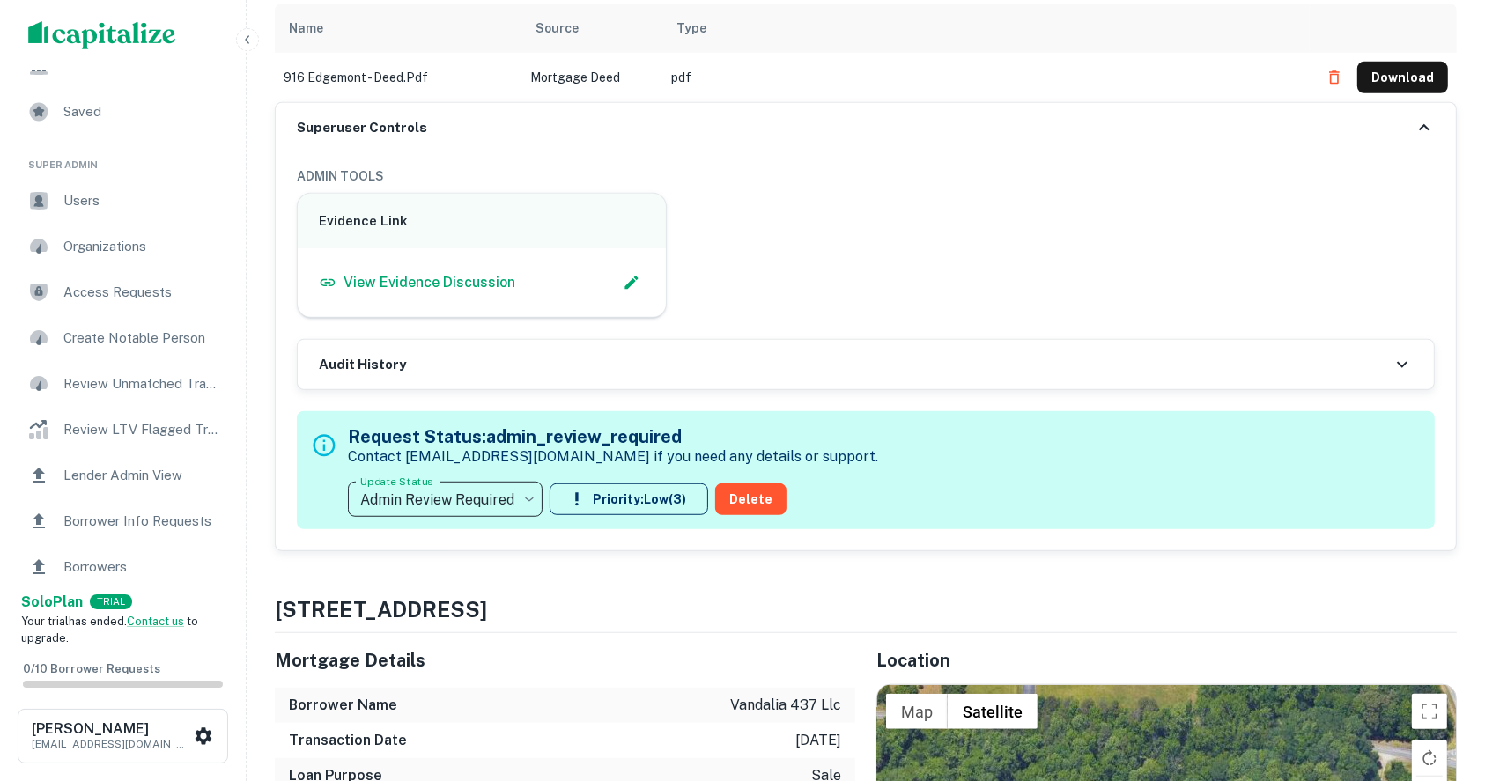
scroll to position [234, 0]
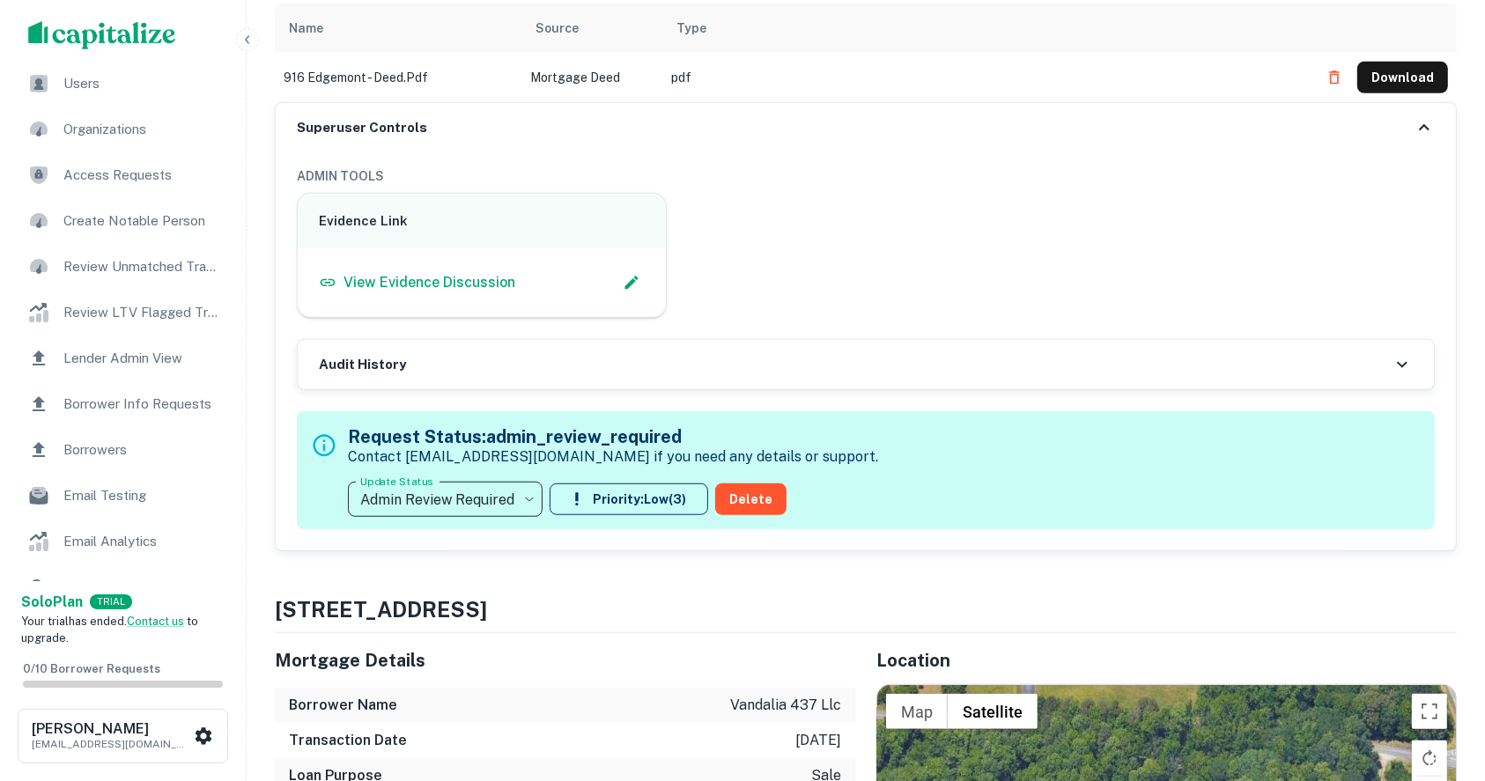
click at [140, 400] on span "Borrower Info Requests" at bounding box center [142, 404] width 158 height 21
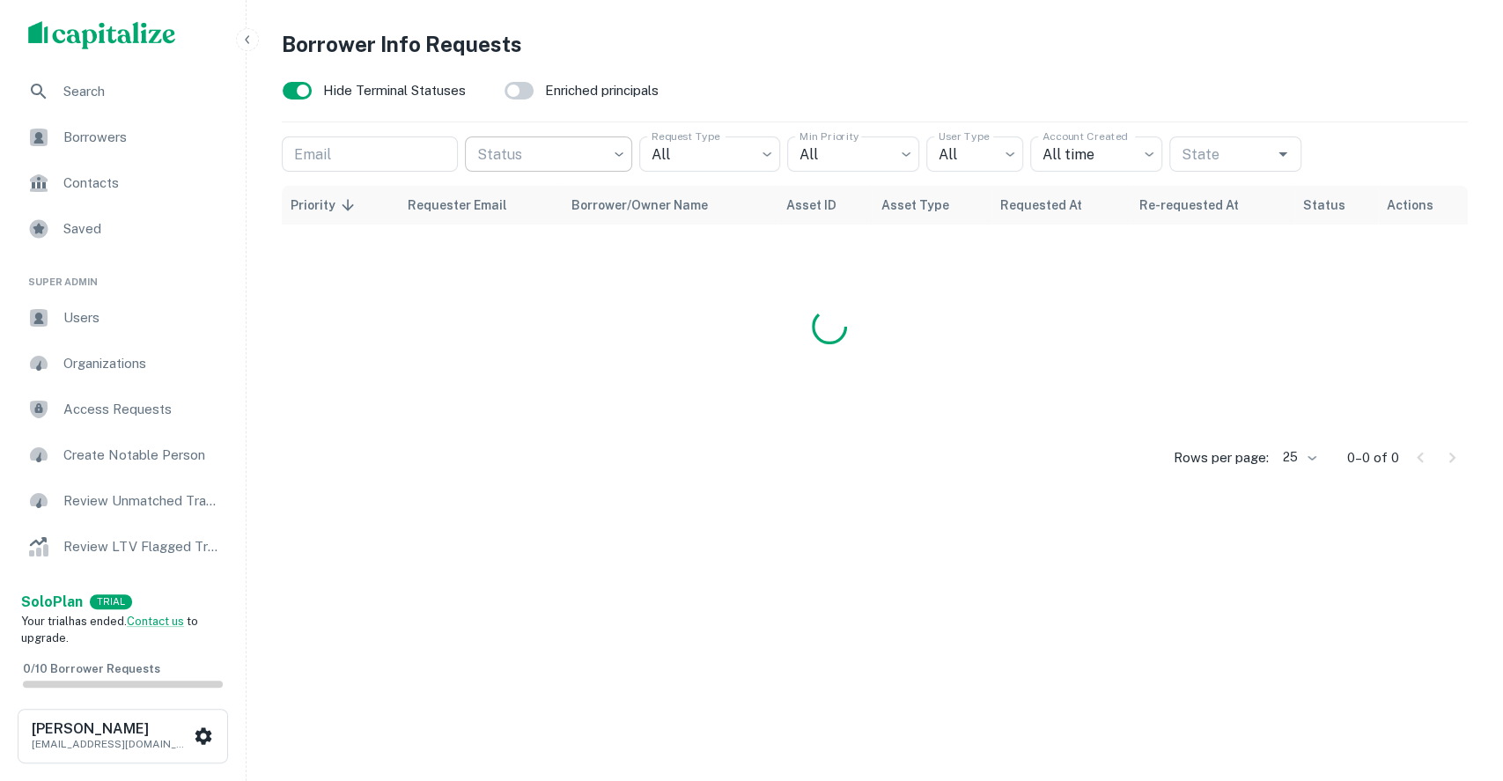
click at [590, 151] on body "Search Borrowers Contacts Saved Super Admin Users Organizations Access Requests…" at bounding box center [751, 390] width 1503 height 781
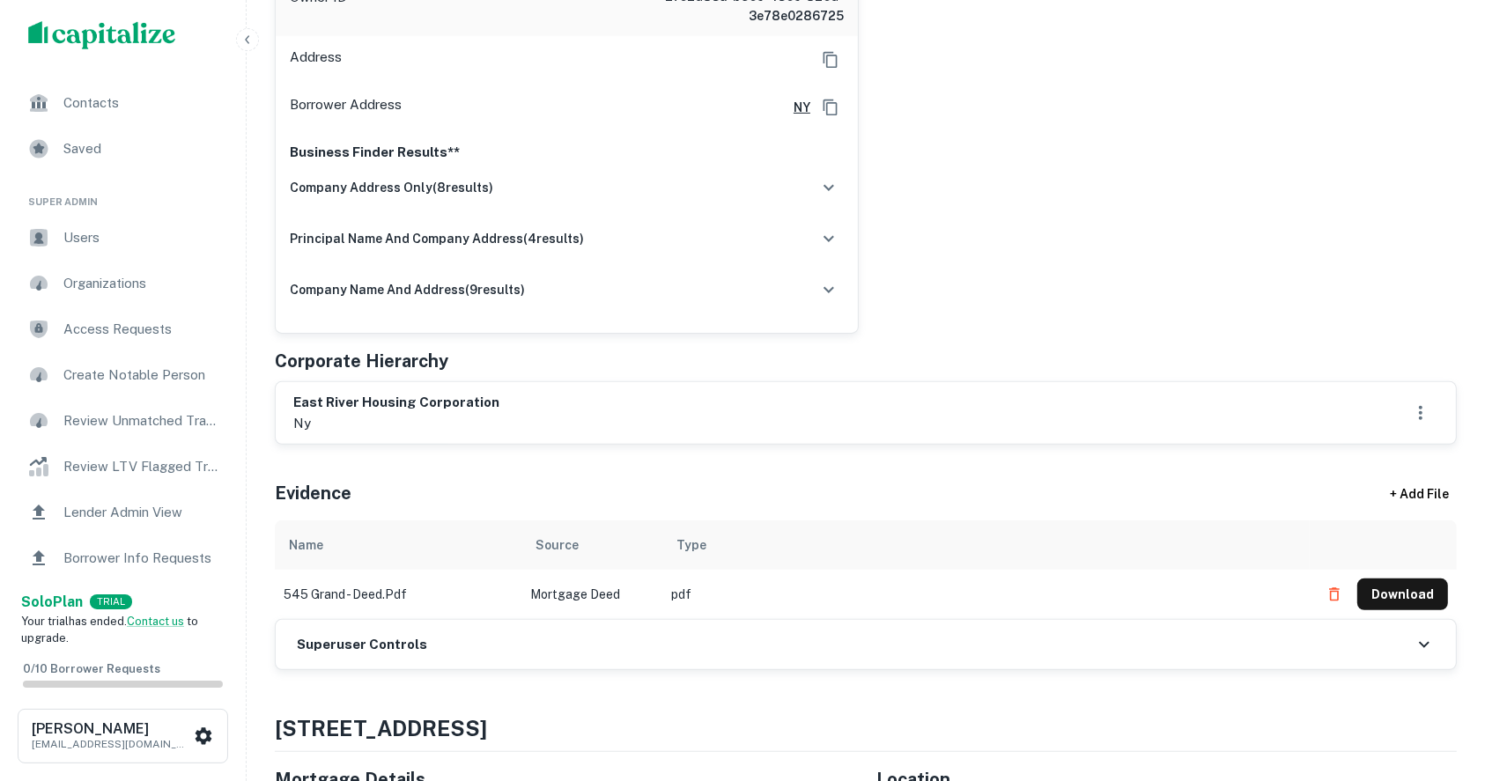
scroll to position [117, 0]
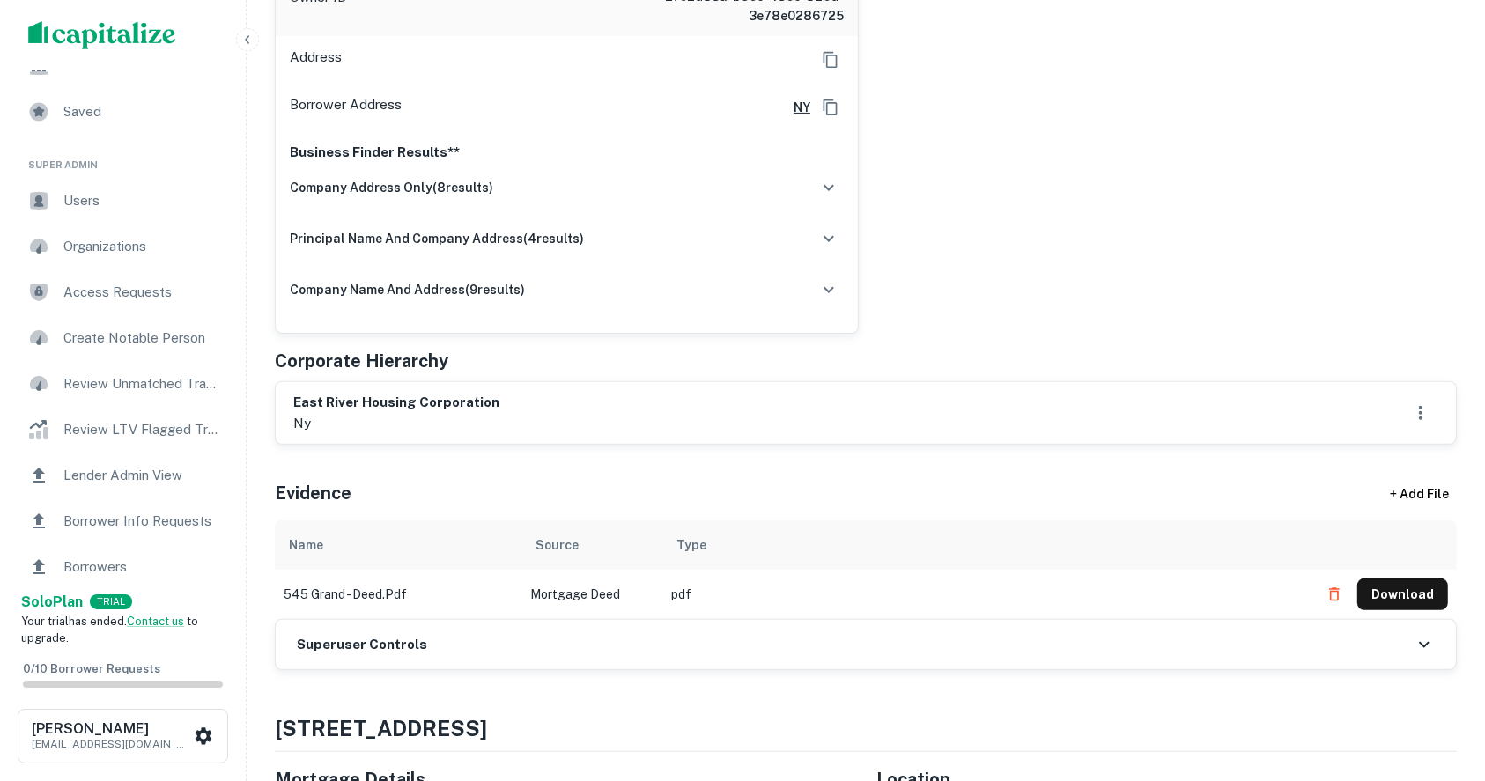
click at [110, 518] on span "Borrower Info Requests" at bounding box center [142, 521] width 158 height 21
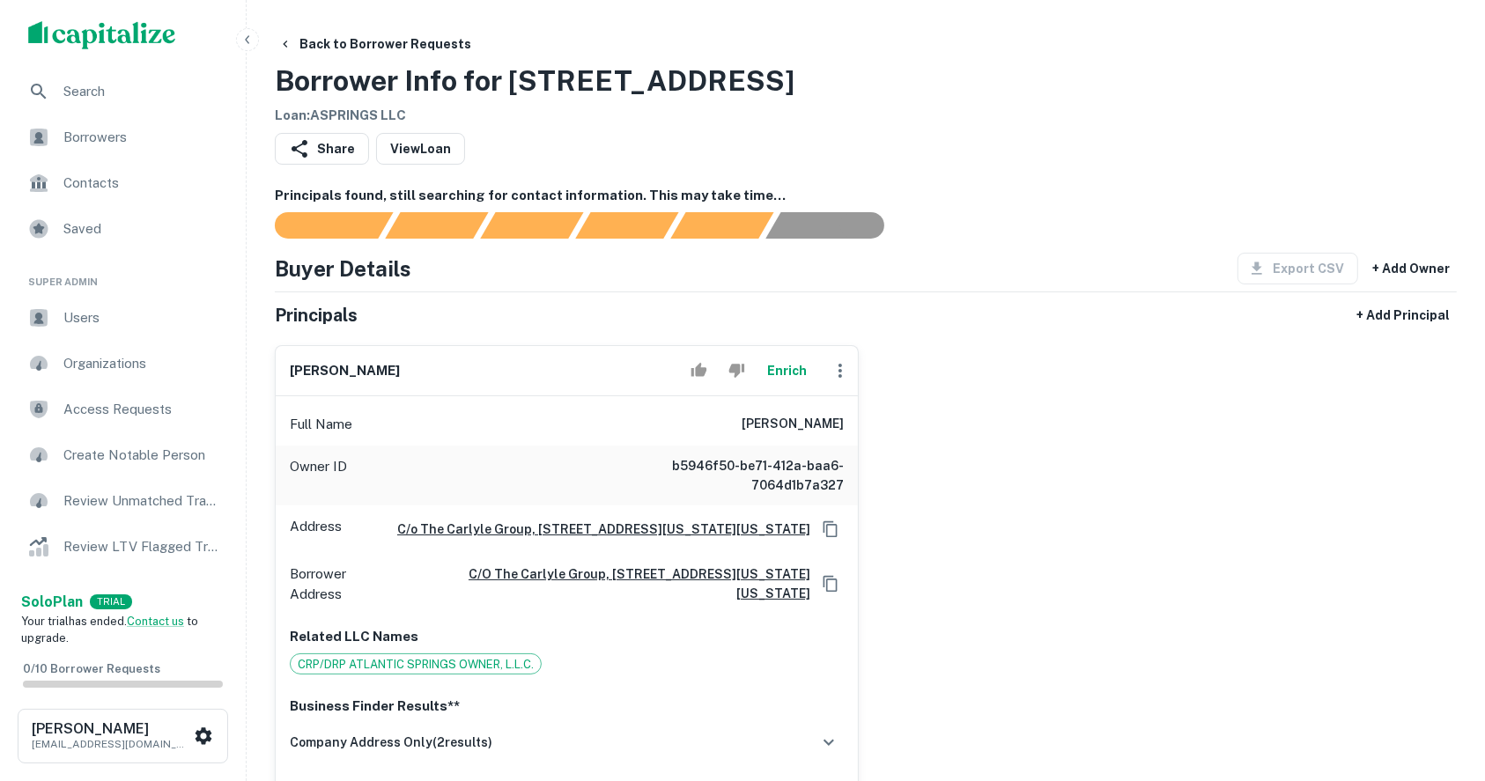
click at [741, 423] on h6 "[PERSON_NAME]" at bounding box center [792, 424] width 102 height 21
copy h6 "[PERSON_NAME]"
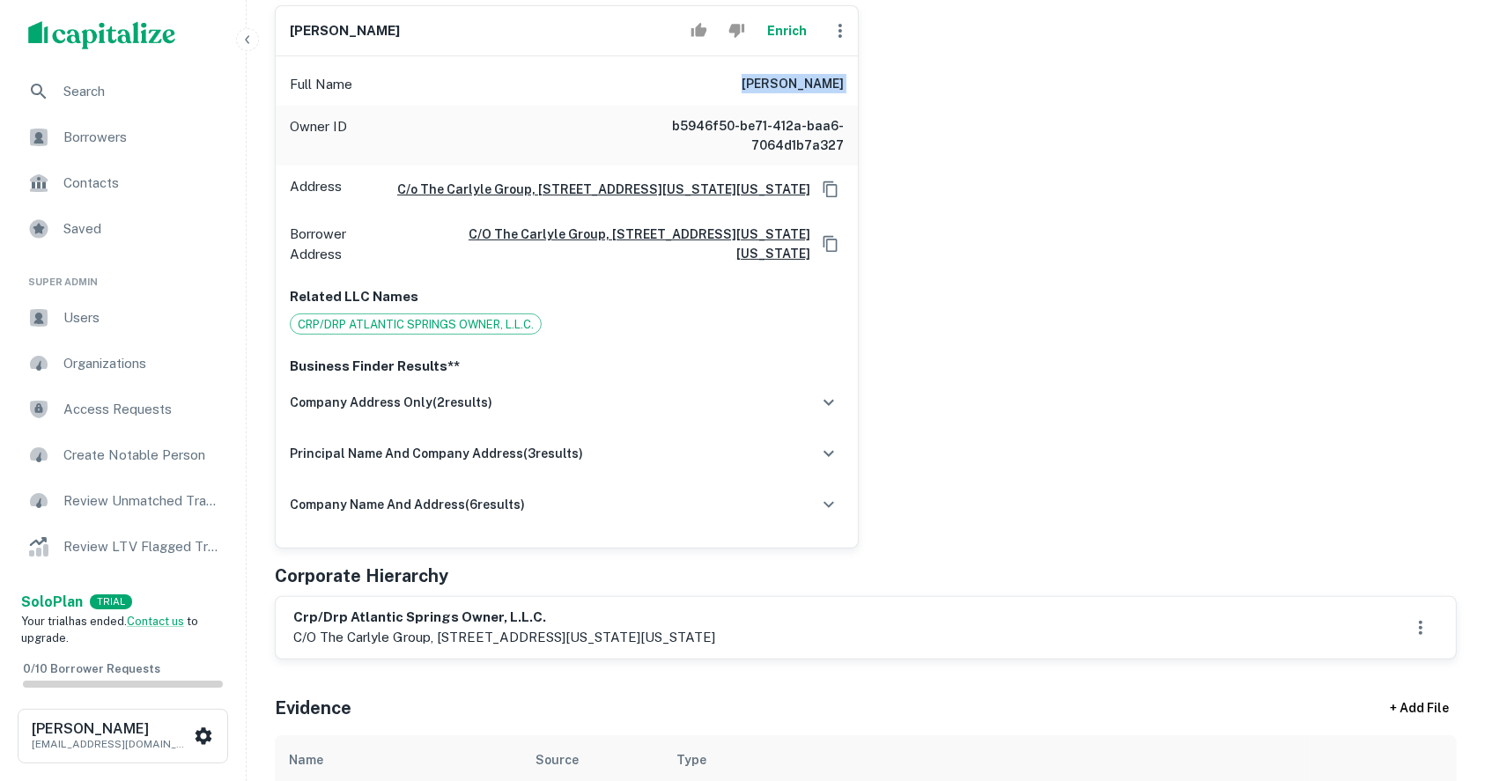
scroll to position [469, 0]
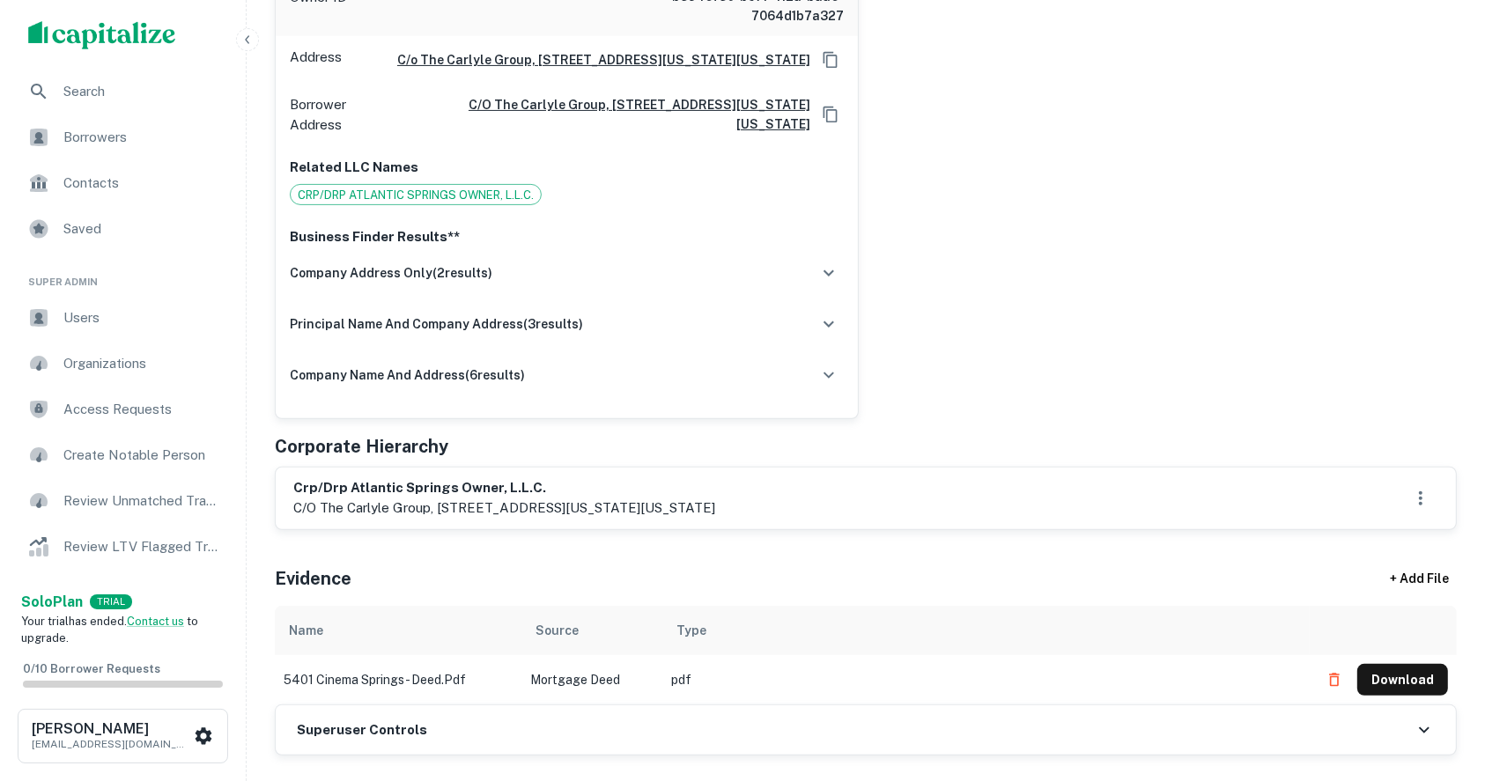
drag, startPoint x: 708, startPoint y: 520, endPoint x: 800, endPoint y: 519, distance: 92.5
click at [715, 519] on p "c/o the carlyle group, [STREET_ADDRESS][US_STATE][US_STATE]" at bounding box center [504, 508] width 422 height 21
copy p "washington, dc"
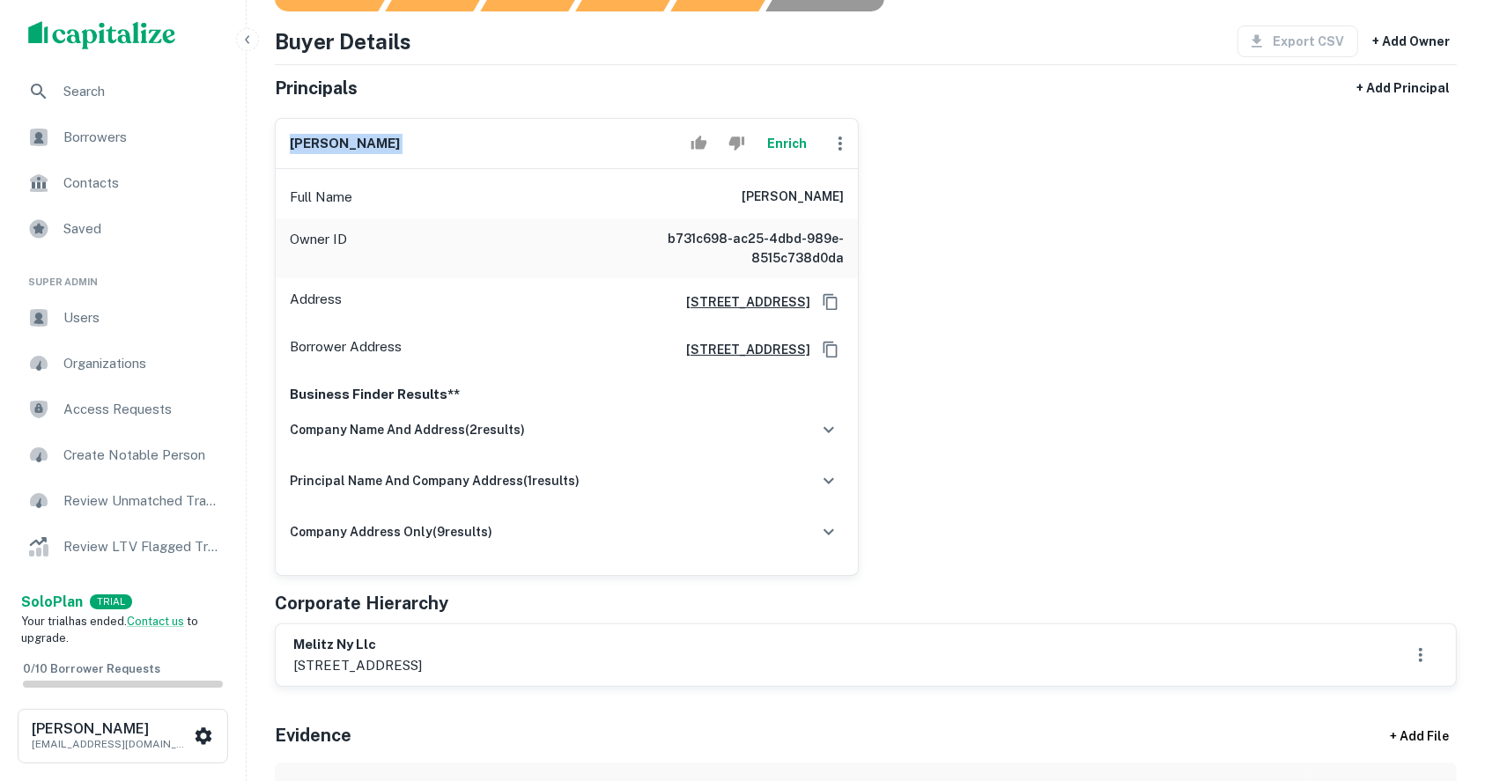
scroll to position [234, 0]
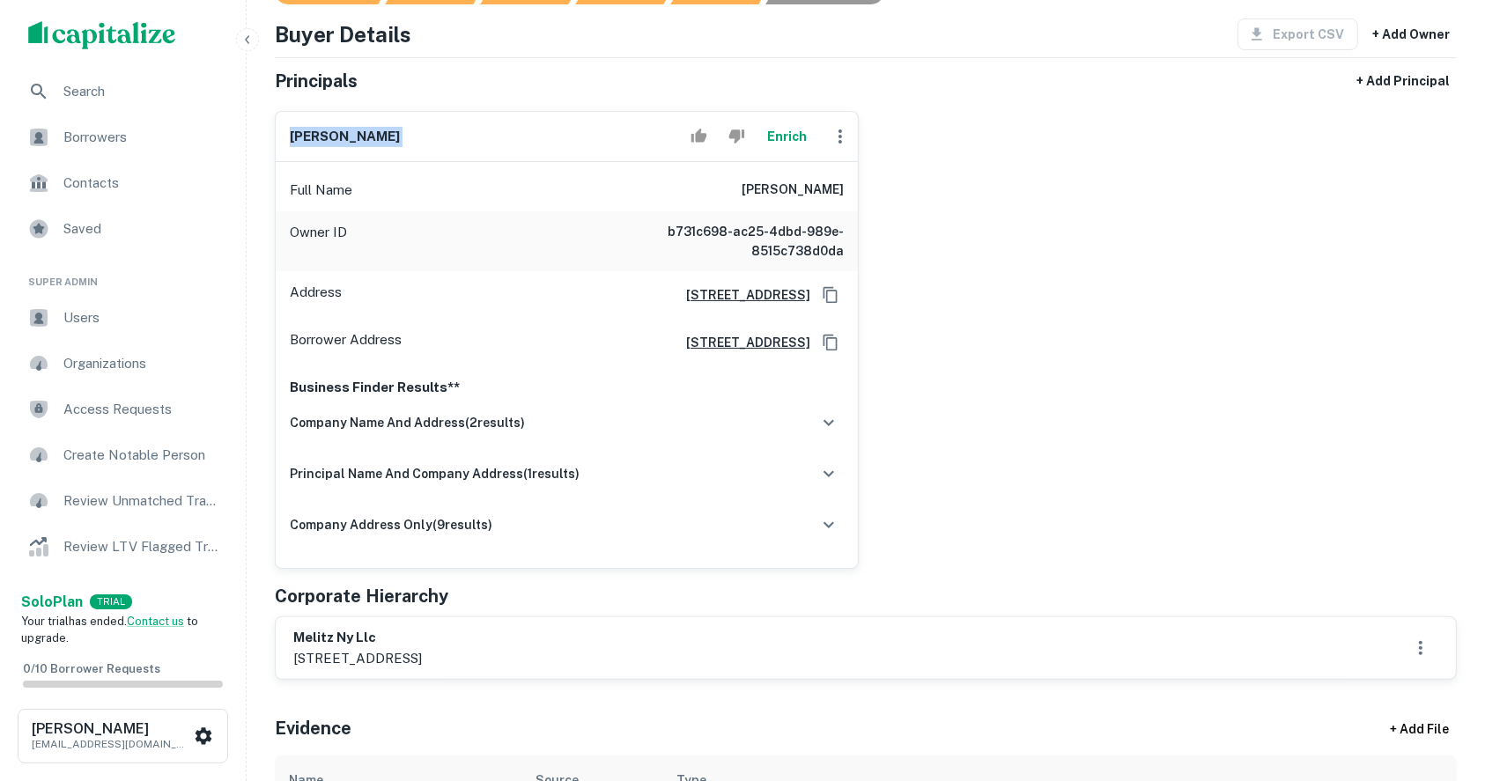
drag, startPoint x: 427, startPoint y: 652, endPoint x: 505, endPoint y: 658, distance: 78.6
click at [422, 658] on p "100a broadway, #214, brooklyn, ny, 11249" at bounding box center [357, 658] width 129 height 21
copy p "brooklyn, ny"
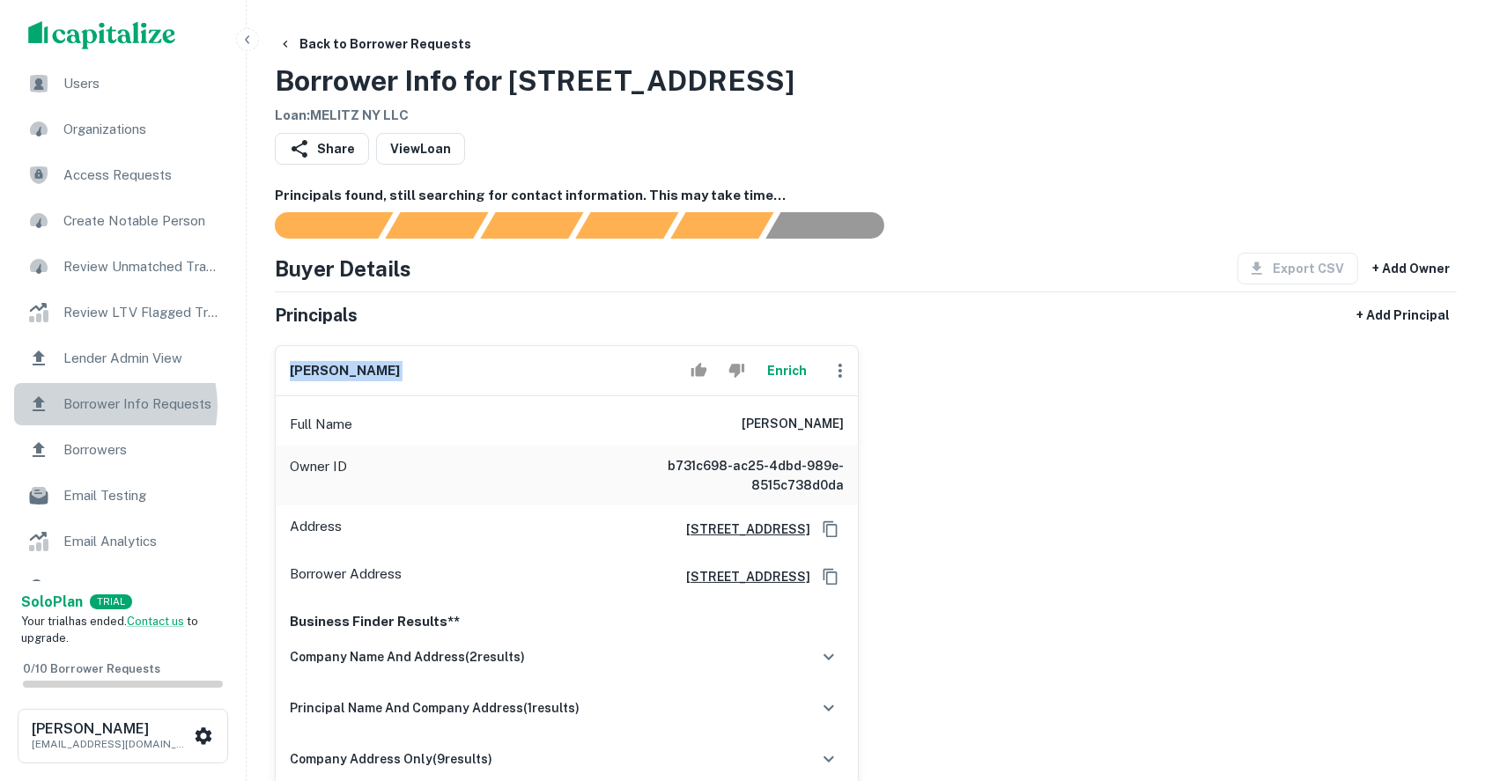
click at [100, 405] on span "Borrower Info Requests" at bounding box center [142, 404] width 158 height 21
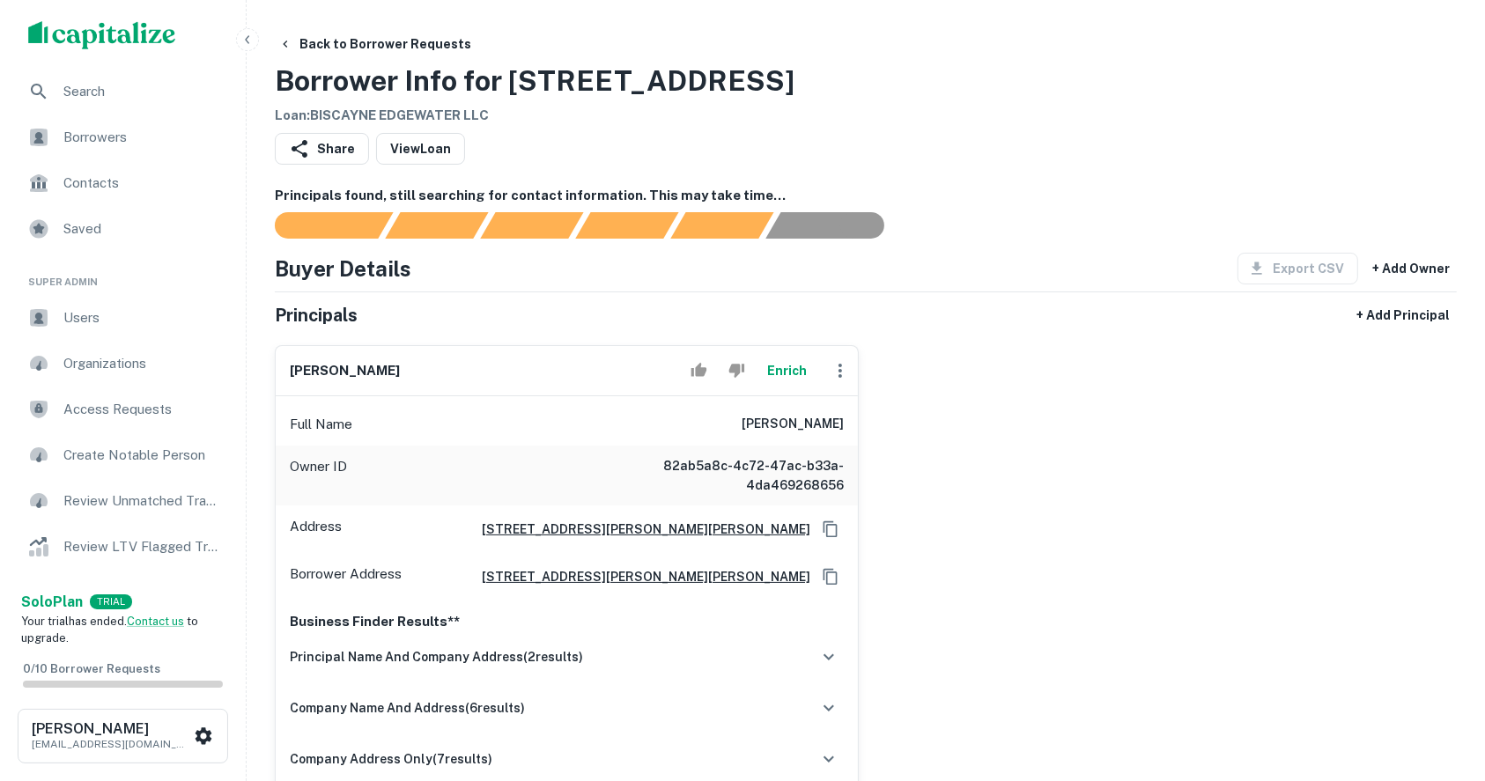
drag, startPoint x: 0, startPoint y: 0, endPoint x: 719, endPoint y: 423, distance: 834.4
click at [741, 423] on h6 "ricardo navarro rodriguez" at bounding box center [792, 424] width 102 height 21
click at [1226, 490] on div "ricardo navarro rodriguez Enrich Full Name ricardo navarro rodriguez Owner ID 8…" at bounding box center [859, 567] width 1196 height 472
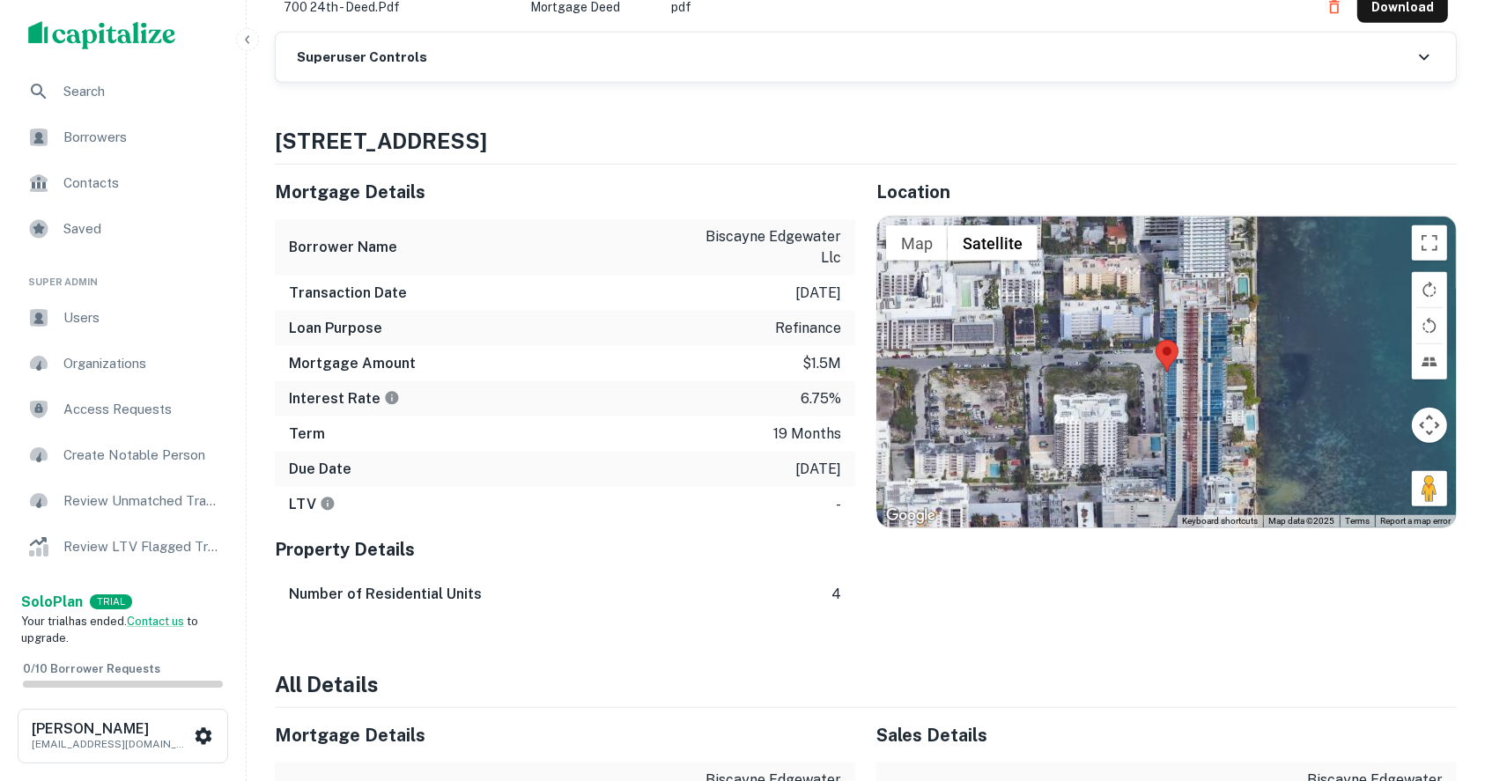
scroll to position [822, 0]
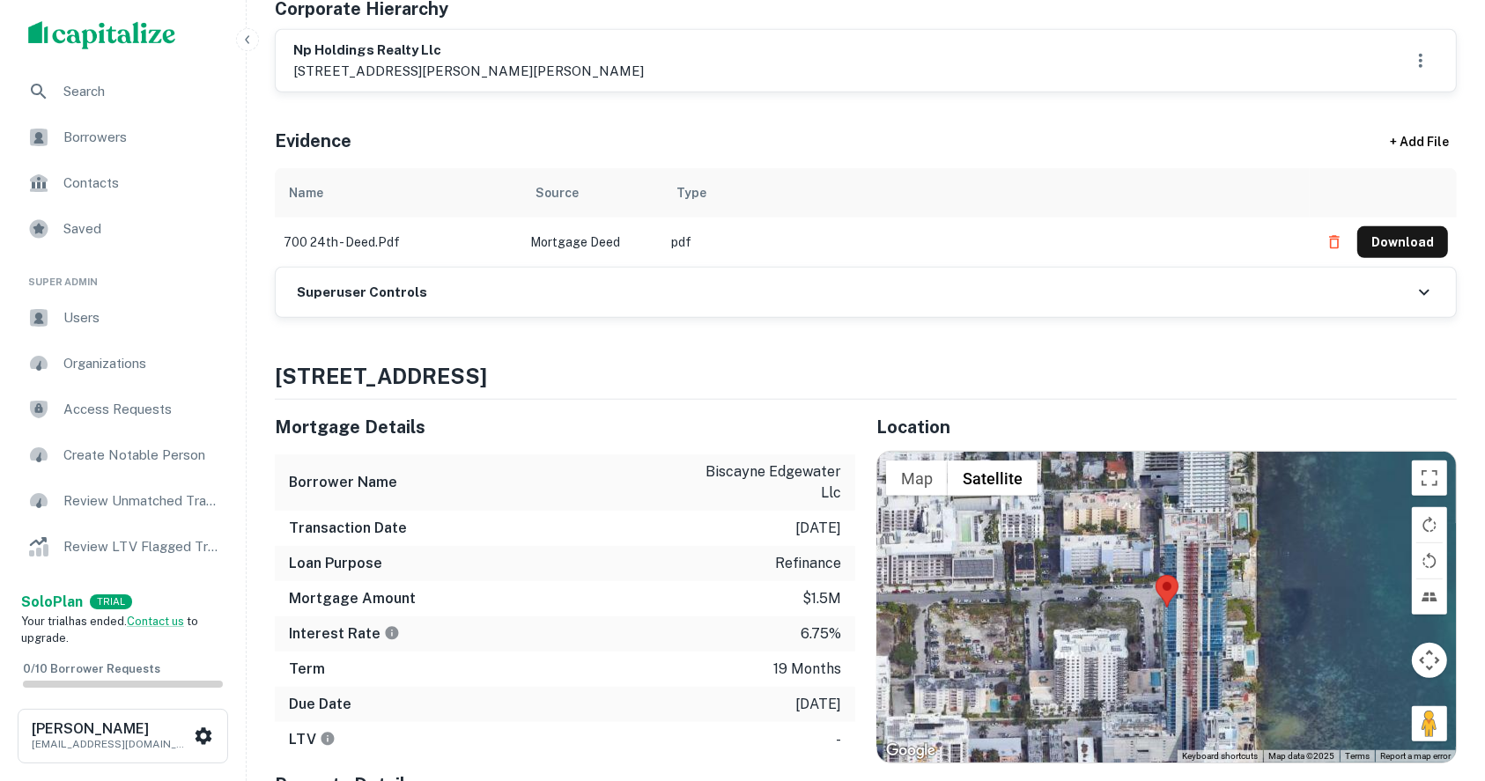
click at [343, 287] on h6 "Superuser Controls" at bounding box center [362, 293] width 130 height 20
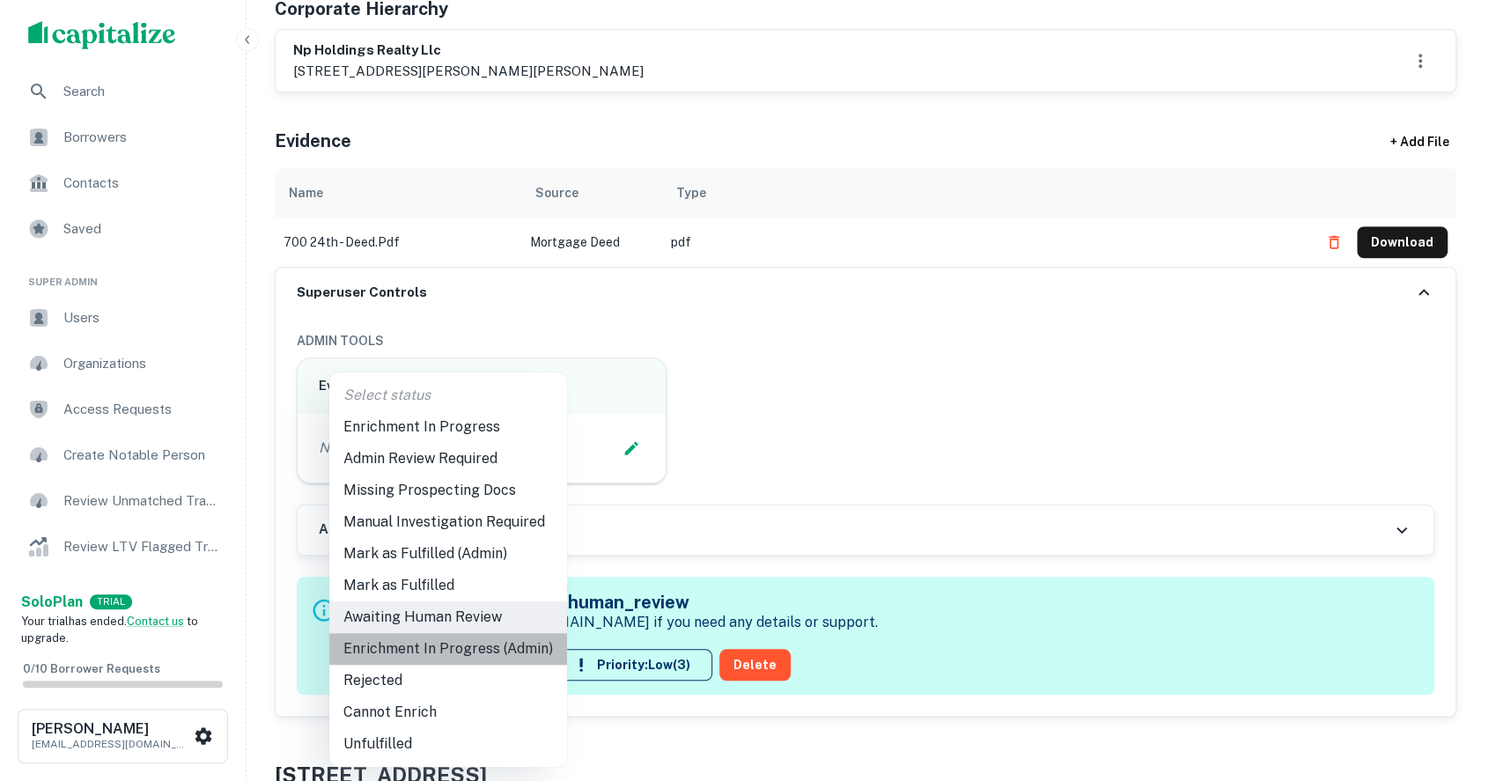
click at [496, 645] on li "Enrichment In Progress (Admin)" at bounding box center [448, 649] width 238 height 32
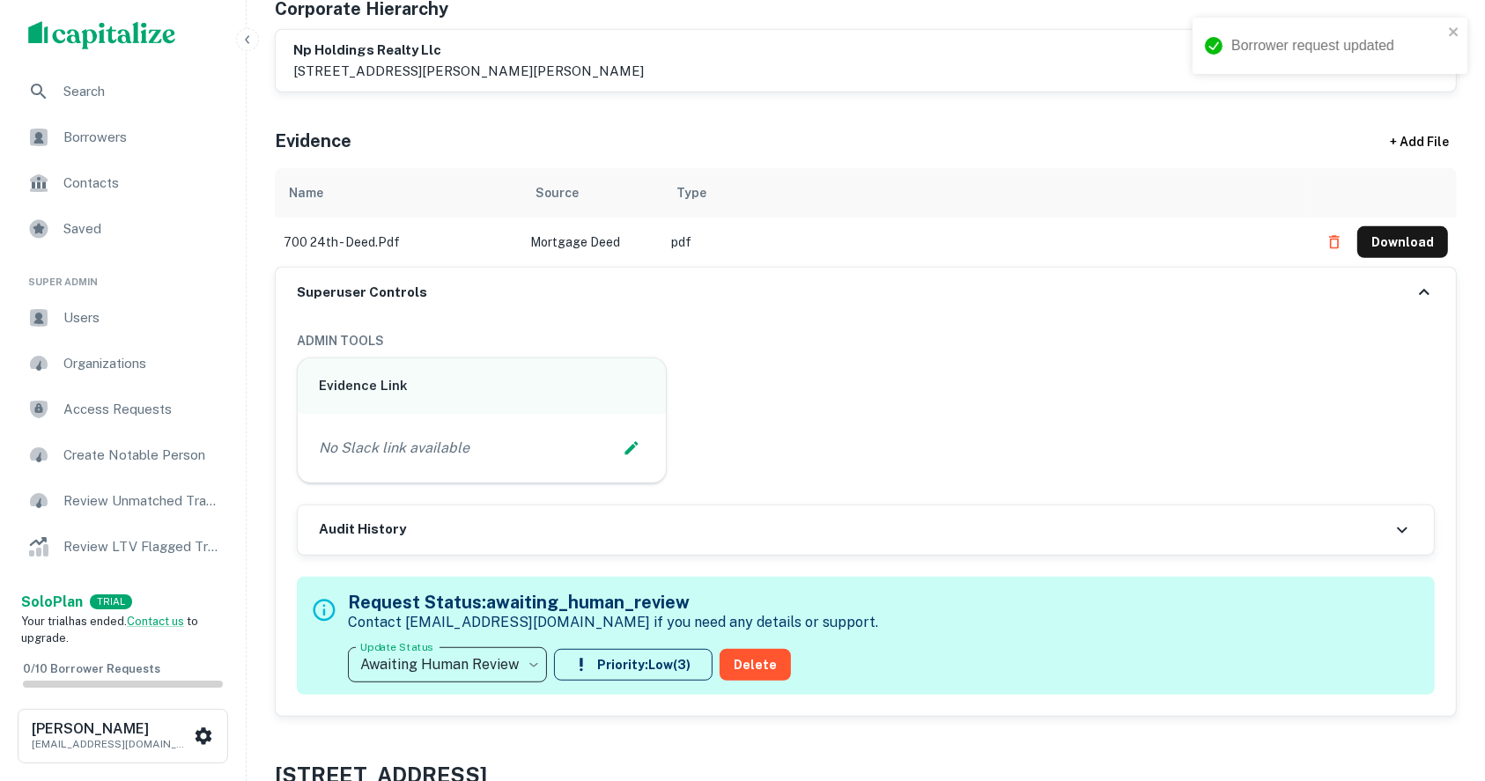
type input "**********"
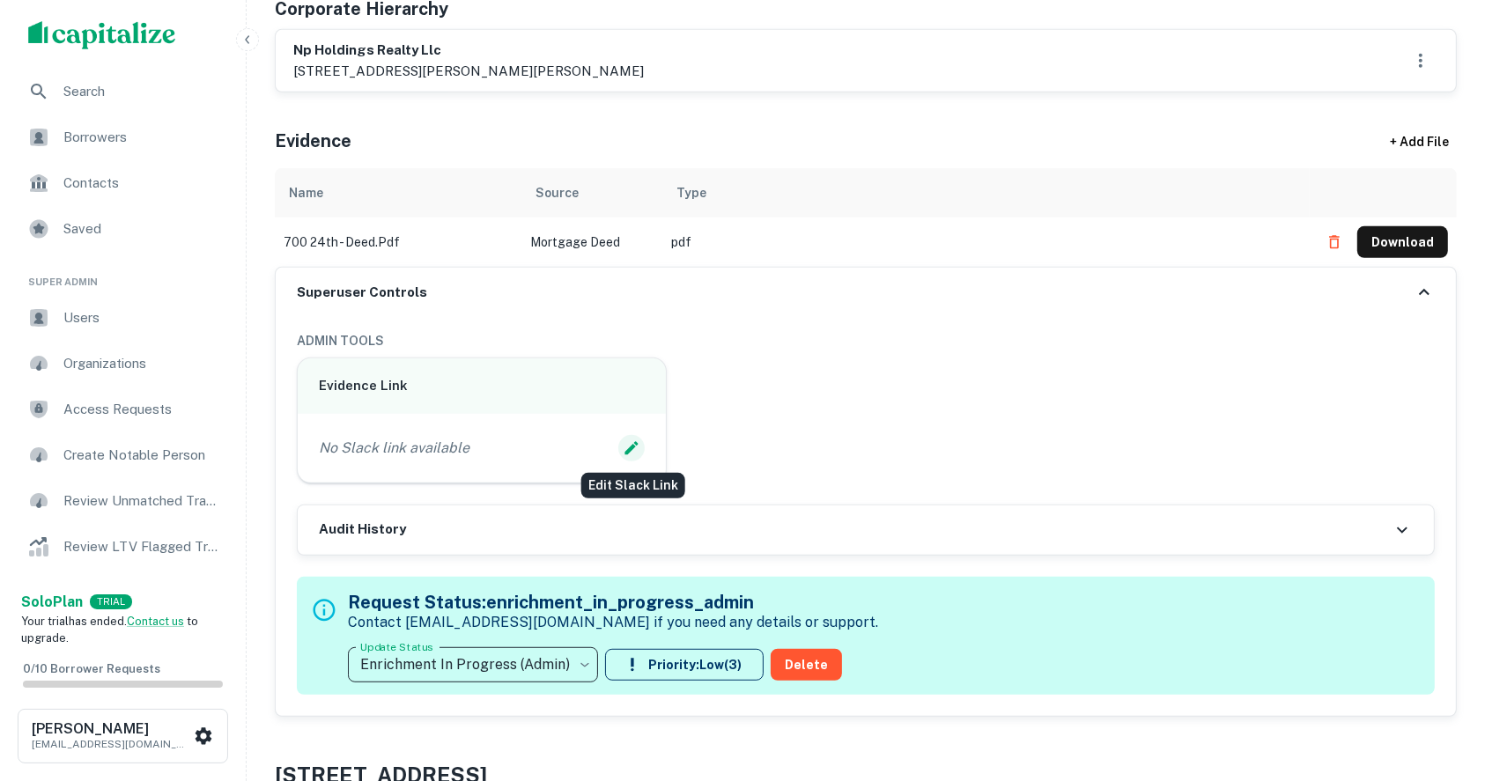
click at [627, 442] on icon "Edit Slack Link" at bounding box center [632, 448] width 18 height 18
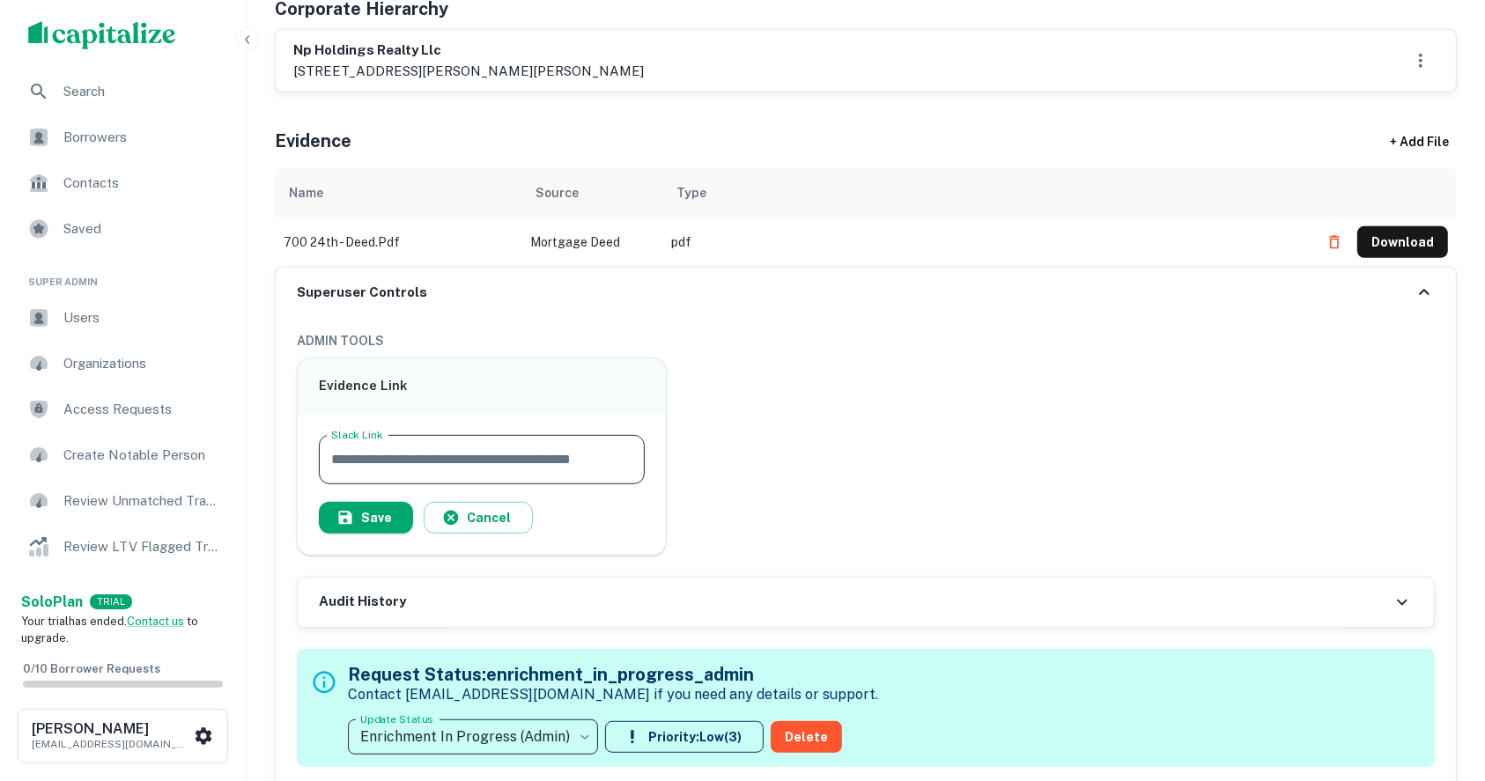
click at [478, 447] on input "Slack Link" at bounding box center [482, 459] width 326 height 49
paste input "**********"
type input "**********"
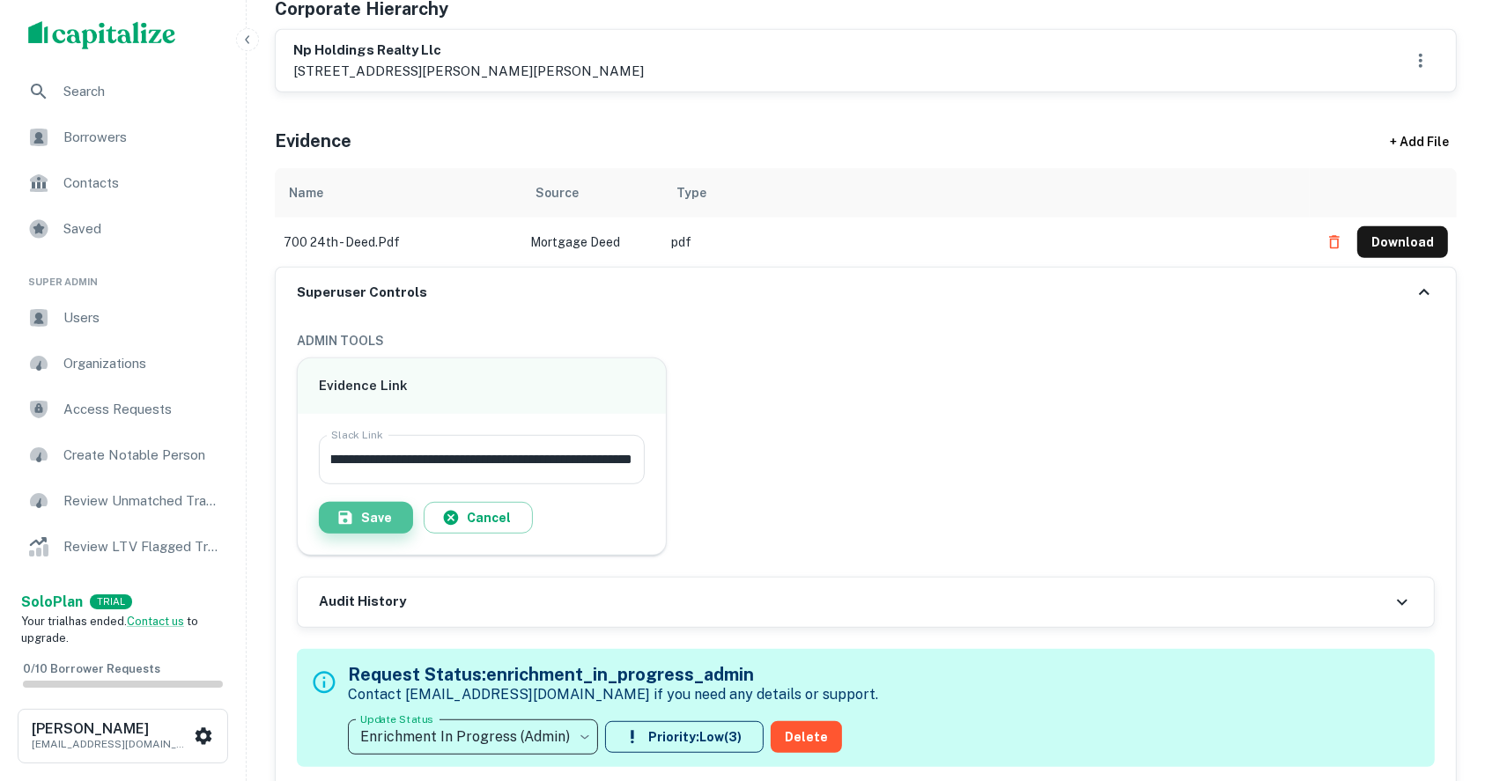
click at [365, 512] on button "Save" at bounding box center [366, 518] width 94 height 32
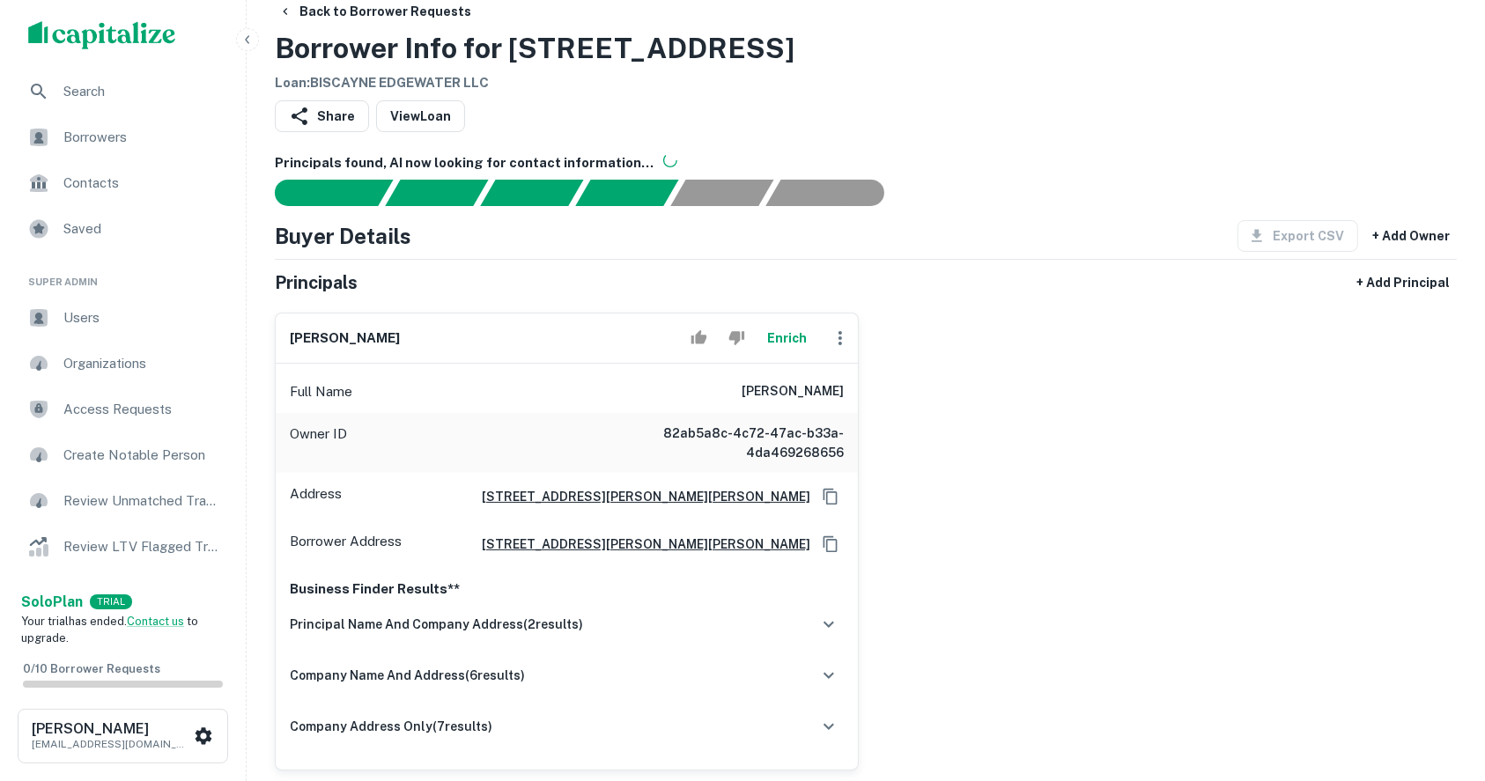
scroll to position [0, 0]
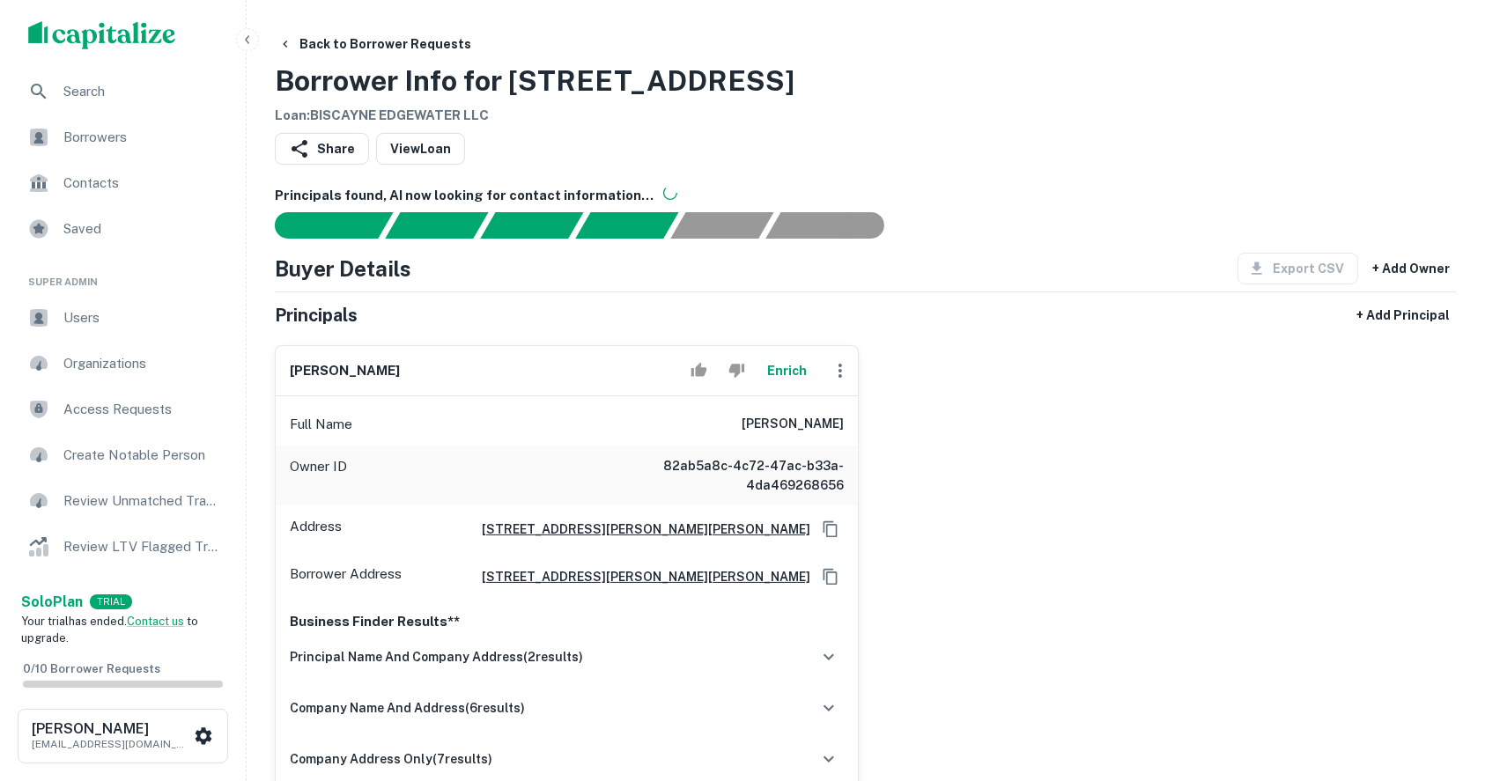
click at [400, 363] on h6 "ricardo navarro rodriguez" at bounding box center [345, 371] width 110 height 20
click at [307, 370] on h6 "ricardo navarro rodriguez" at bounding box center [345, 371] width 110 height 20
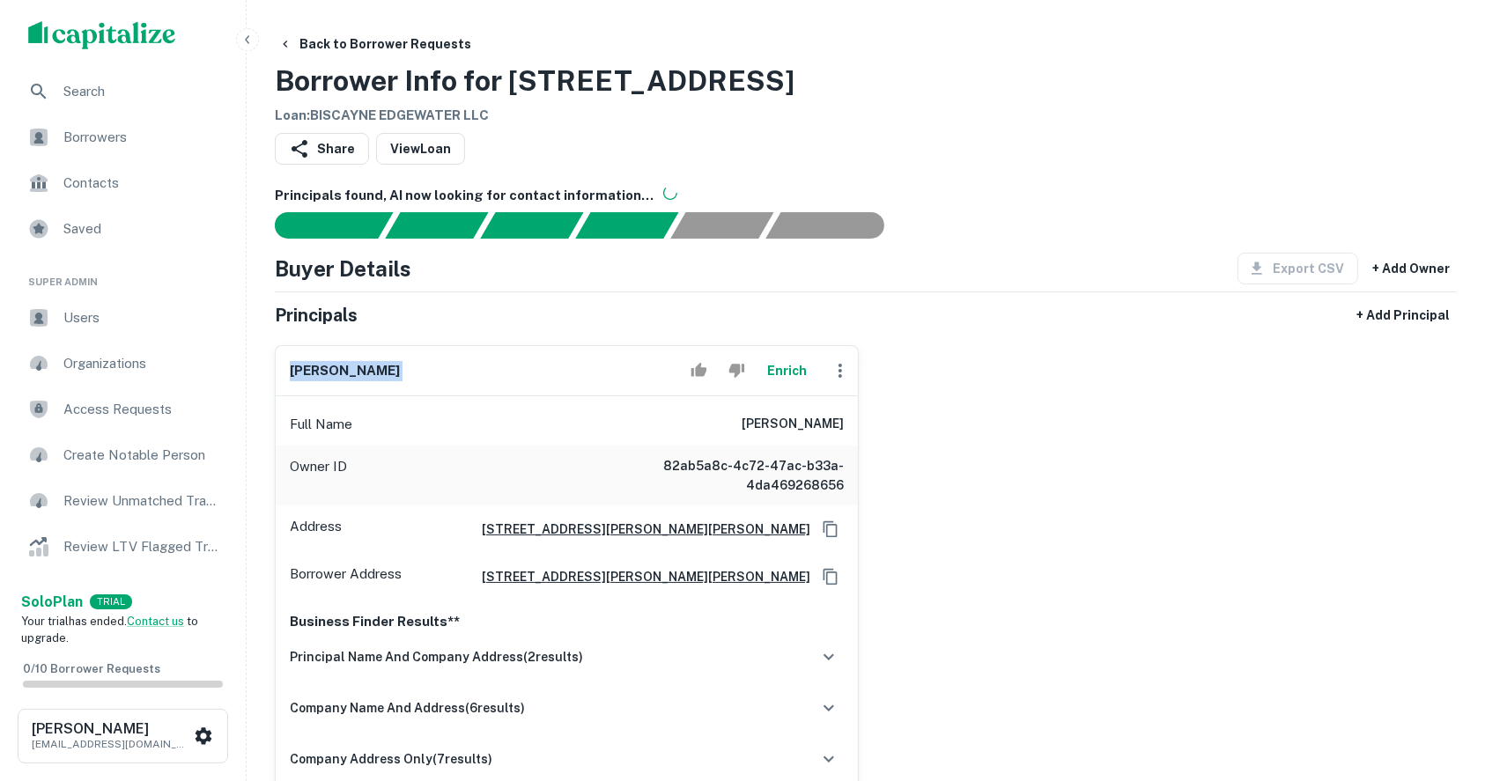
copy div "ricardo navarro rodriguez Enrich"
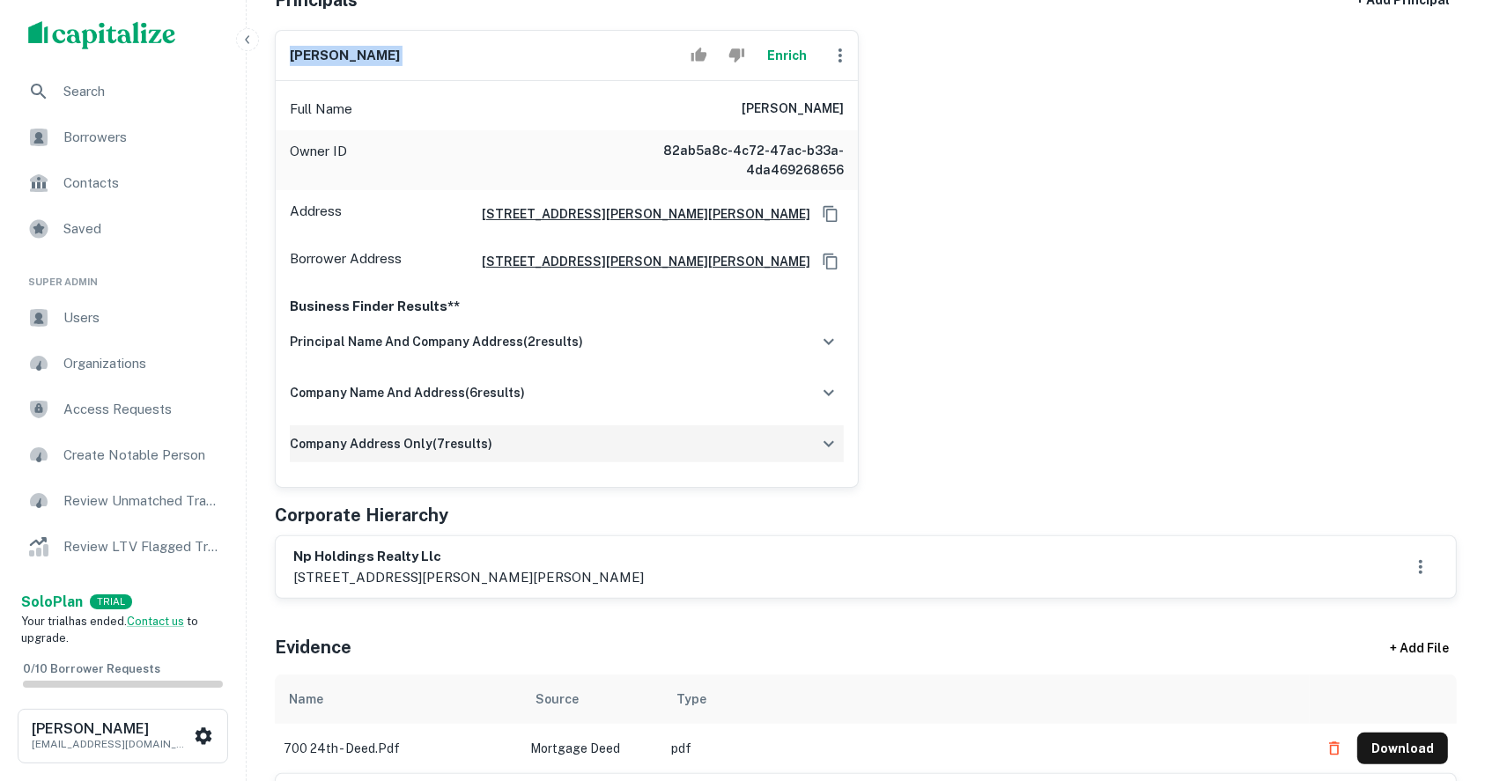
scroll to position [352, 0]
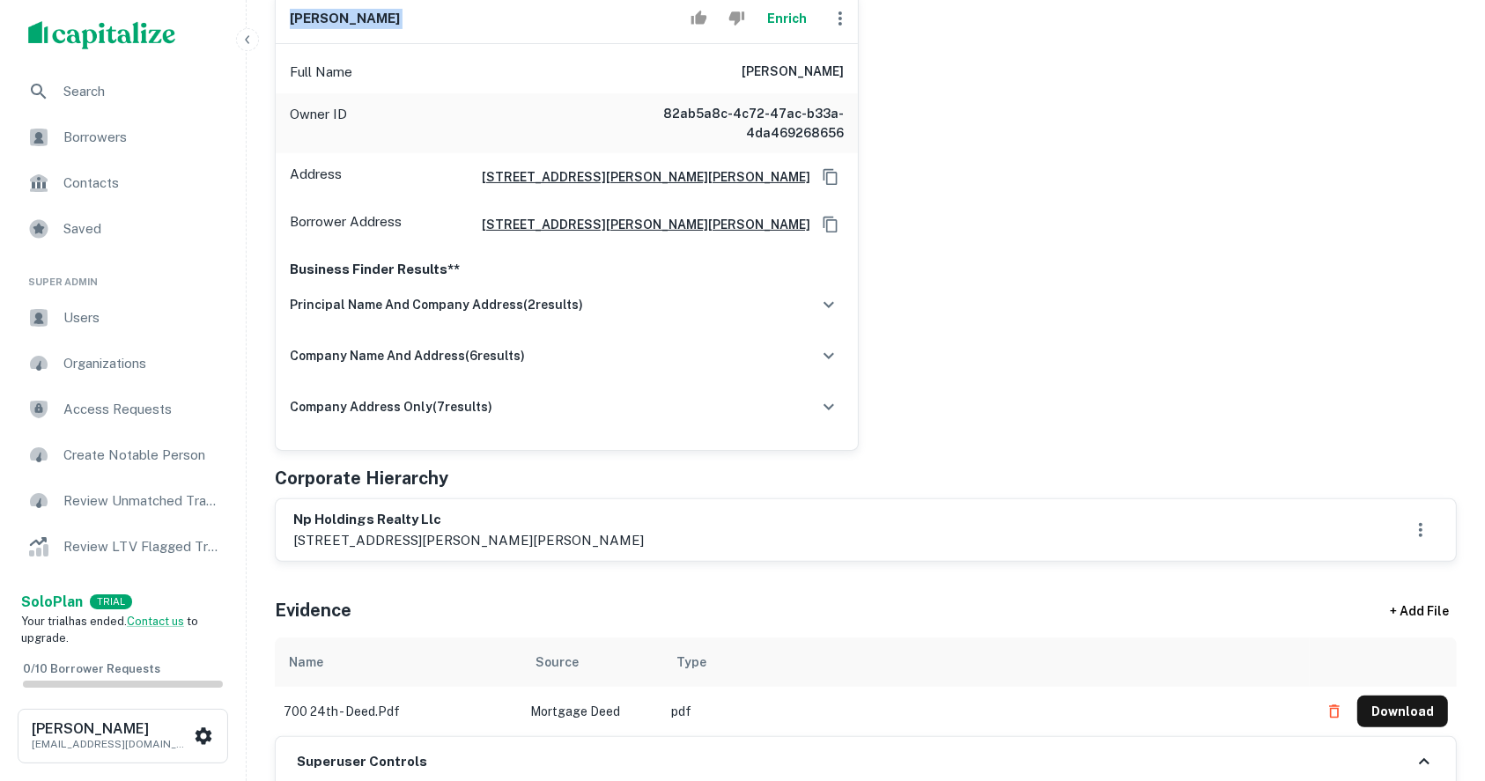
drag, startPoint x: 503, startPoint y: 533, endPoint x: 601, endPoint y: 540, distance: 98.9
click at [601, 540] on p "1701 ponce de leon blvd, ste 303, coral gables, fl, 33134" at bounding box center [468, 540] width 350 height 21
copy p "coral gables, fl"
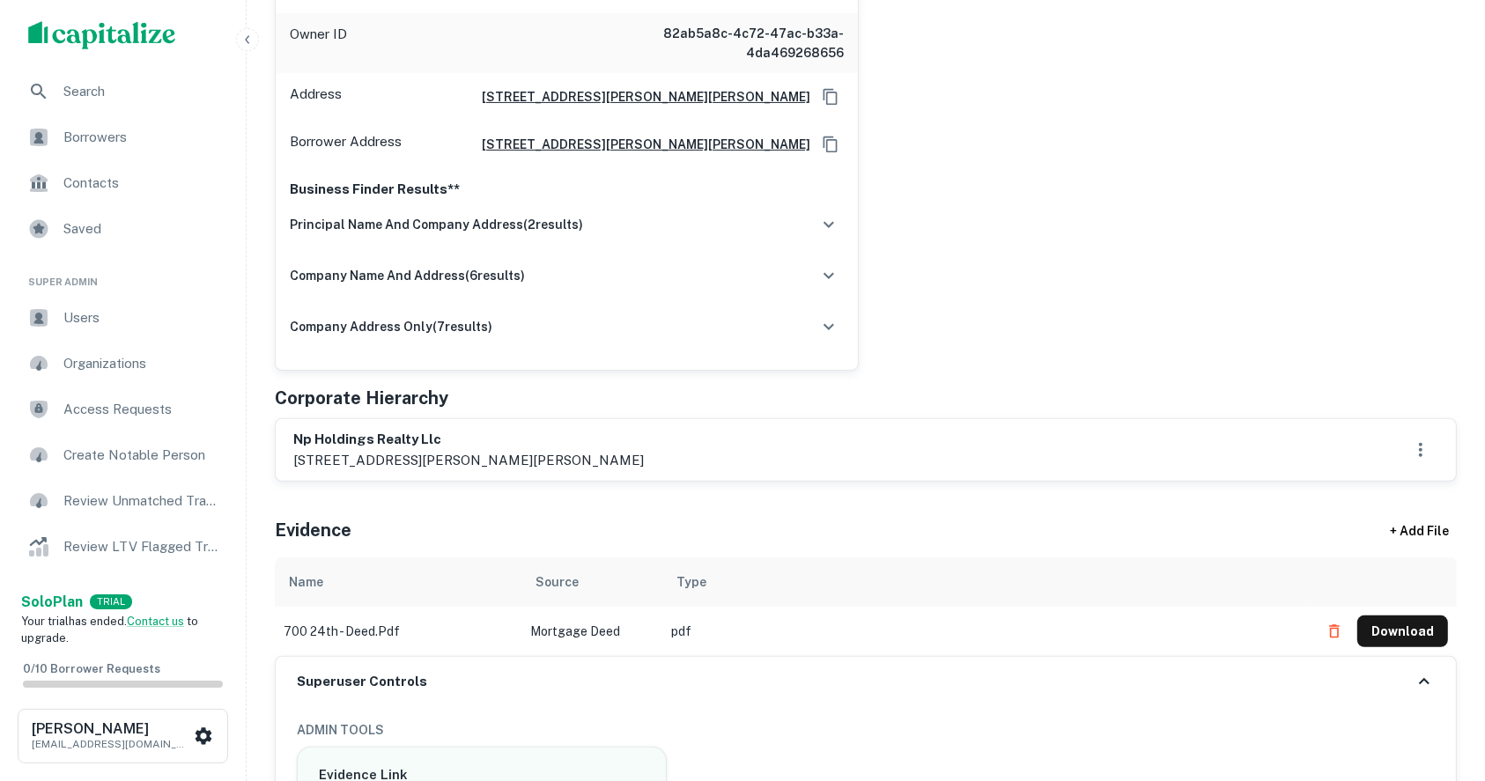
scroll to position [469, 0]
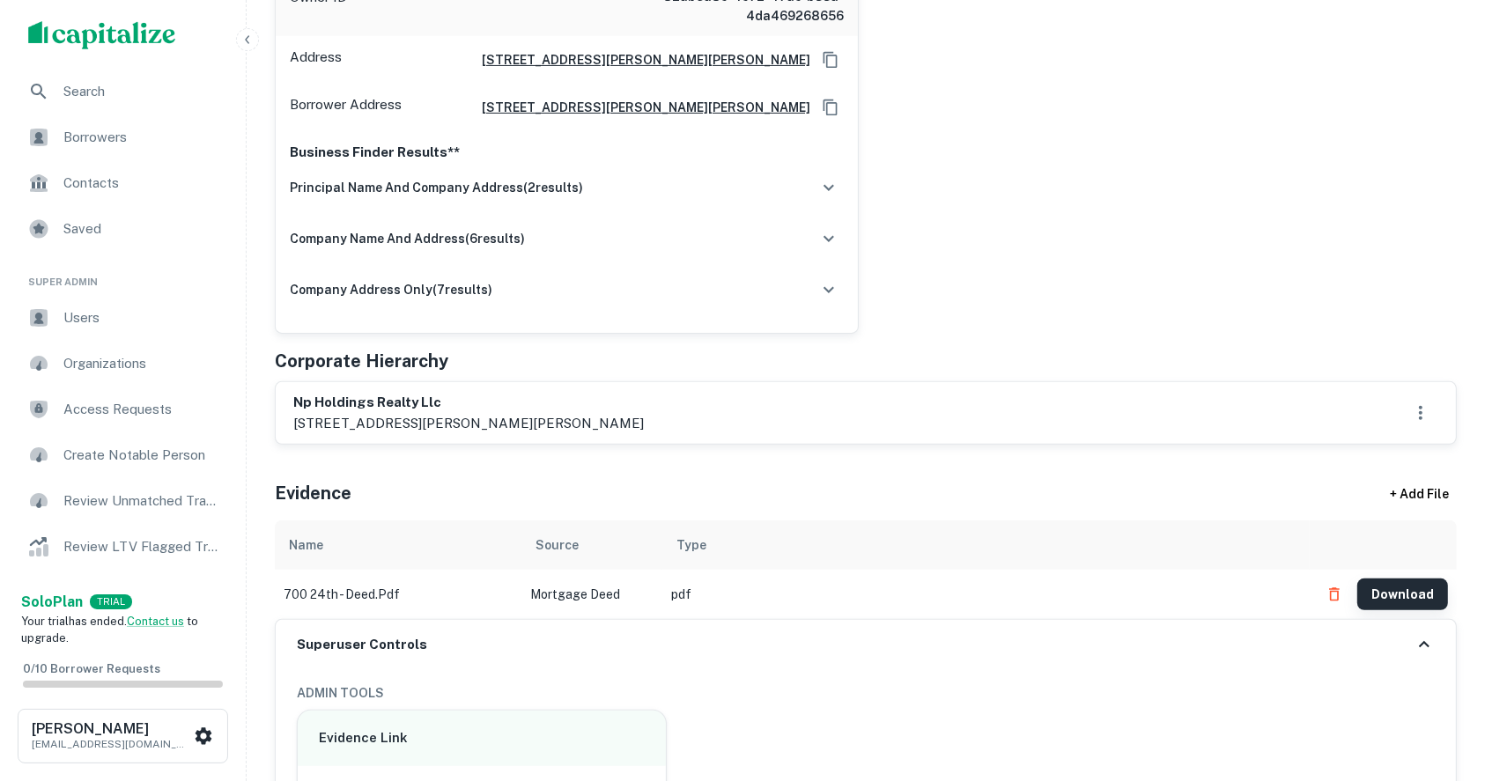
click at [1394, 602] on button "Download" at bounding box center [1402, 595] width 91 height 32
click at [1361, 107] on div "ricardo navarro rodriguez Enrich Full Name ricardo navarro rodriguez Owner ID 8…" at bounding box center [859, 98] width 1196 height 472
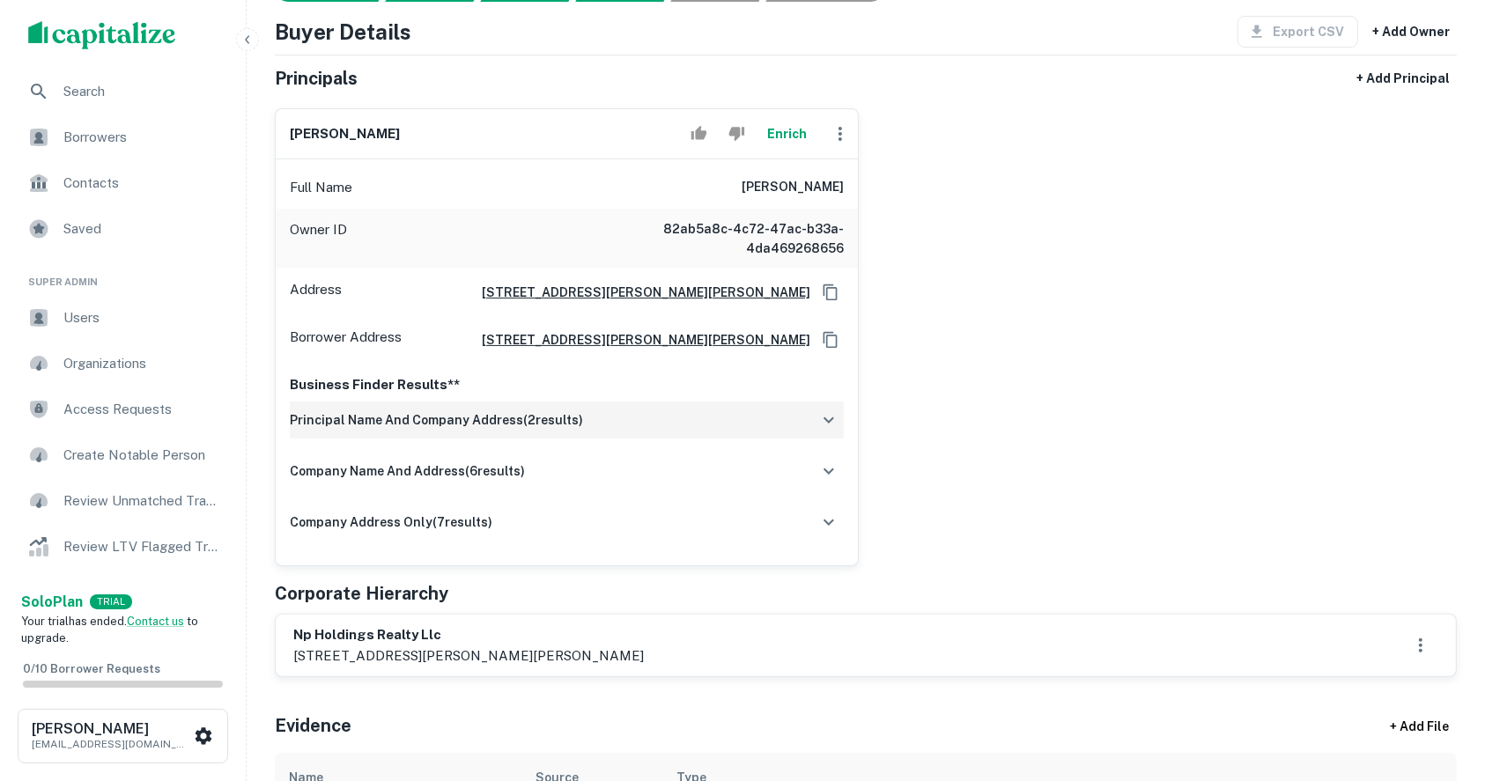
scroll to position [234, 0]
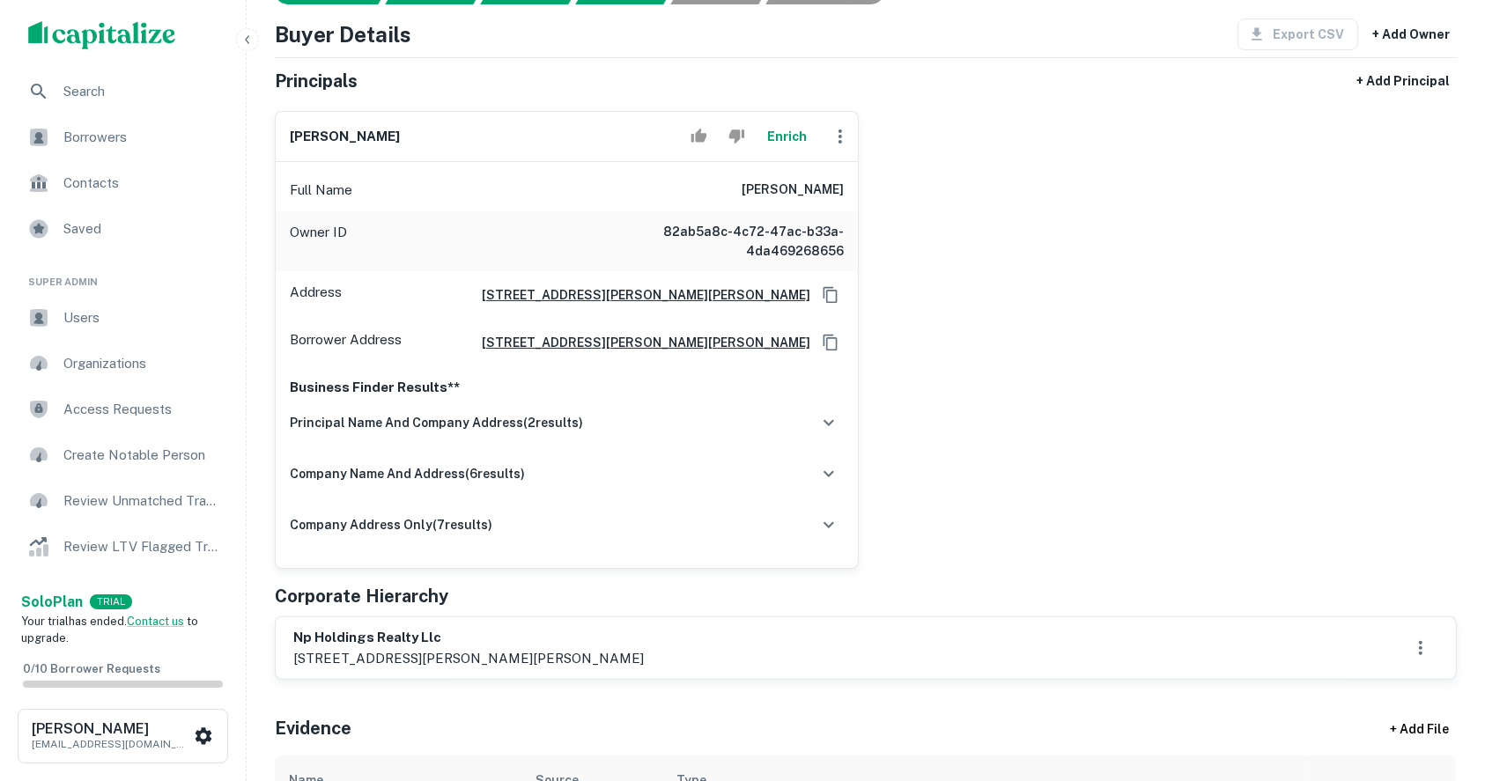
click at [1437, 397] on div "ricardo navarro rodriguez Enrich Full Name ricardo navarro rodriguez Owner ID 8…" at bounding box center [859, 333] width 1196 height 472
click at [1370, 358] on div "ricardo navarro rodriguez Enrich Full Name ricardo navarro rodriguez Owner ID 8…" at bounding box center [859, 333] width 1196 height 472
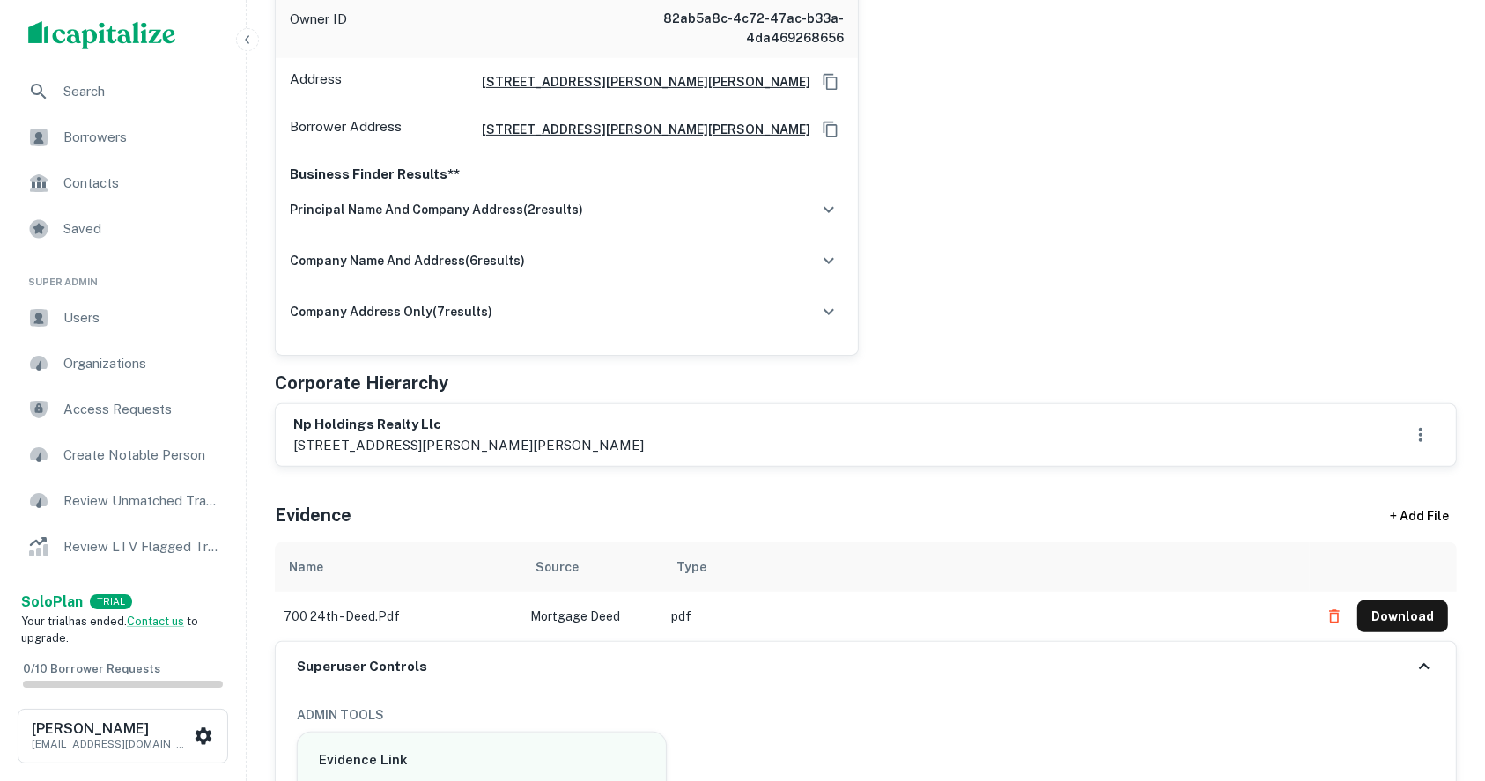
scroll to position [469, 0]
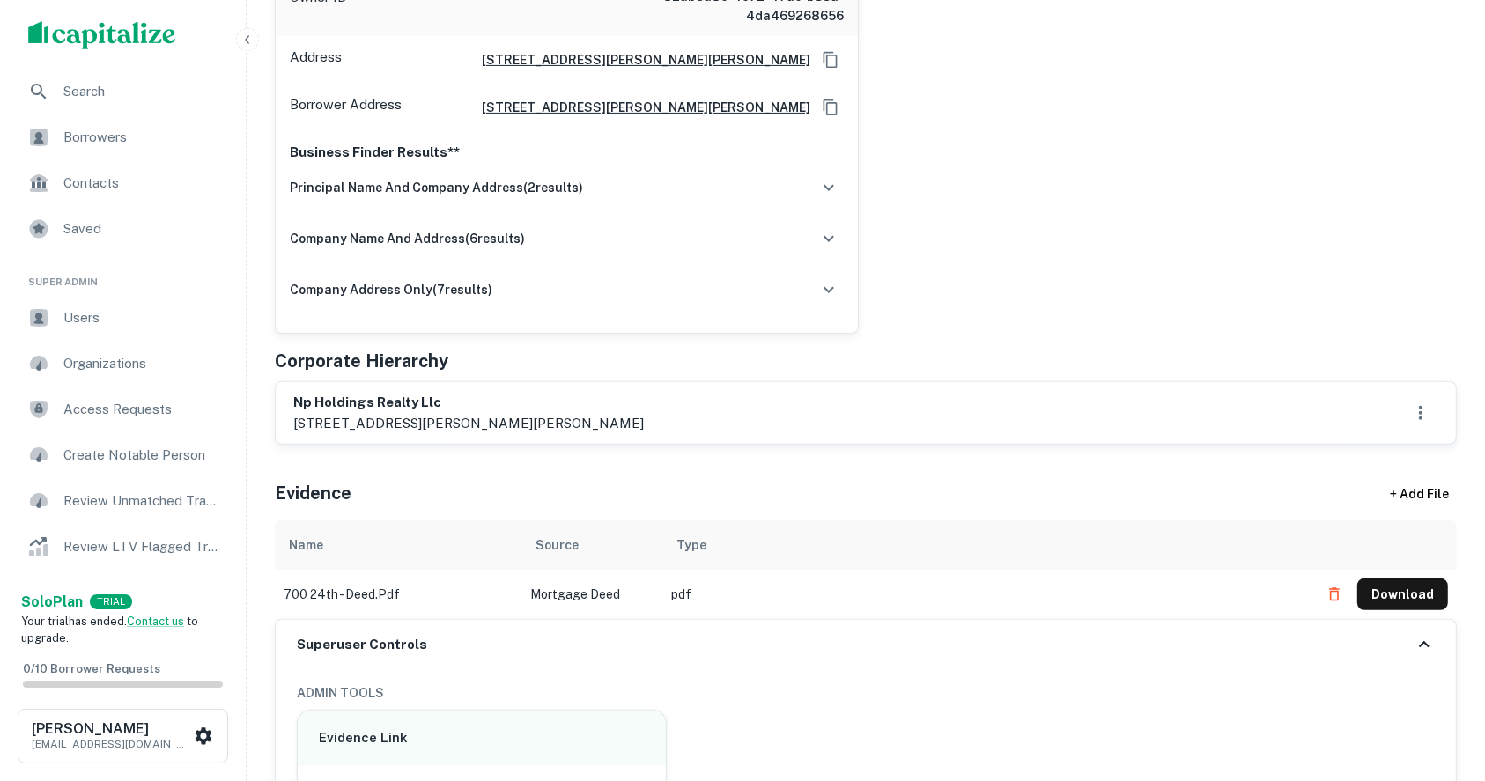
click at [321, 398] on h6 "np holdings realty llc" at bounding box center [468, 403] width 350 height 20
click at [465, 414] on p "1701 ponce de leon blvd, ste 303, coral gables, fl, 33134" at bounding box center [468, 423] width 350 height 21
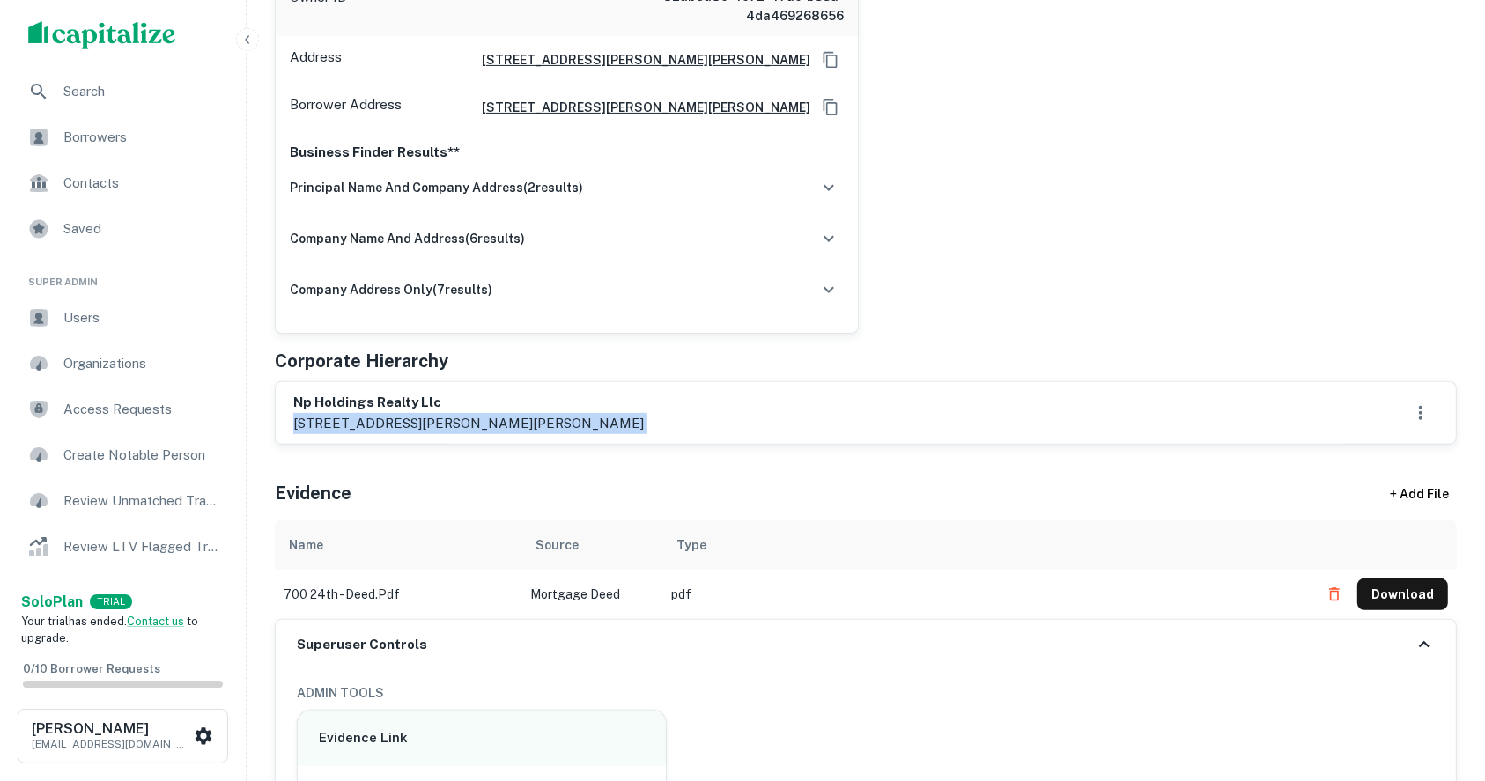
click at [465, 414] on p "1701 ponce de leon blvd, ste 303, coral gables, fl, 33134" at bounding box center [468, 423] width 350 height 21
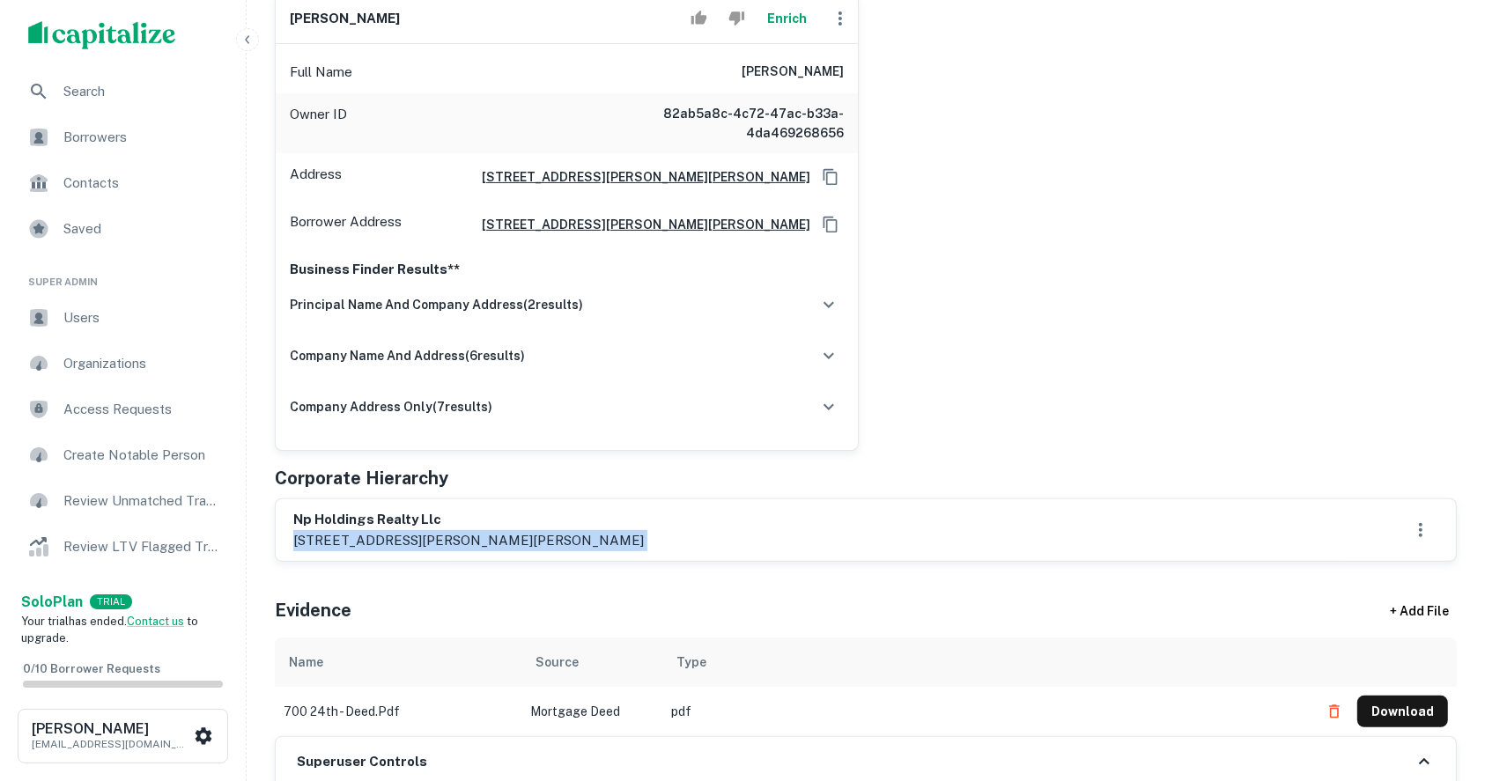
scroll to position [234, 0]
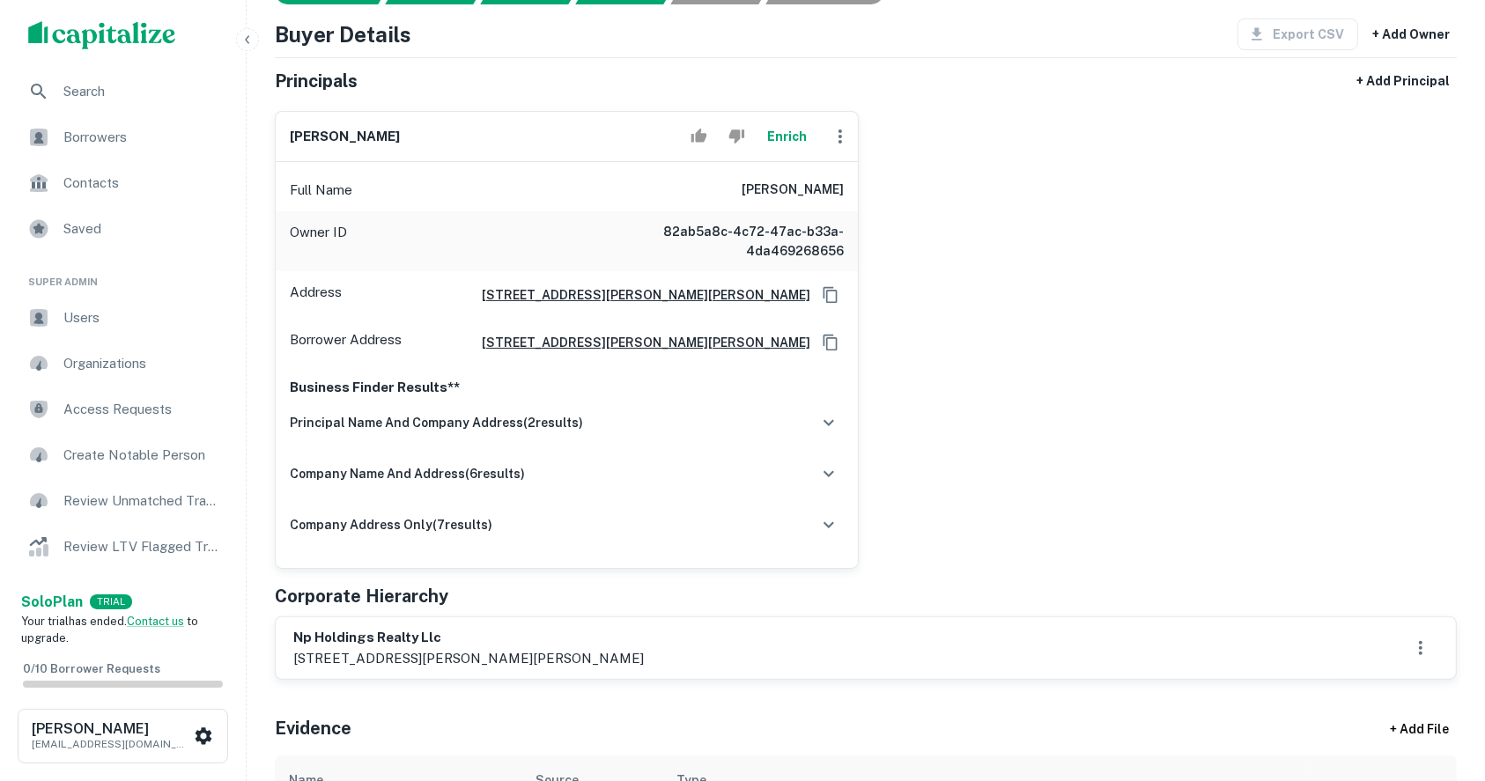
click at [388, 638] on h6 "np holdings realty llc" at bounding box center [468, 638] width 350 height 20
click at [388, 637] on h6 "np holdings realty llc" at bounding box center [468, 638] width 350 height 20
click at [372, 139] on h6 "ricardo navarro rodriguez" at bounding box center [345, 137] width 110 height 20
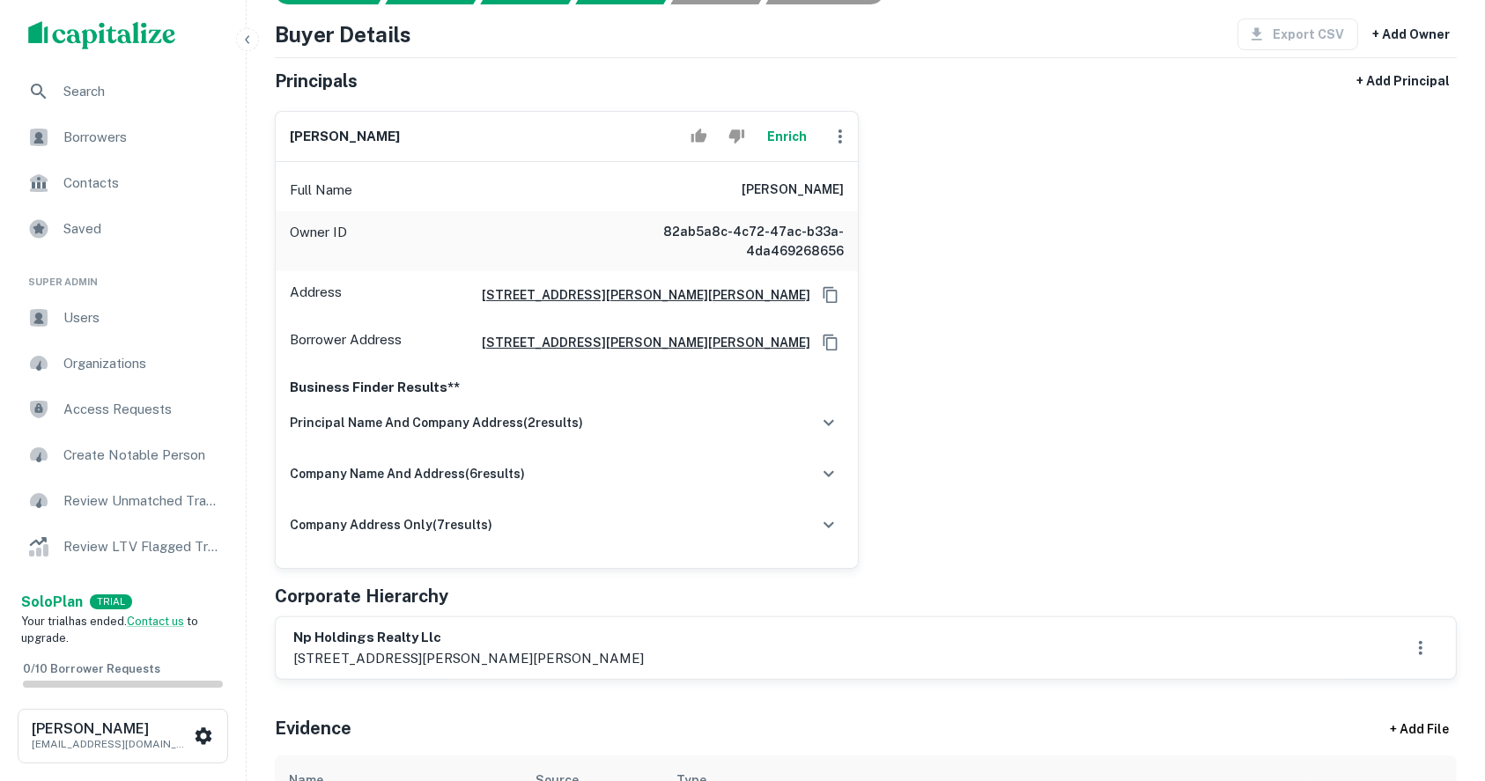
click at [372, 139] on h6 "ricardo navarro rodriguez" at bounding box center [345, 137] width 110 height 20
copy div "ricardo navarro rodriguez Enrich"
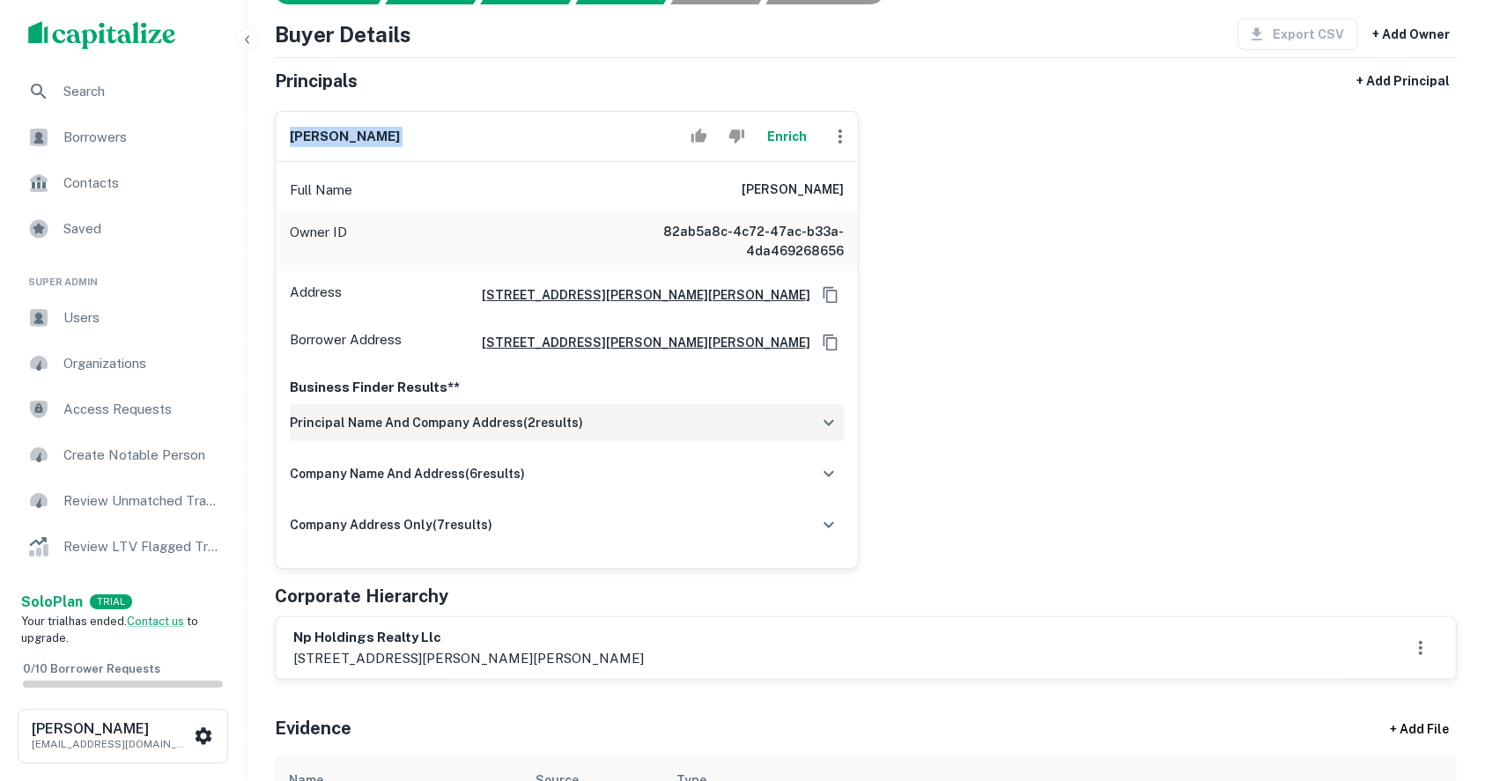
scroll to position [469, 0]
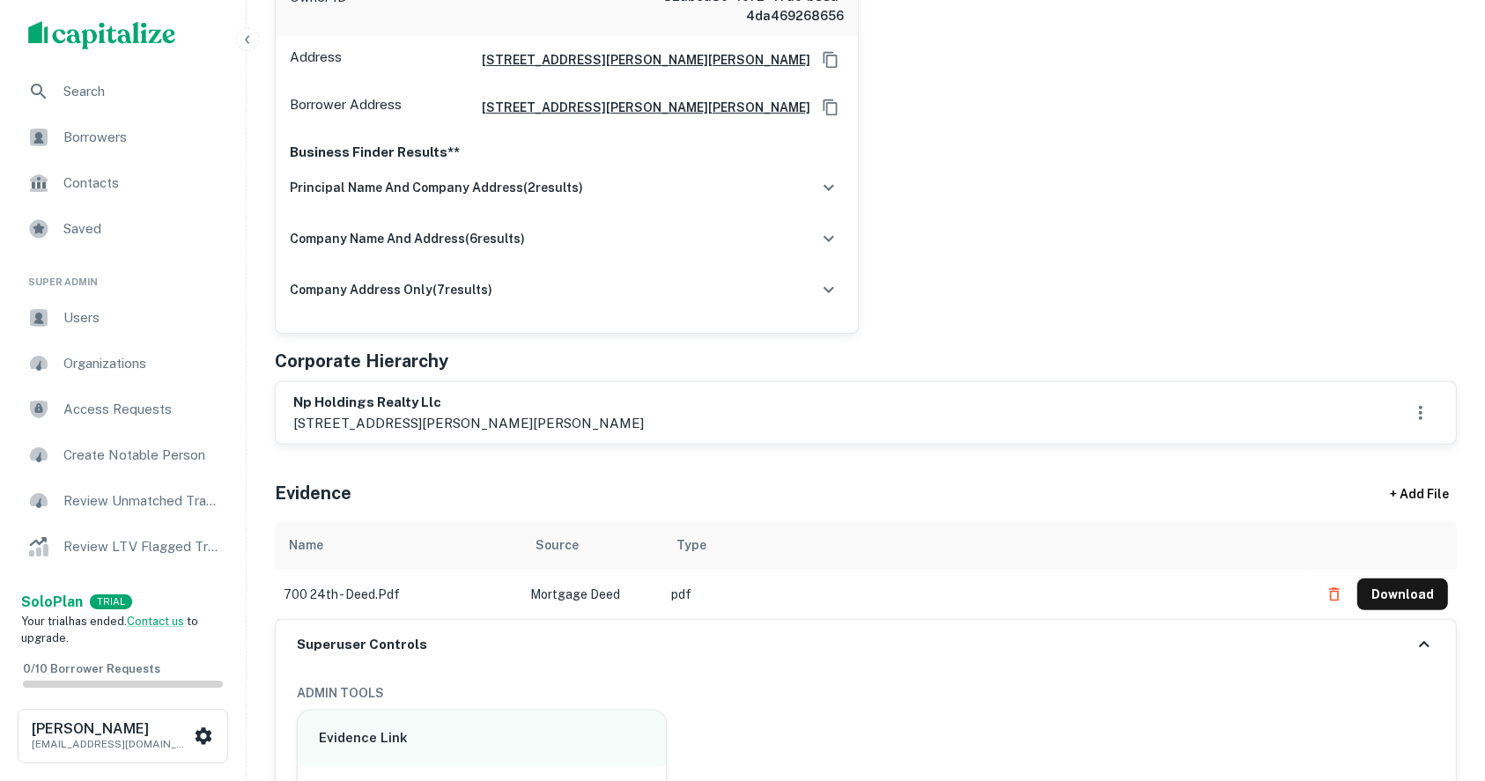
drag, startPoint x: 506, startPoint y: 419, endPoint x: 601, endPoint y: 421, distance: 95.1
click at [601, 421] on p "1701 ponce de leon blvd, ste 303, coral gables, fl, 33134" at bounding box center [468, 423] width 350 height 21
copy p "coral gables, fl"
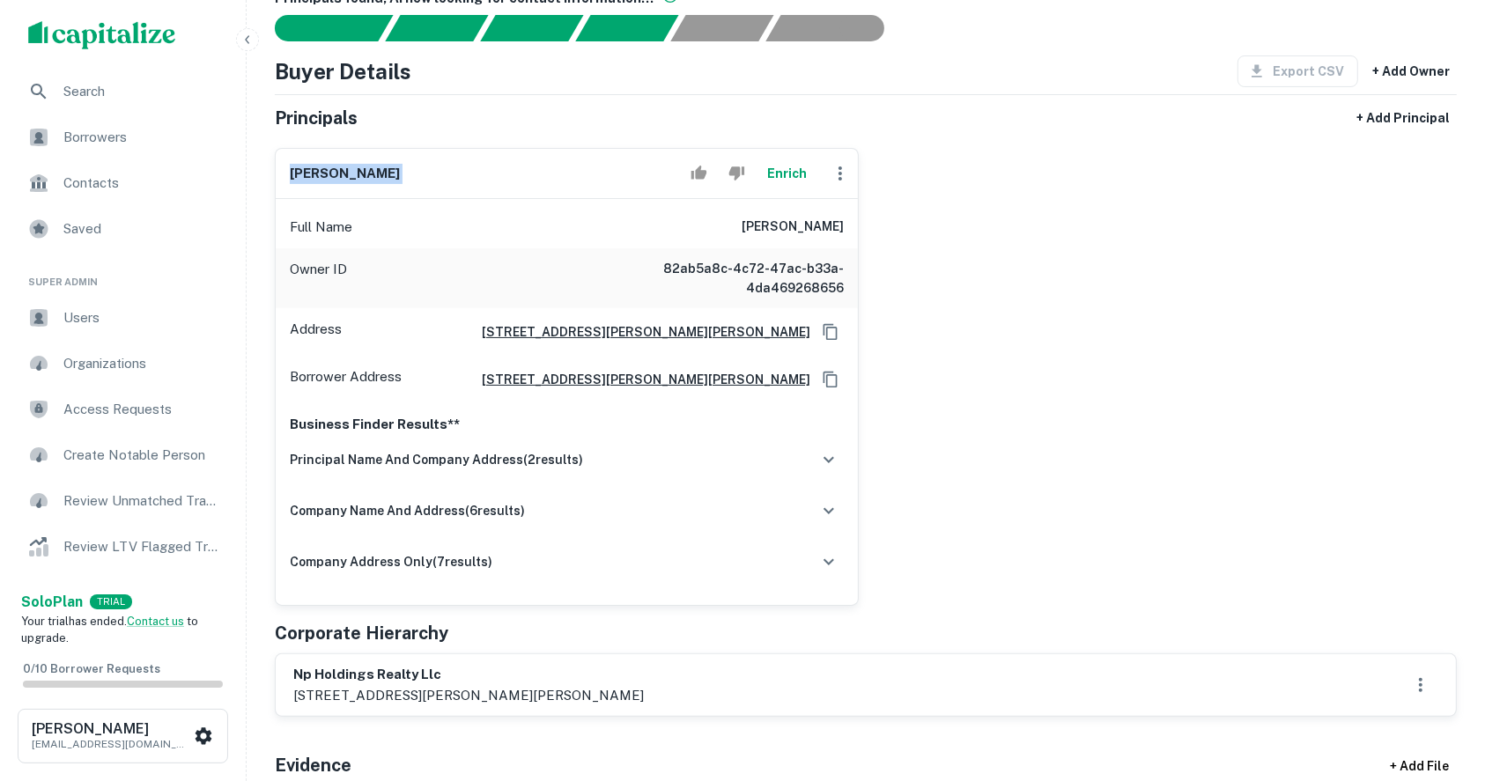
scroll to position [234, 0]
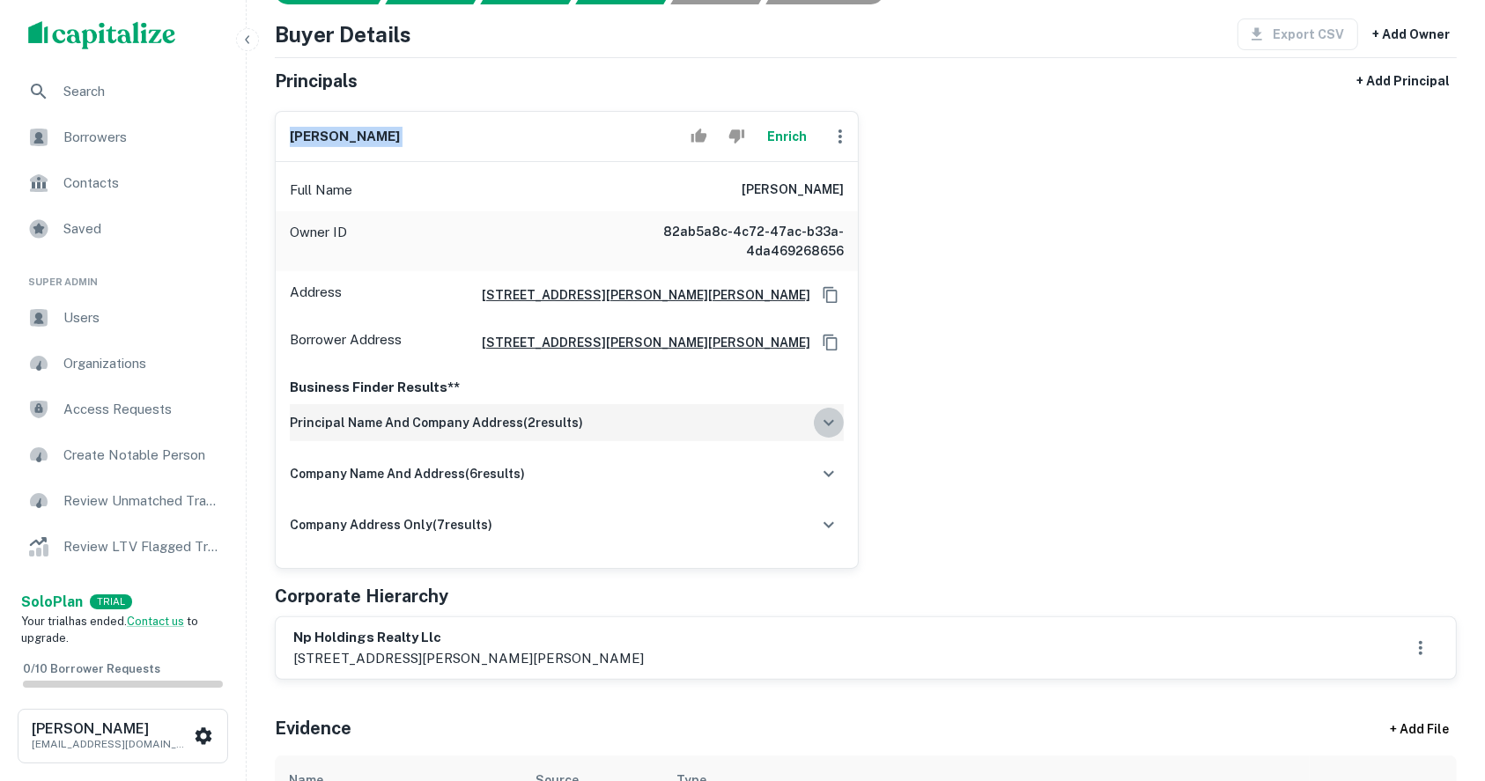
click at [823, 421] on icon "button" at bounding box center [828, 422] width 21 height 21
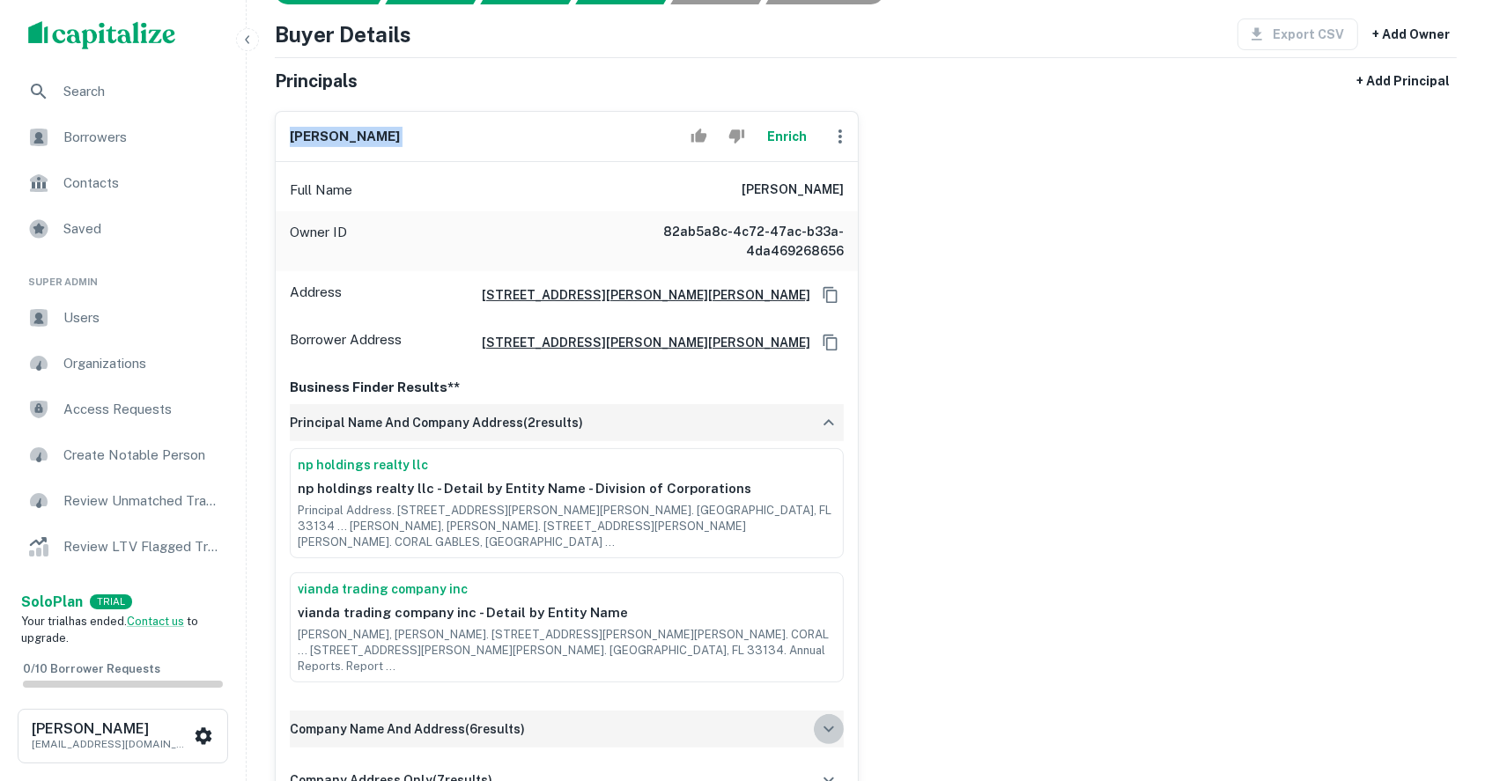
click at [831, 719] on icon "button" at bounding box center [828, 729] width 21 height 21
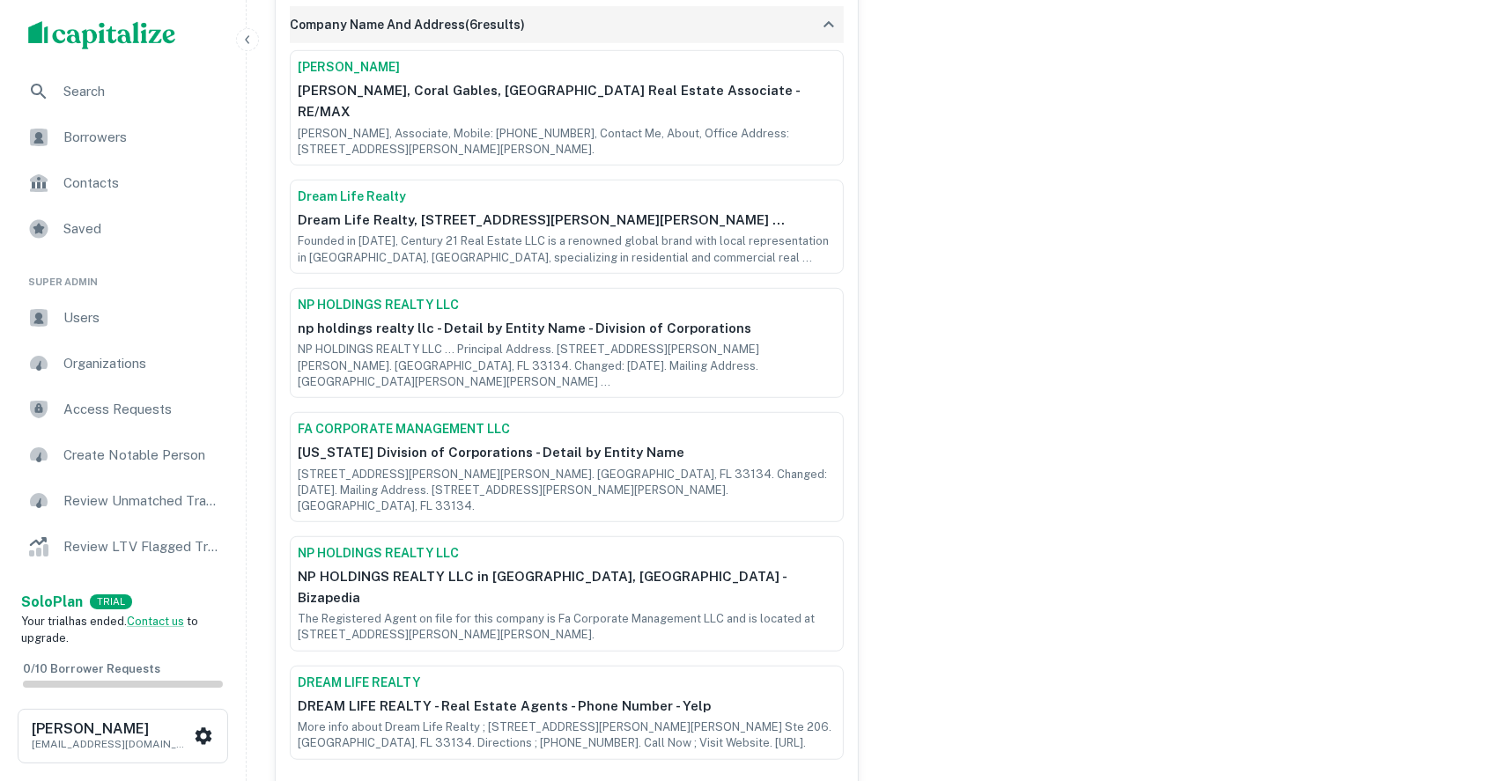
scroll to position [1057, 0]
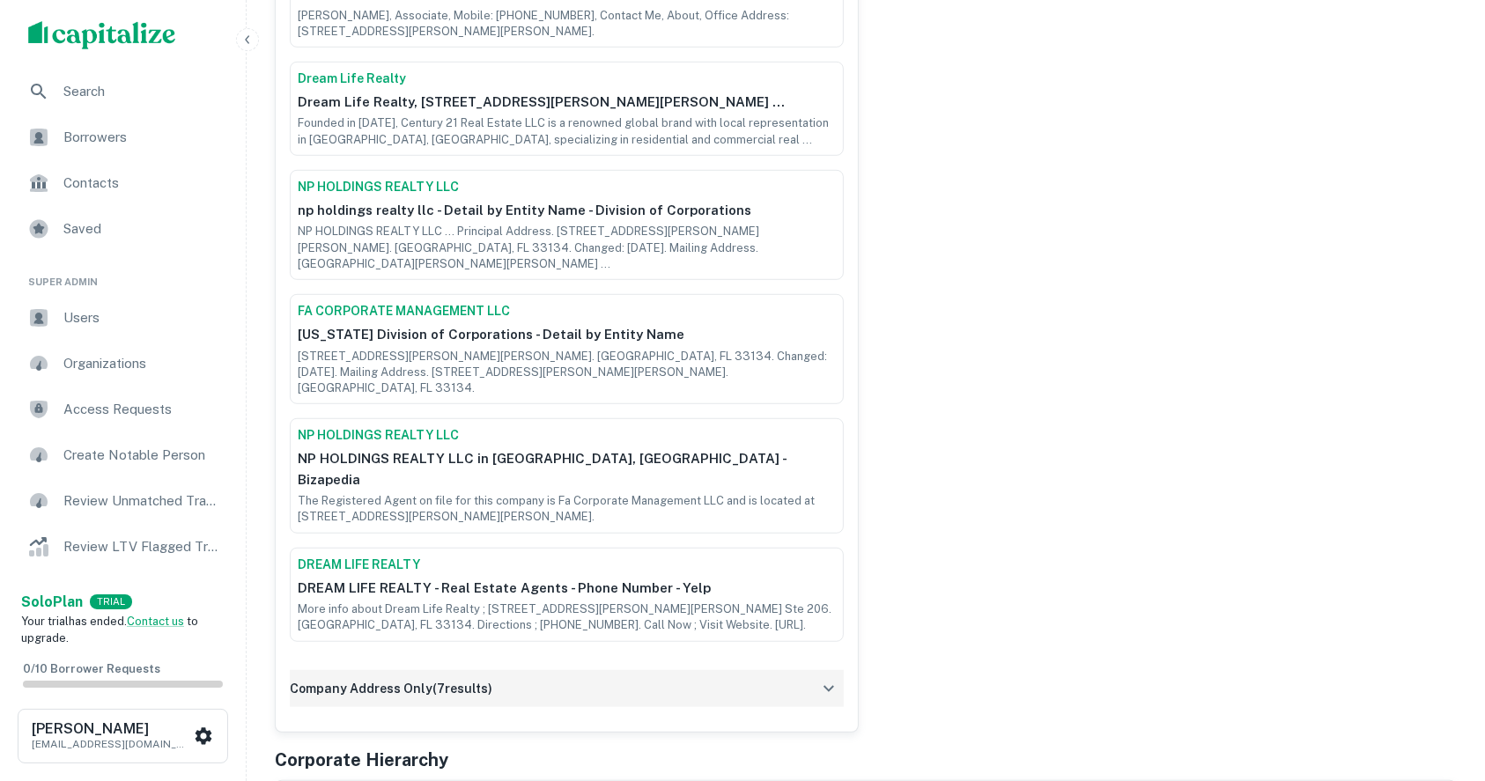
click at [834, 670] on div "company address only ( 7 results)" at bounding box center [567, 688] width 554 height 37
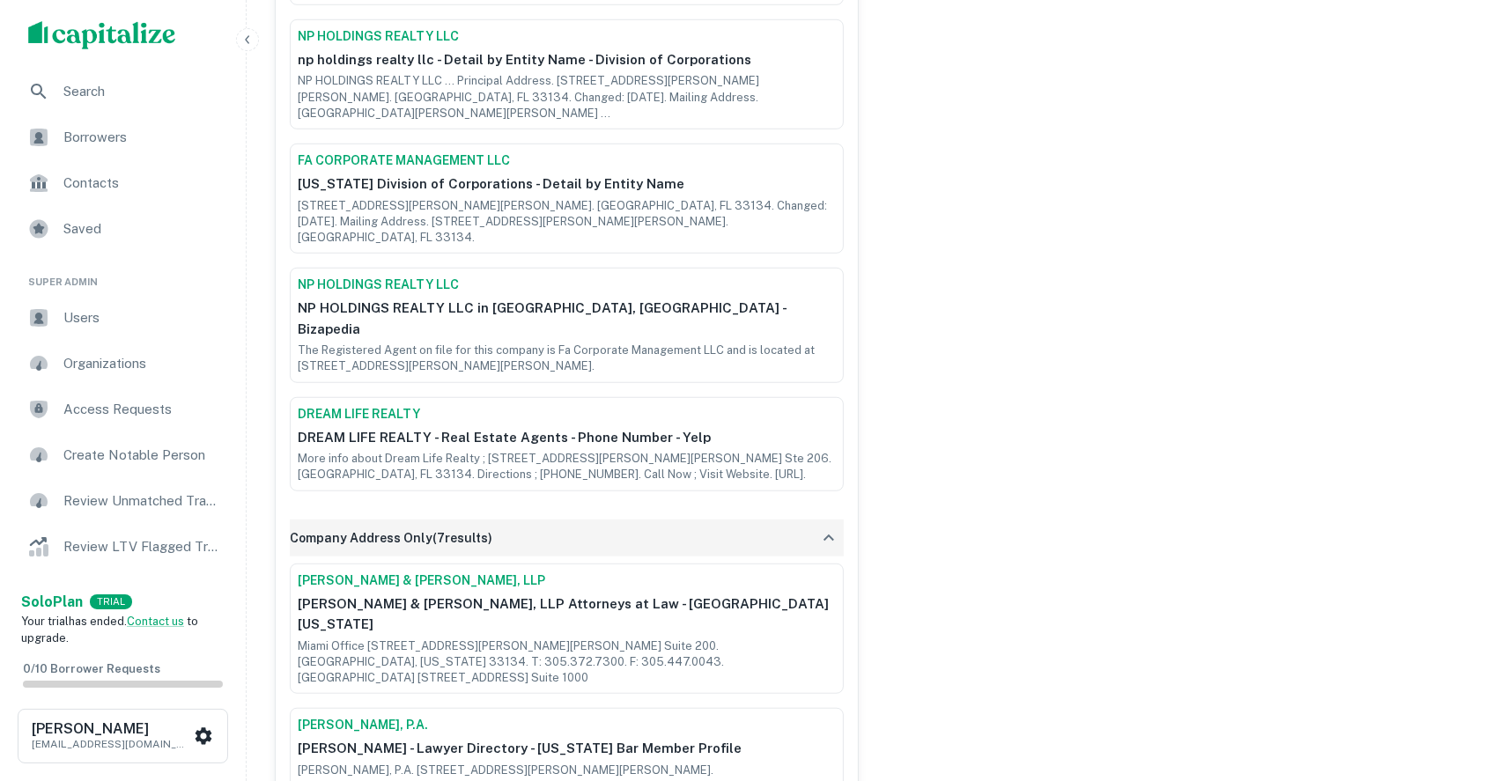
scroll to position [1174, 0]
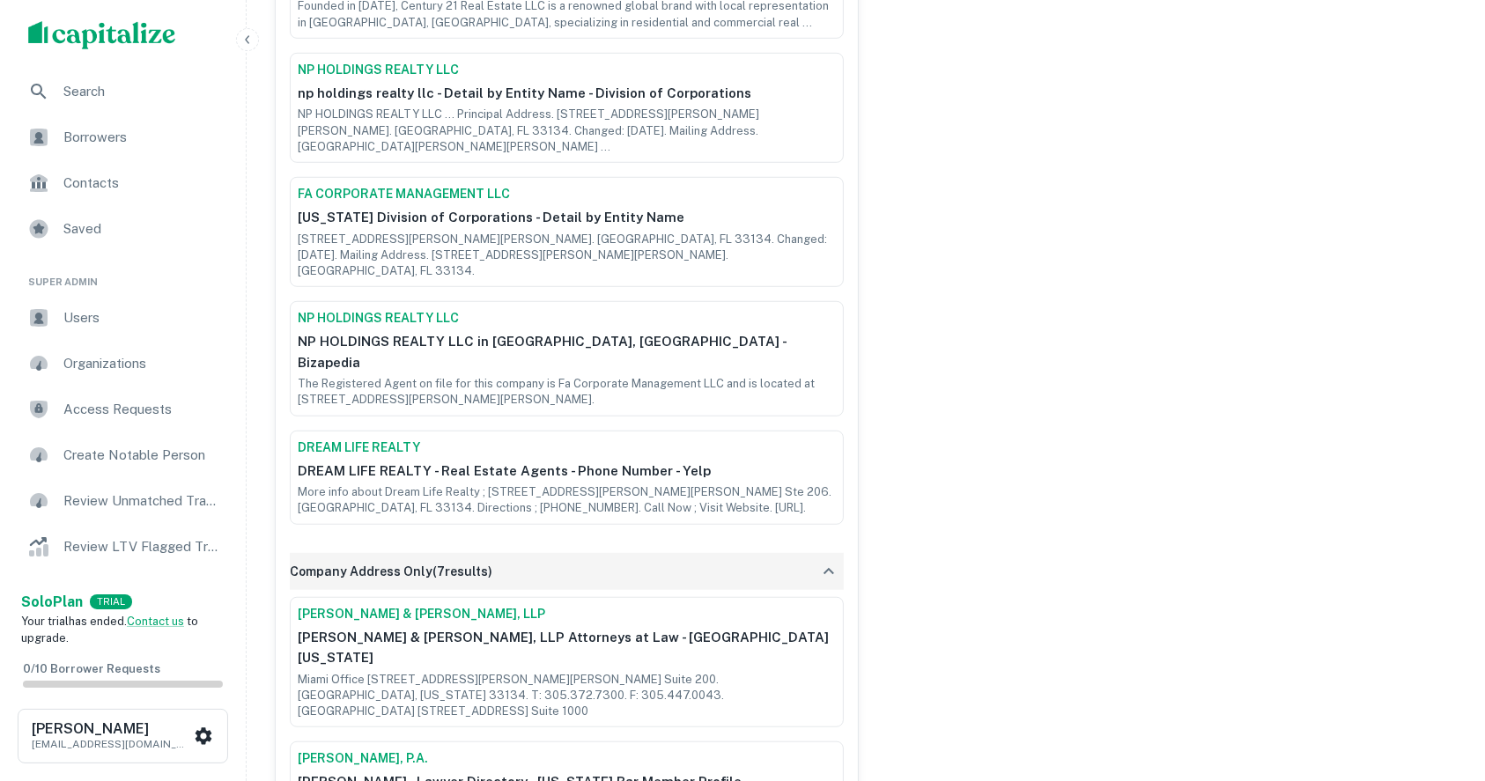
click at [825, 561] on icon "button" at bounding box center [828, 571] width 21 height 21
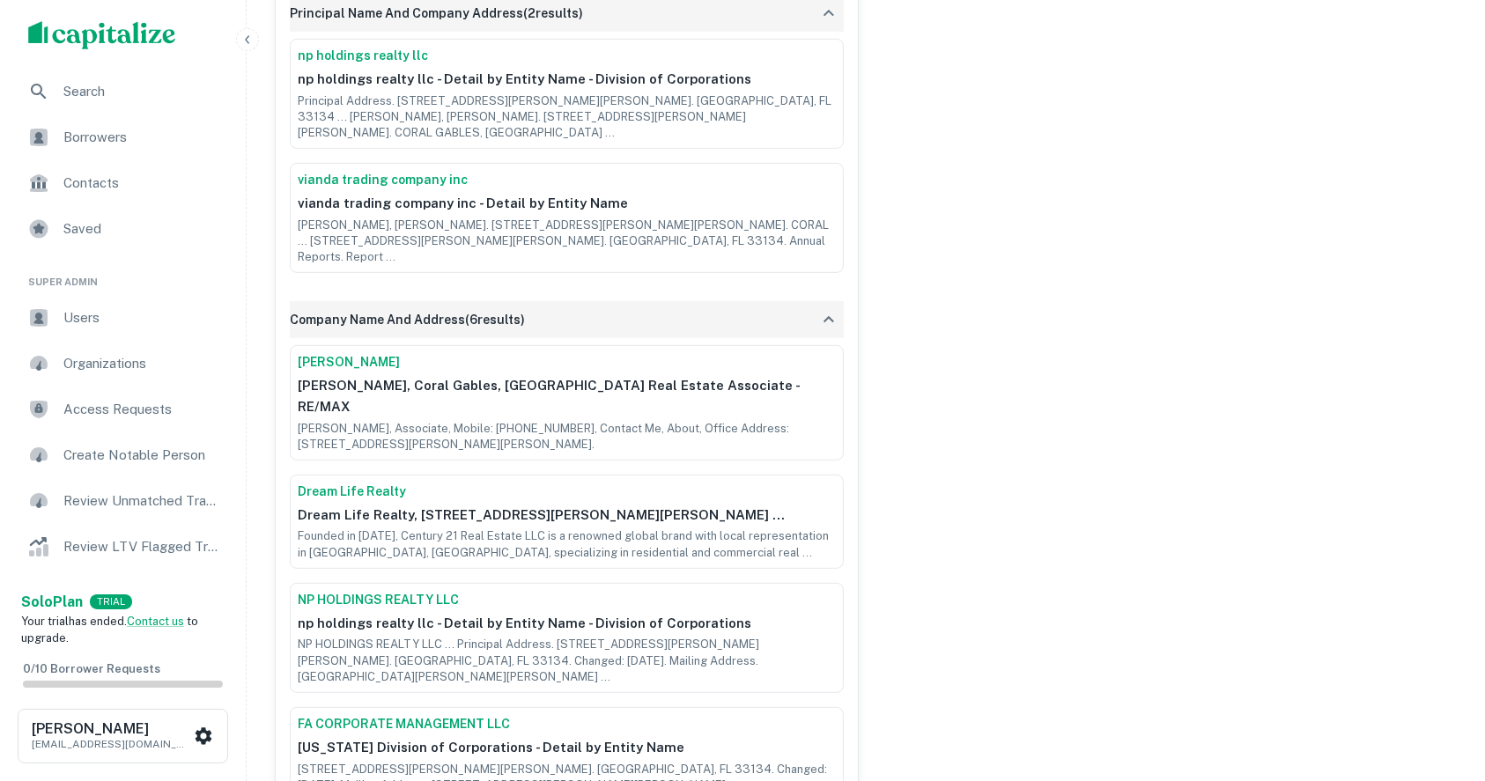
scroll to position [586, 0]
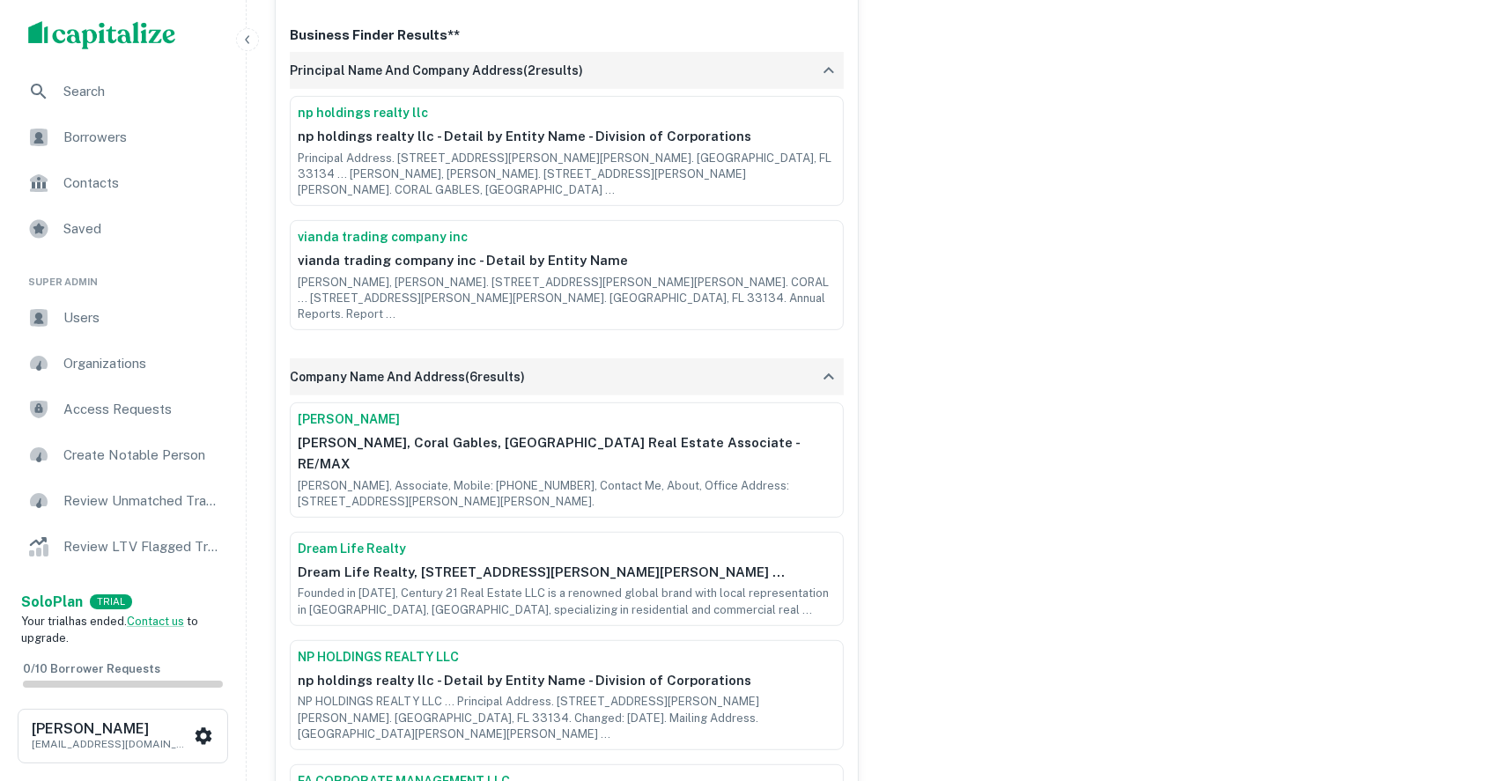
click at [828, 362] on button "button" at bounding box center [829, 377] width 30 height 30
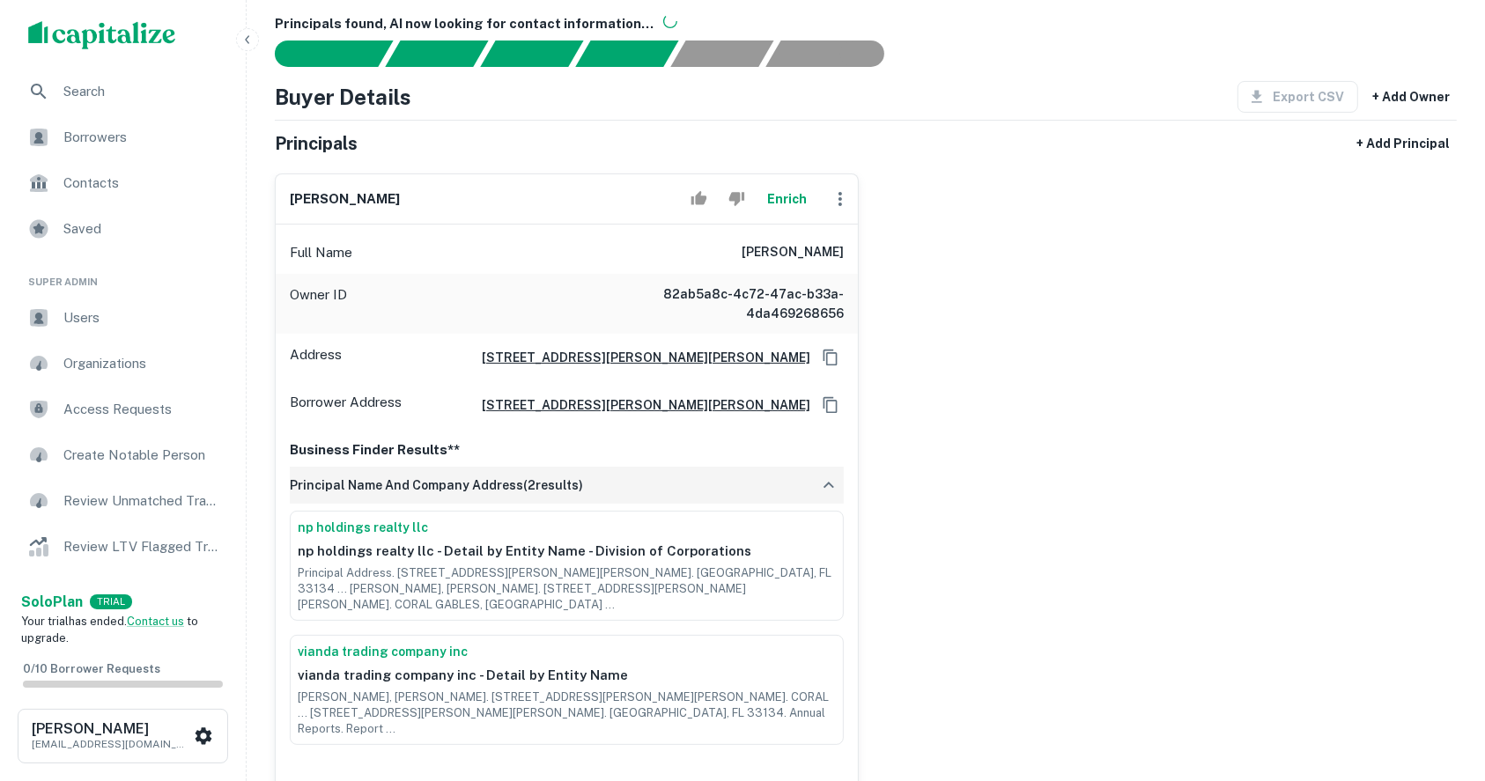
scroll to position [117, 0]
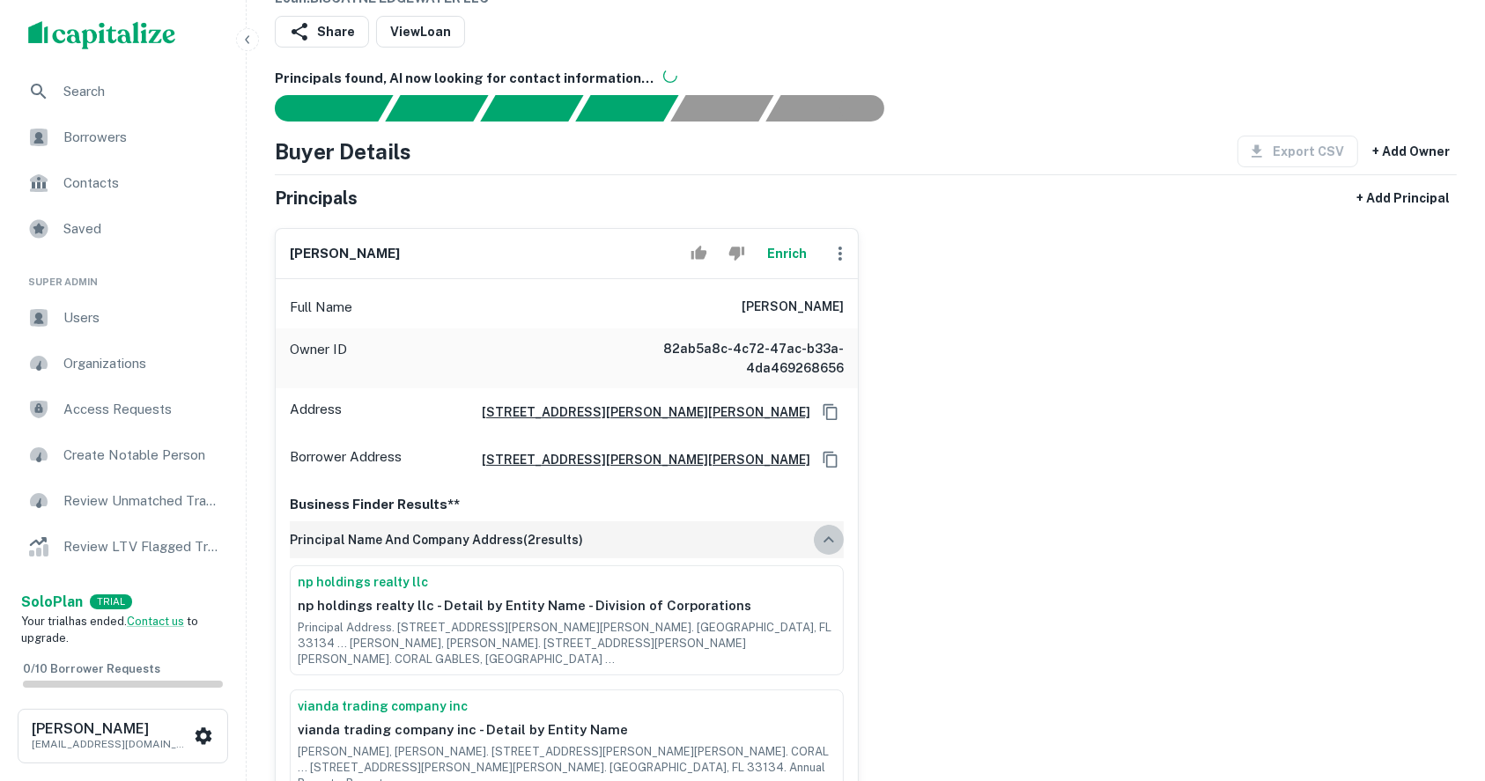
click at [837, 538] on icon "button" at bounding box center [828, 539] width 21 height 21
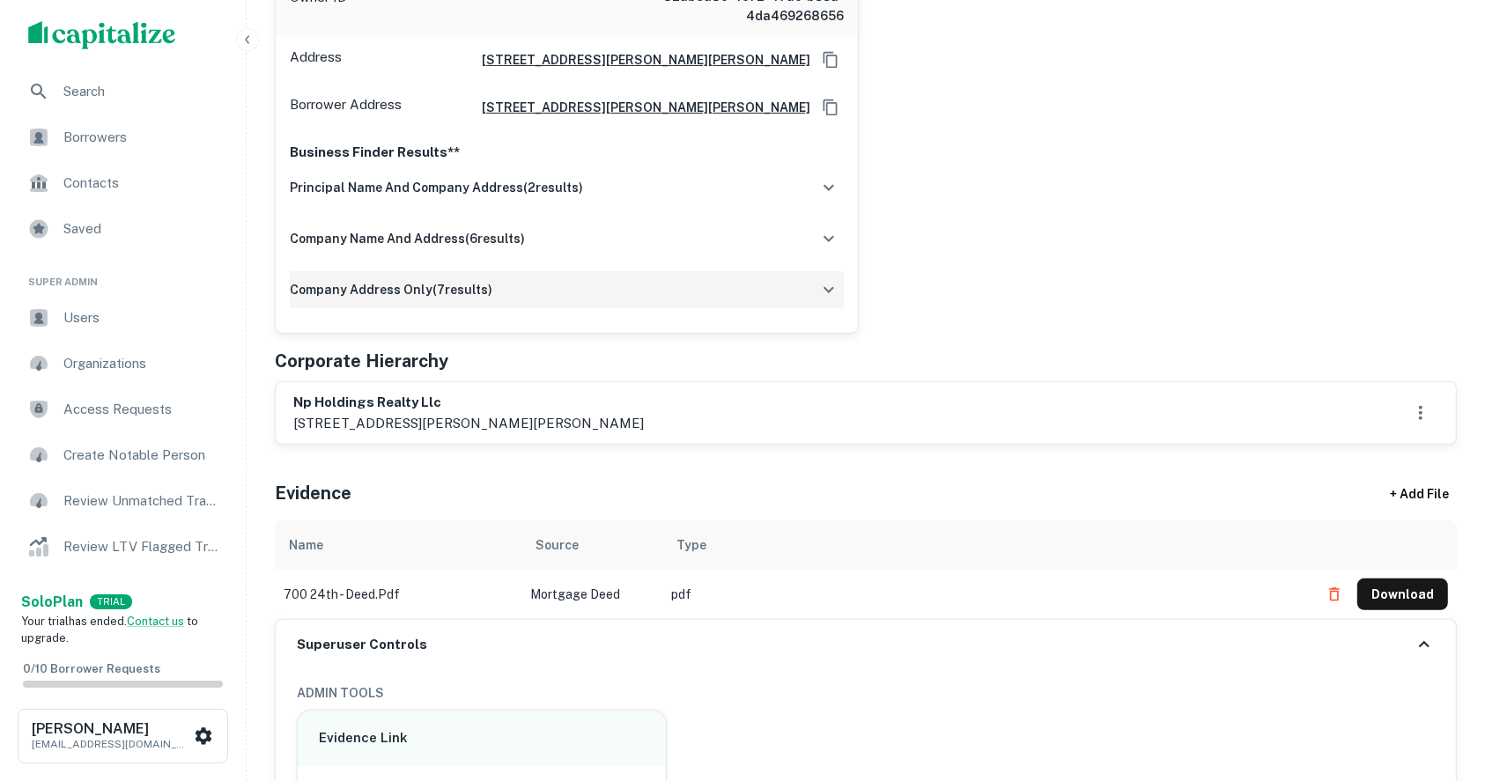
scroll to position [234, 0]
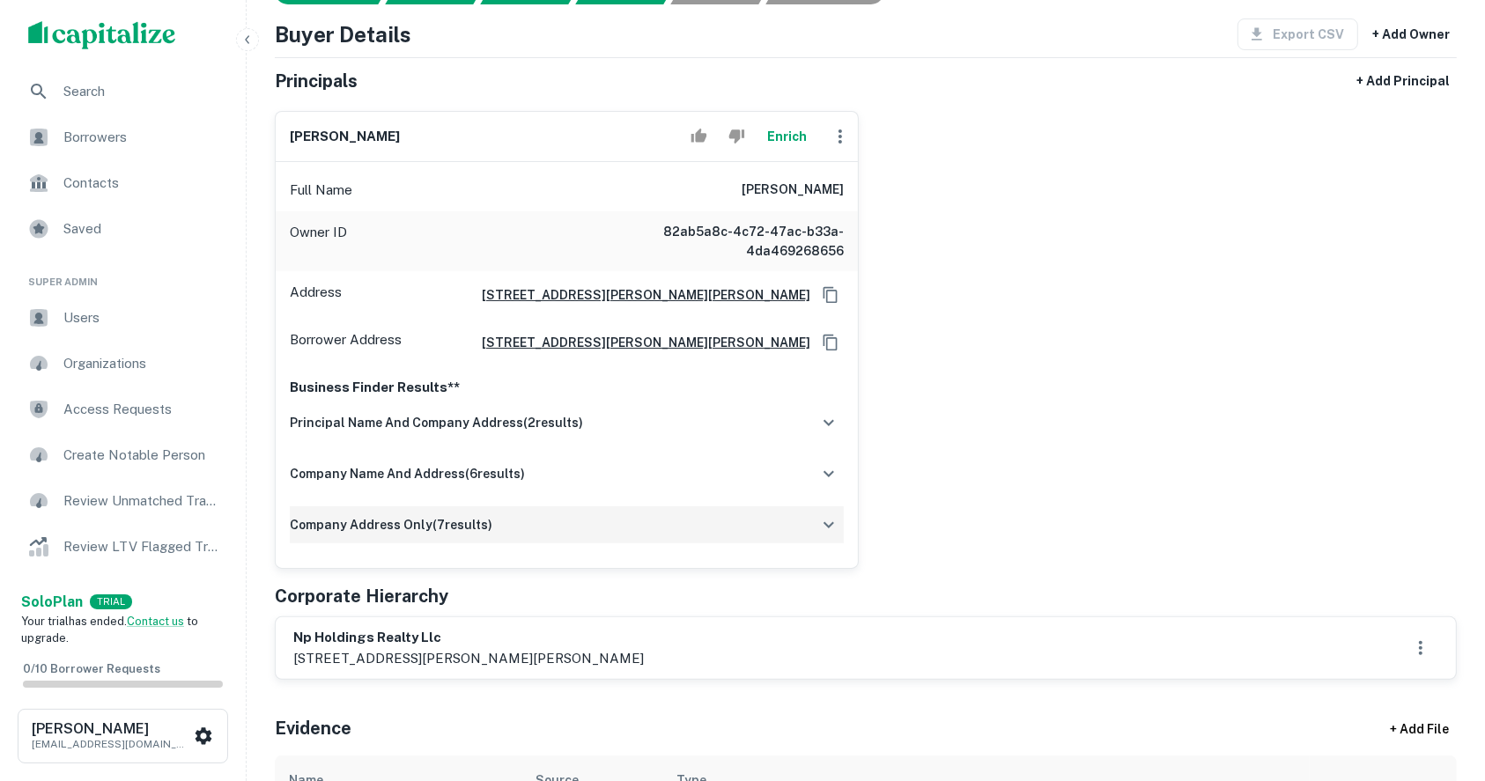
click at [1443, 251] on div "ricardo navarro rodriguez Enrich Full Name ricardo navarro rodriguez Owner ID 8…" at bounding box center [859, 333] width 1196 height 472
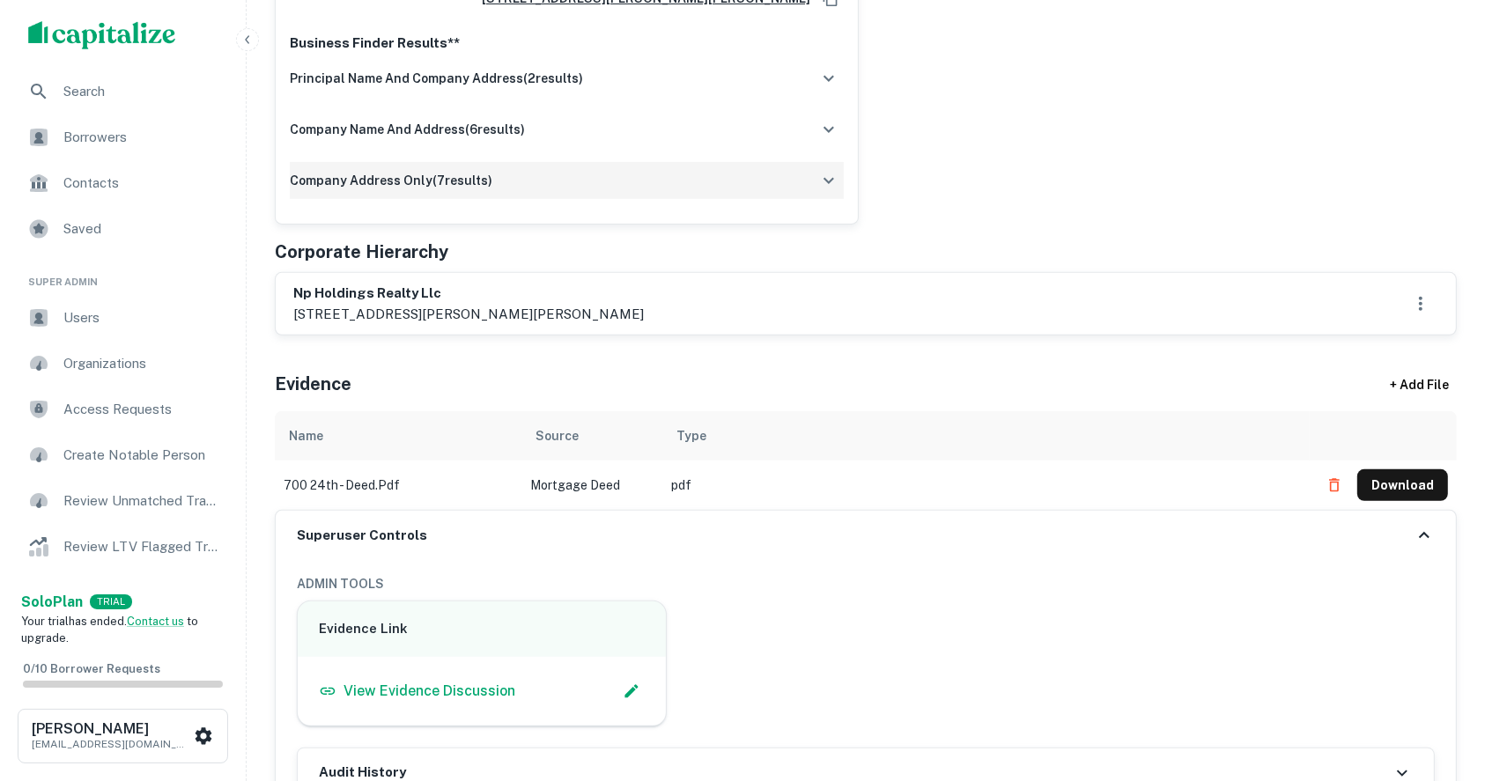
scroll to position [586, 0]
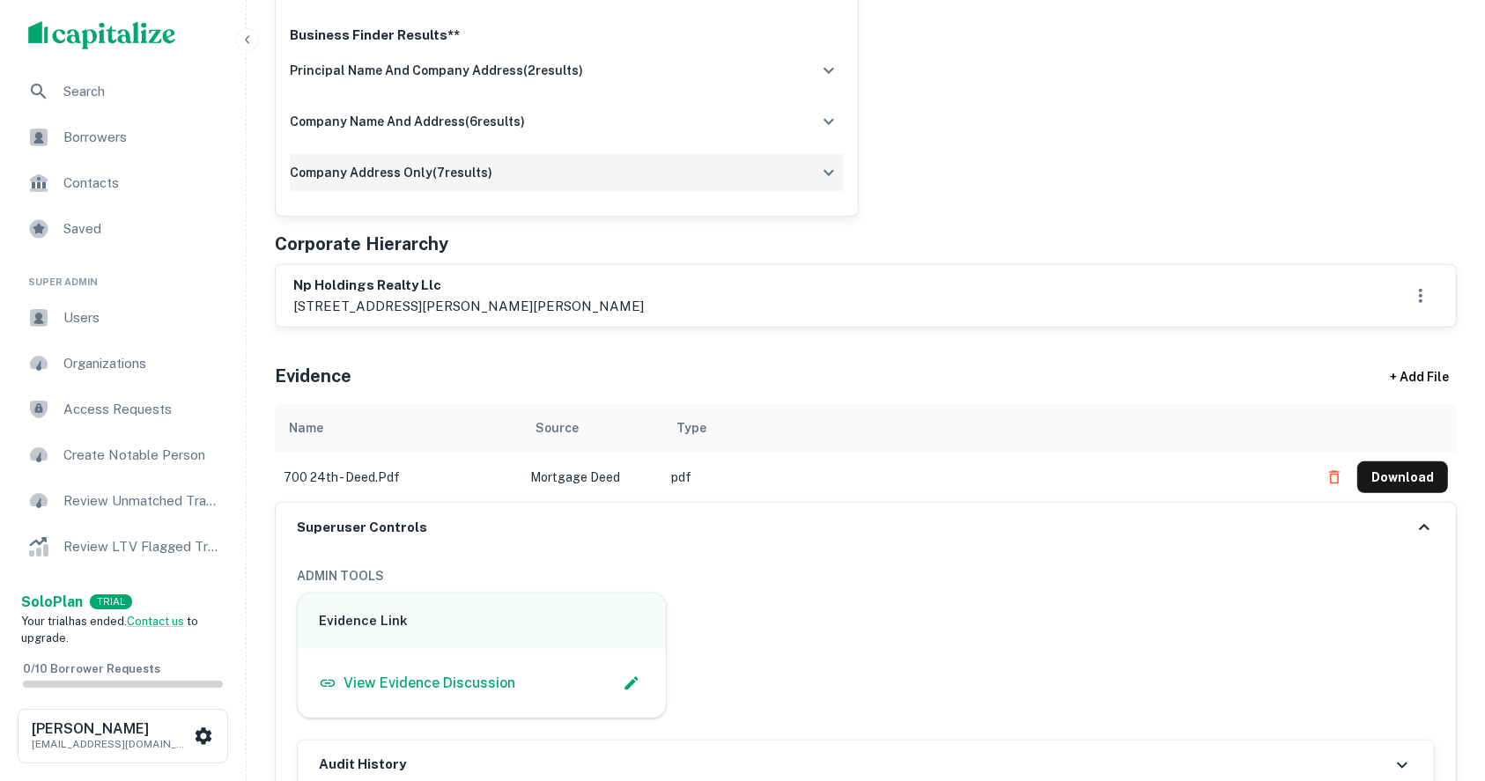
click at [307, 283] on h6 "np holdings realty llc" at bounding box center [468, 286] width 350 height 20
drag, startPoint x: 308, startPoint y: 283, endPoint x: 448, endPoint y: 300, distance: 141.1
click at [448, 300] on div "np holdings realty llc 1701 ponce de leon blvd, ste 303, coral gables, fl, 33134" at bounding box center [468, 296] width 350 height 41
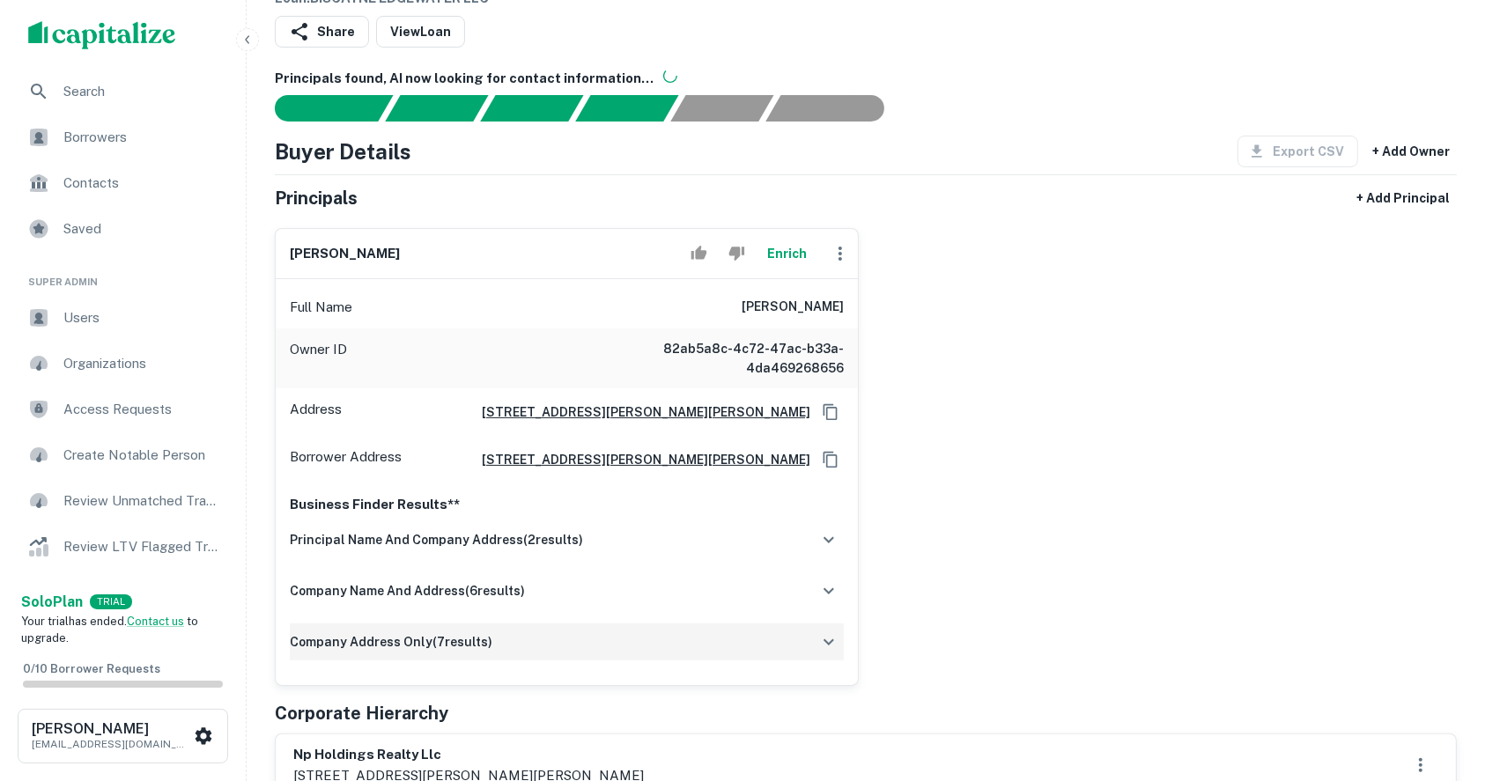
scroll to position [0, 0]
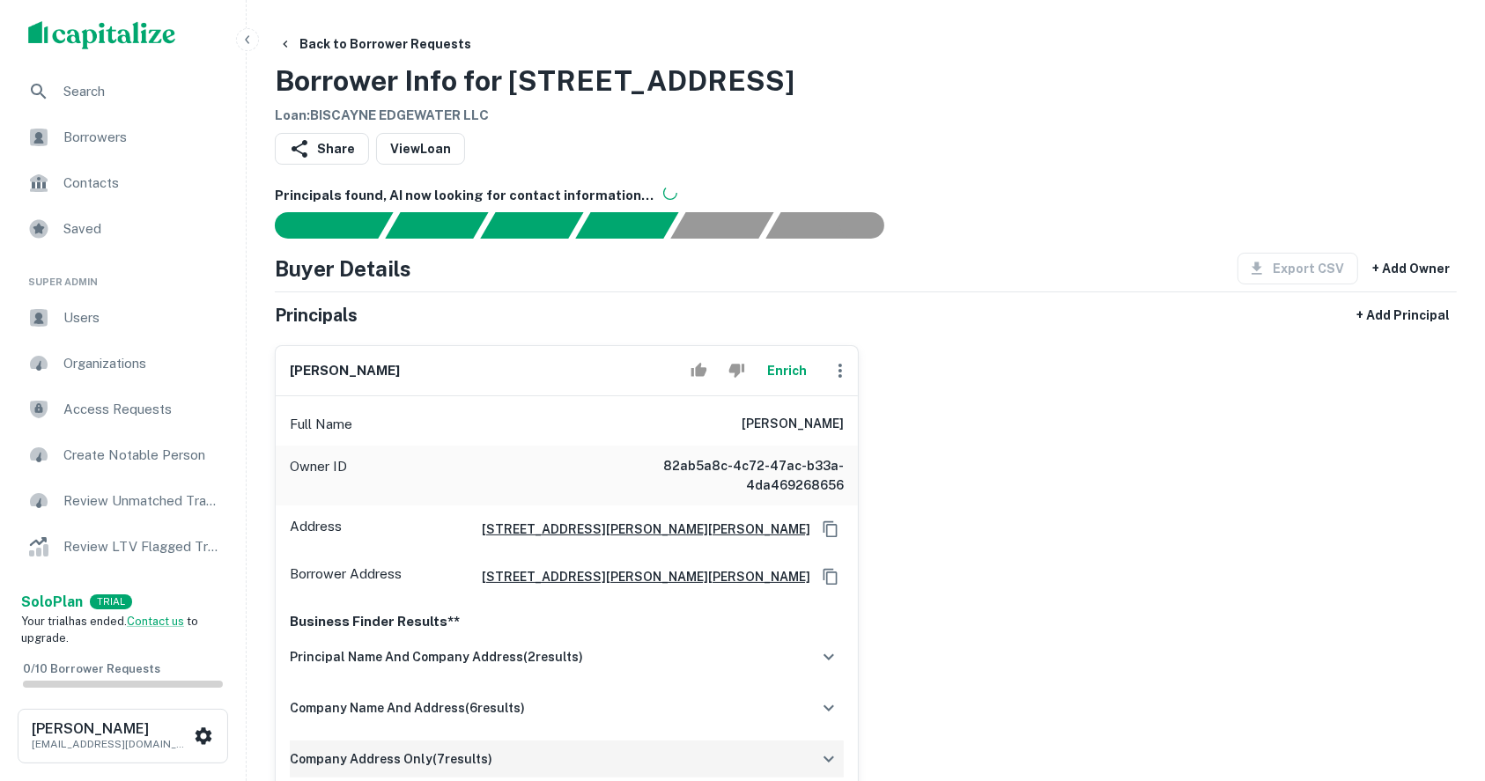
click at [764, 419] on h6 "ricardo navarro rodriguez" at bounding box center [792, 424] width 102 height 21
copy h6 "ricardo navarro rodriguez"
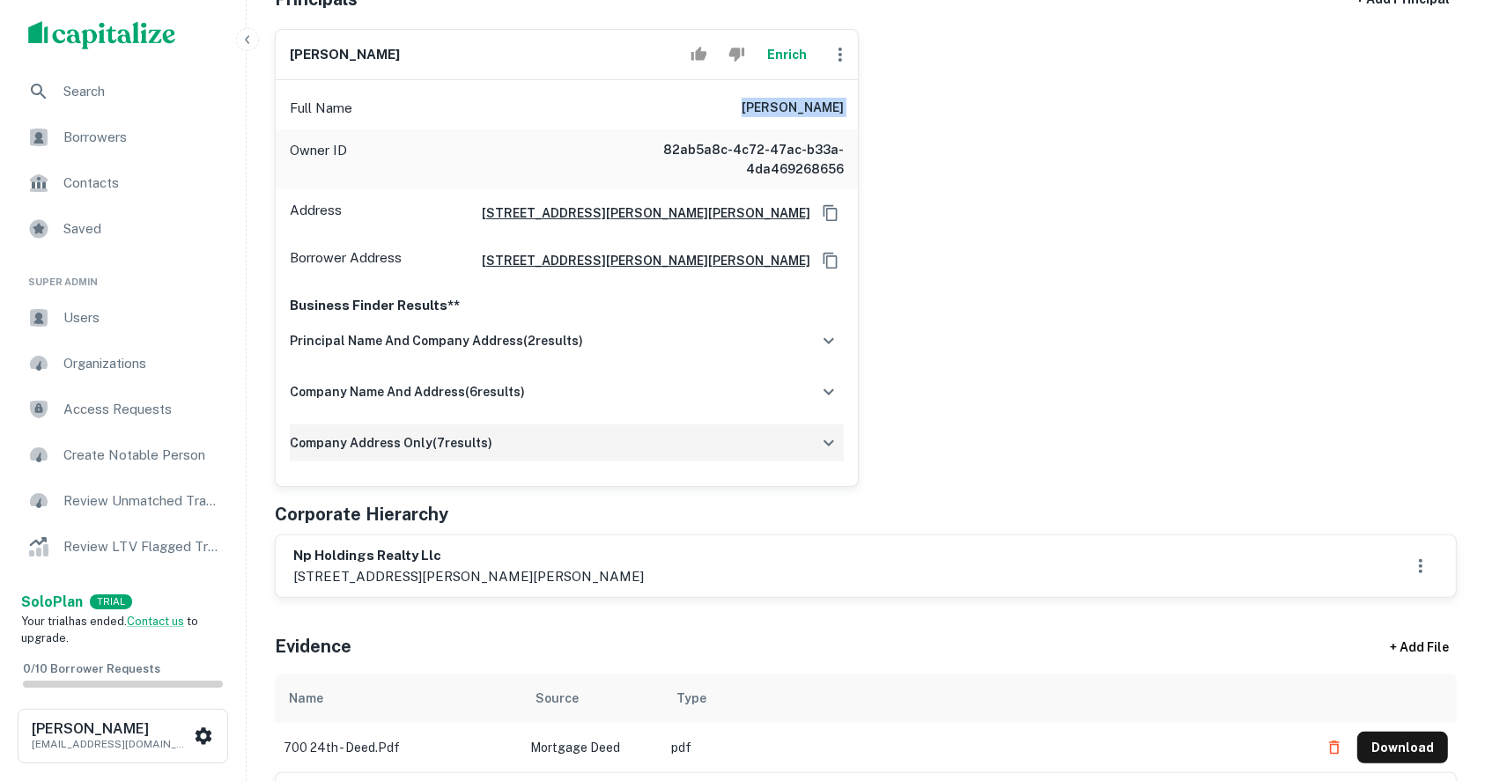
scroll to position [352, 0]
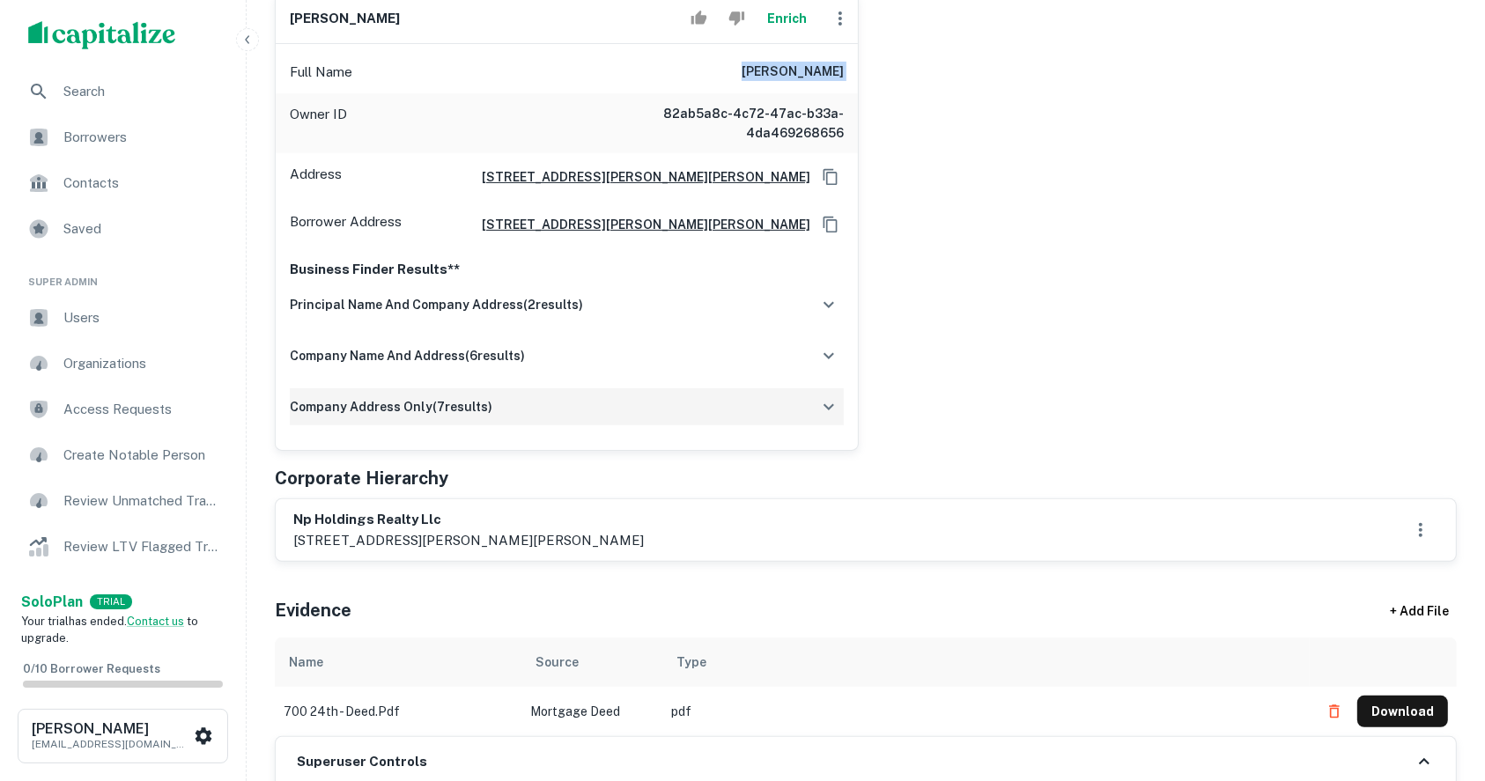
drag, startPoint x: 505, startPoint y: 539, endPoint x: 602, endPoint y: 538, distance: 97.8
click at [602, 538] on p "1701 ponce de leon blvd, ste 303, coral gables, fl, 33134" at bounding box center [468, 540] width 350 height 21
copy p "coral gables, fl"
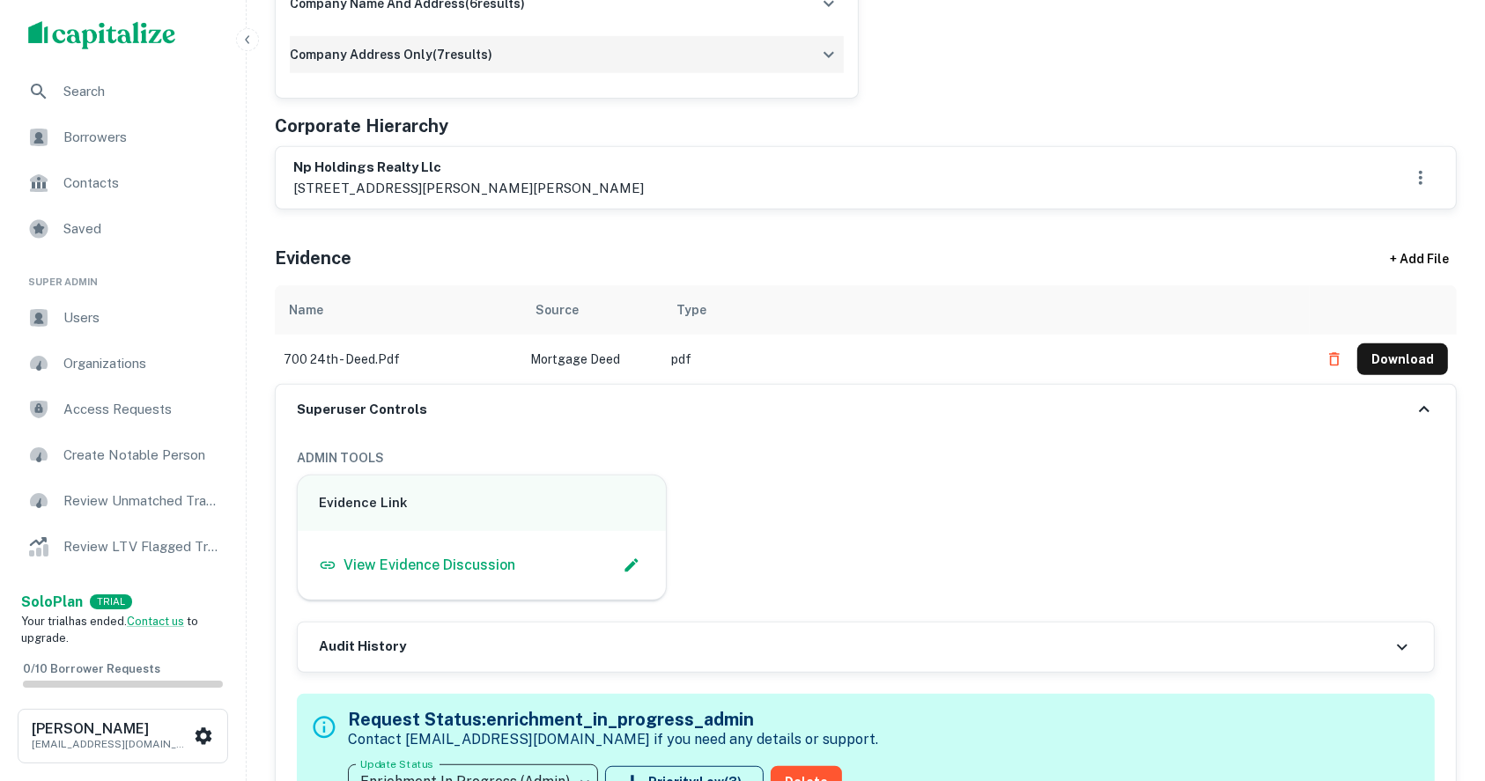
scroll to position [939, 0]
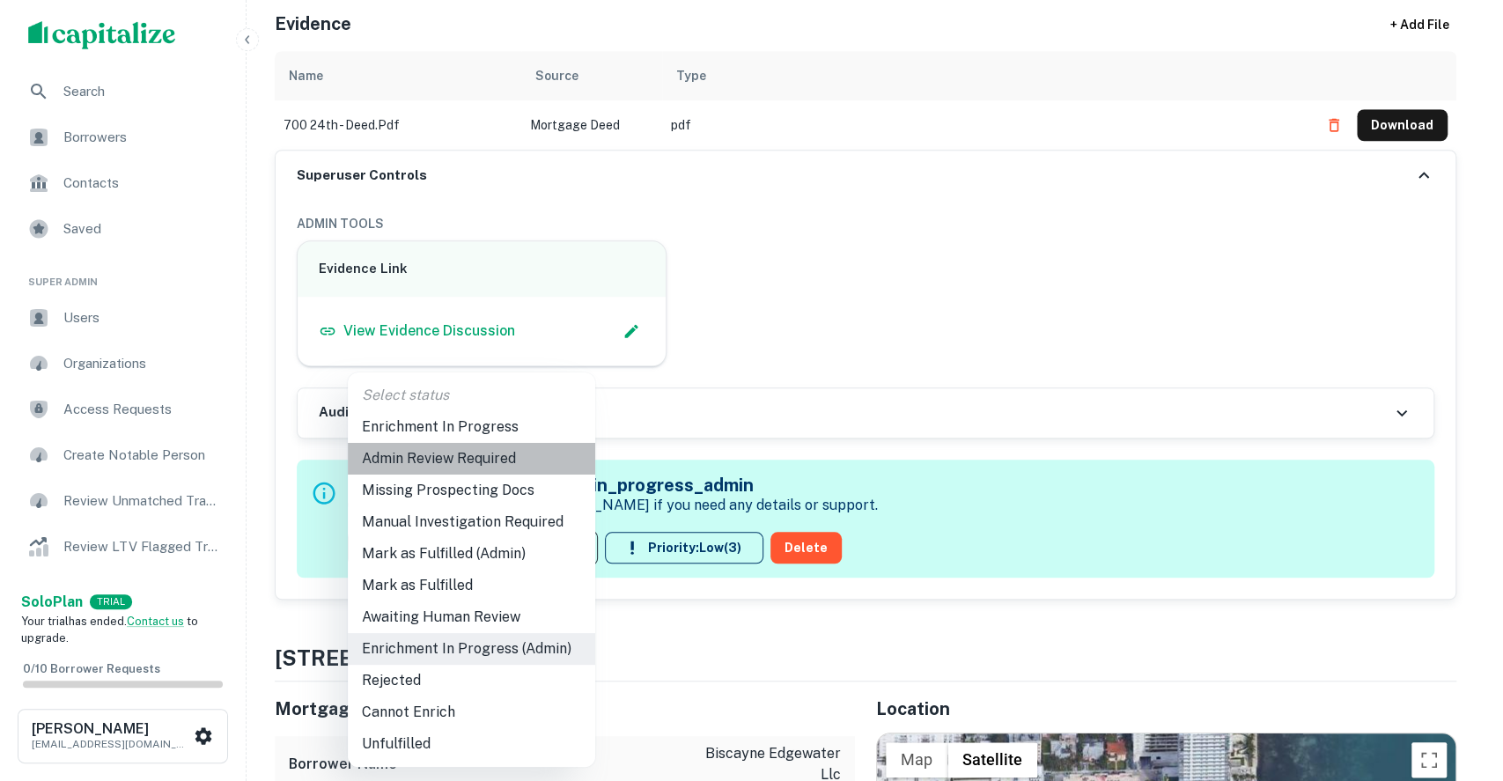
click at [448, 467] on li "Admin Review Required" at bounding box center [471, 459] width 247 height 32
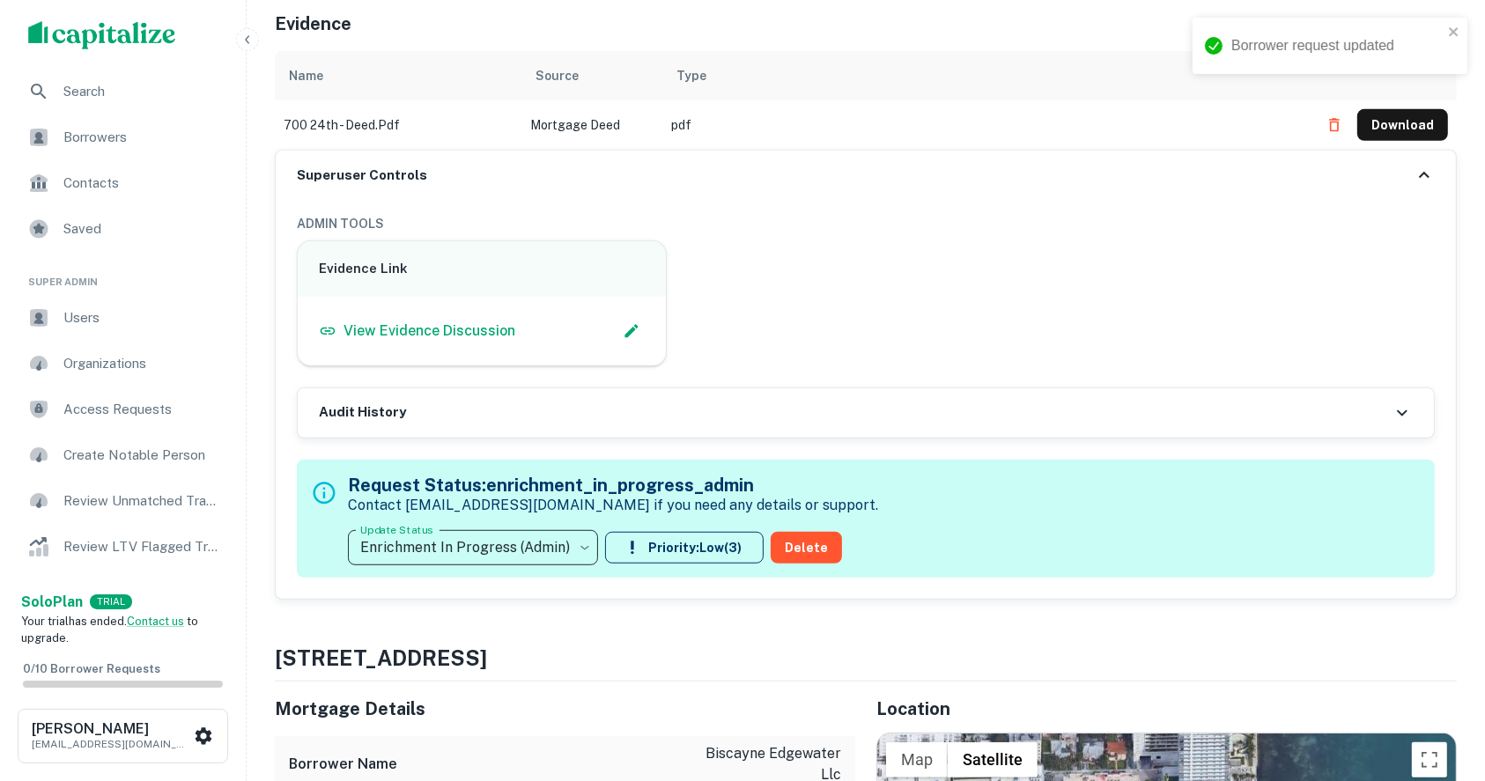
type input "**********"
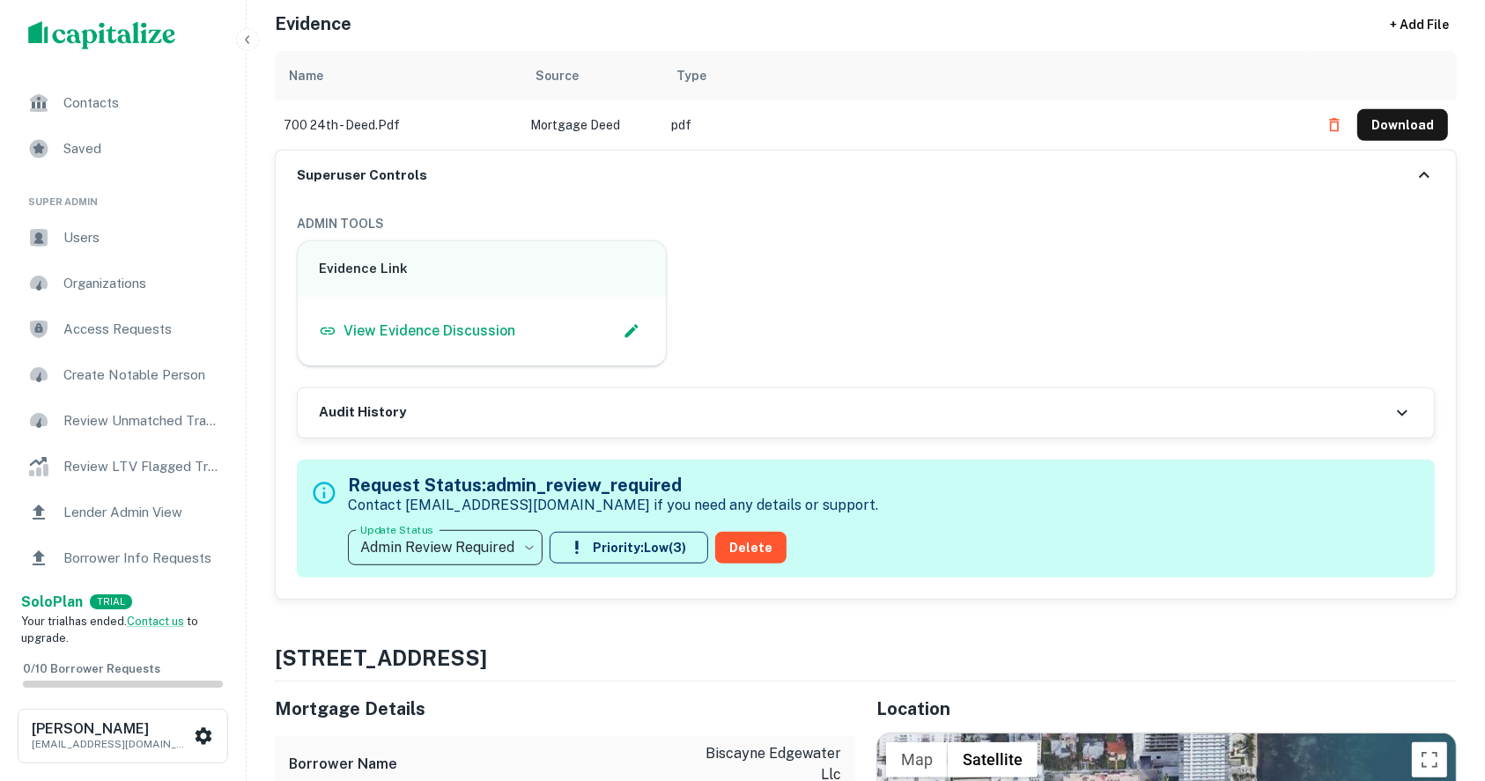
scroll to position [117, 0]
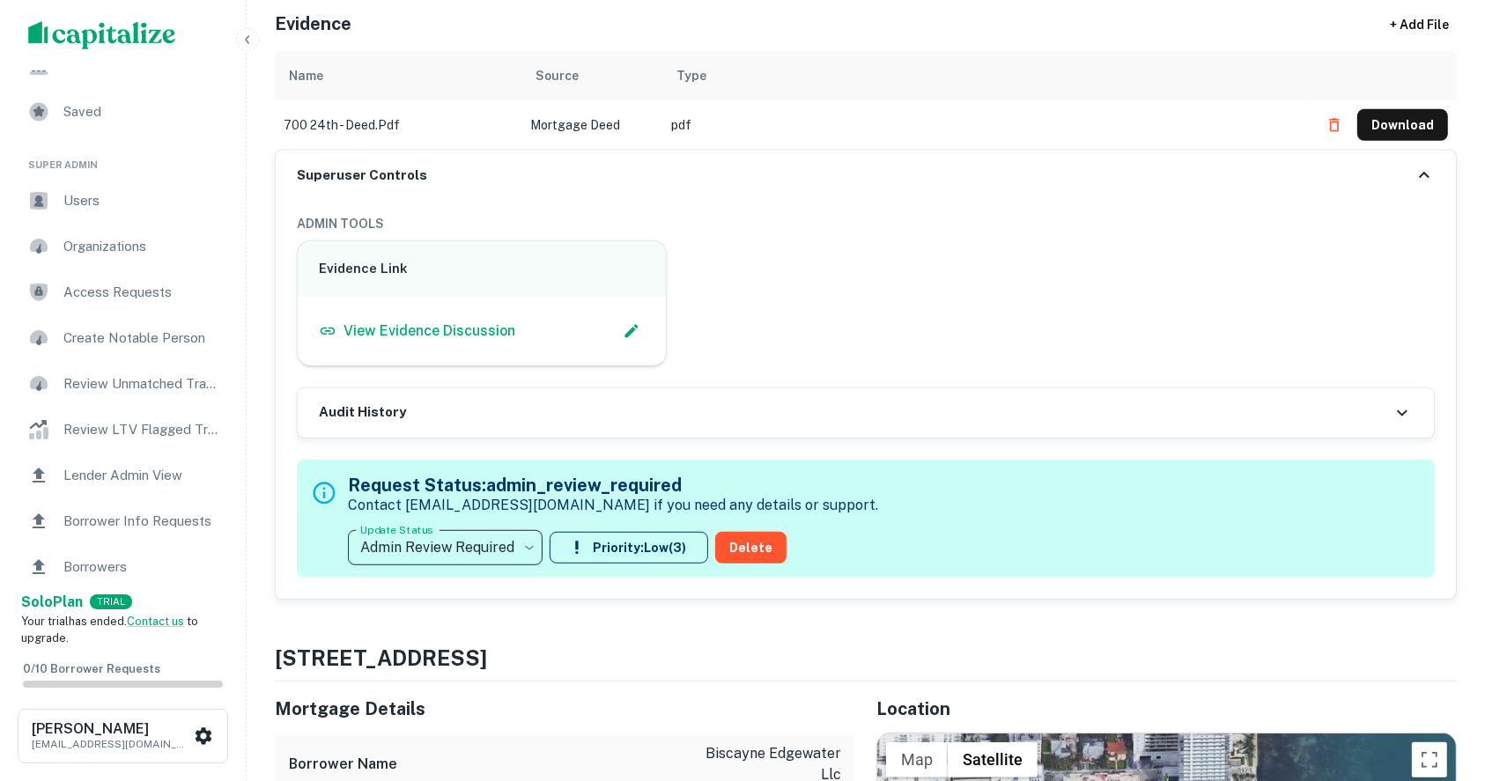
click at [159, 513] on span "Borrower Info Requests" at bounding box center [142, 521] width 158 height 21
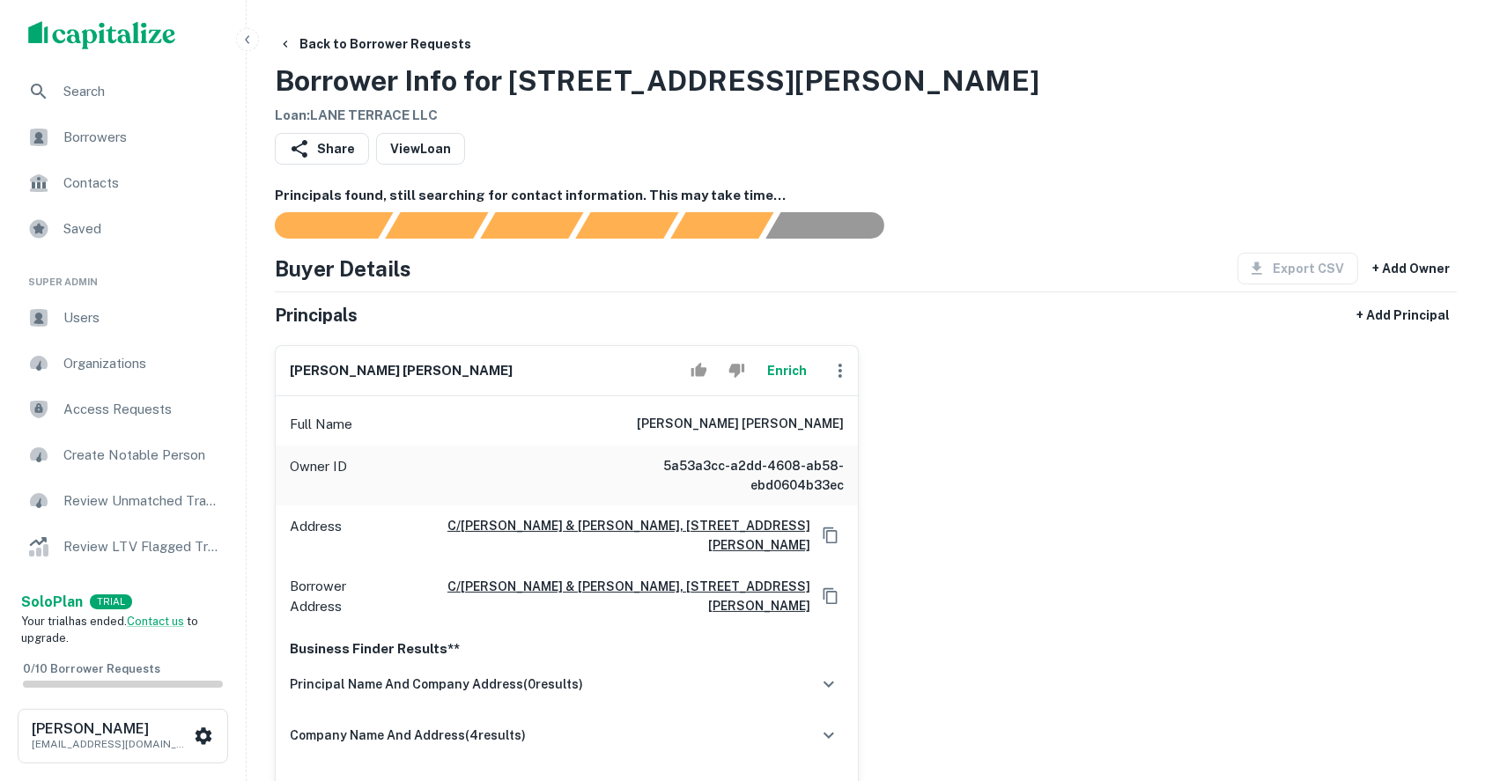
click at [348, 368] on h6 "[PERSON_NAME] [PERSON_NAME]" at bounding box center [401, 371] width 223 height 20
copy div "[PERSON_NAME] [PERSON_NAME]"
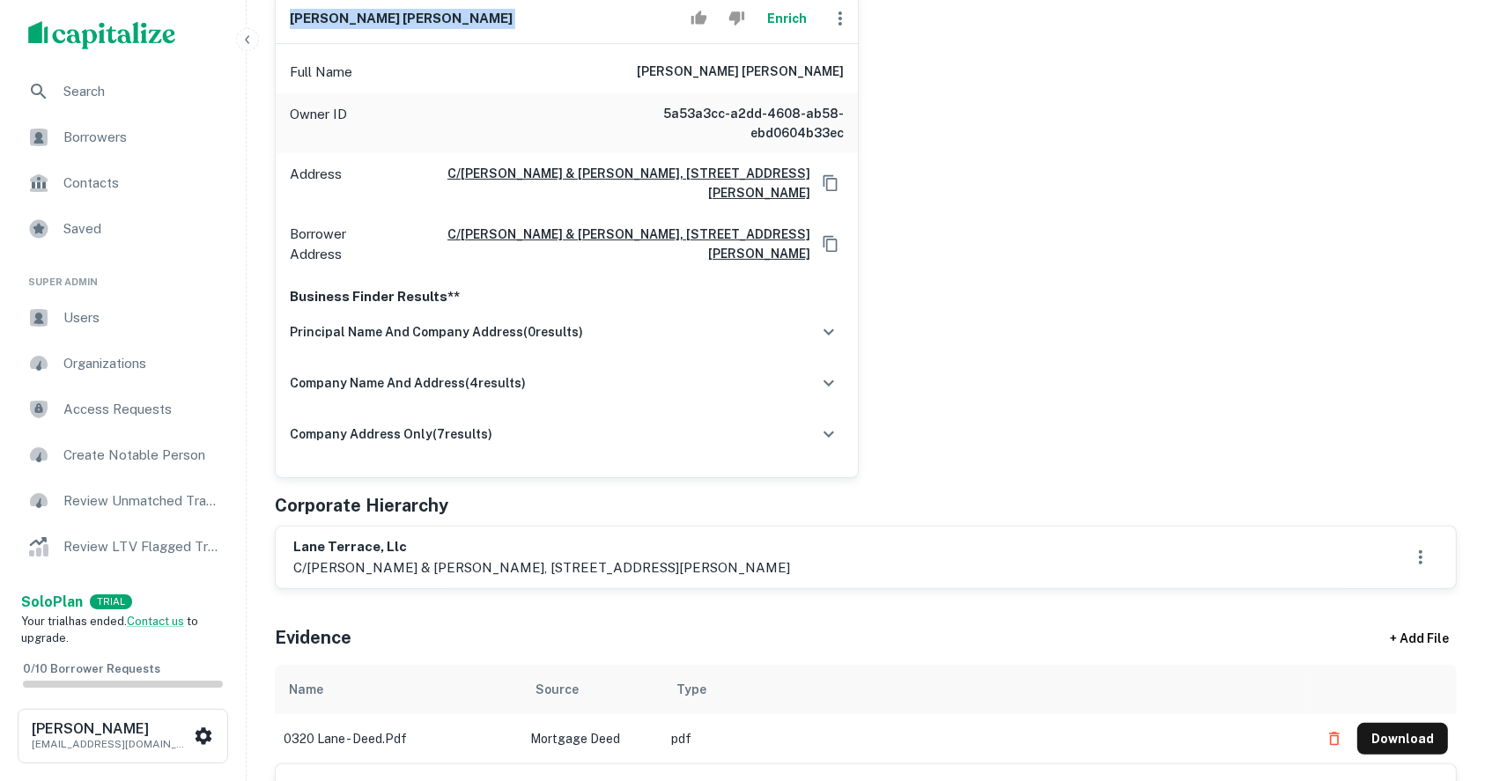
scroll to position [469, 0]
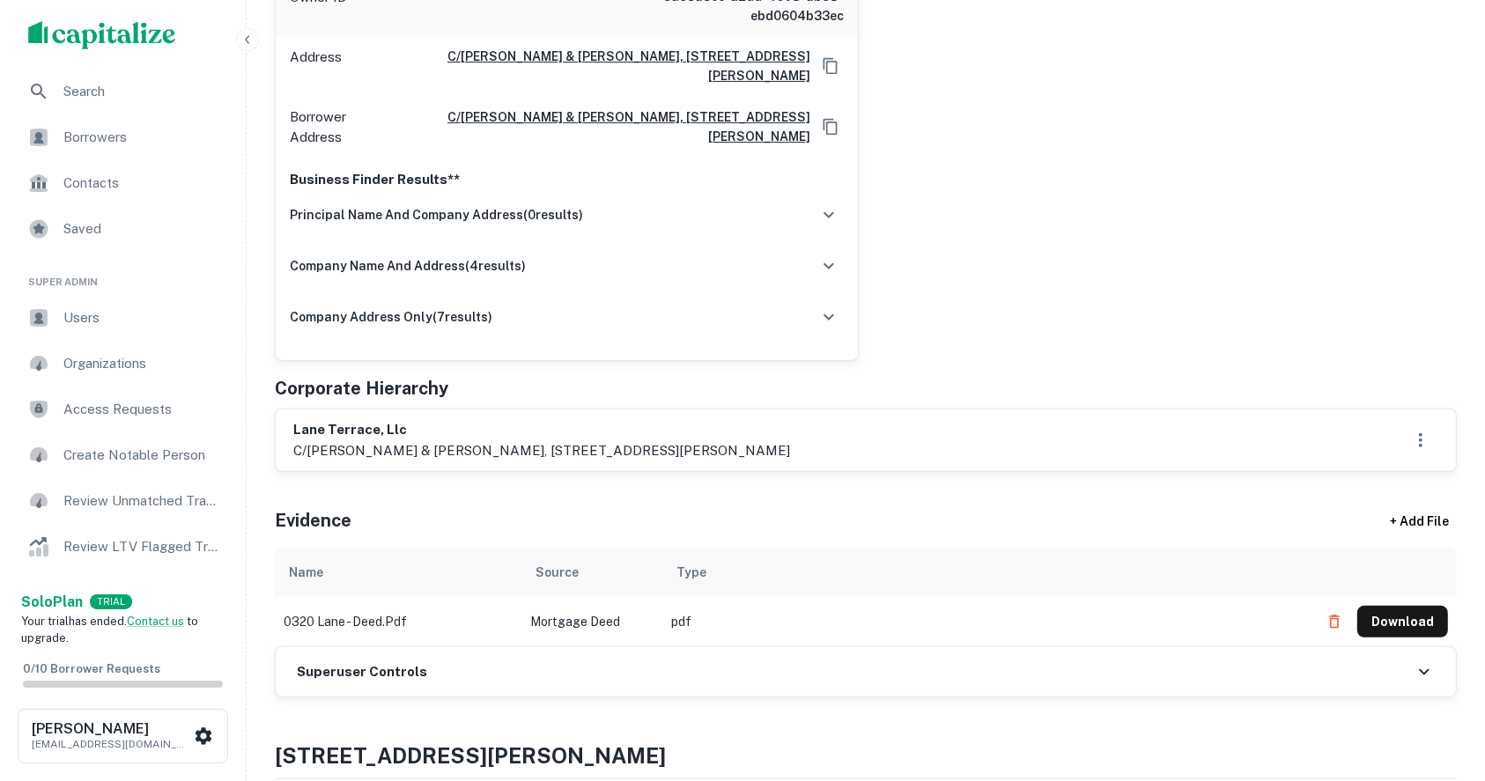
drag, startPoint x: 621, startPoint y: 433, endPoint x: 691, endPoint y: 439, distance: 70.7
click at [691, 440] on p "c/[PERSON_NAME] & [PERSON_NAME], [STREET_ADDRESS][PERSON_NAME]" at bounding box center [541, 450] width 497 height 21
copy p "[GEOGRAPHIC_DATA], [GEOGRAPHIC_DATA]"
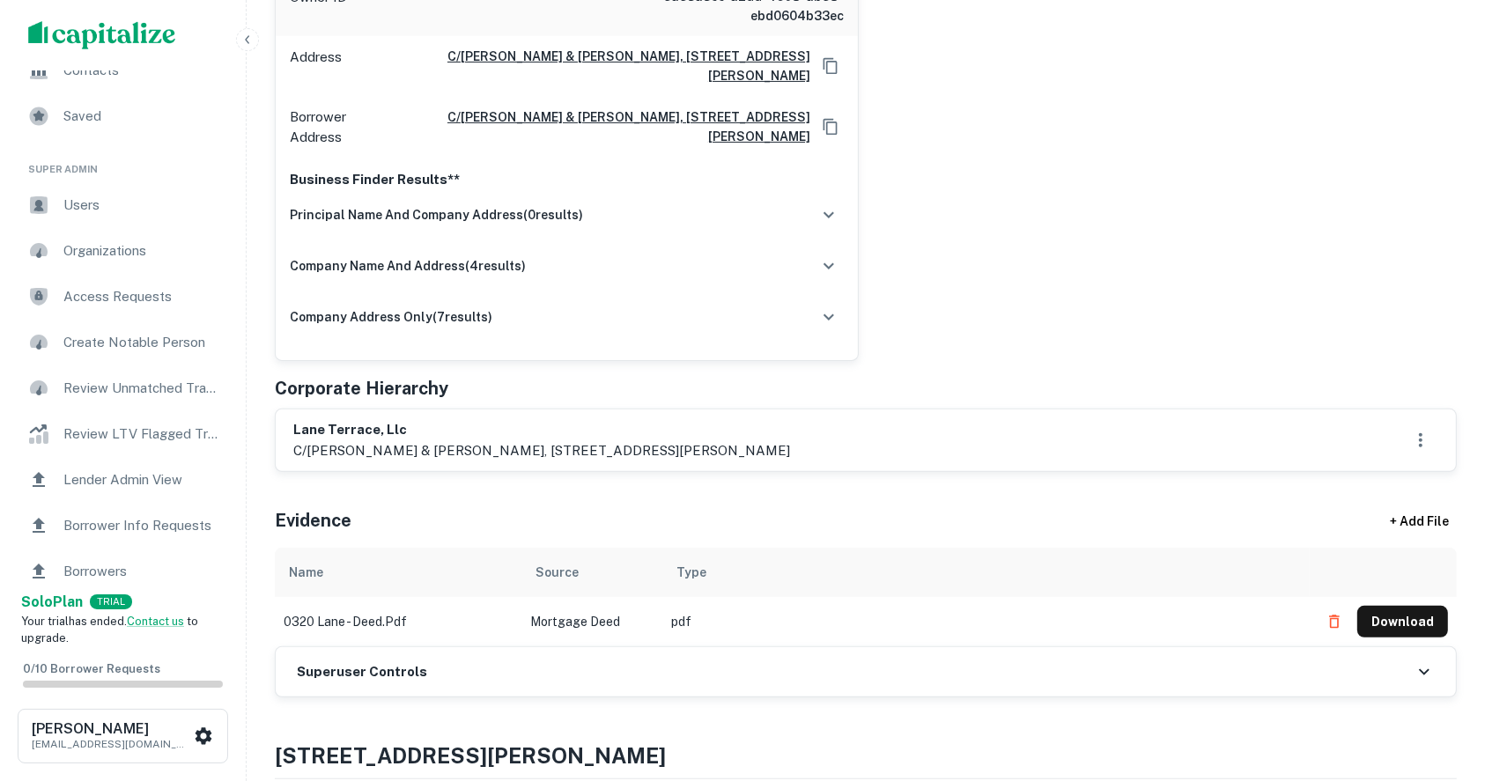
scroll to position [117, 0]
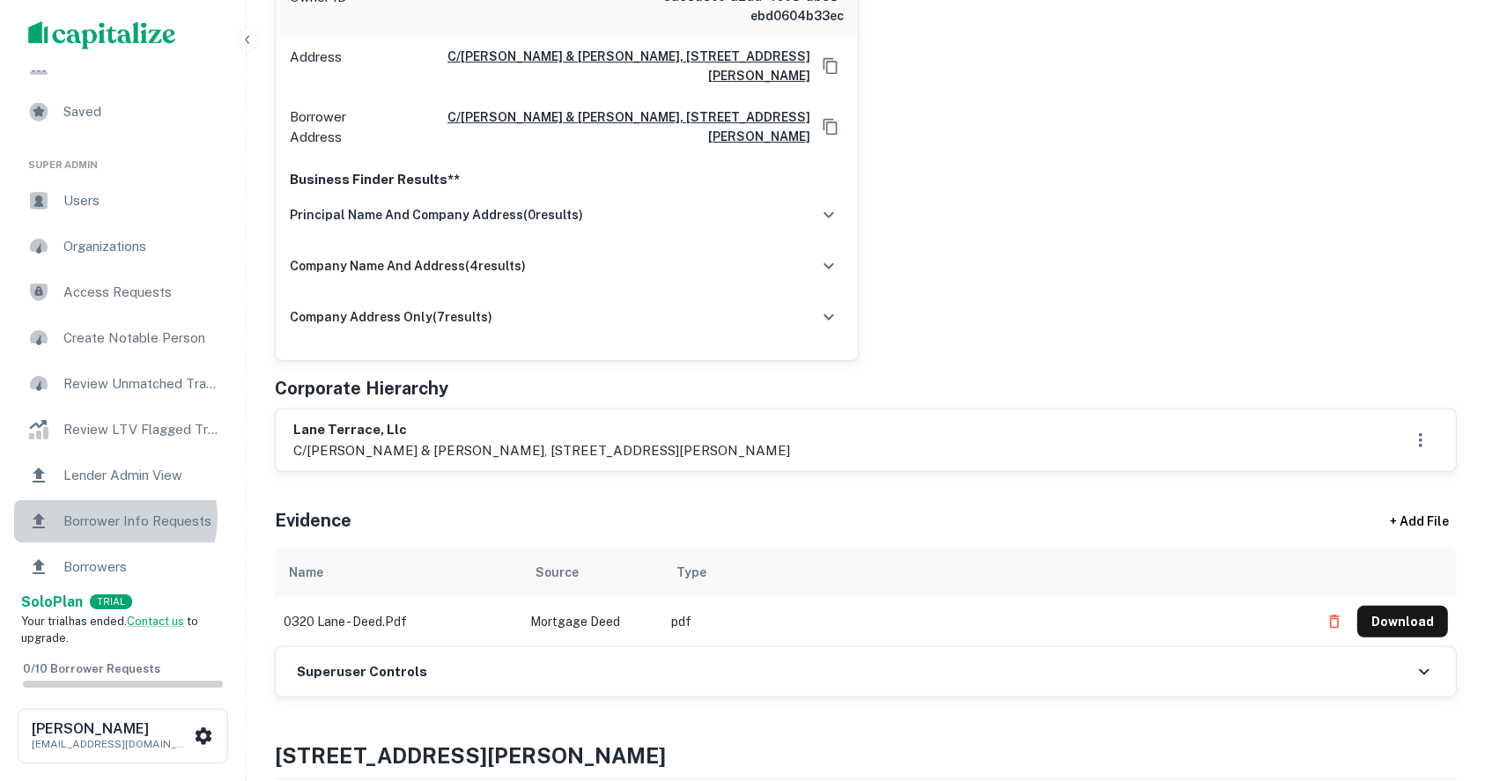
click at [108, 517] on span "Borrower Info Requests" at bounding box center [142, 521] width 158 height 21
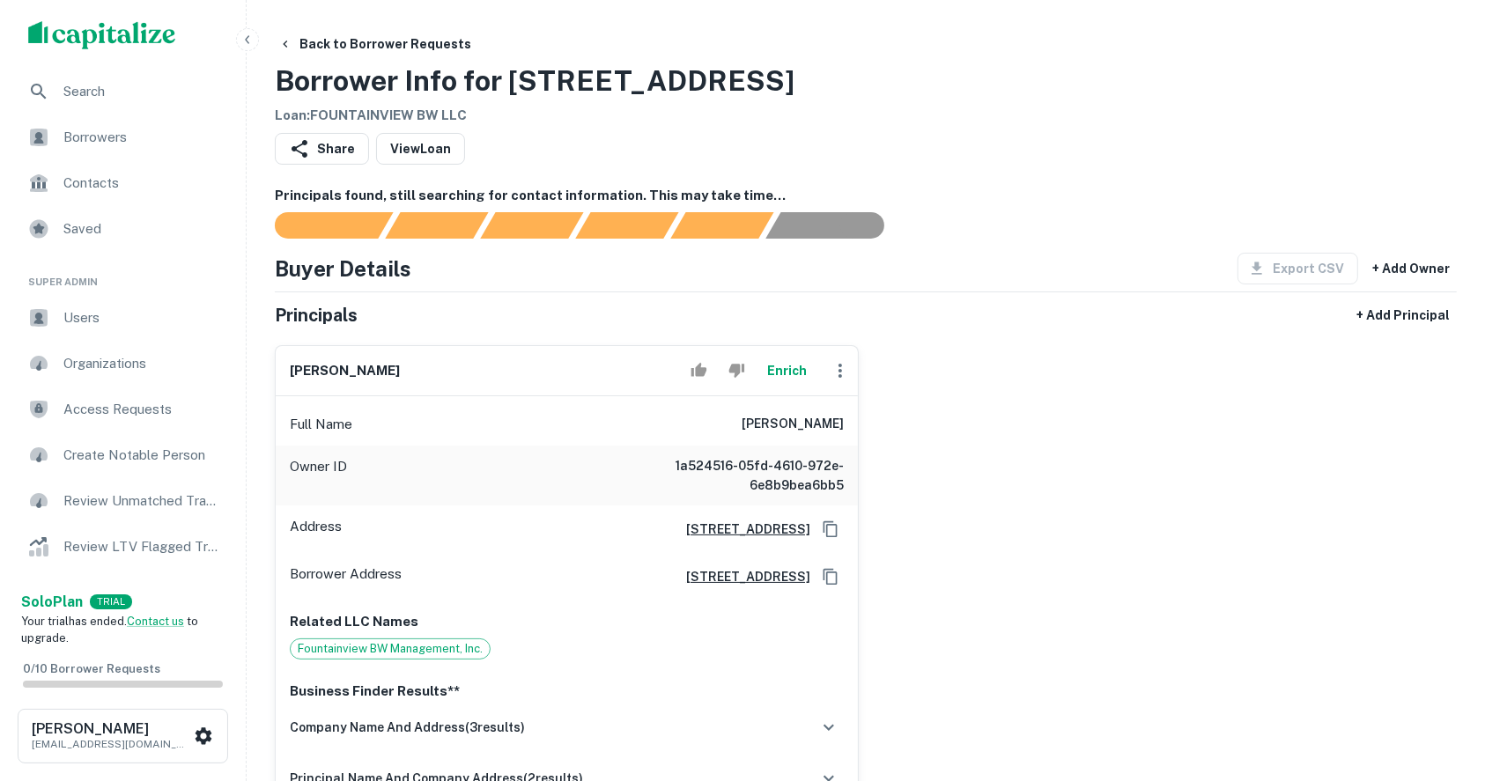
click at [773, 428] on h6 "[PERSON_NAME]" at bounding box center [792, 424] width 102 height 21
copy h6 "[PERSON_NAME]"
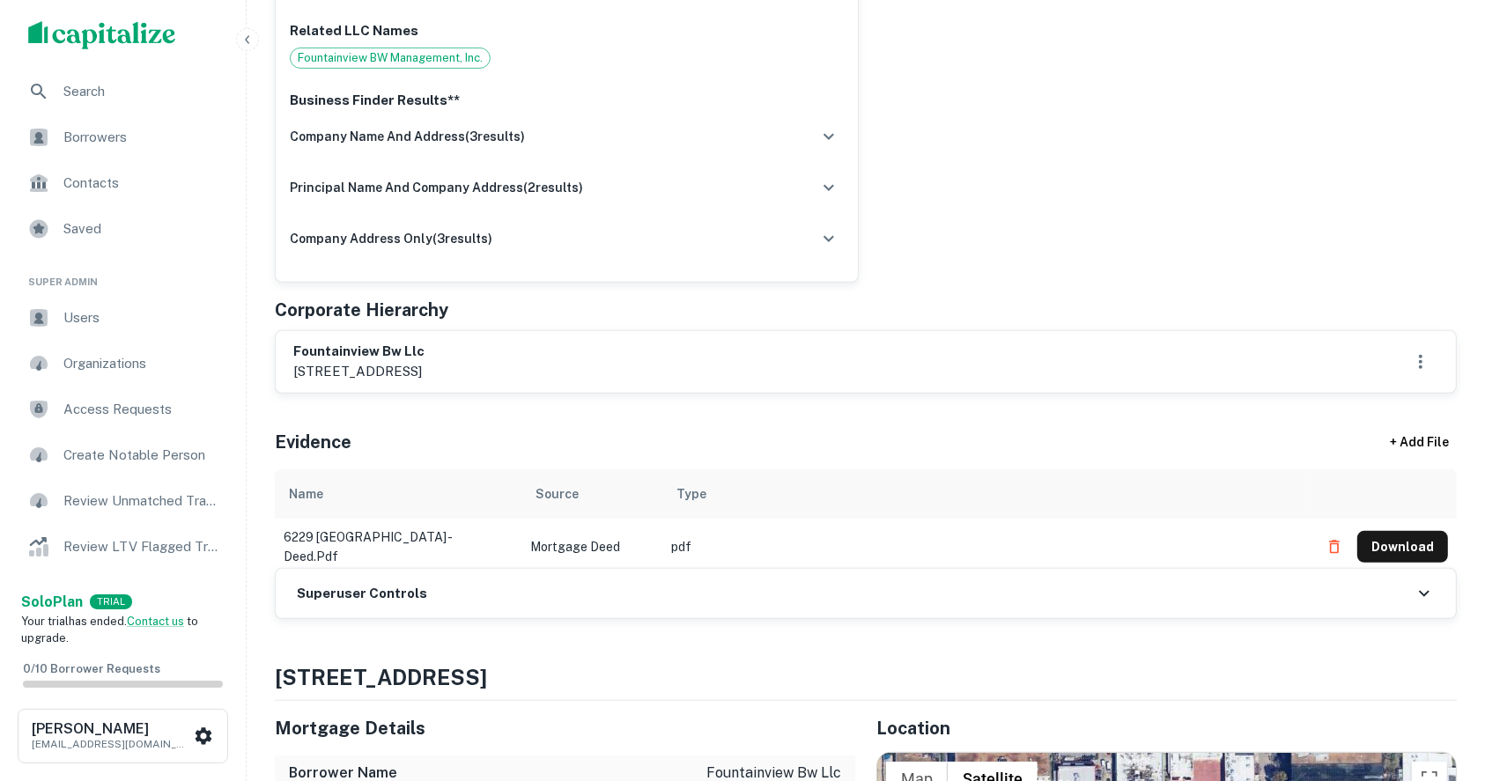
scroll to position [610, 0]
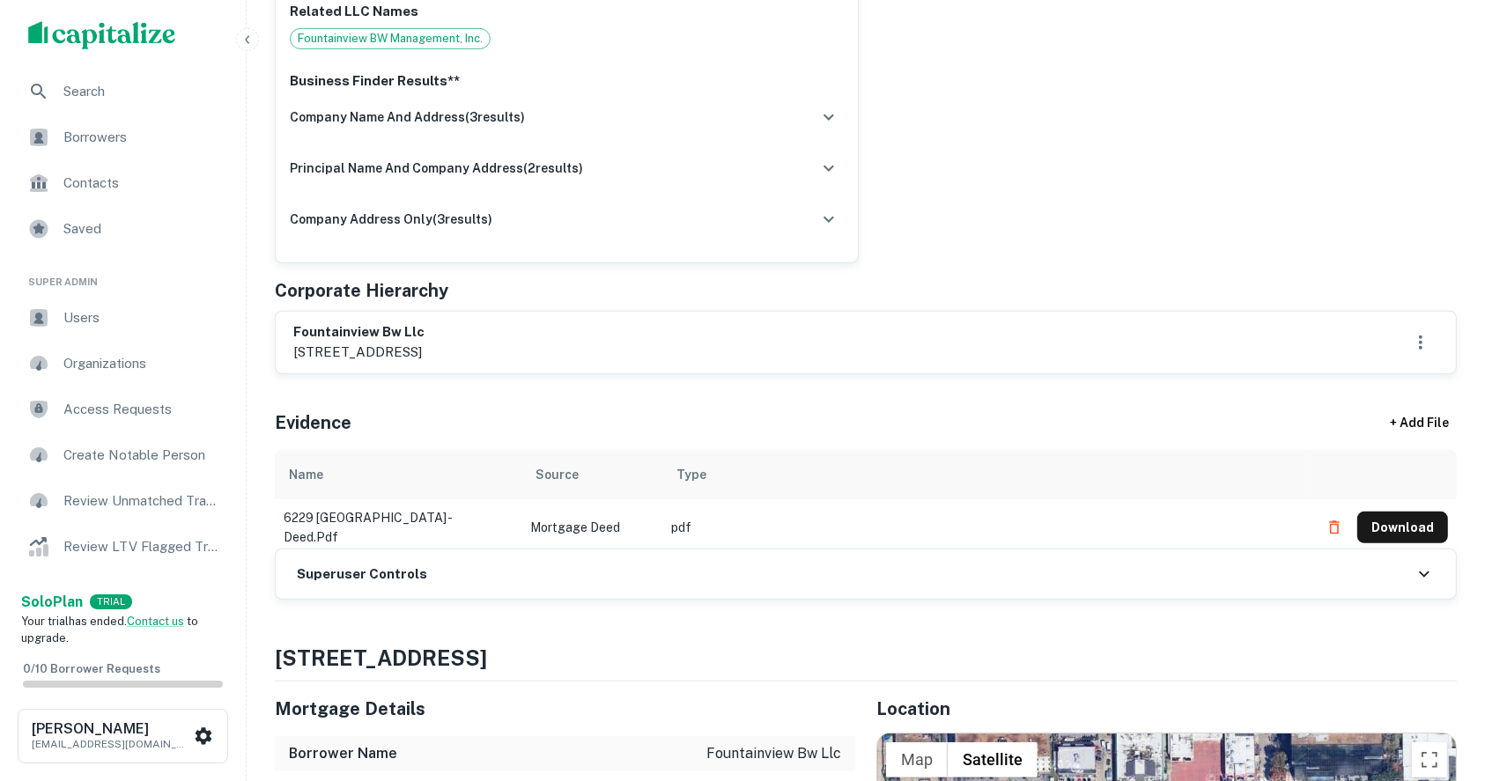
drag, startPoint x: 446, startPoint y: 351, endPoint x: 514, endPoint y: 355, distance: 68.8
click at [424, 355] on p "[STREET_ADDRESS]" at bounding box center [358, 352] width 131 height 21
copy p "[GEOGRAPHIC_DATA], [GEOGRAPHIC_DATA]"
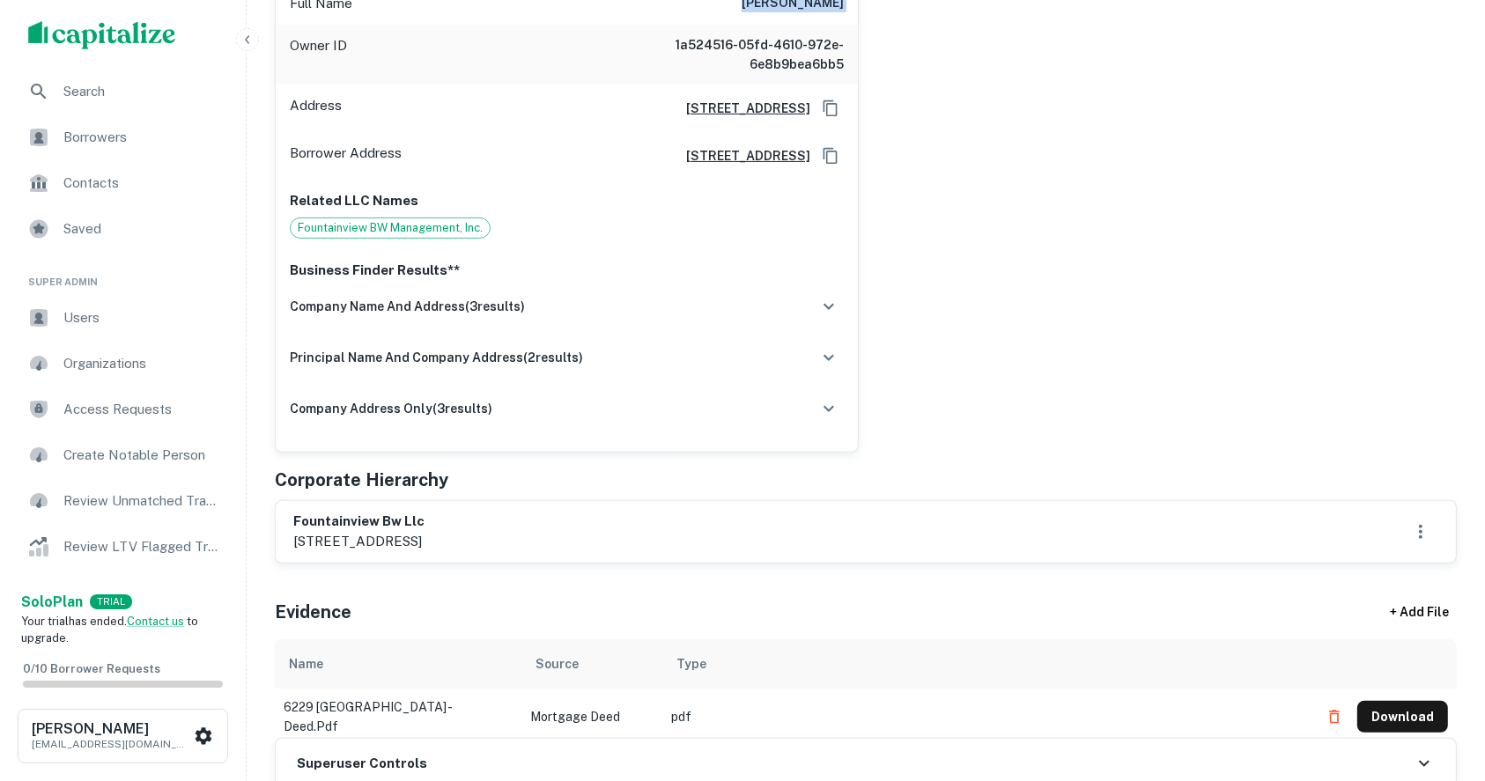
scroll to position [418, 0]
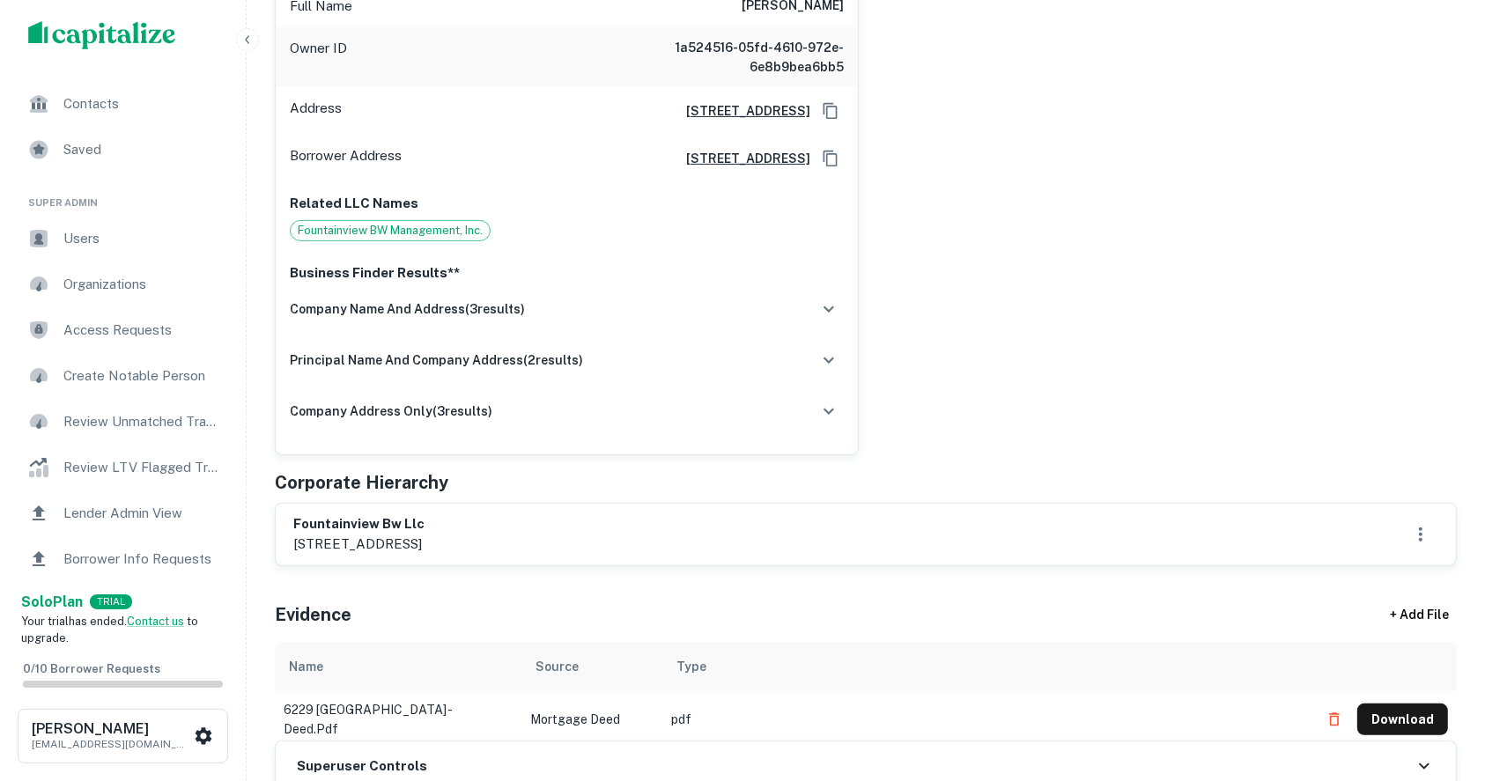
scroll to position [110, 0]
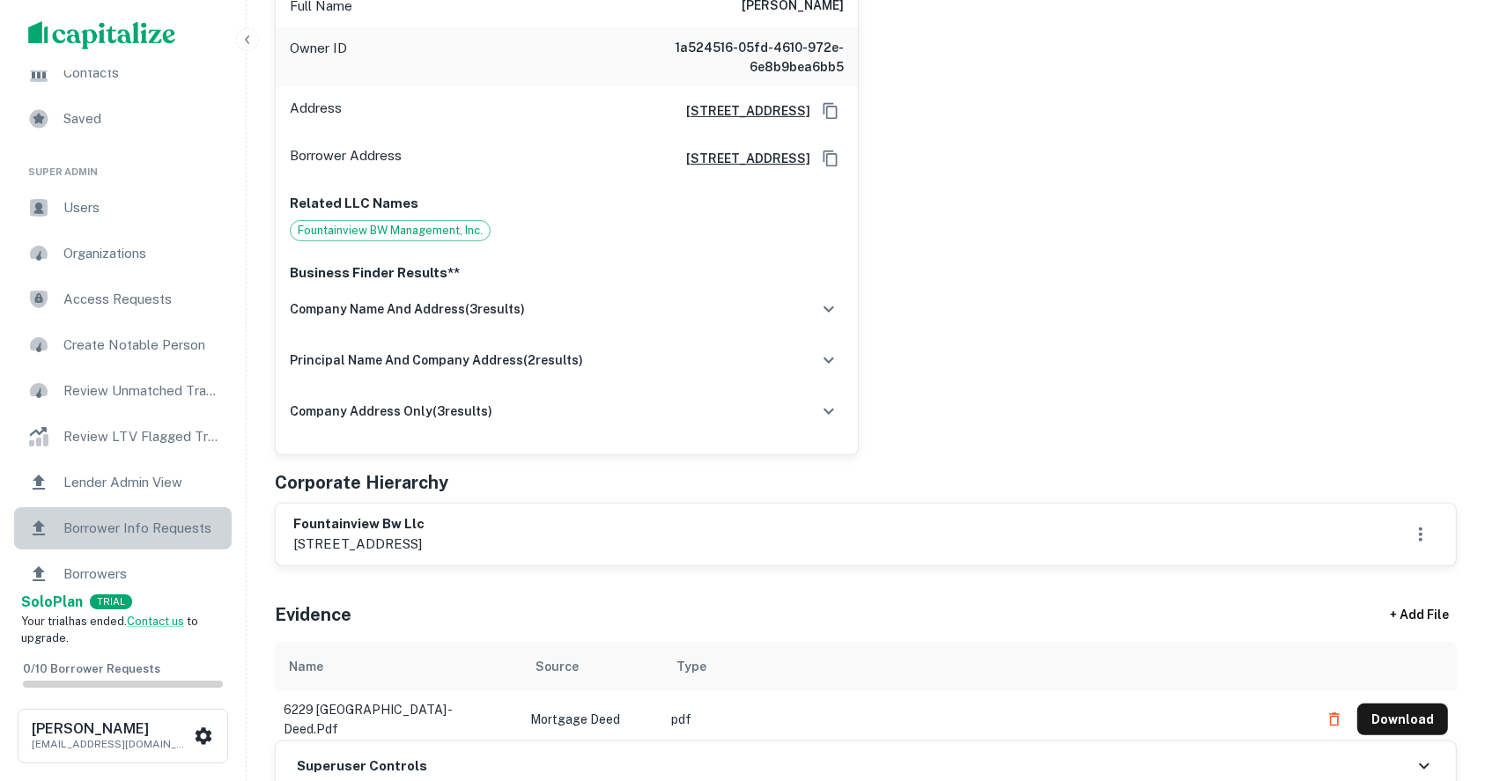
click at [124, 520] on span "Borrower Info Requests" at bounding box center [142, 528] width 158 height 21
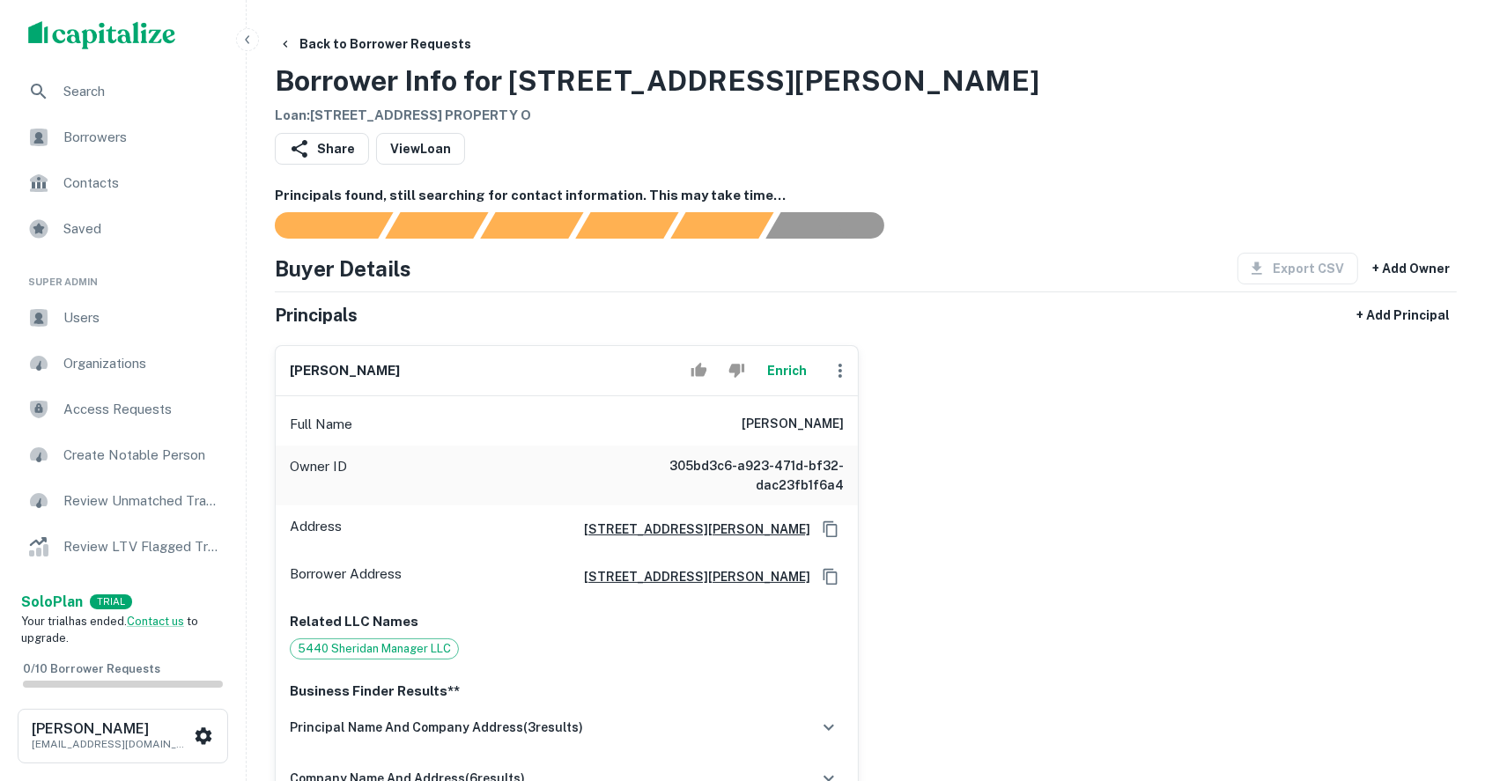
click at [303, 373] on h6 "[PERSON_NAME]" at bounding box center [345, 371] width 110 height 20
copy div "[PERSON_NAME] Enrich"
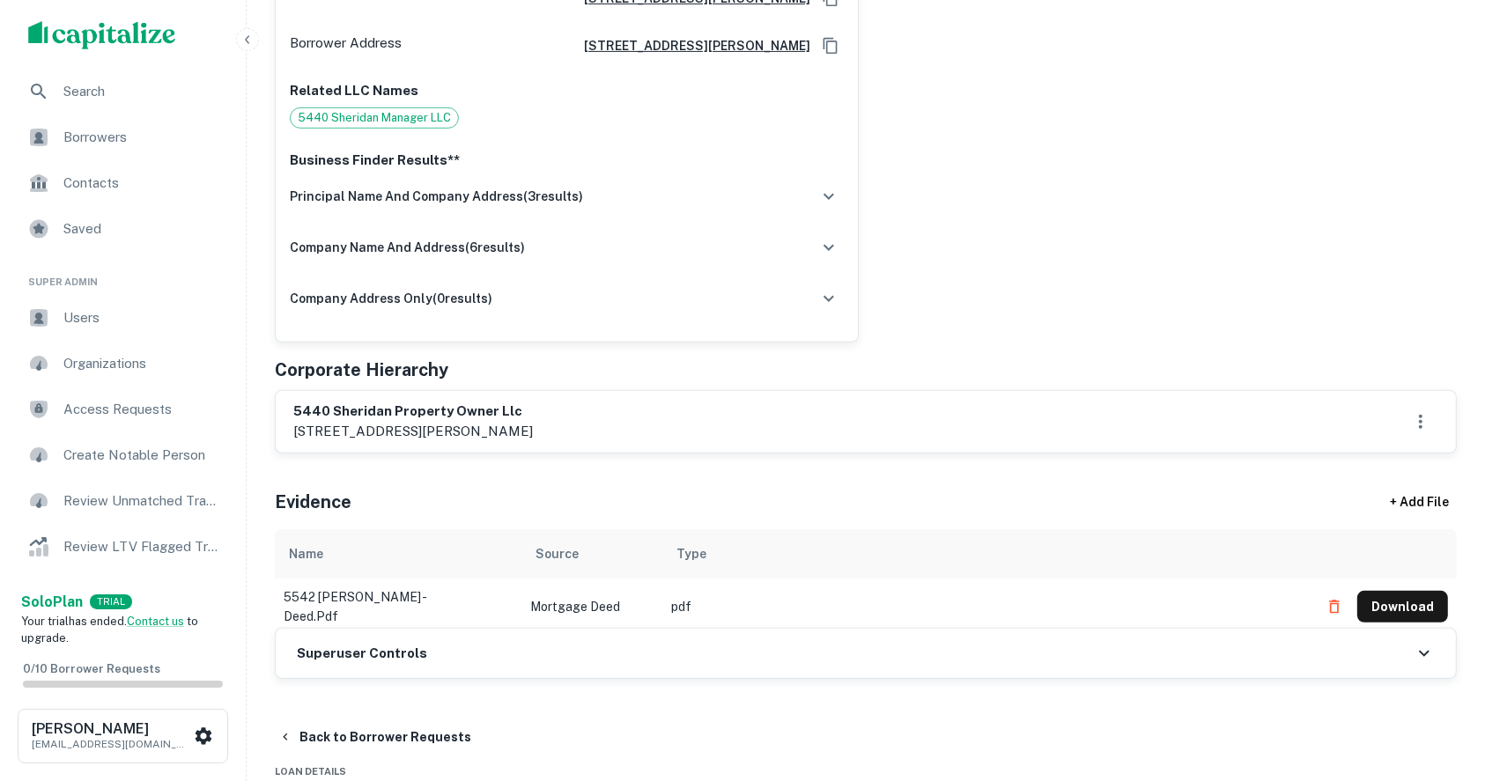
scroll to position [545, 0]
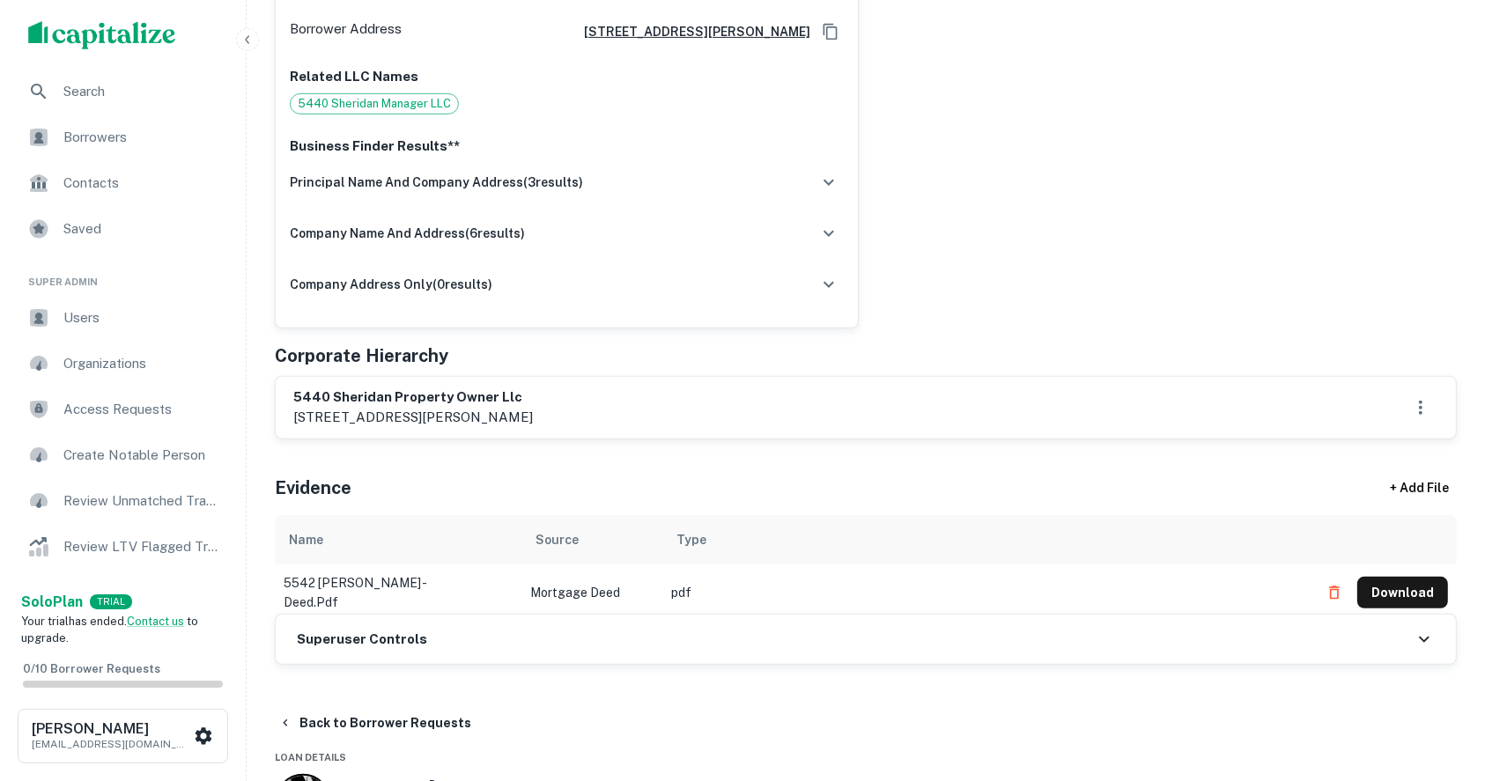
drag, startPoint x: 501, startPoint y: 416, endPoint x: 569, endPoint y: 419, distance: 67.9
click at [533, 419] on p "[STREET_ADDRESS][PERSON_NAME]" at bounding box center [413, 417] width 240 height 21
copy p "[GEOGRAPHIC_DATA], [GEOGRAPHIC_DATA]"
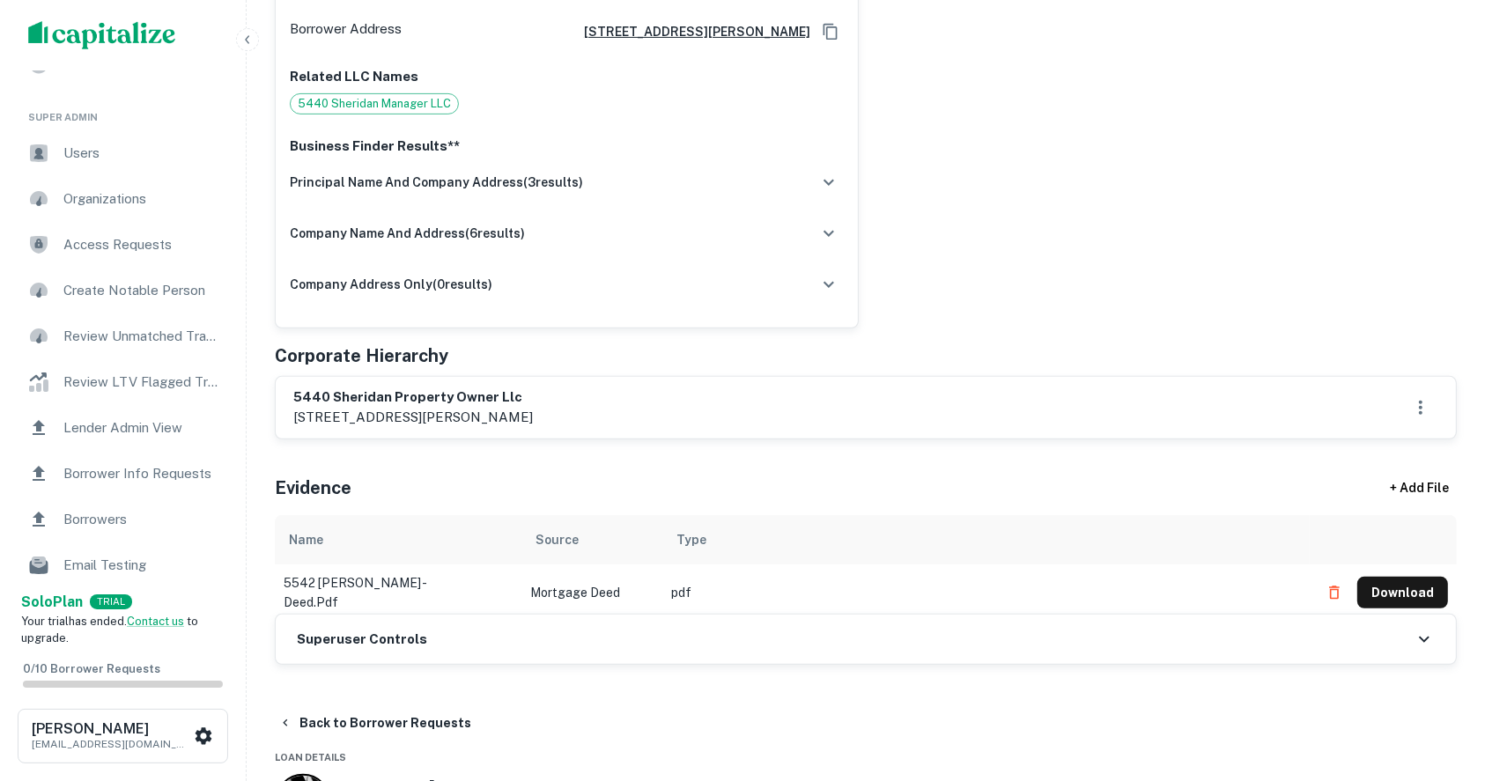
scroll to position [173, 0]
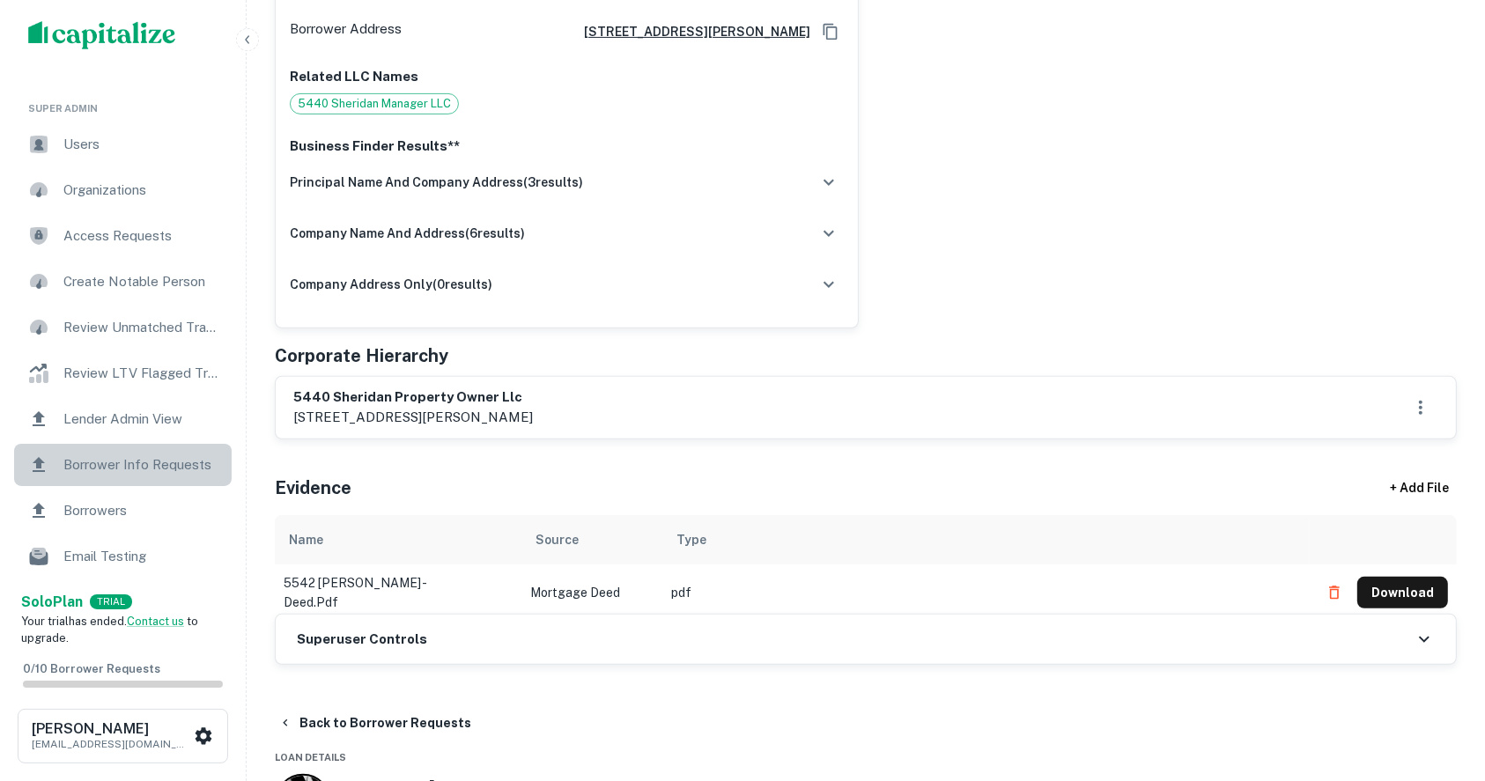
click at [155, 461] on span "Borrower Info Requests" at bounding box center [142, 464] width 158 height 21
